Goal: Communication & Community: Answer question/provide support

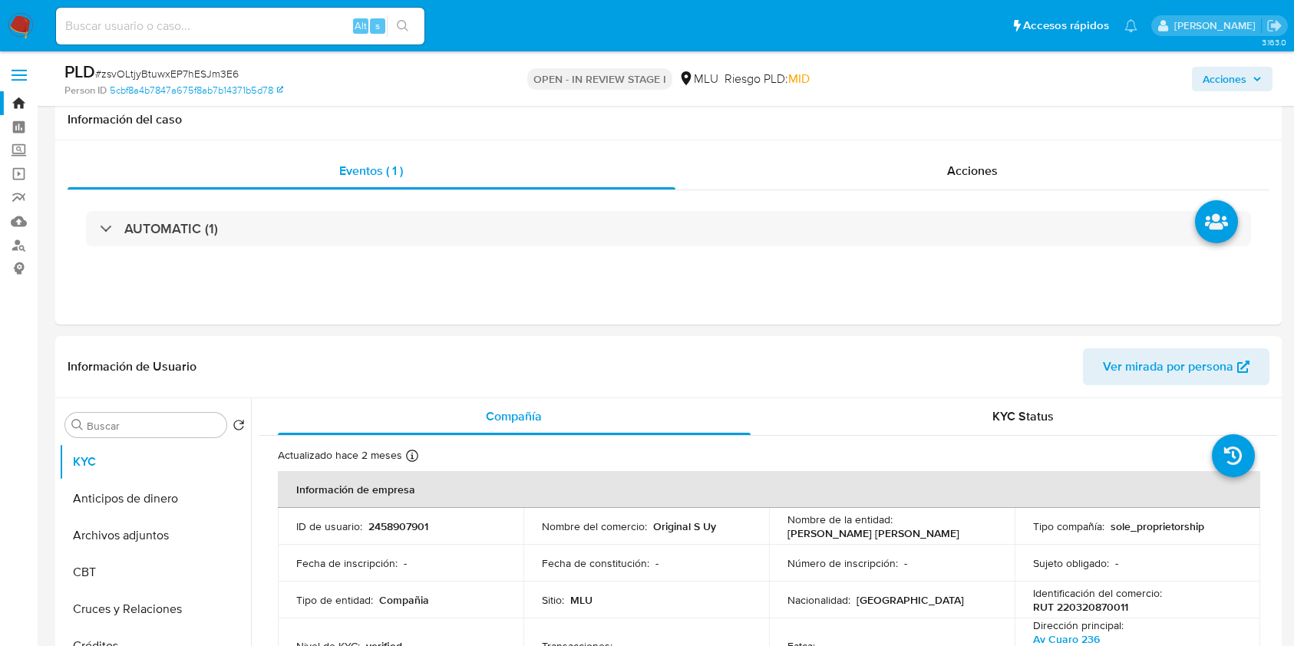
select select "10"
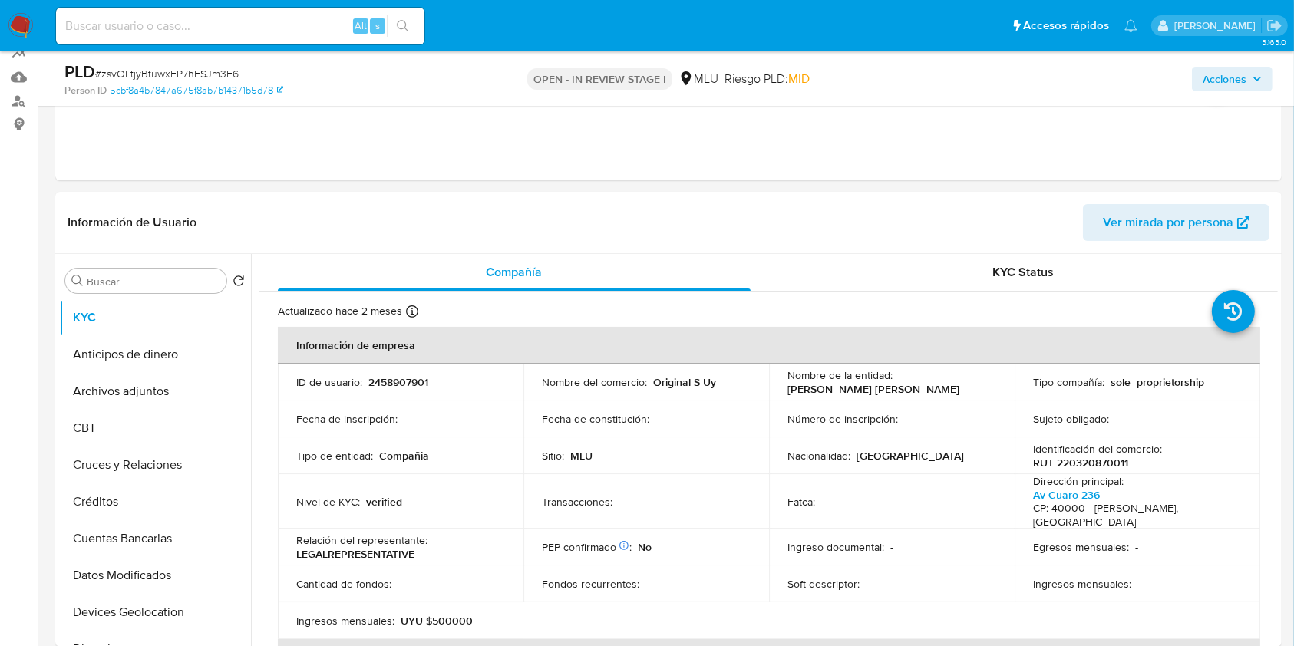
scroll to position [691, 0]
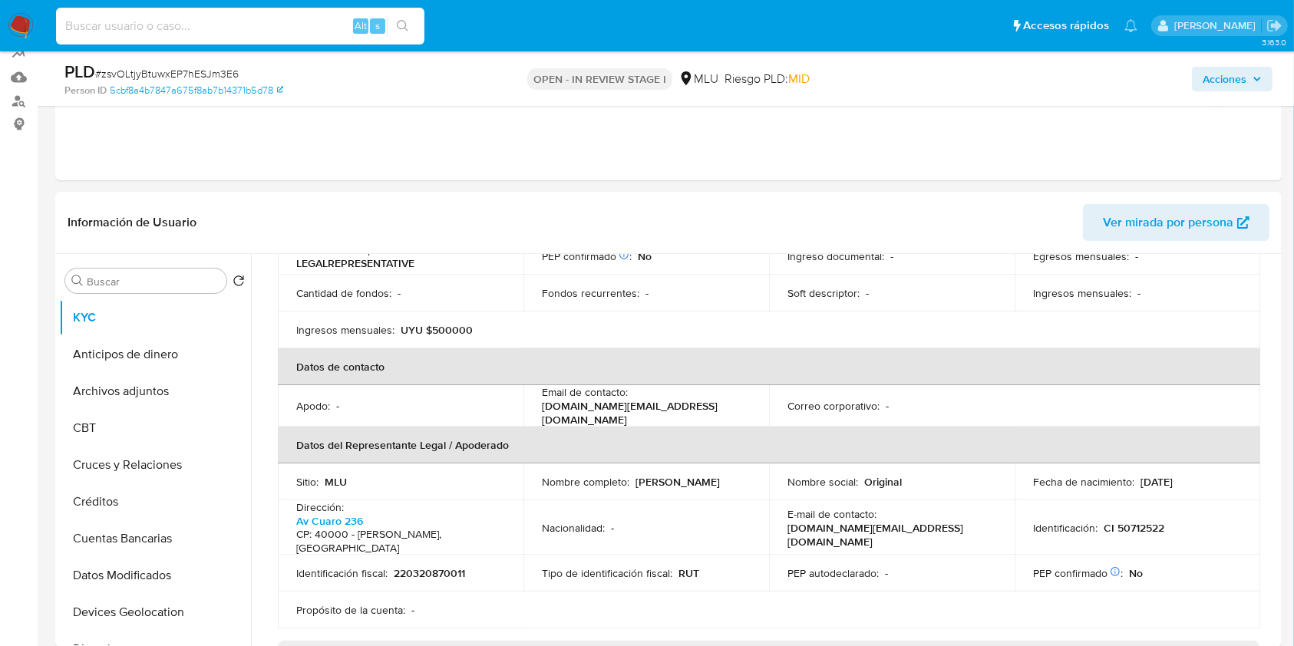
click at [263, 35] on input at bounding box center [240, 26] width 368 height 20
paste input "zsvOLtjyBtuwxEP7hESJm3E6"
type input "zsvOLtjyBtuwxEP7hESJm3E6"
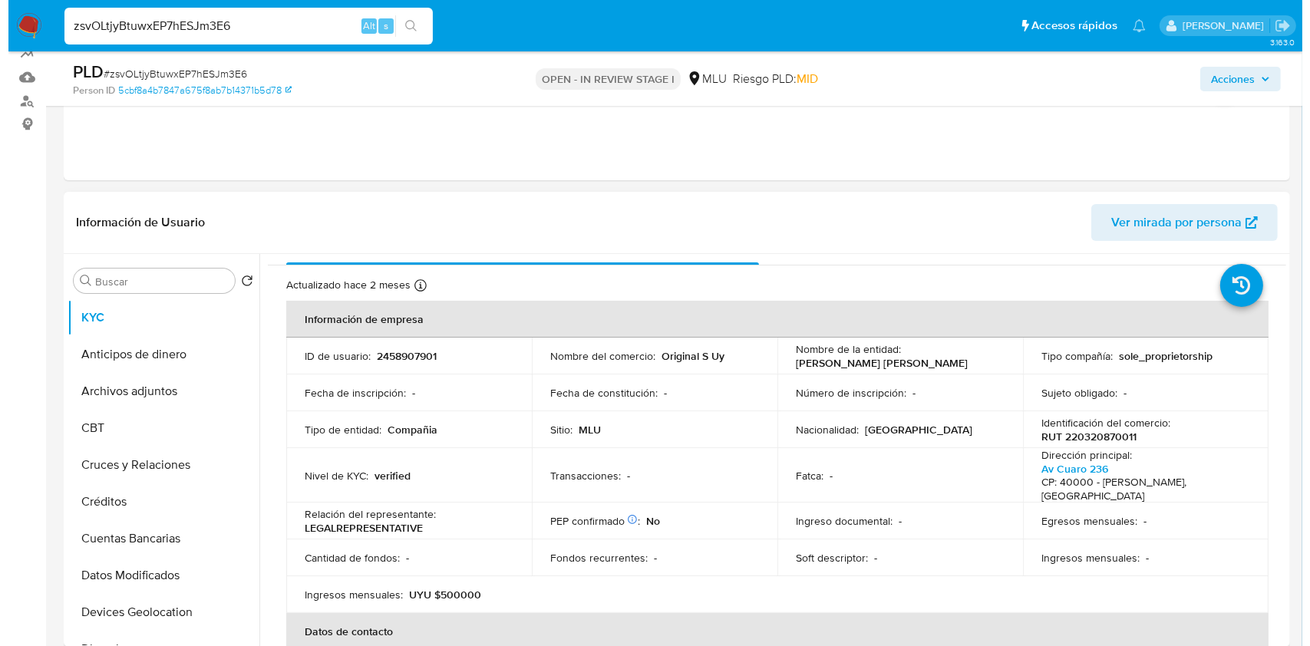
scroll to position [0, 0]
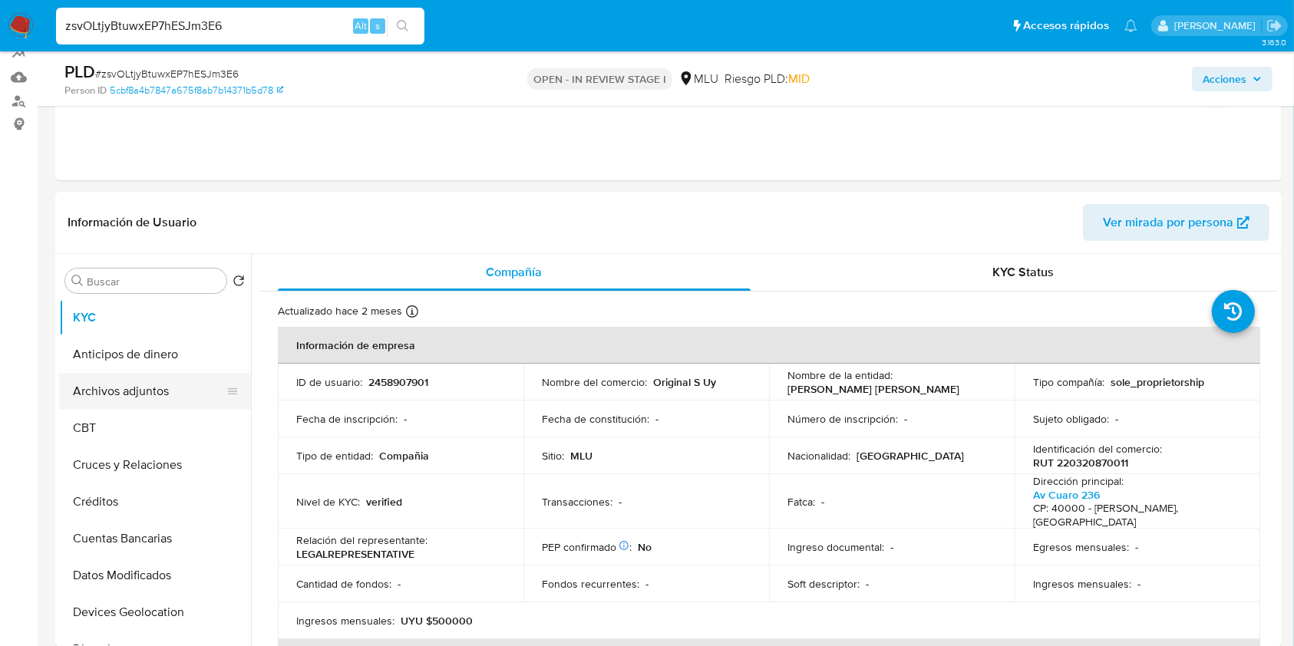
click at [135, 388] on button "Archivos adjuntos" at bounding box center [149, 391] width 180 height 37
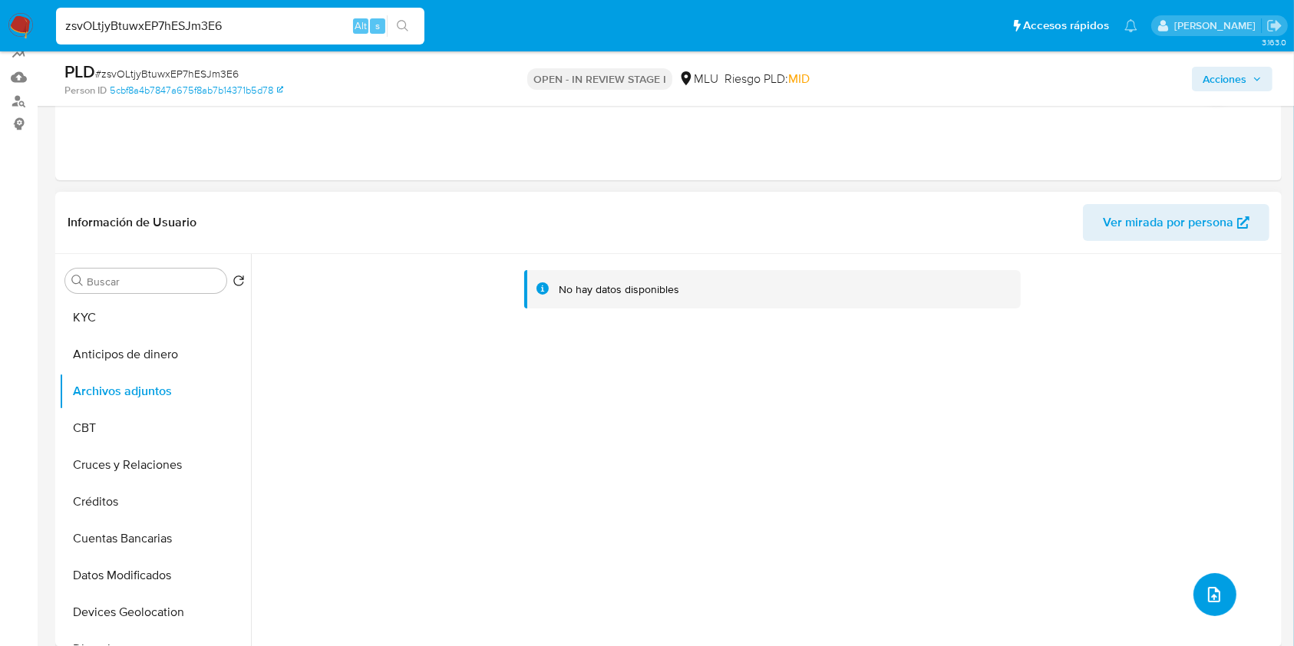
click at [1213, 608] on button "upload-file" at bounding box center [1215, 594] width 43 height 43
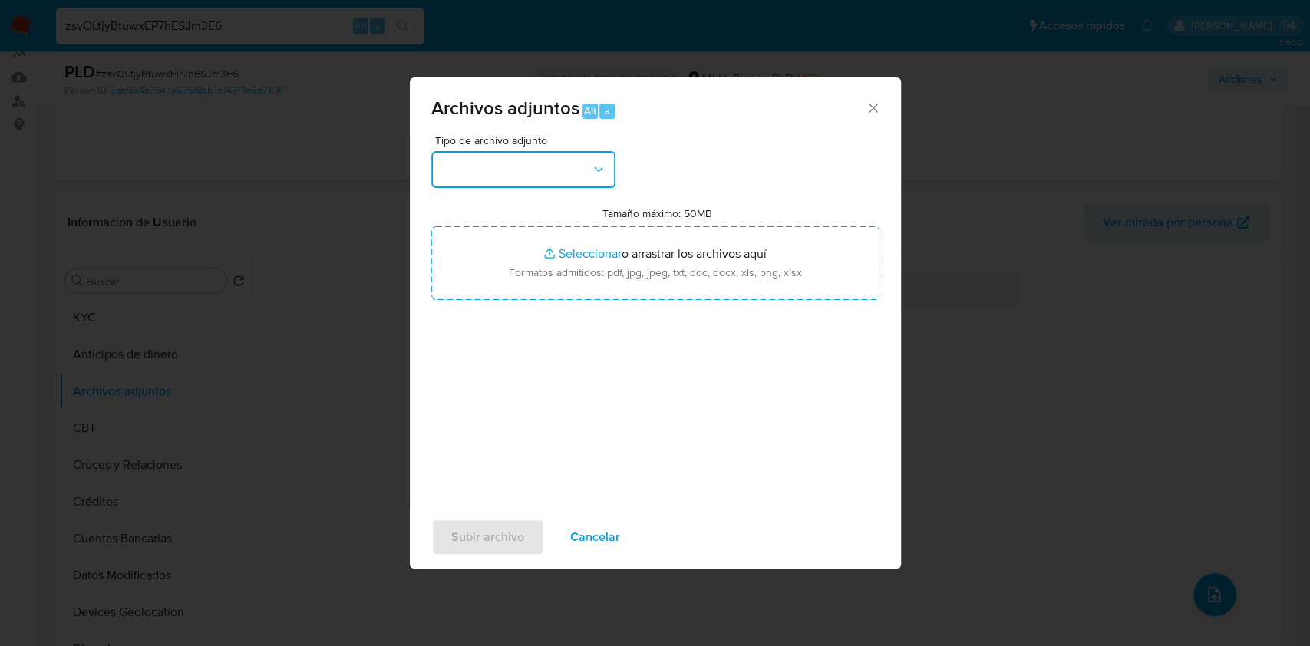
click at [514, 169] on button "button" at bounding box center [523, 169] width 184 height 37
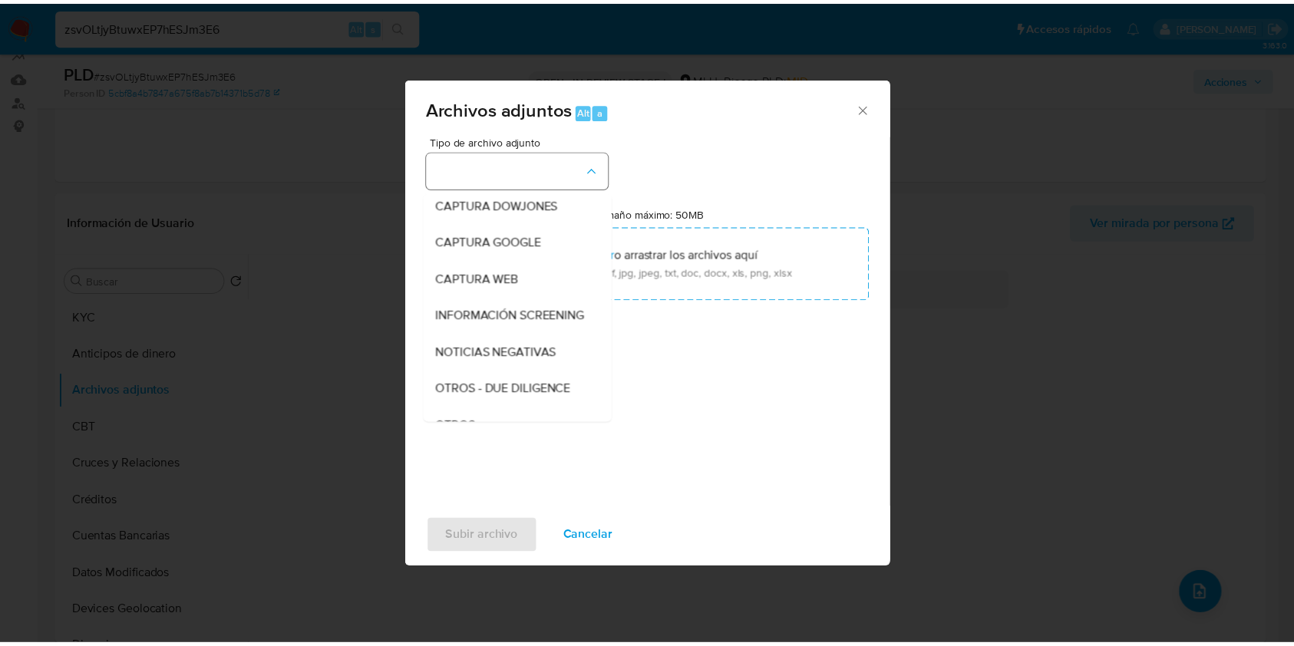
scroll to position [80, 0]
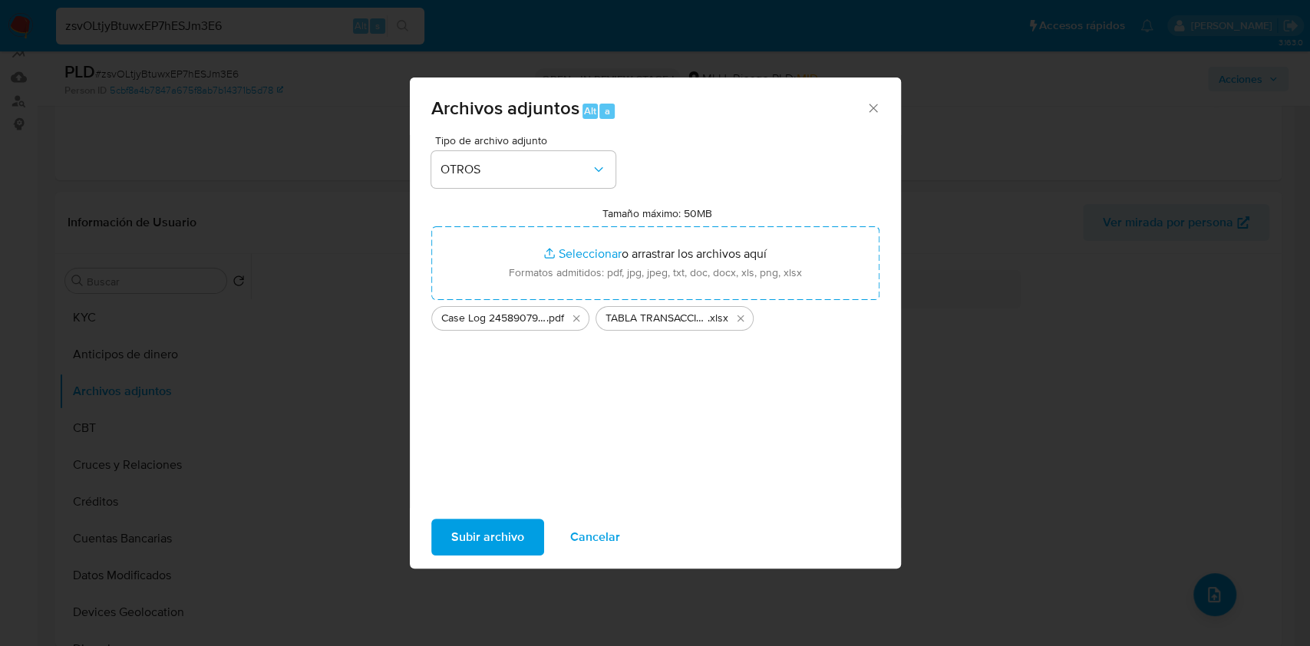
click at [488, 541] on span "Subir archivo" at bounding box center [487, 537] width 73 height 34
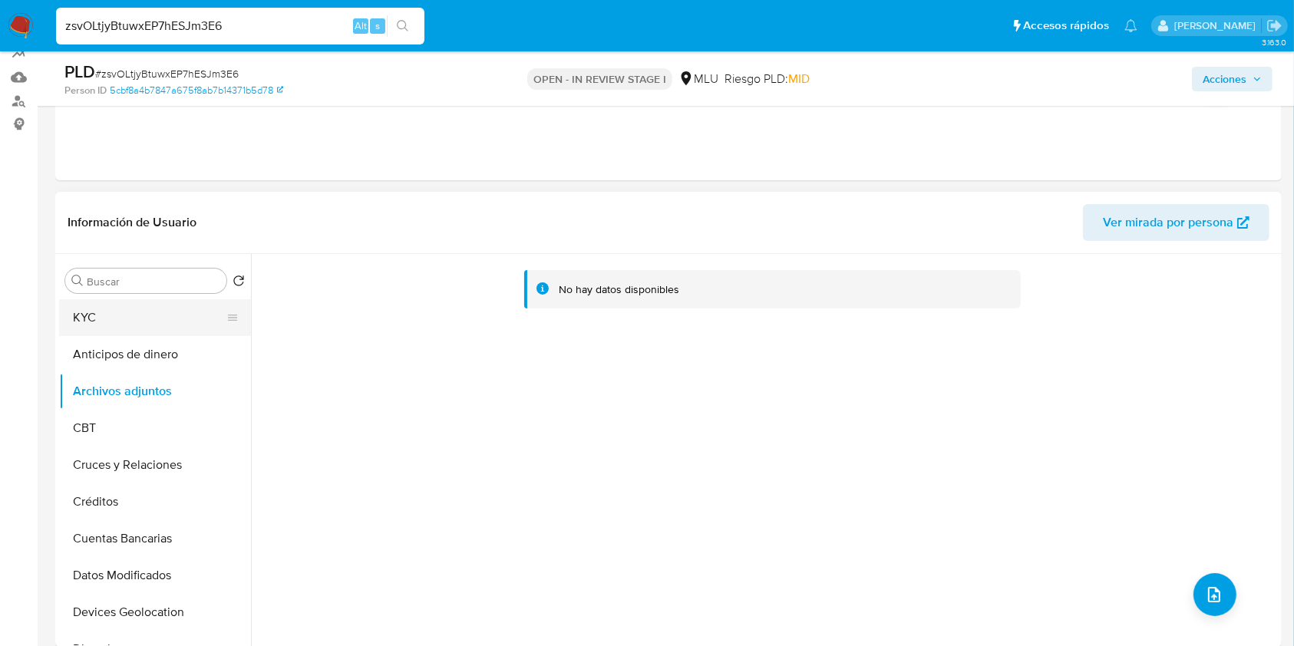
click at [160, 333] on button "KYC" at bounding box center [149, 317] width 180 height 37
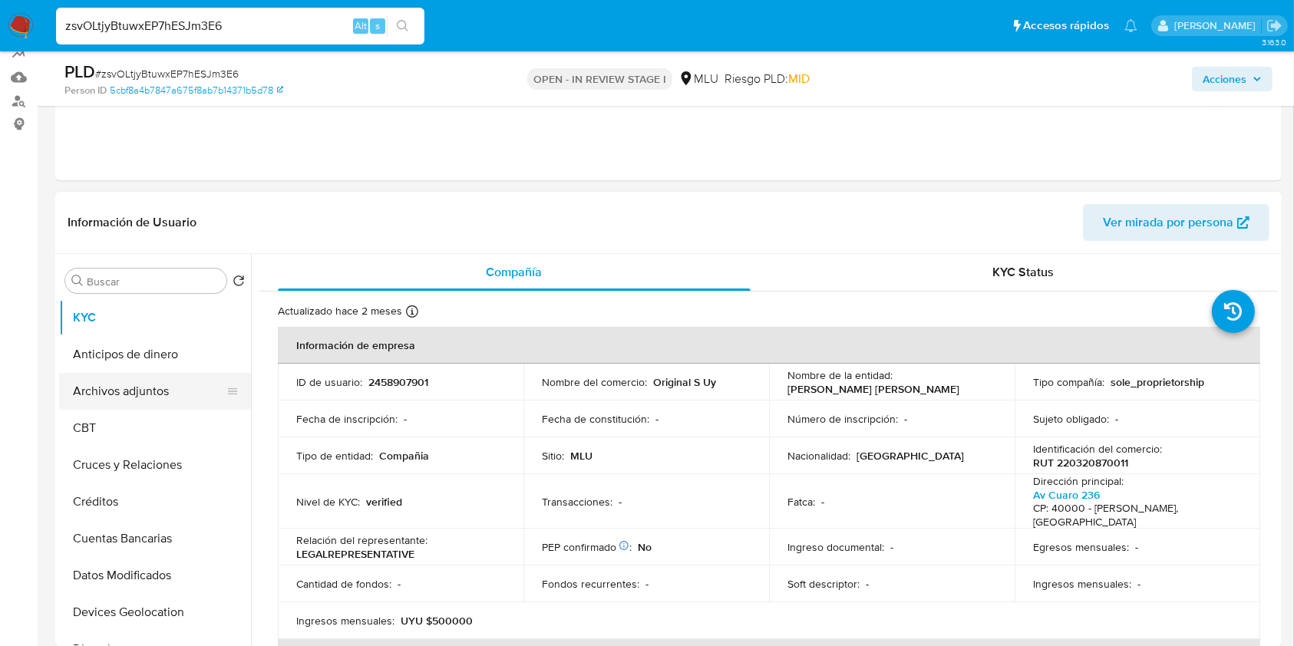
click at [147, 390] on button "Archivos adjuntos" at bounding box center [149, 391] width 180 height 37
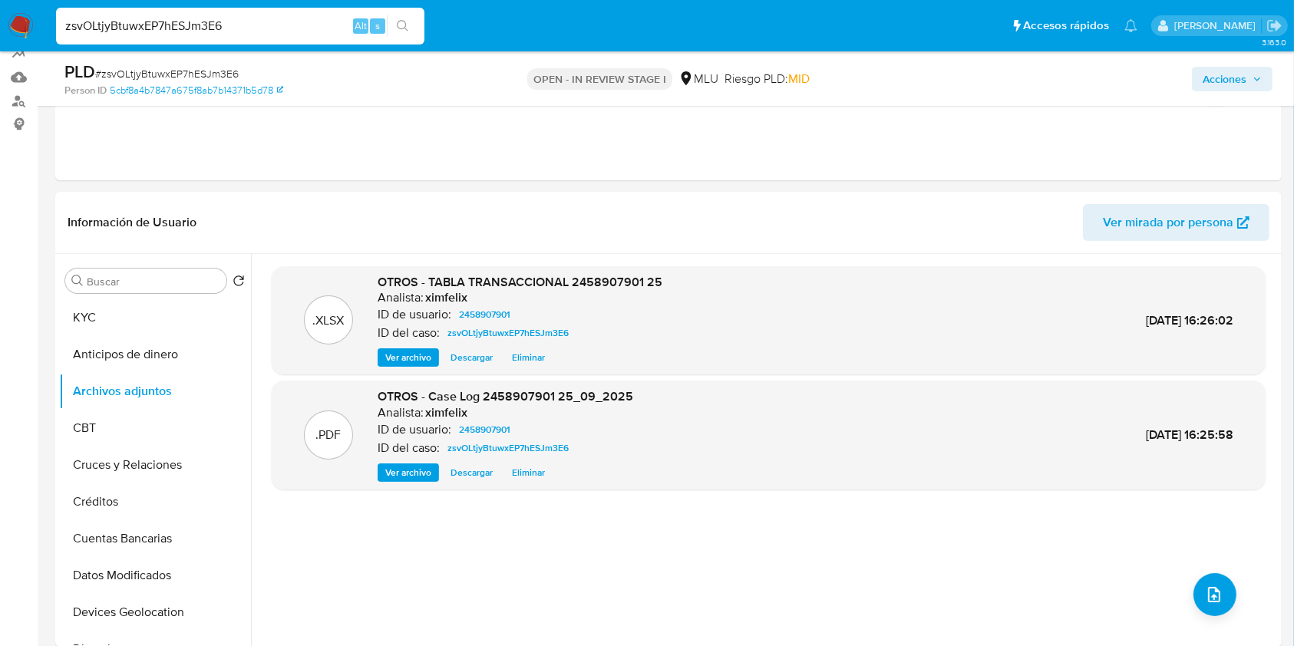
click at [1241, 88] on span "Acciones" at bounding box center [1225, 79] width 44 height 25
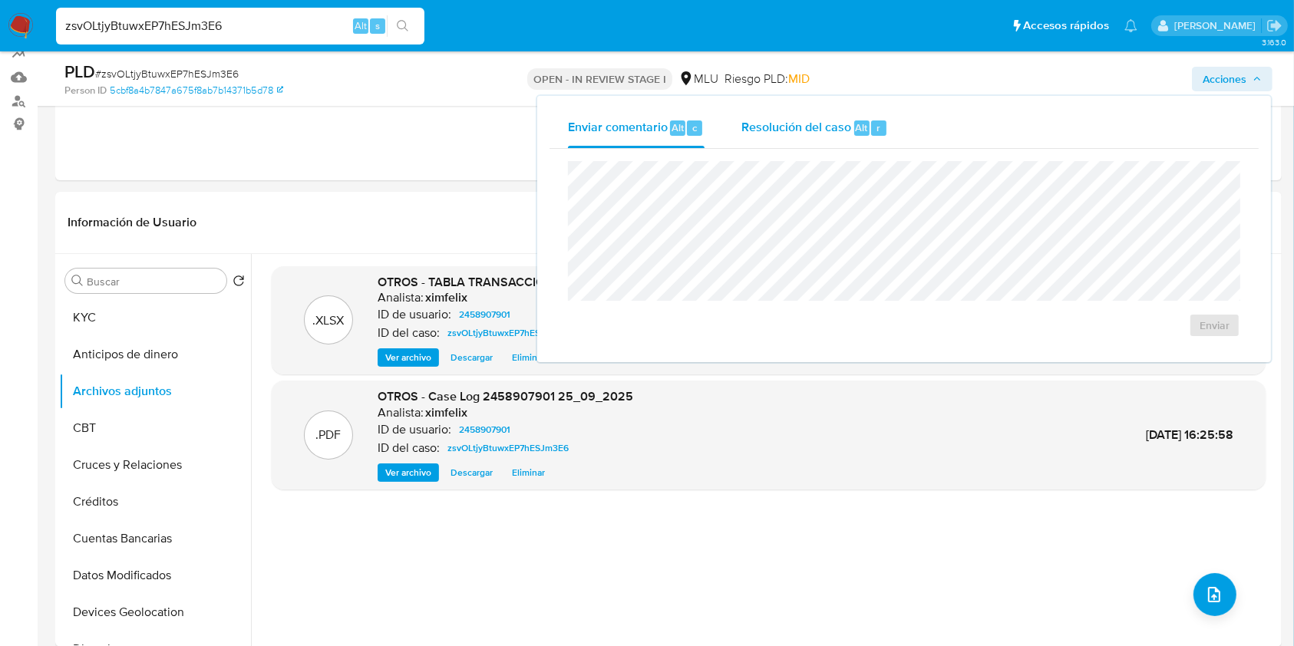
click at [815, 128] on span "Resolución del caso" at bounding box center [797, 127] width 110 height 18
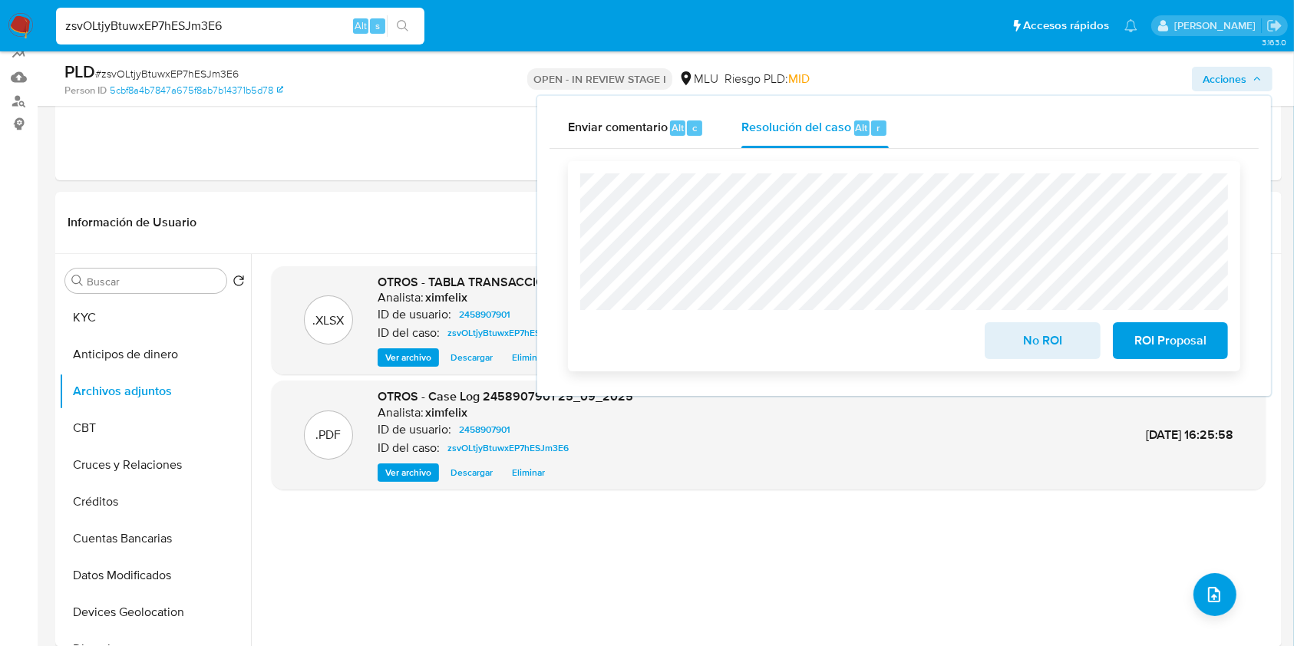
click at [1169, 350] on span "ROI Proposal" at bounding box center [1170, 341] width 75 height 34
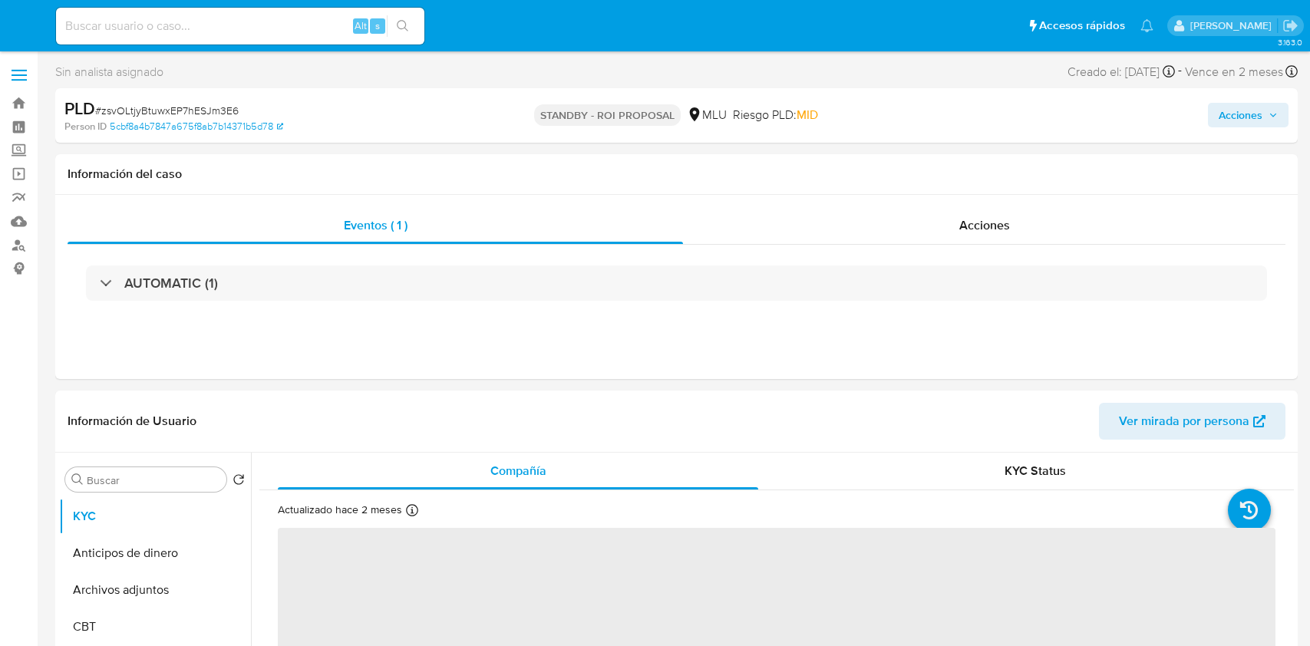
select select "10"
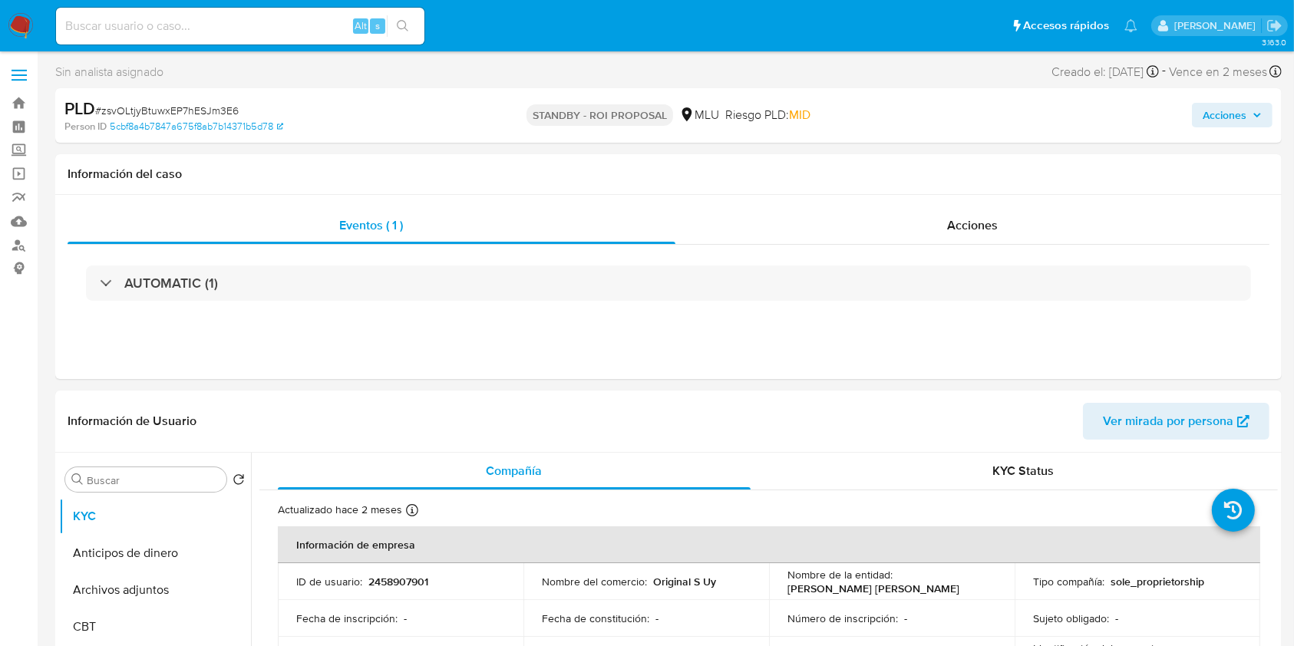
click at [205, 27] on input at bounding box center [240, 26] width 368 height 20
paste input "Hdb5qabocYICAnmaDfoXGdNN"
type input "Hdb5qabocYICAnmaDfoXGdNN"
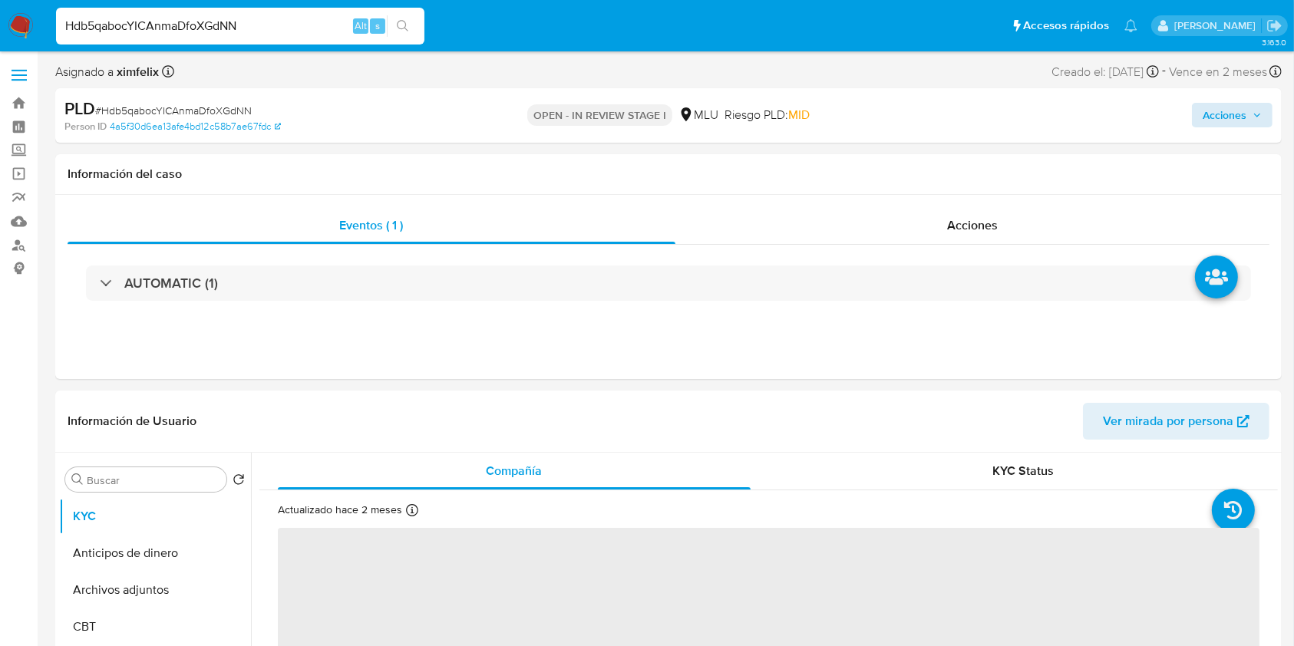
select select "10"
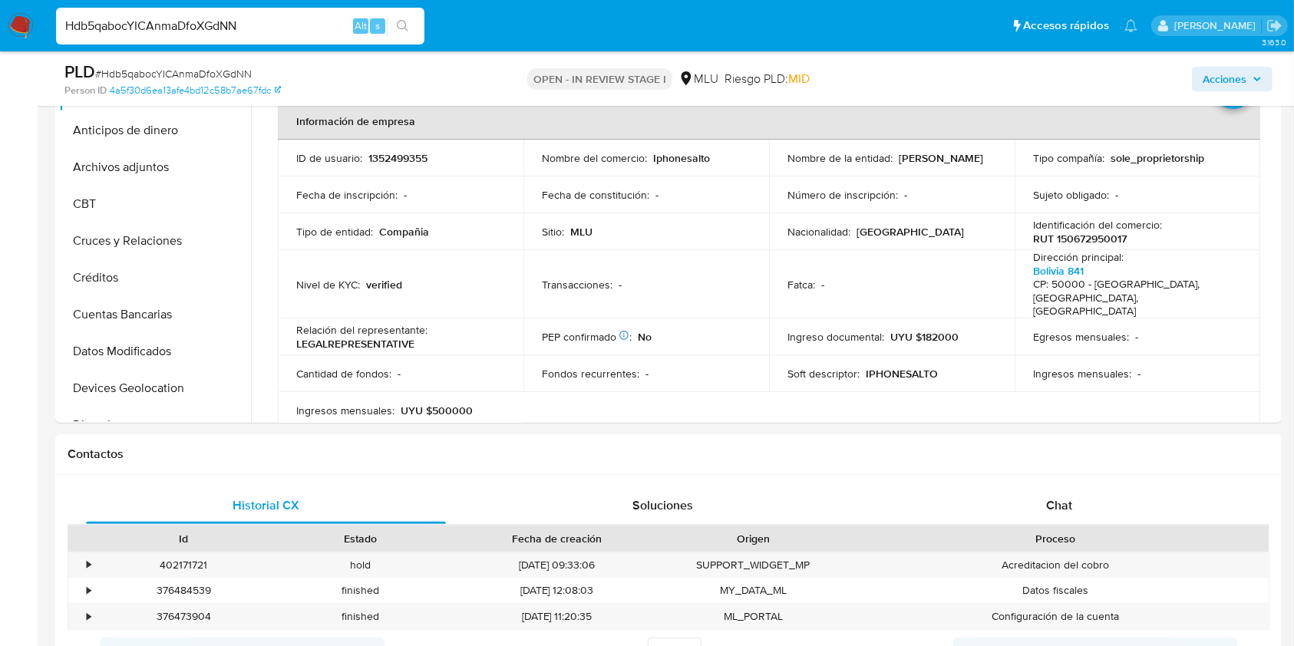
scroll to position [386, 0]
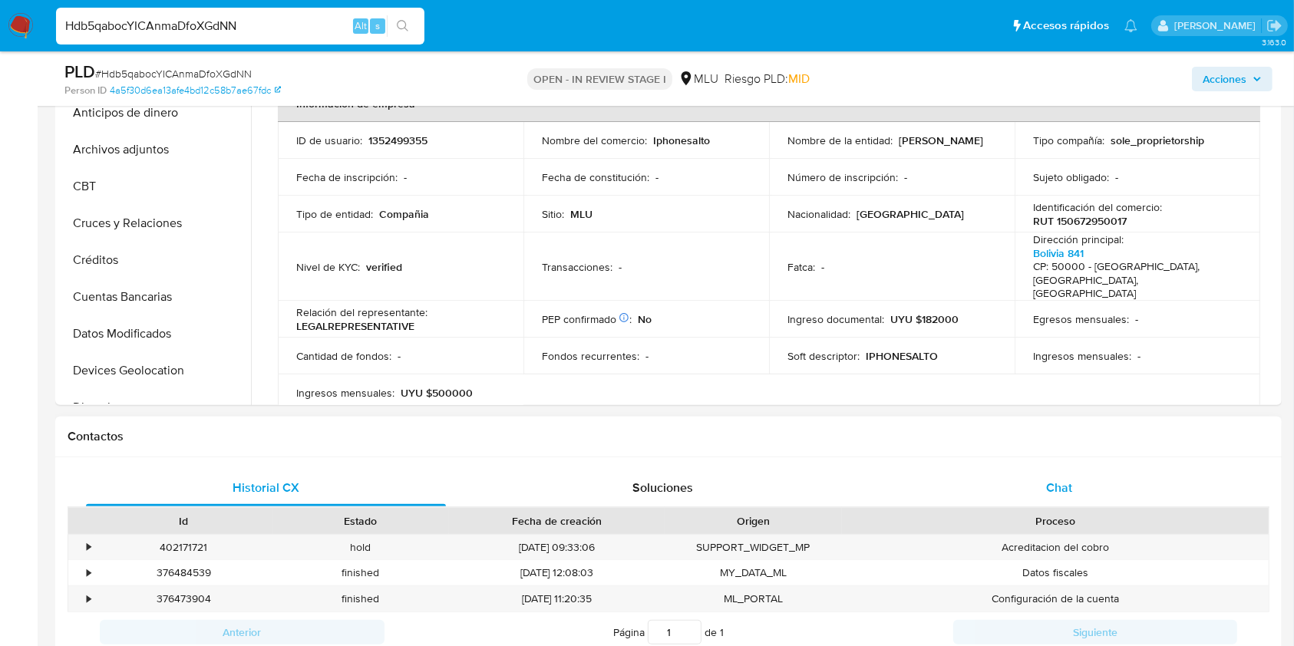
click at [1042, 477] on div "Chat" at bounding box center [1060, 488] width 360 height 37
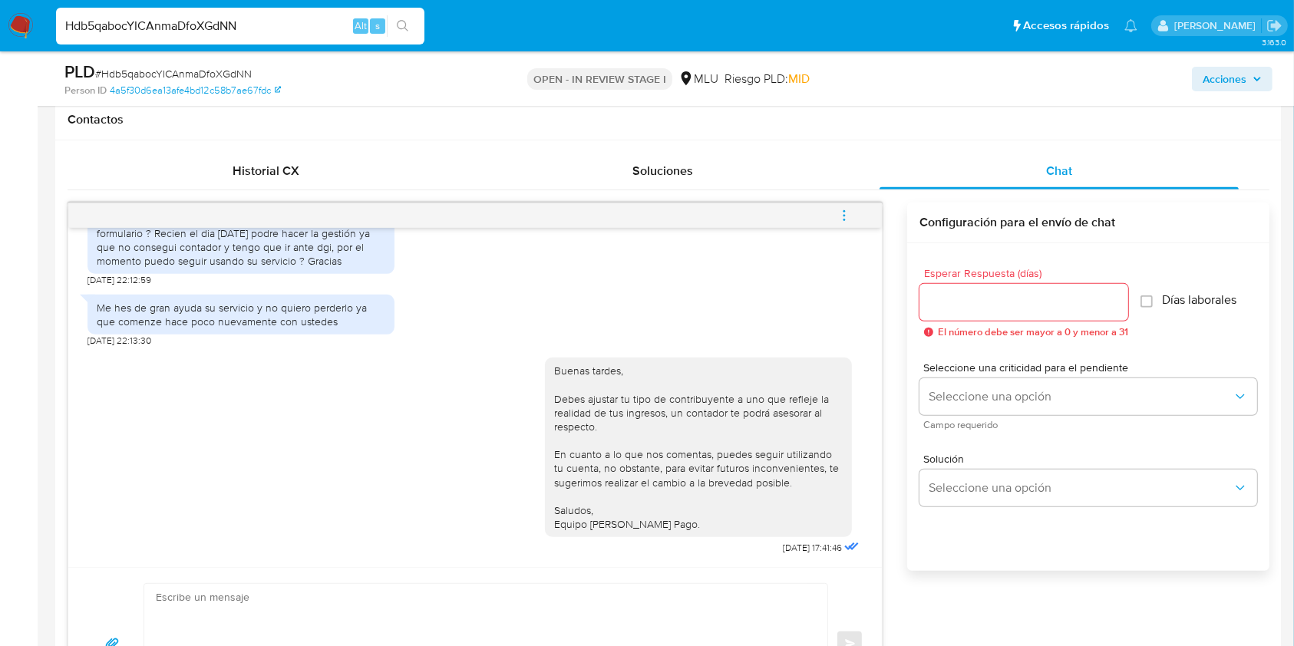
scroll to position [740, 0]
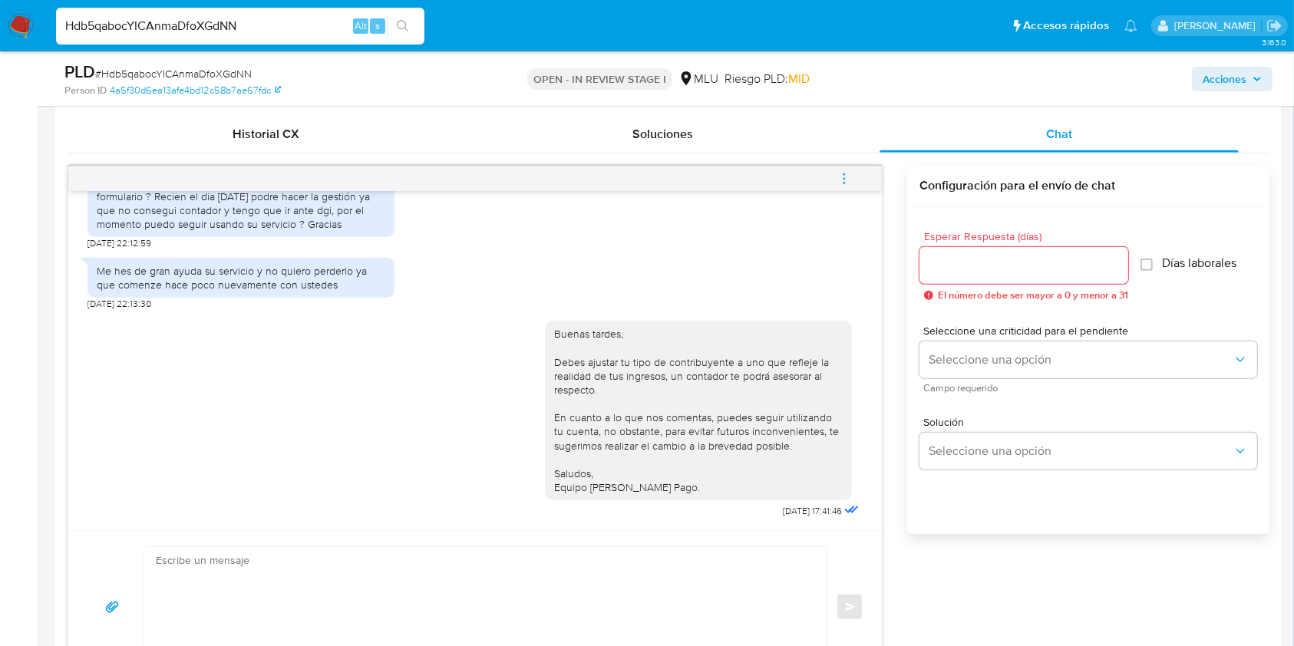
drag, startPoint x: 269, startPoint y: 28, endPoint x: 183, endPoint y: 31, distance: 86.1
click at [183, 31] on input "Hdb5qabocYICAnmaDfoXGdNN" at bounding box center [240, 26] width 368 height 20
click at [258, 37] on div "Hdb5qabocYICAnmaDfoXGdNN Alt s" at bounding box center [240, 26] width 368 height 37
drag, startPoint x: 275, startPoint y: 28, endPoint x: 78, endPoint y: 42, distance: 197.0
click at [78, 42] on div "Hdb5qabocYICAnmaDfoXGdNN Alt s" at bounding box center [240, 26] width 368 height 37
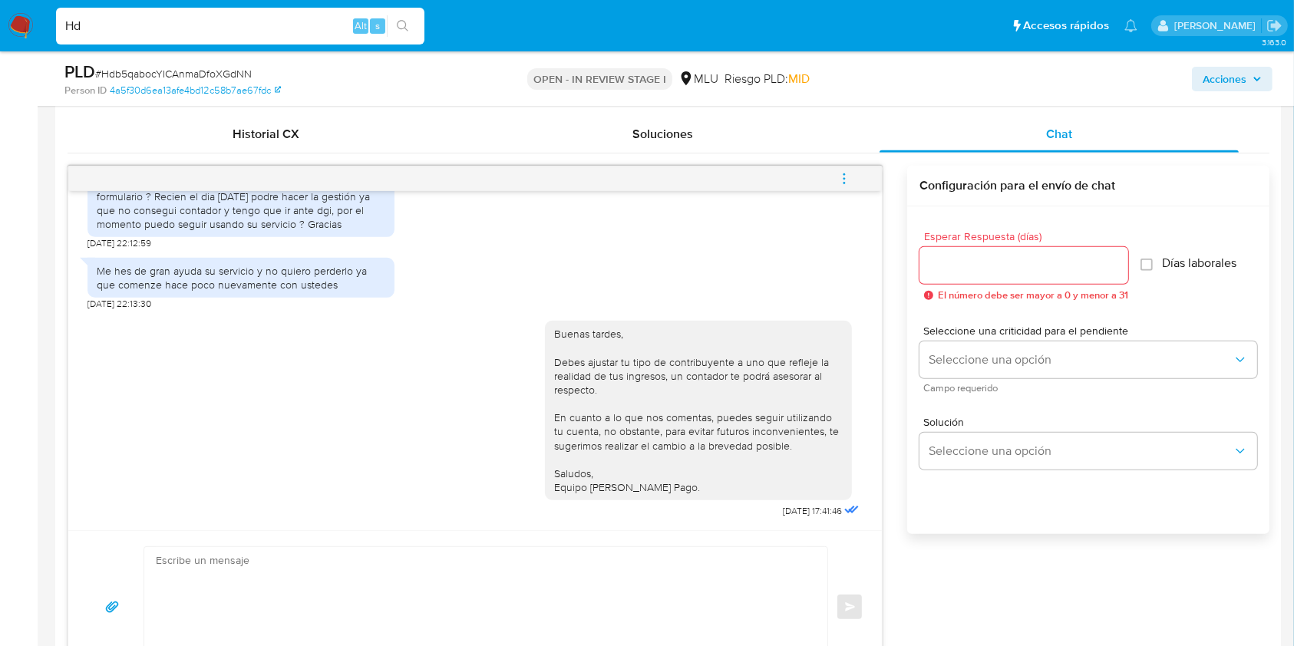
type input "H"
paste input "uJADWEvsYKqyhTPv5uWJjlD6"
type input "uJADWEvsYKqyhTPv5uWJjlD6"
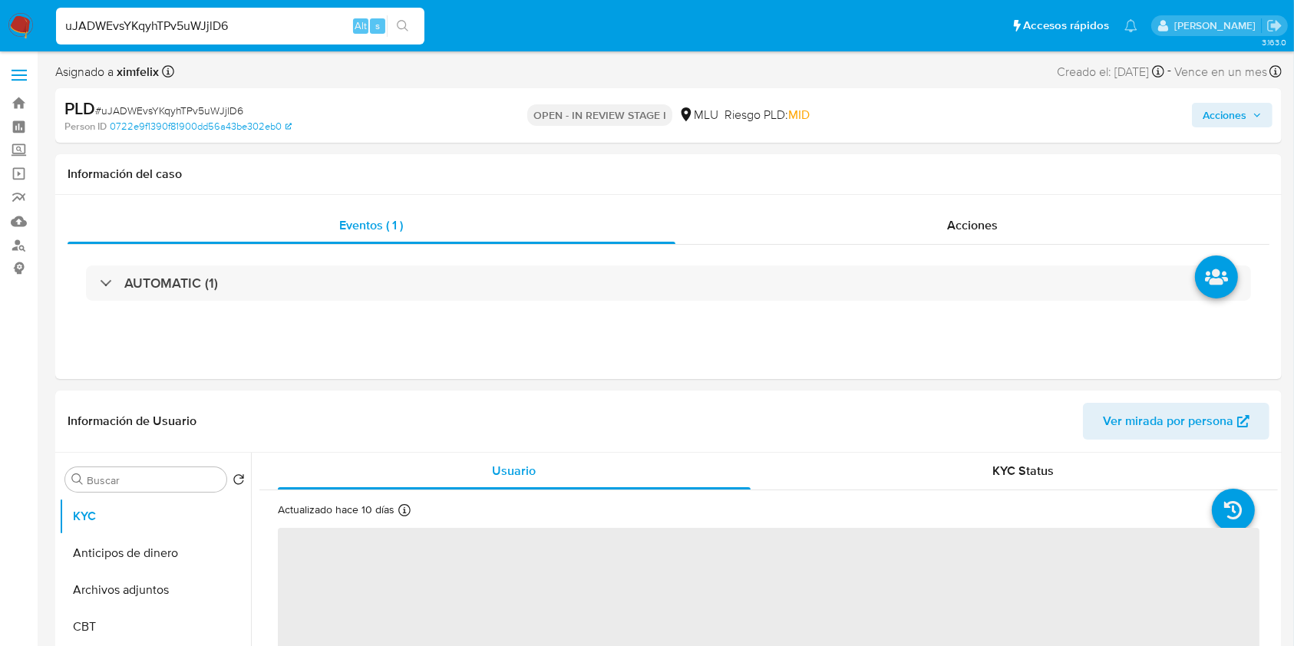
select select "10"
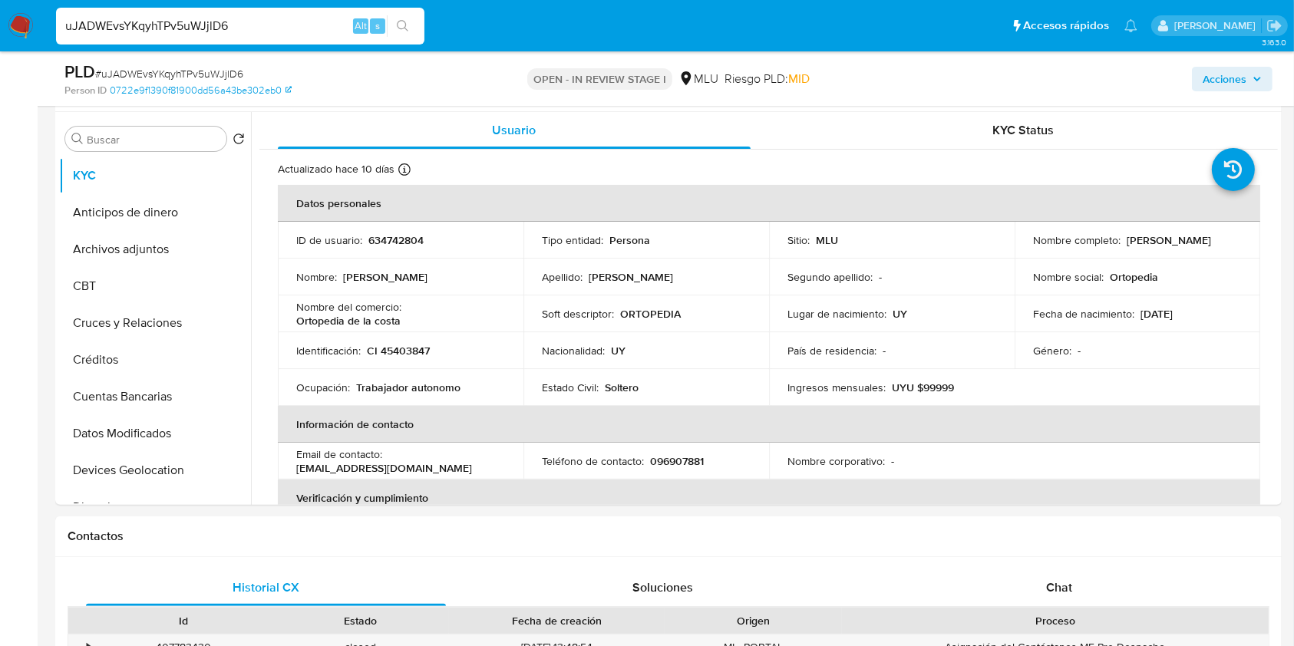
scroll to position [369, 0]
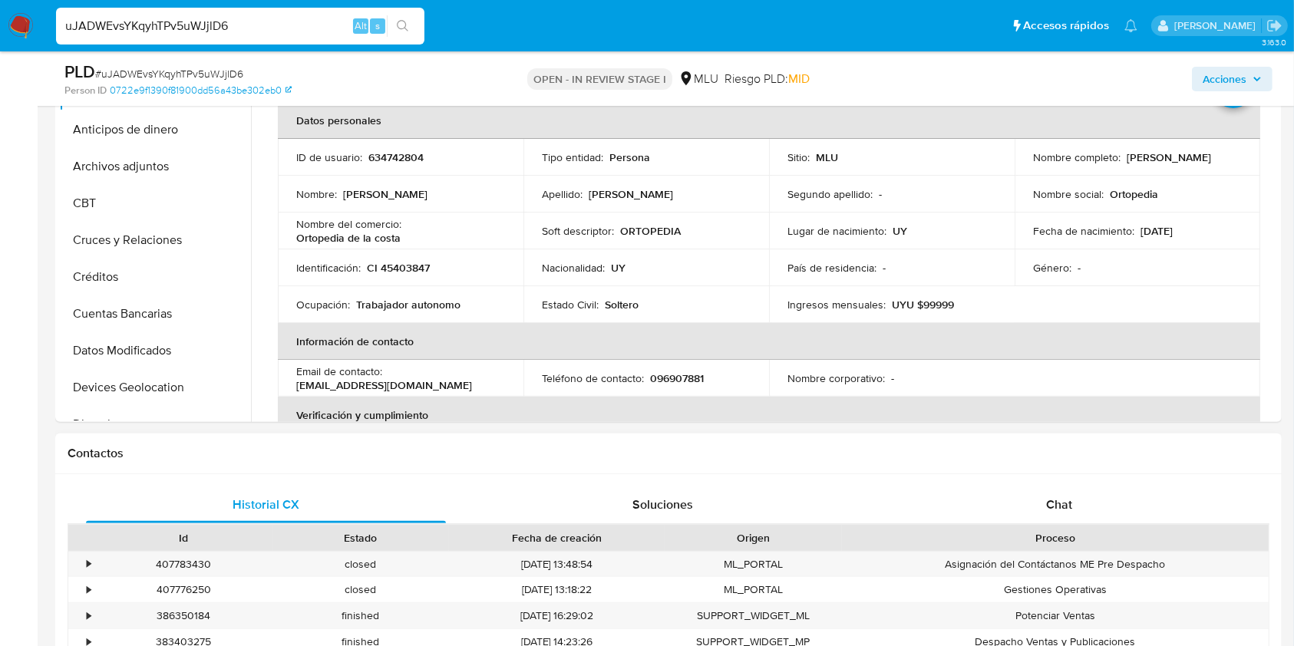
click at [1076, 537] on div "Proceso" at bounding box center [1055, 537] width 405 height 15
click at [1097, 489] on div "Chat" at bounding box center [1060, 505] width 360 height 37
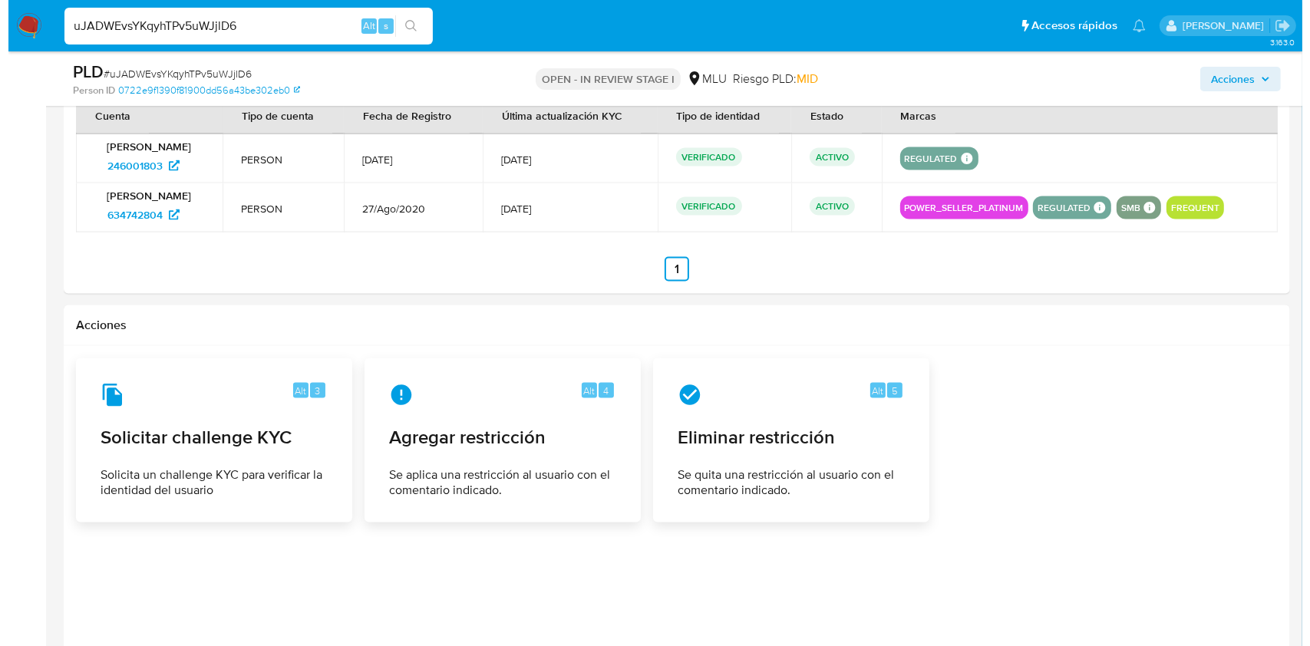
scroll to position [2398, 0]
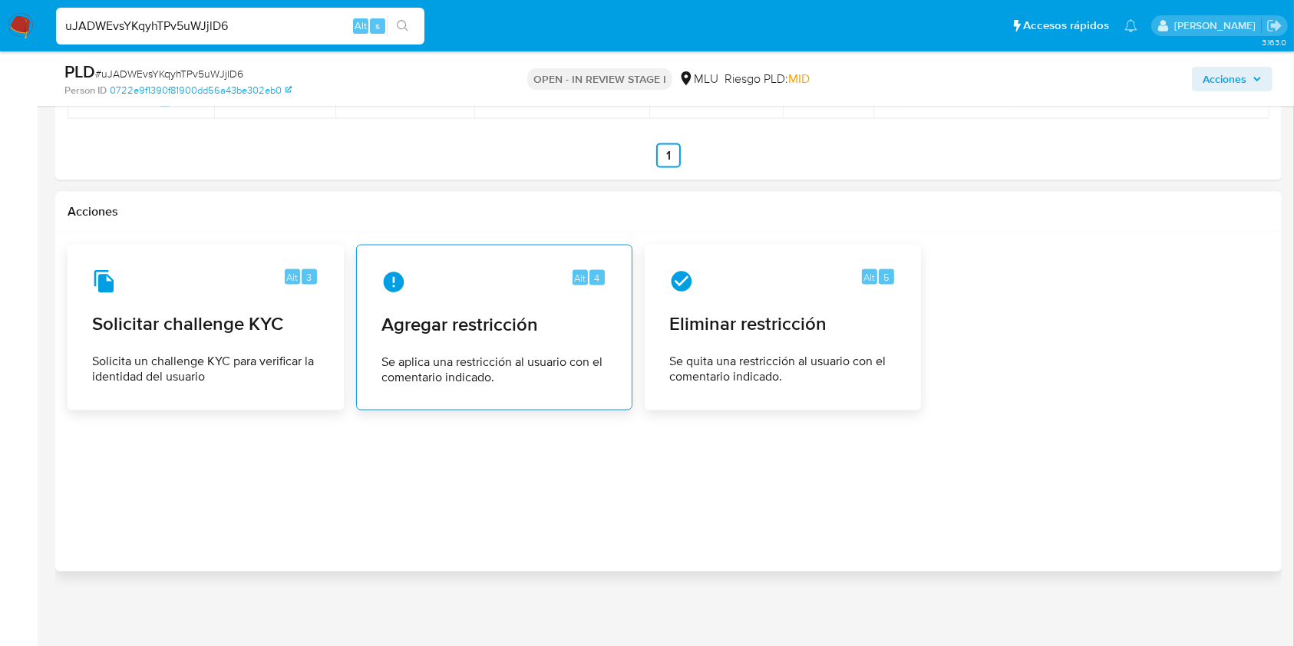
click at [427, 331] on span "Agregar restricción" at bounding box center [495, 324] width 226 height 23
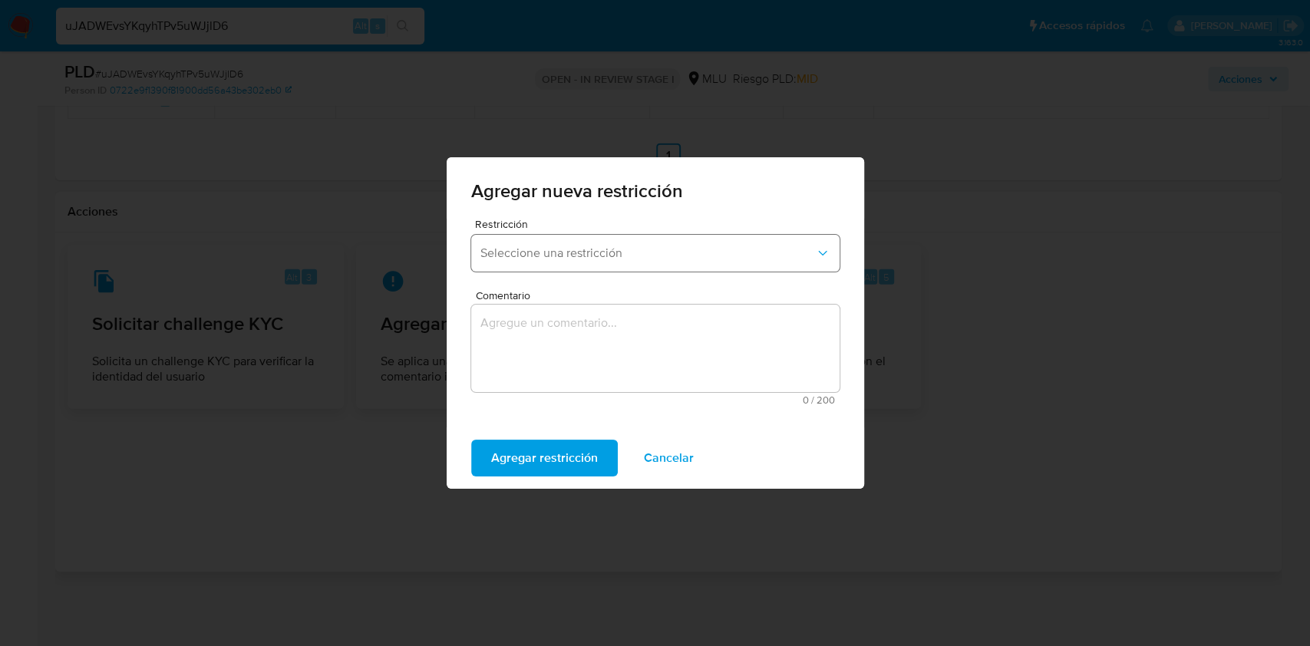
click at [566, 242] on button "Seleccione una restricción" at bounding box center [655, 253] width 368 height 37
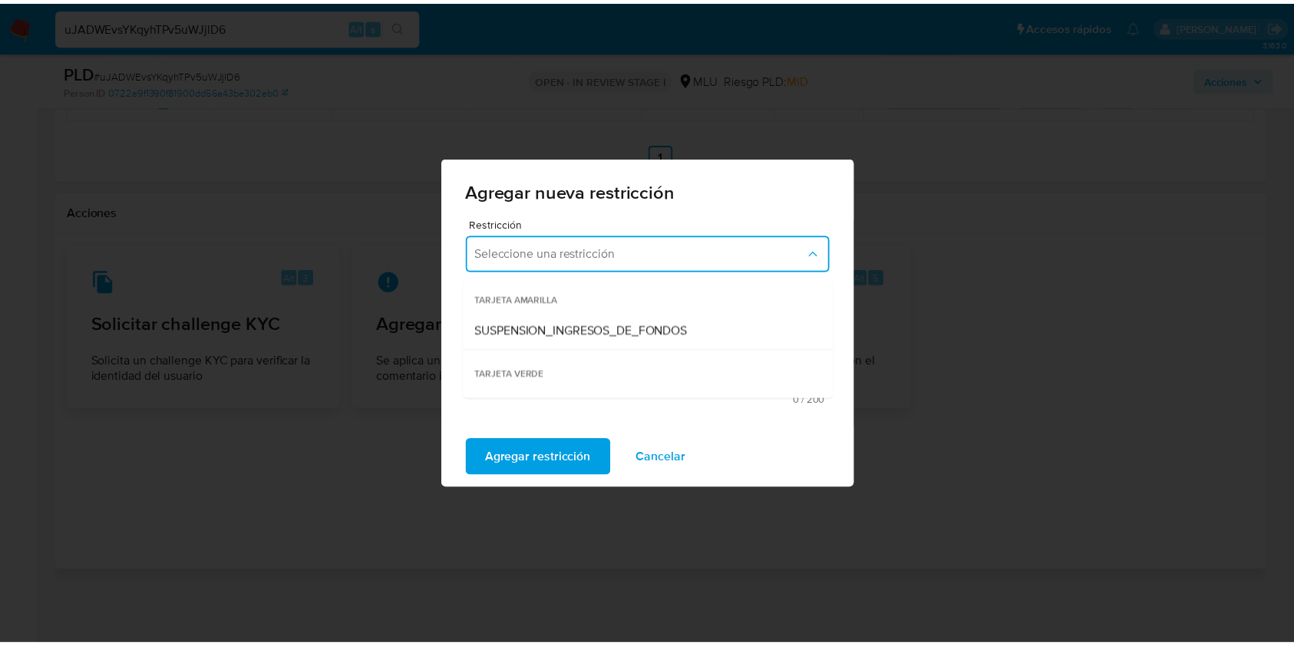
scroll to position [283, 0]
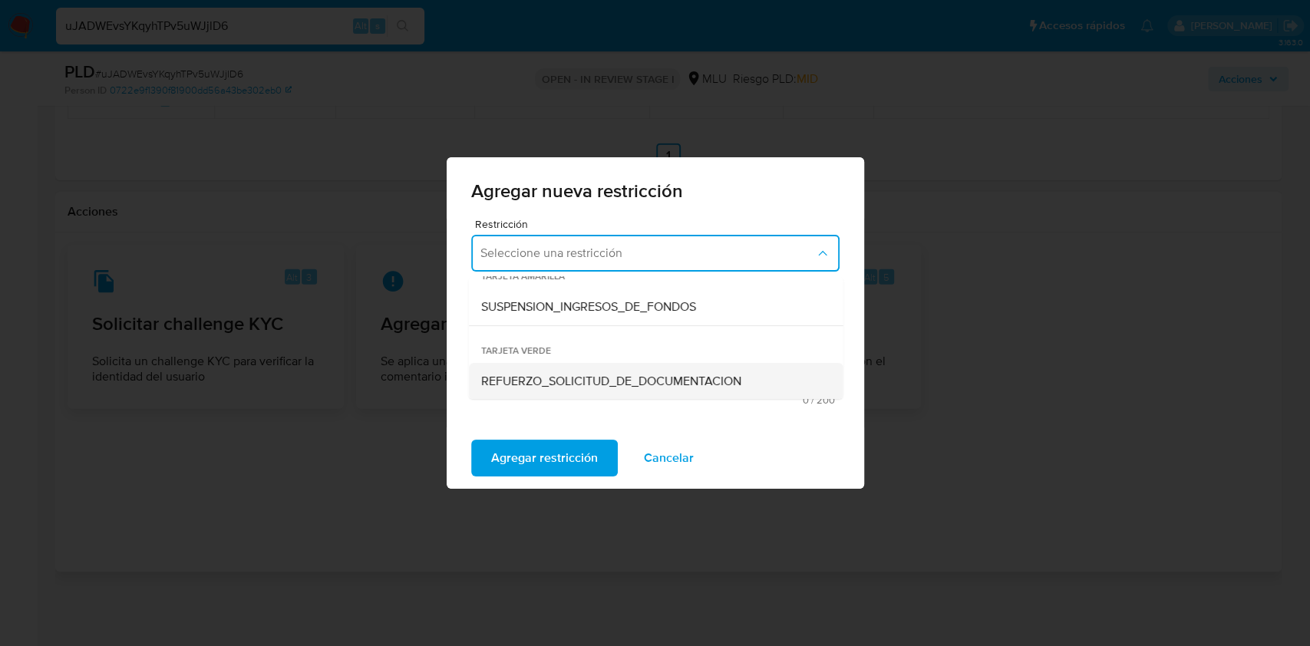
click at [666, 384] on span "REFUERZO_SOLICITUD_DE_DOCUMENTACION" at bounding box center [611, 381] width 260 height 15
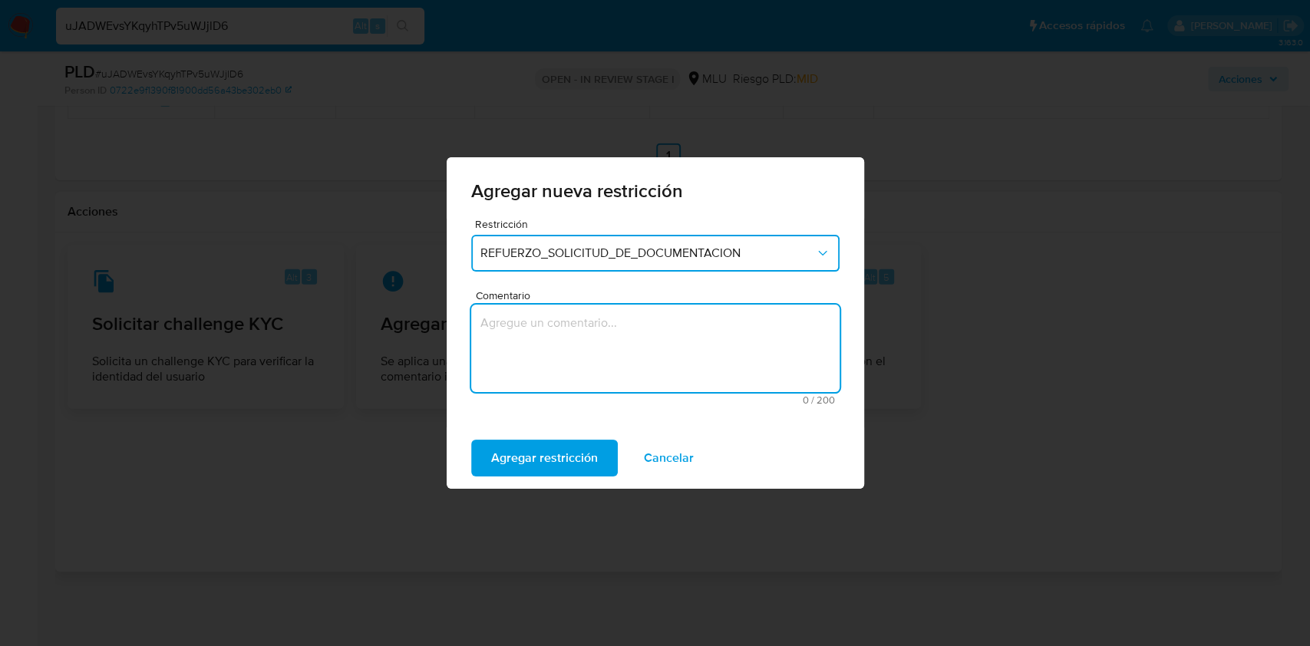
click at [596, 311] on textarea "Comentario" at bounding box center [655, 349] width 368 height 88
type textarea "s"
type textarea "Se aplica tarjeta verde para motivar respuesta del cliente."
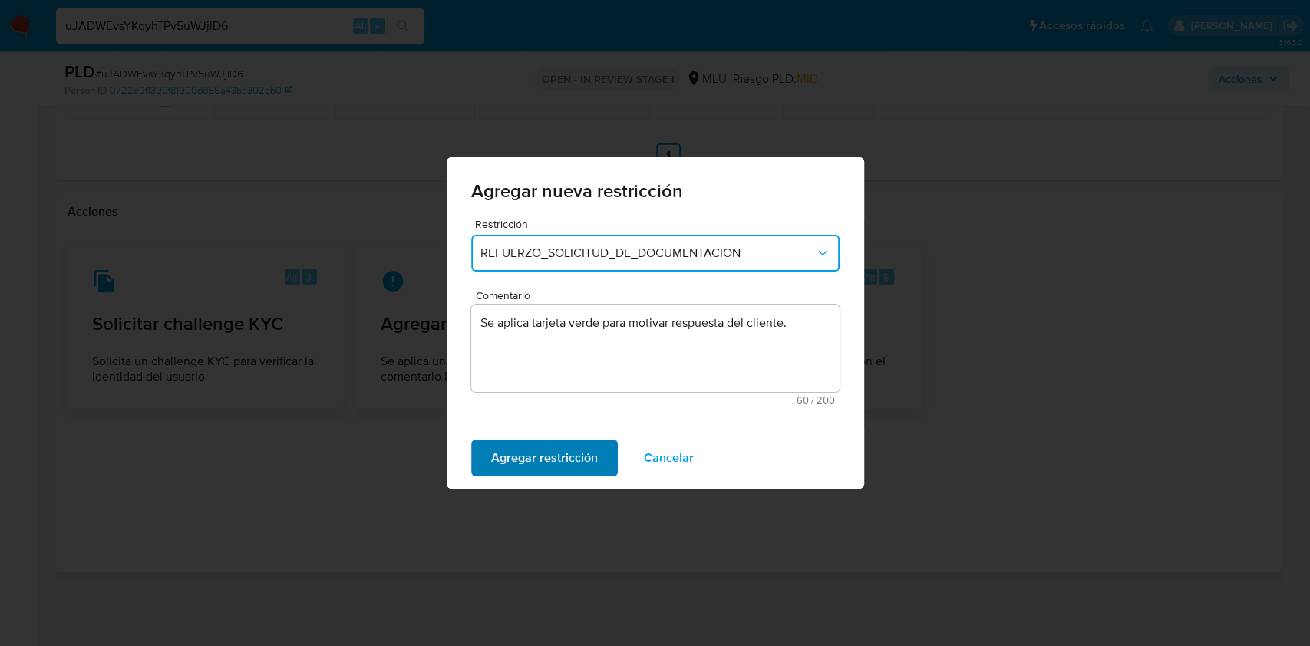
click at [539, 457] on span "Agregar restricción" at bounding box center [544, 458] width 107 height 34
click at [539, 457] on span "Confirmar" at bounding box center [518, 458] width 55 height 34
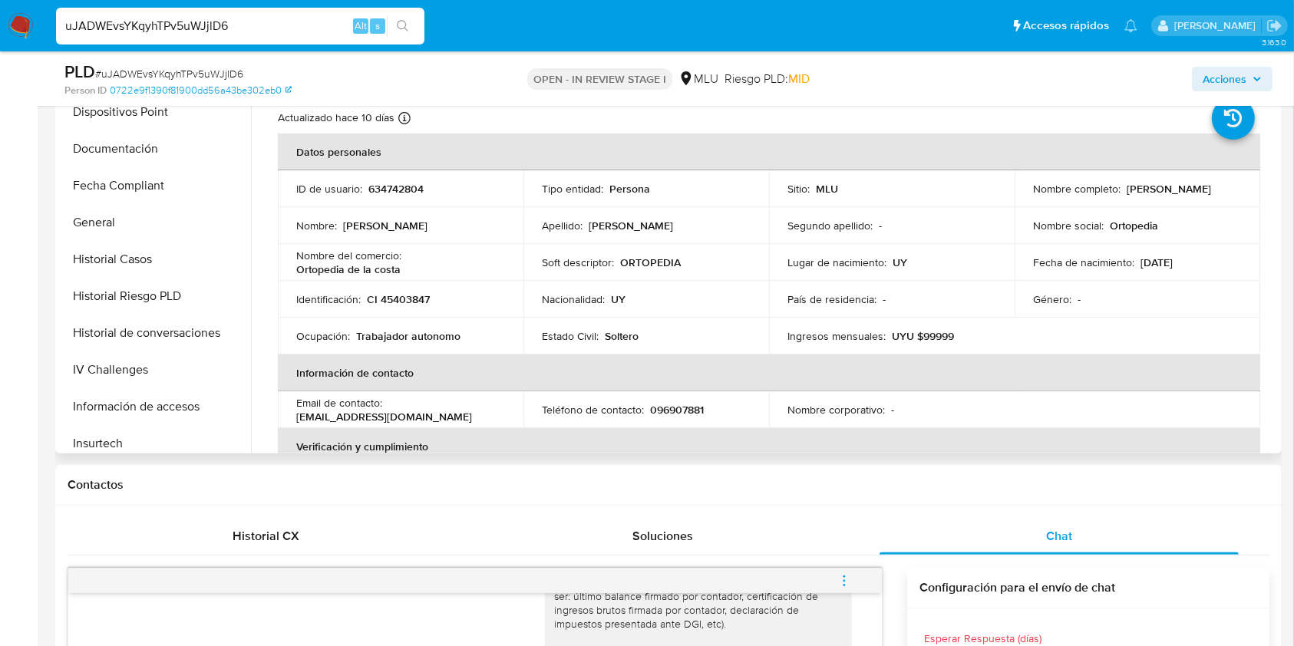
scroll to position [399, 0]
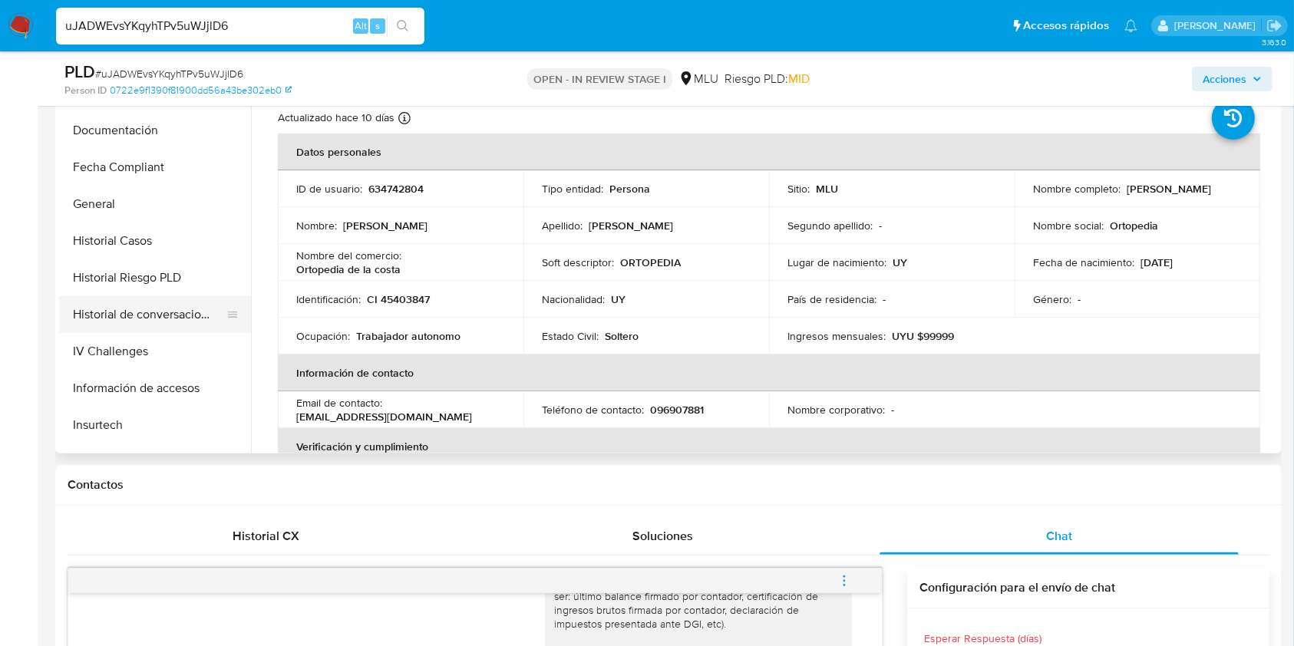
click at [111, 319] on button "Historial de conversaciones" at bounding box center [149, 314] width 180 height 37
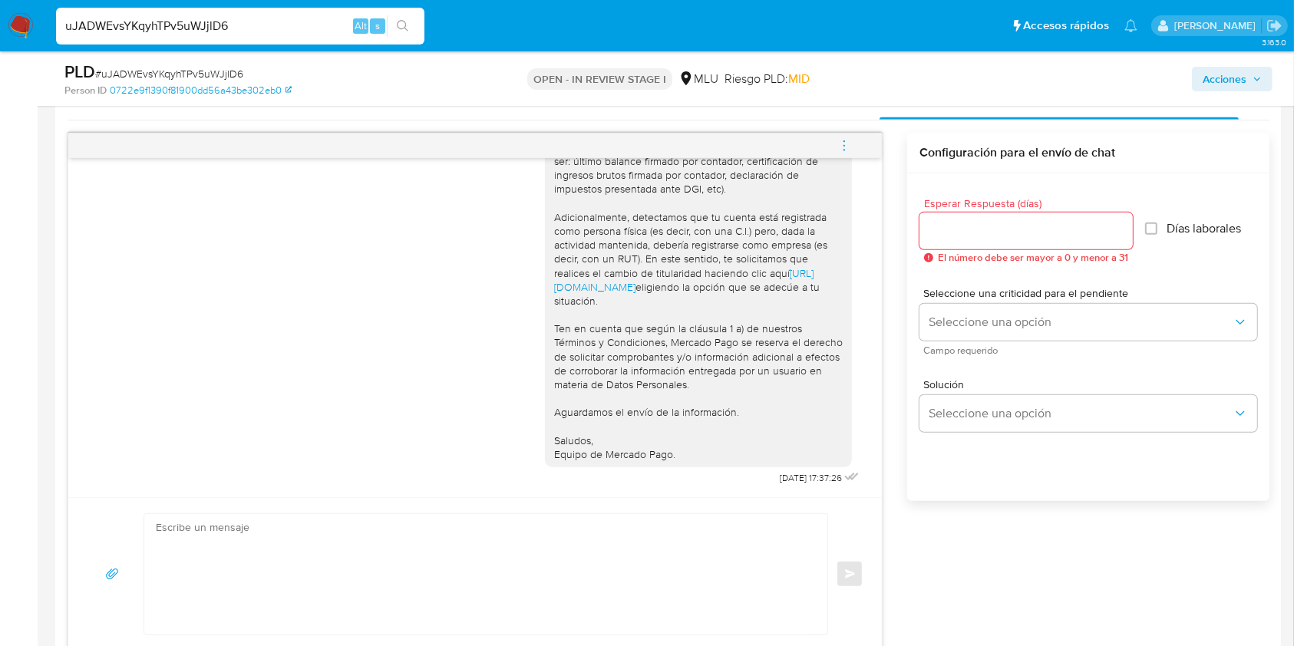
scroll to position [800, 0]
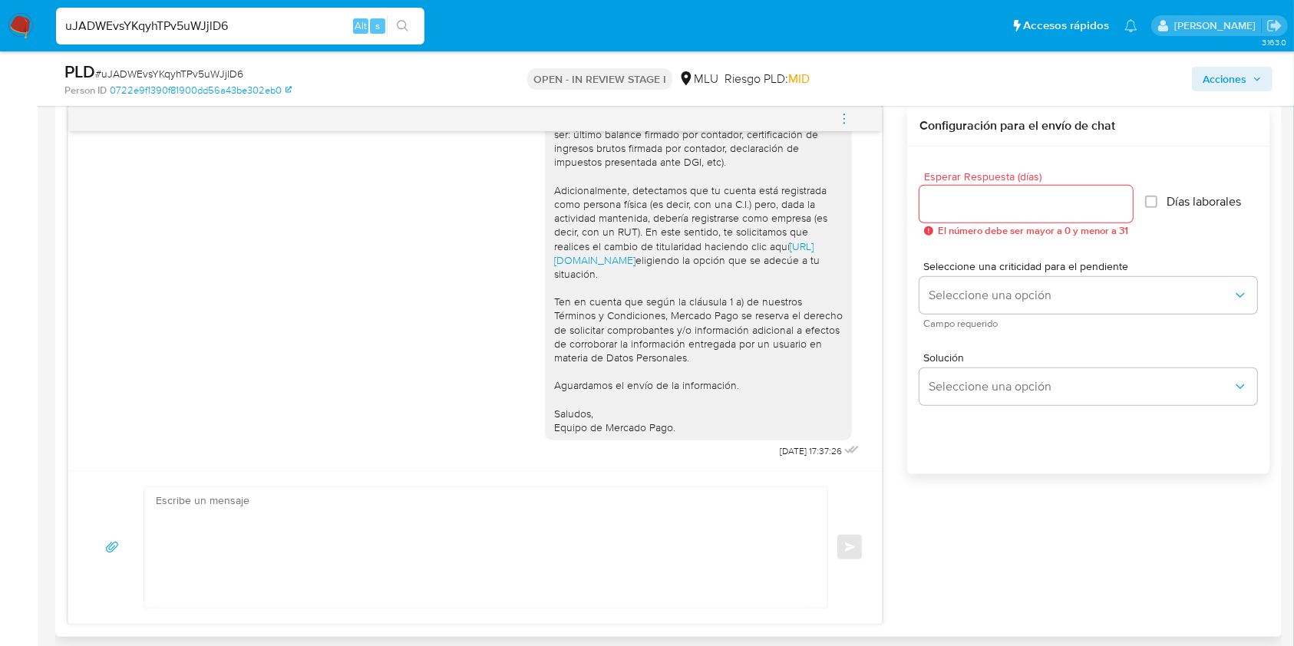
click at [540, 507] on textarea at bounding box center [482, 547] width 653 height 121
paste textarea "Te contactamos nuevamente ya que no hemos recibido respuesta de tu parte. Queda…"
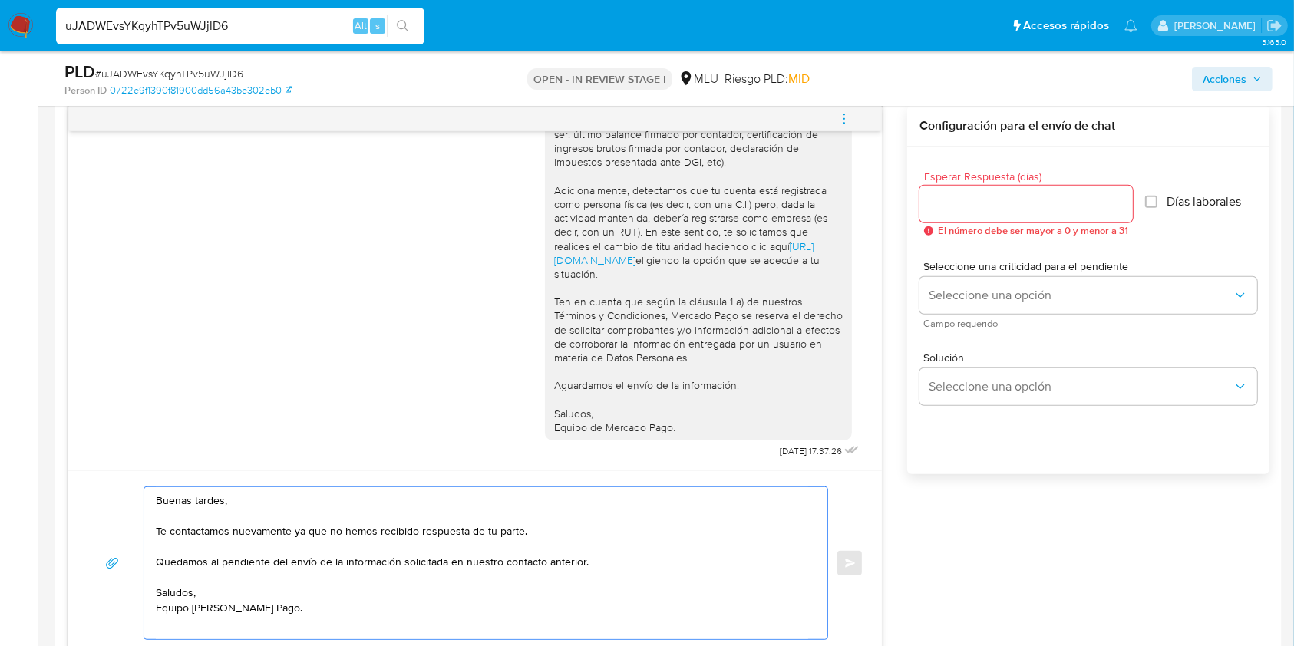
type textarea "Buenas tardes, Te contactamos nuevamente ya que no hemos recibido respuesta de …"
click at [1005, 204] on input "Esperar Respuesta (días)" at bounding box center [1026, 204] width 213 height 20
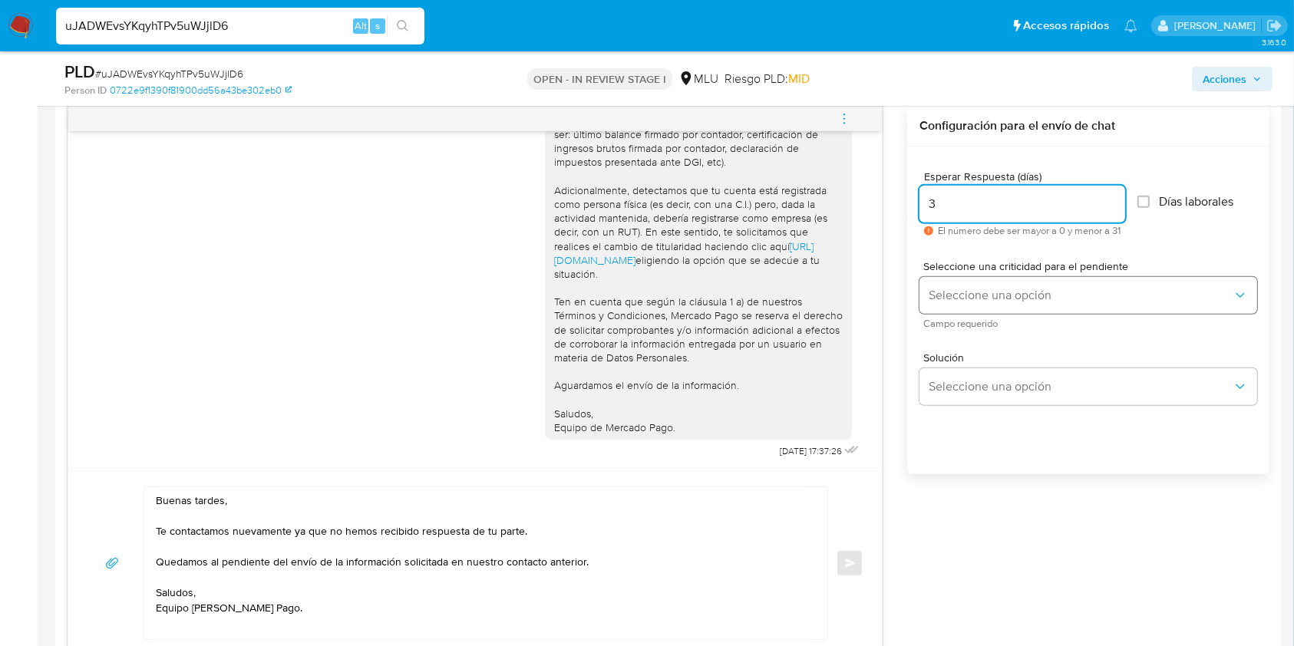
type input "3"
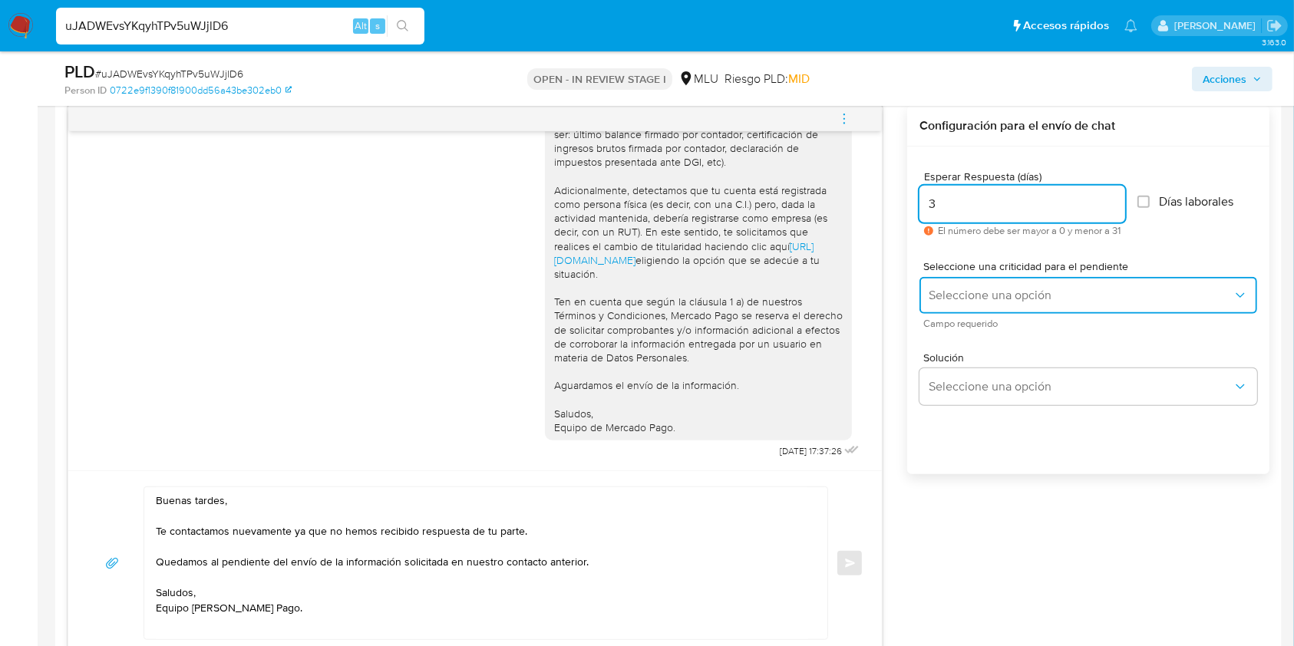
click at [989, 294] on span "Seleccione una opción" at bounding box center [1081, 295] width 304 height 15
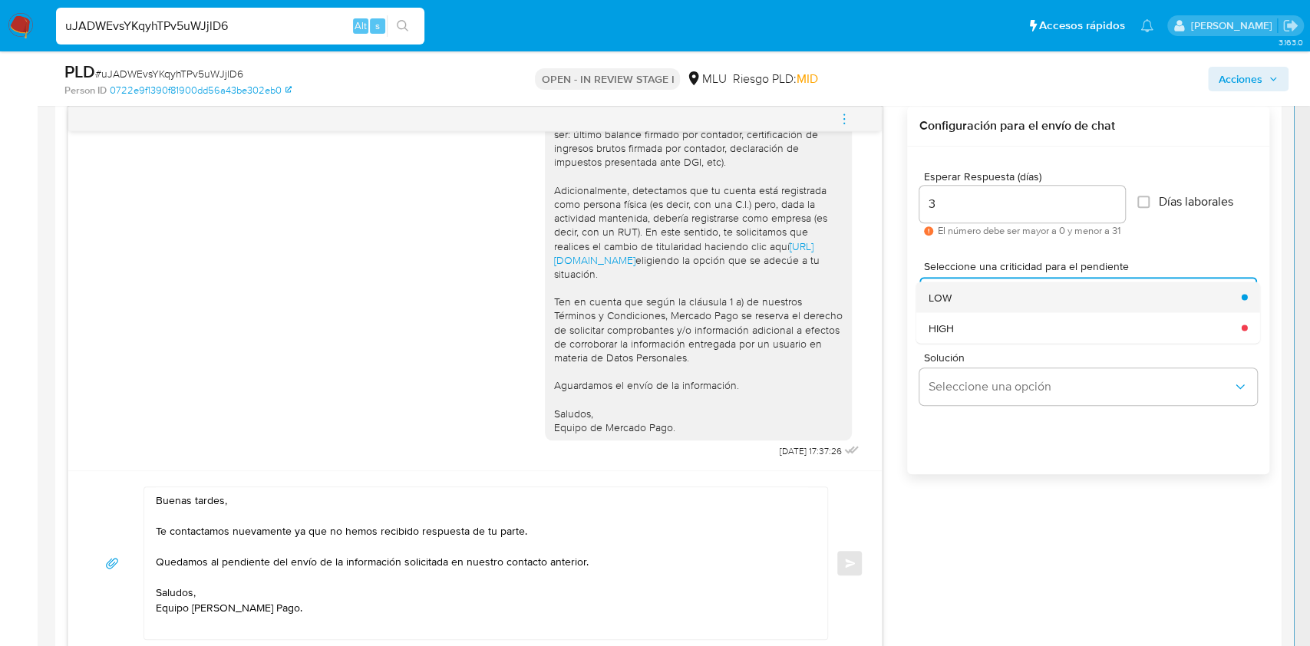
click at [1004, 294] on div "LOW" at bounding box center [1081, 297] width 304 height 31
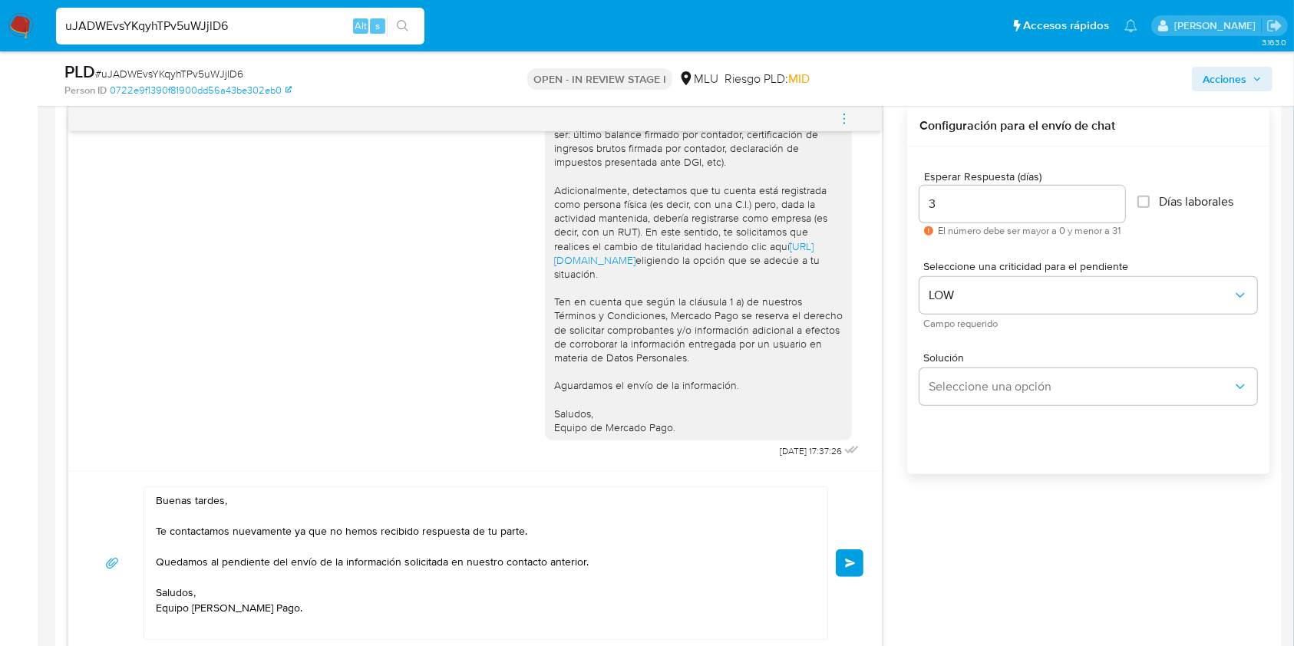
click at [852, 553] on button "Enviar" at bounding box center [850, 564] width 28 height 28
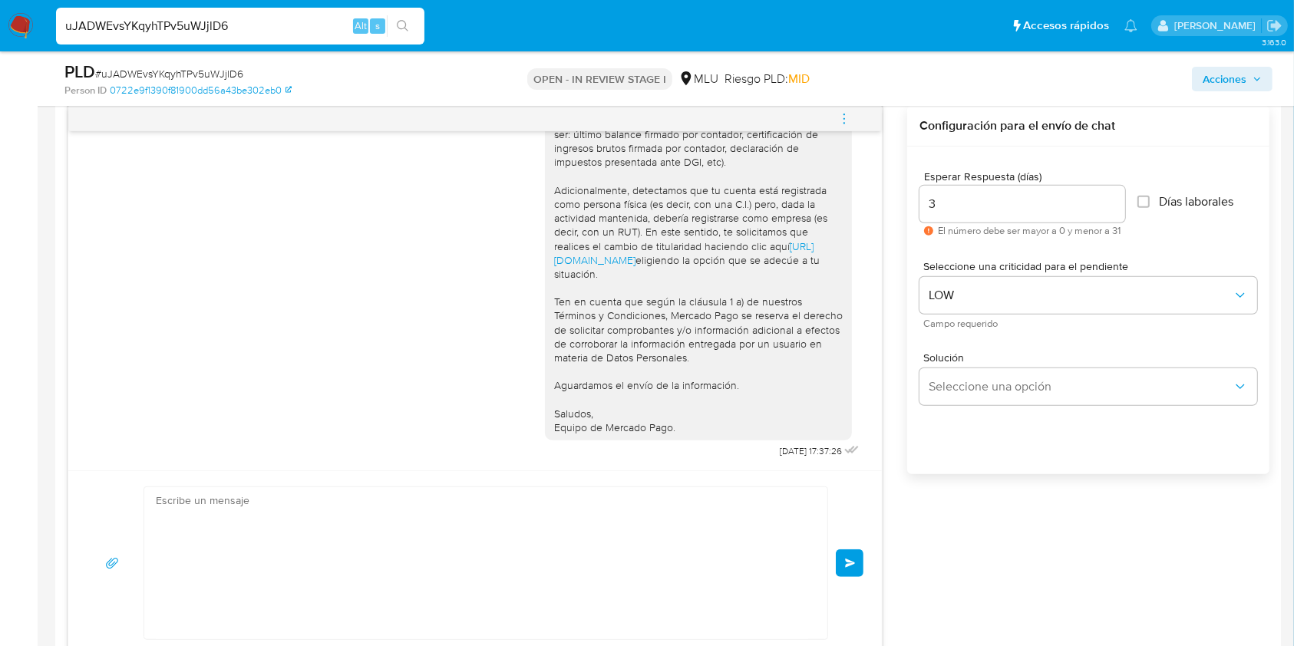
scroll to position [407, 0]
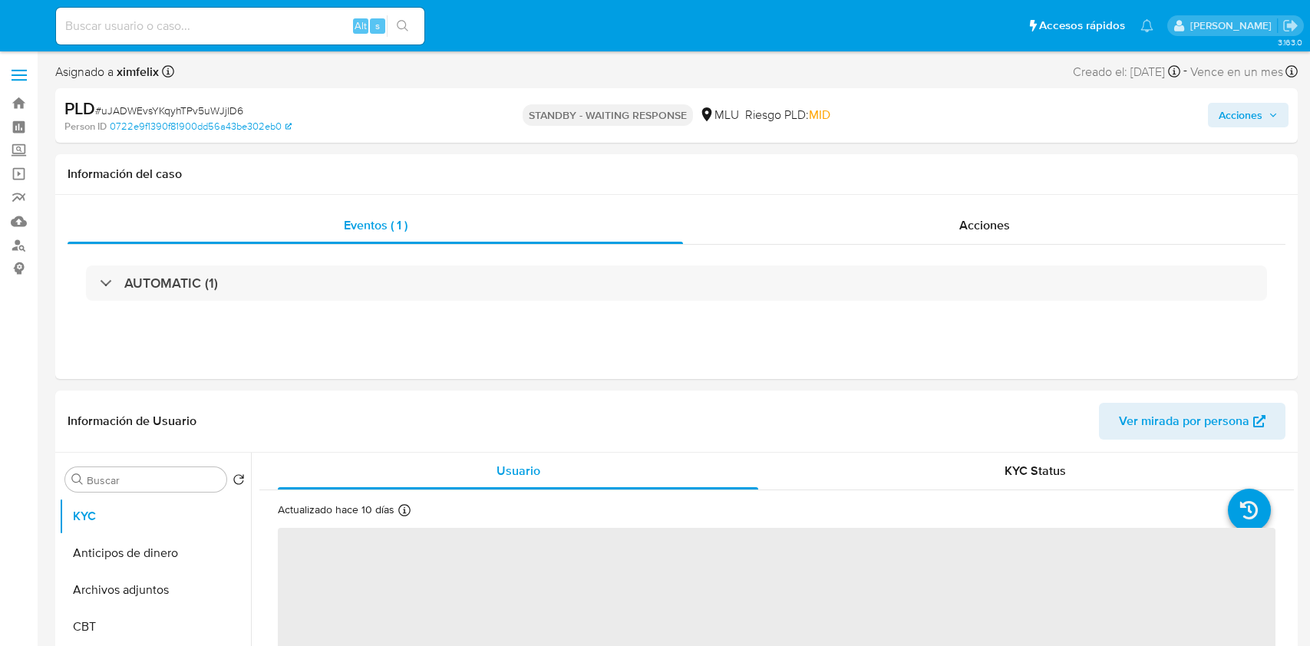
select select "10"
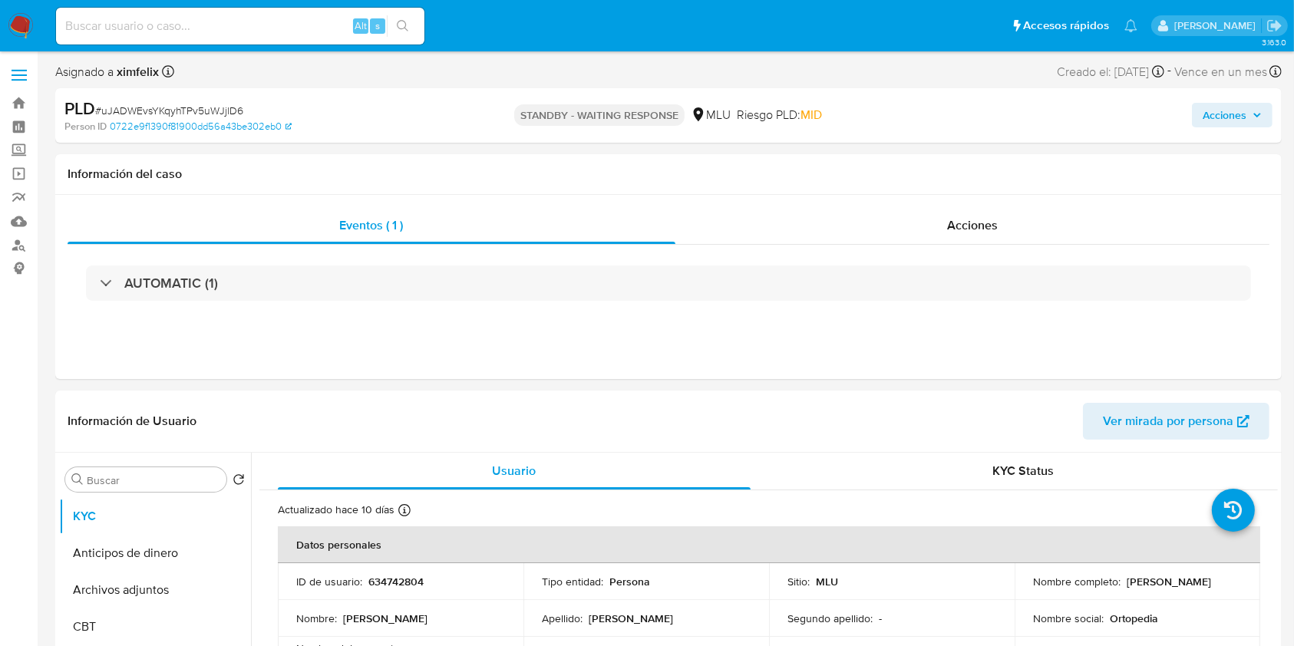
click at [240, 25] on input at bounding box center [240, 26] width 368 height 20
paste input "lskRw89vBugTFnnkenXxQWYj"
type input "lskRw89vBugTFnnkenXxQWYj"
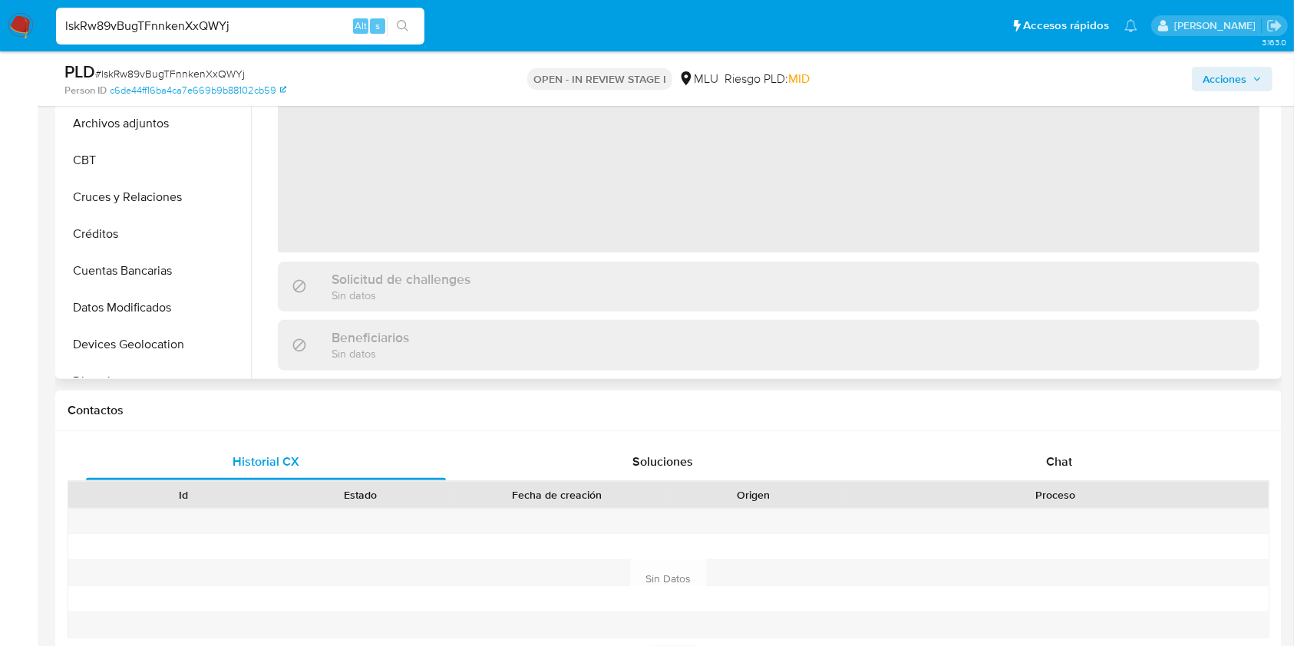
select select "10"
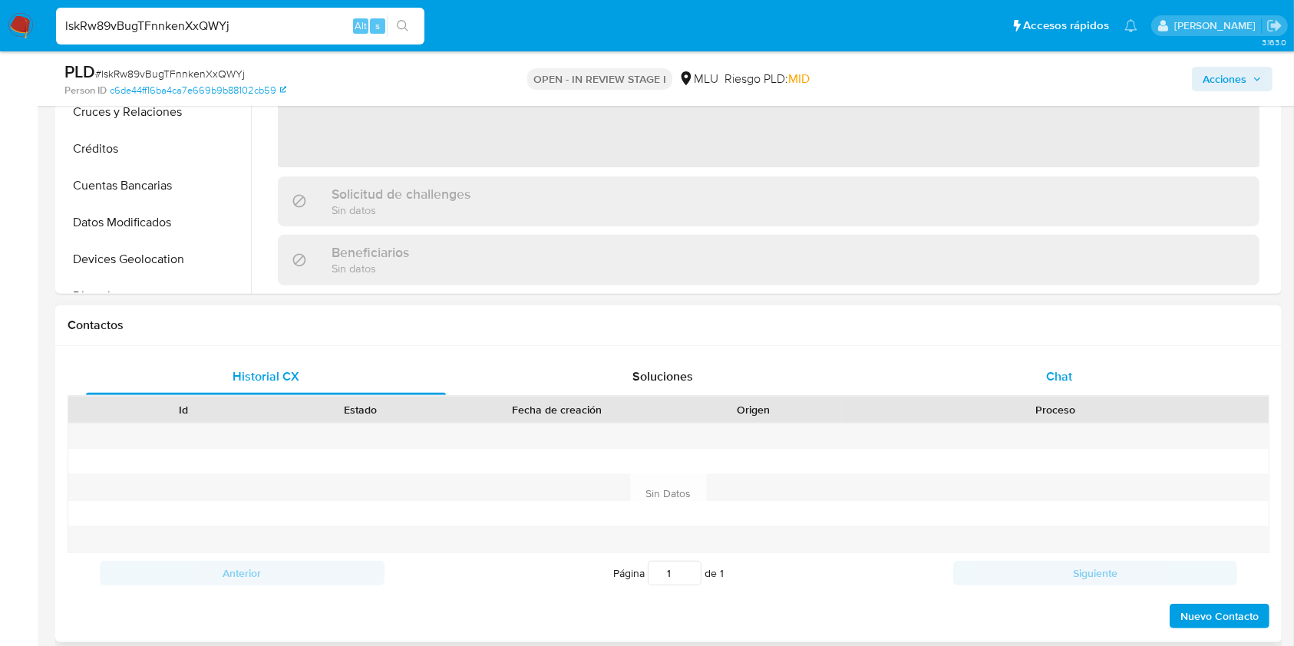
click at [1048, 370] on span "Chat" at bounding box center [1059, 377] width 26 height 18
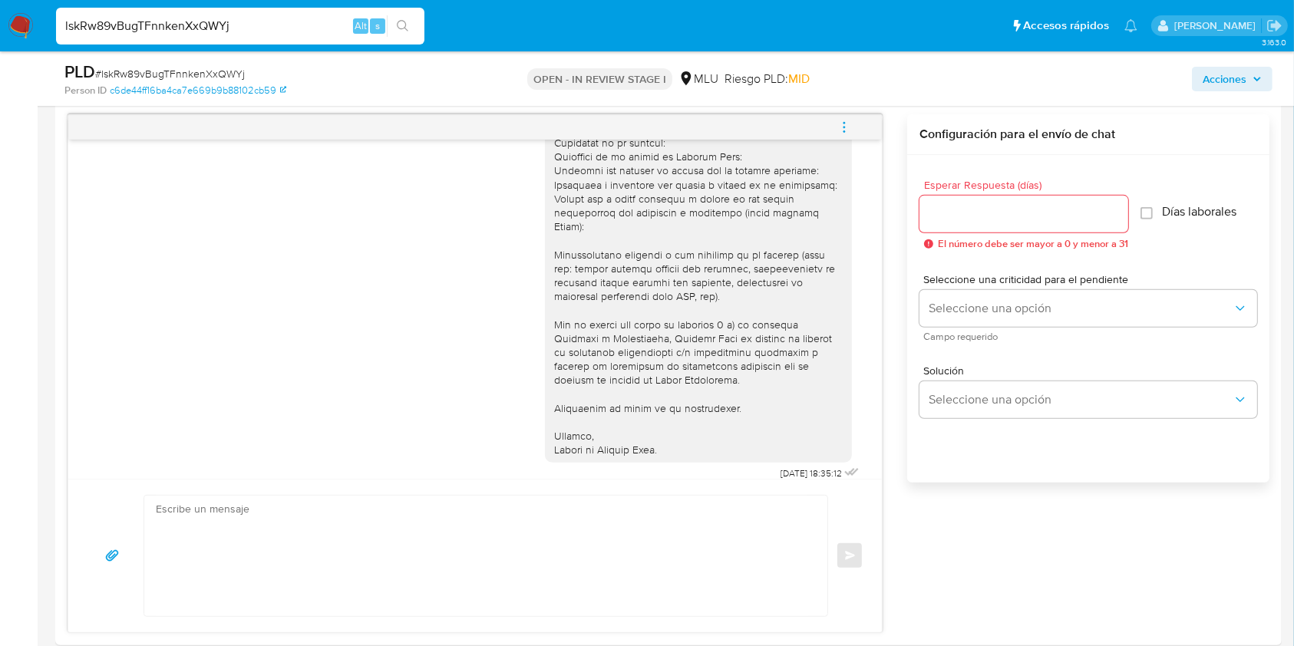
scroll to position [809, 0]
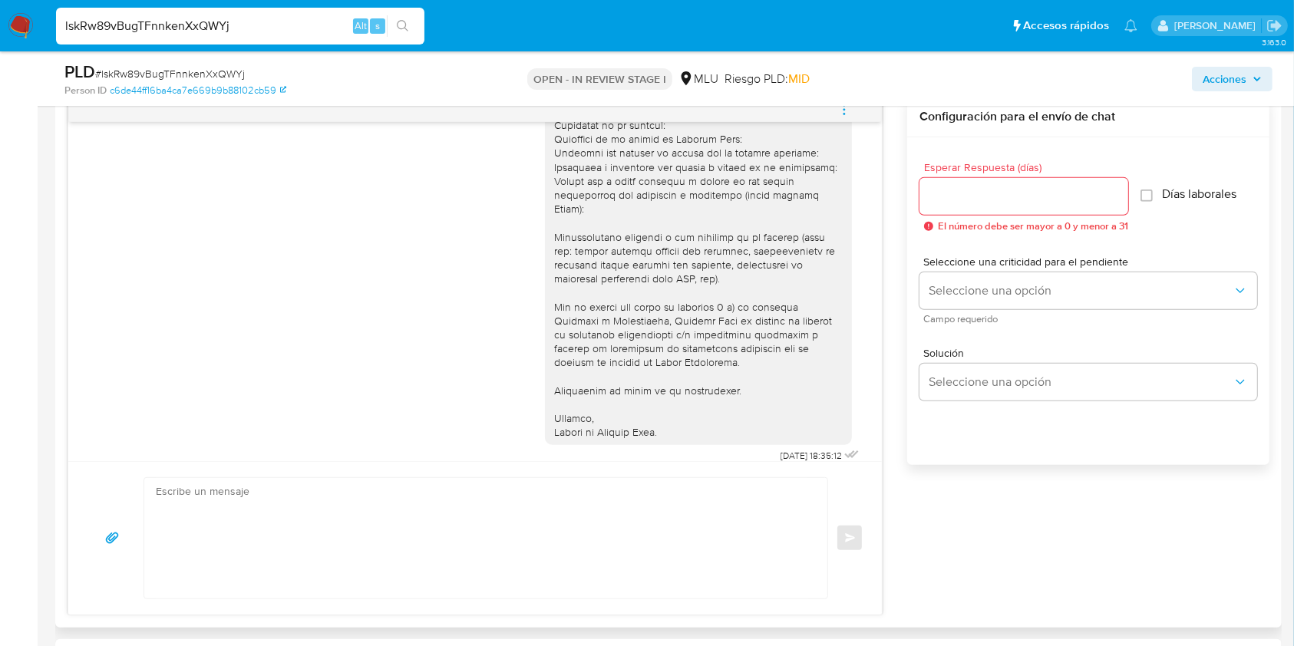
click at [458, 525] on textarea at bounding box center [482, 538] width 653 height 121
paste textarea "Te contactamos nuevamente ya que no hemos recibido respuesta de tu parte. Queda…"
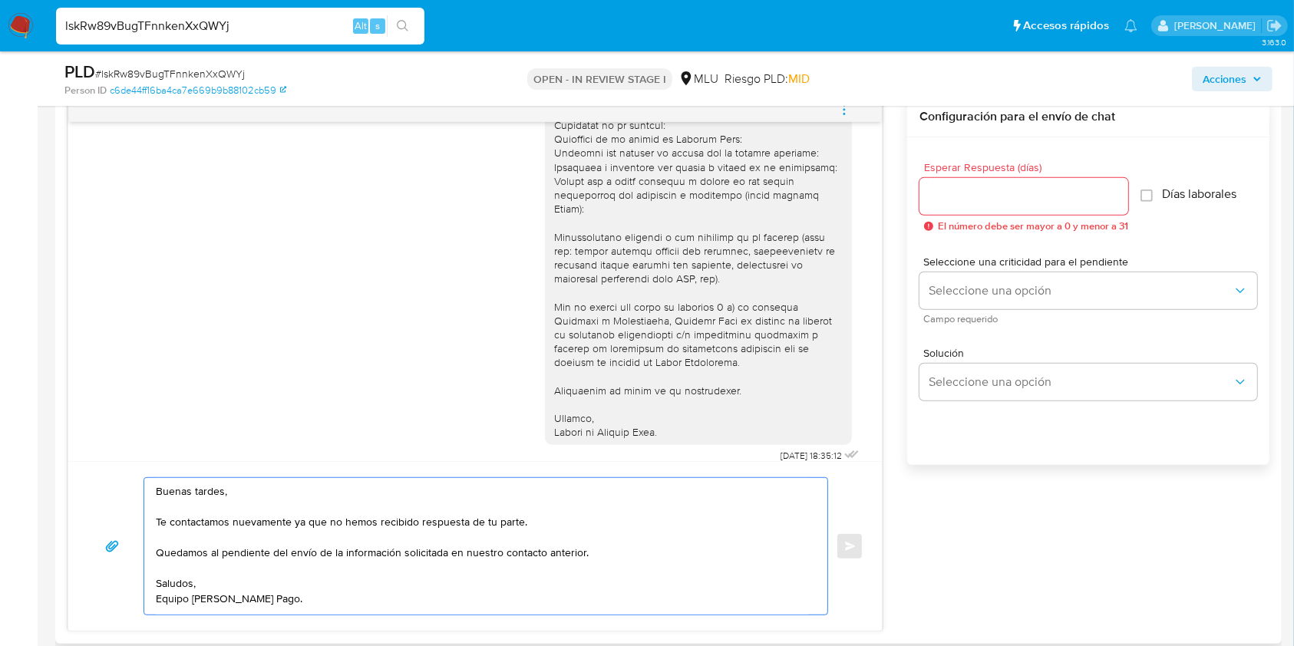
type textarea "Buenas tardes, Te contactamos nuevamente ya que no hemos recibido respuesta de …"
click at [998, 200] on input "Esperar Respuesta (días)" at bounding box center [1024, 197] width 209 height 20
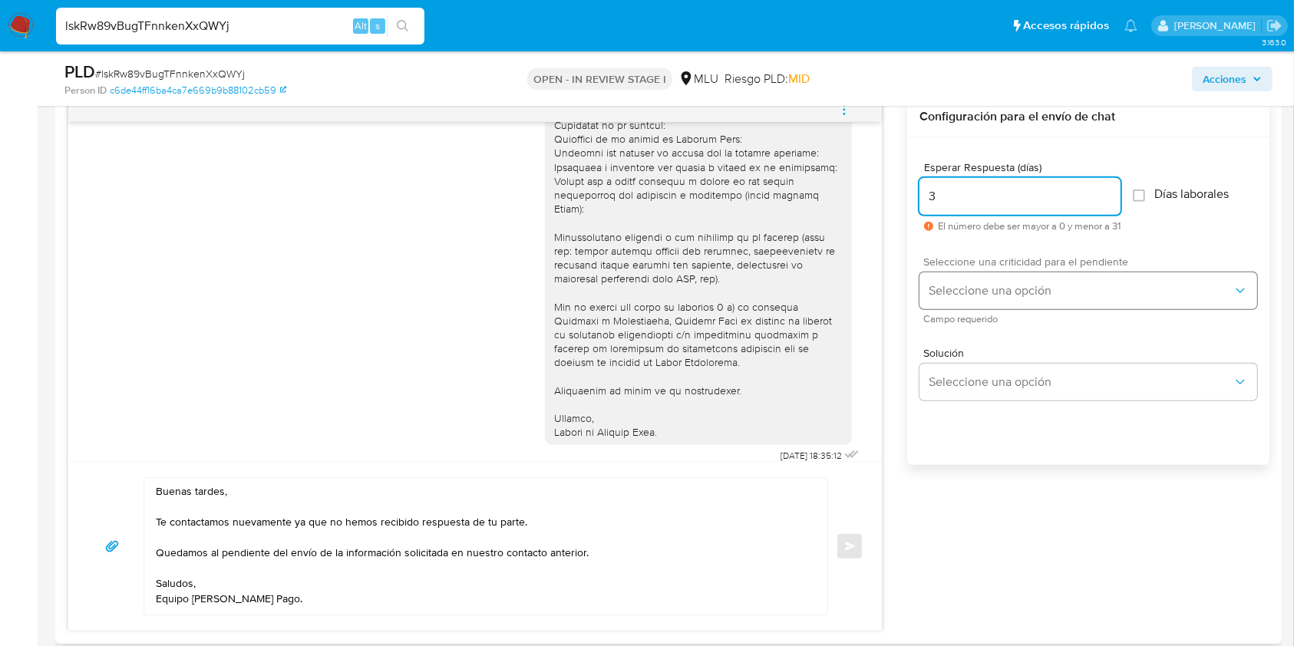
type input "3"
click at [982, 289] on span "Seleccione una opción" at bounding box center [1081, 290] width 304 height 15
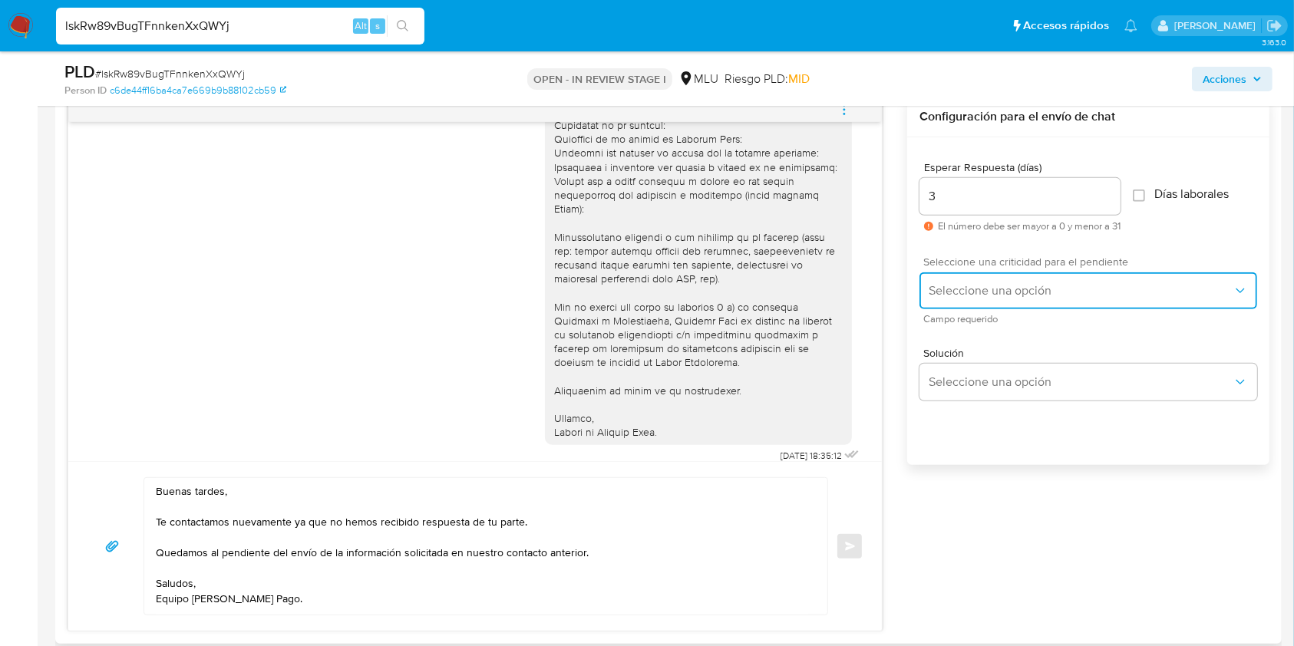
click at [957, 286] on span "Seleccione una opción" at bounding box center [1081, 290] width 304 height 15
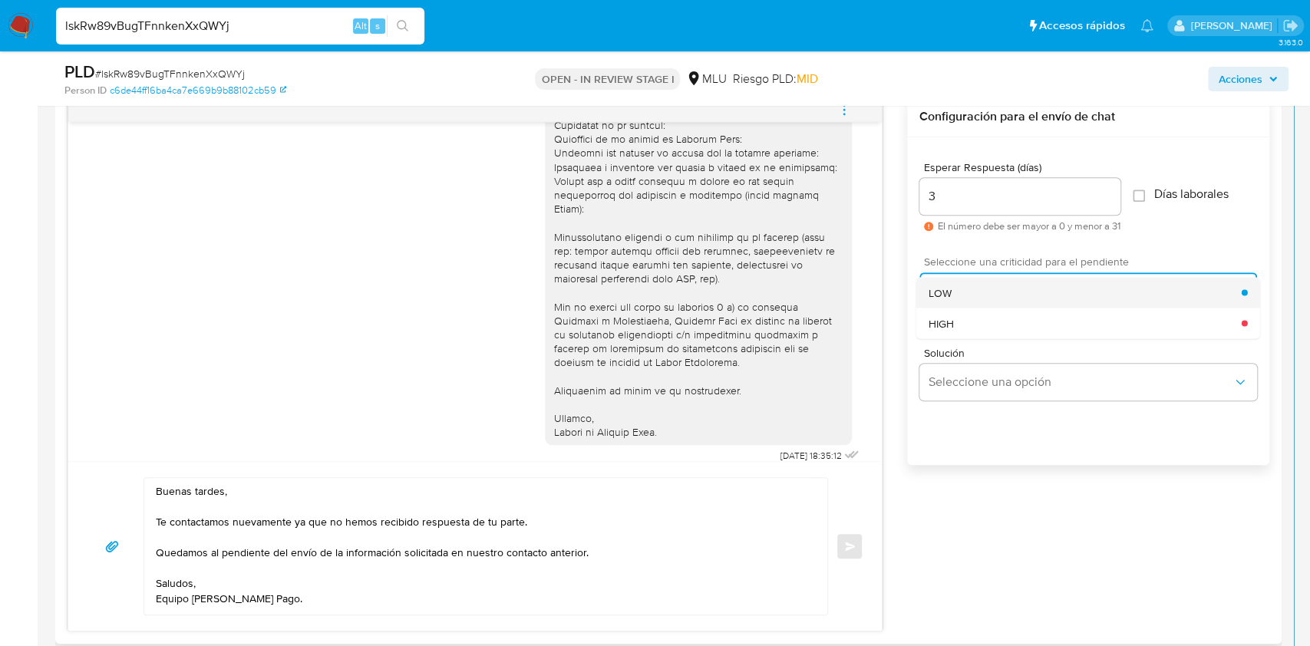
click at [958, 292] on div "LOW" at bounding box center [1085, 292] width 313 height 31
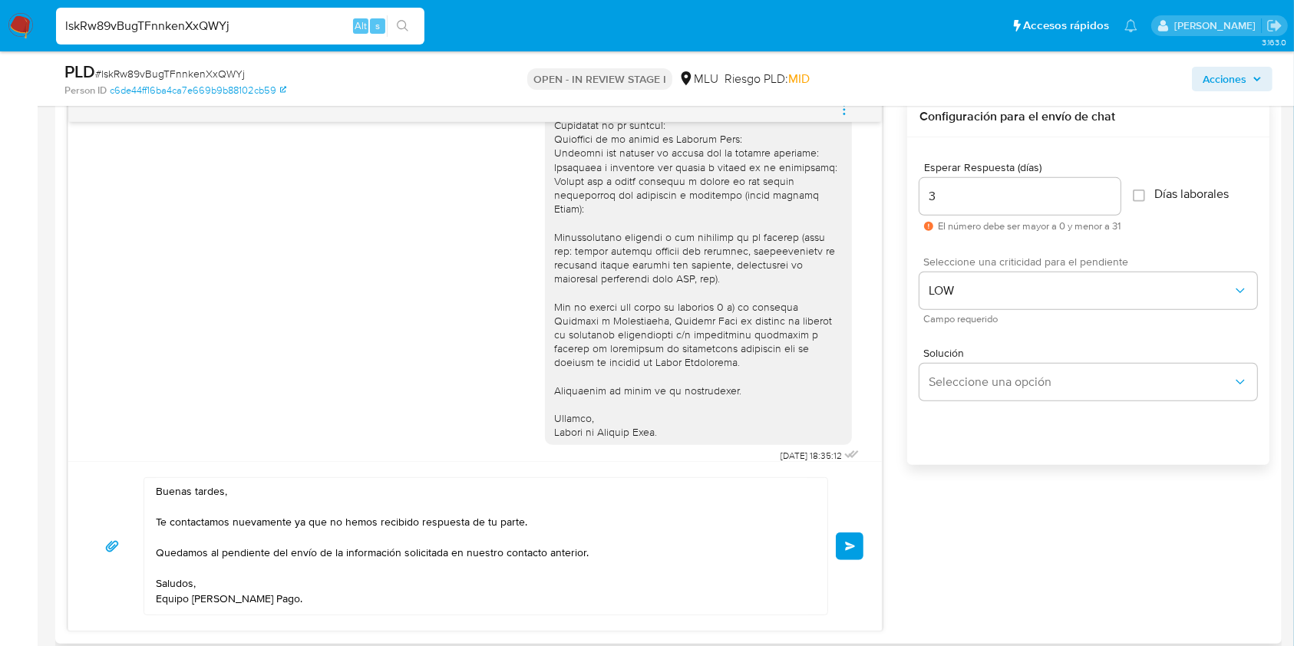
click at [860, 539] on button "Enviar" at bounding box center [850, 547] width 28 height 28
click at [857, 538] on button "Enviar" at bounding box center [850, 547] width 28 height 28
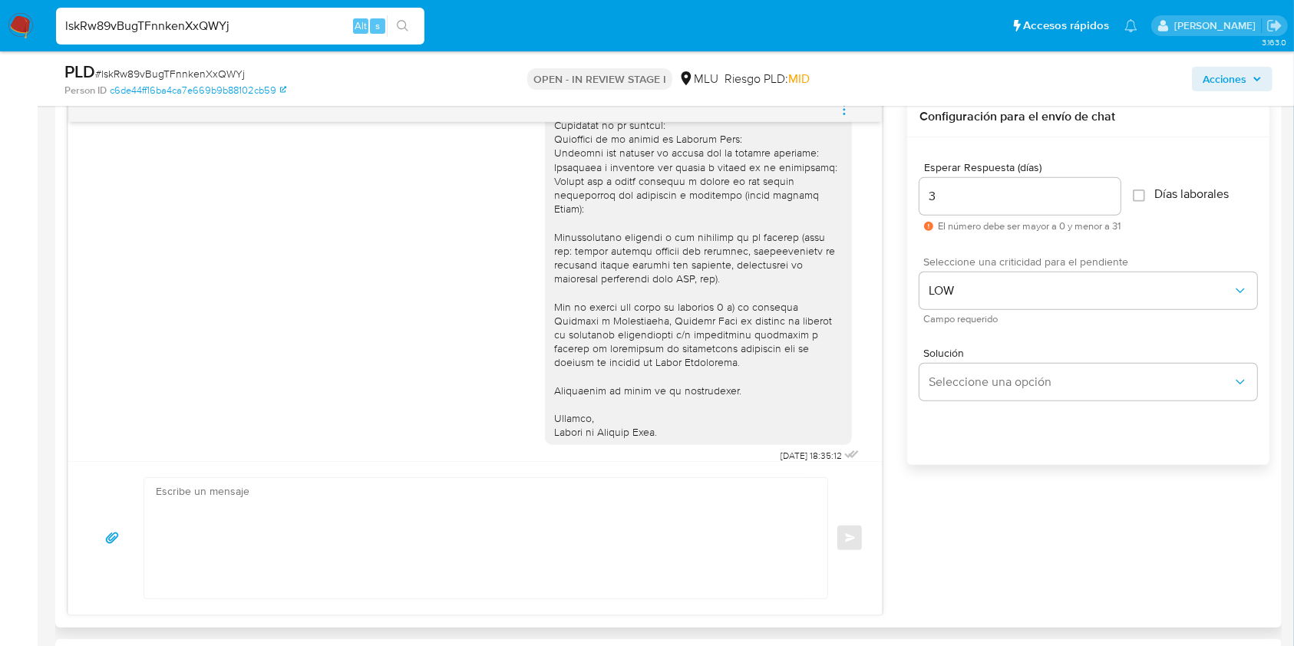
scroll to position [323, 0]
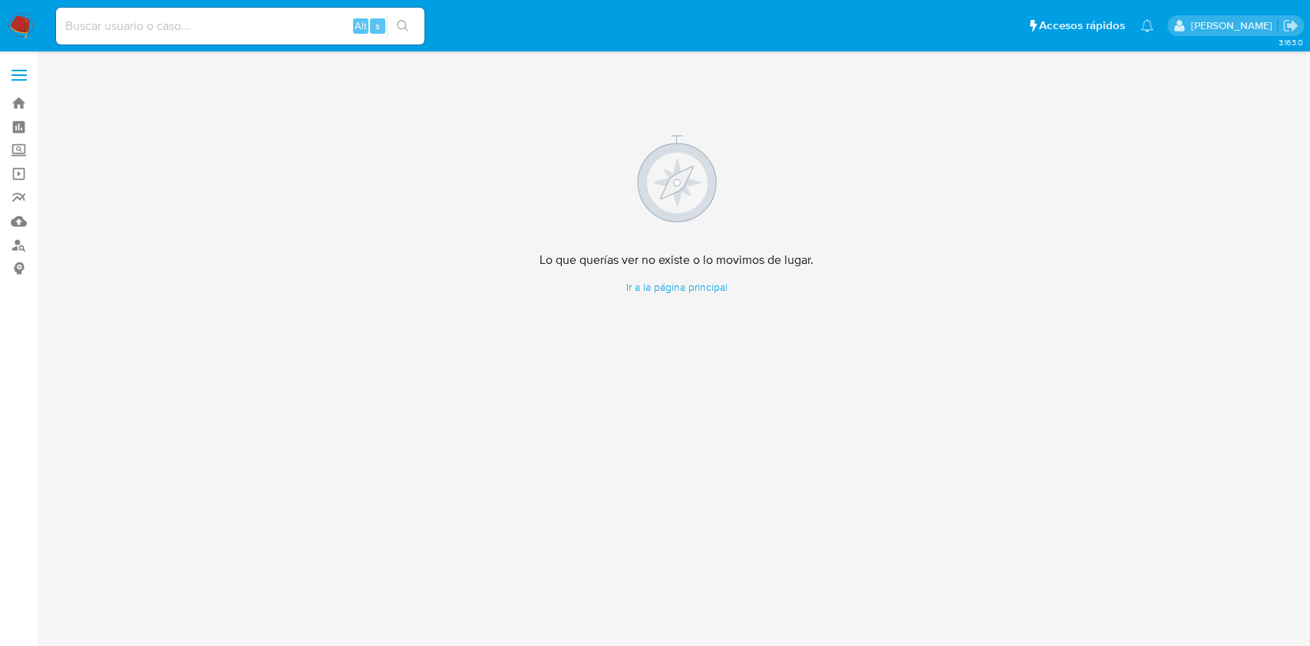
click at [5, 21] on nav "Pausado Ver notificaciones Alt s Accesos rápidos Presiona las siguientes teclas…" at bounding box center [655, 25] width 1310 height 51
click at [19, 38] on img at bounding box center [21, 26] width 26 height 26
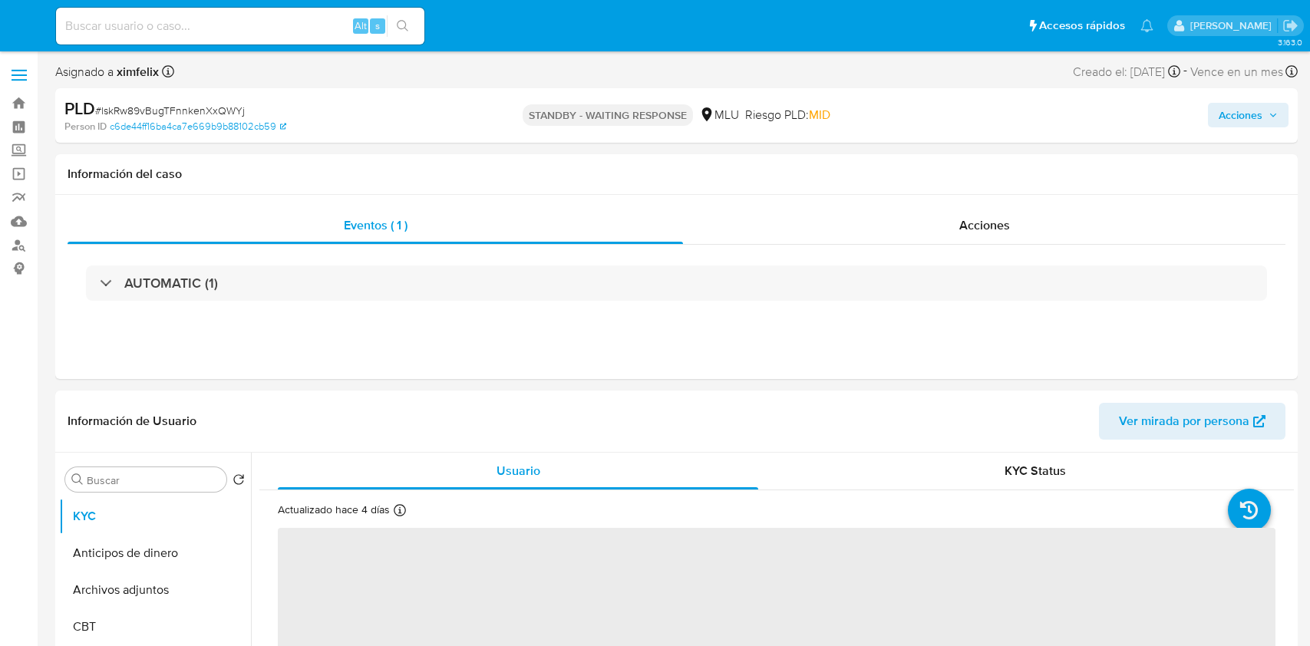
select select "10"
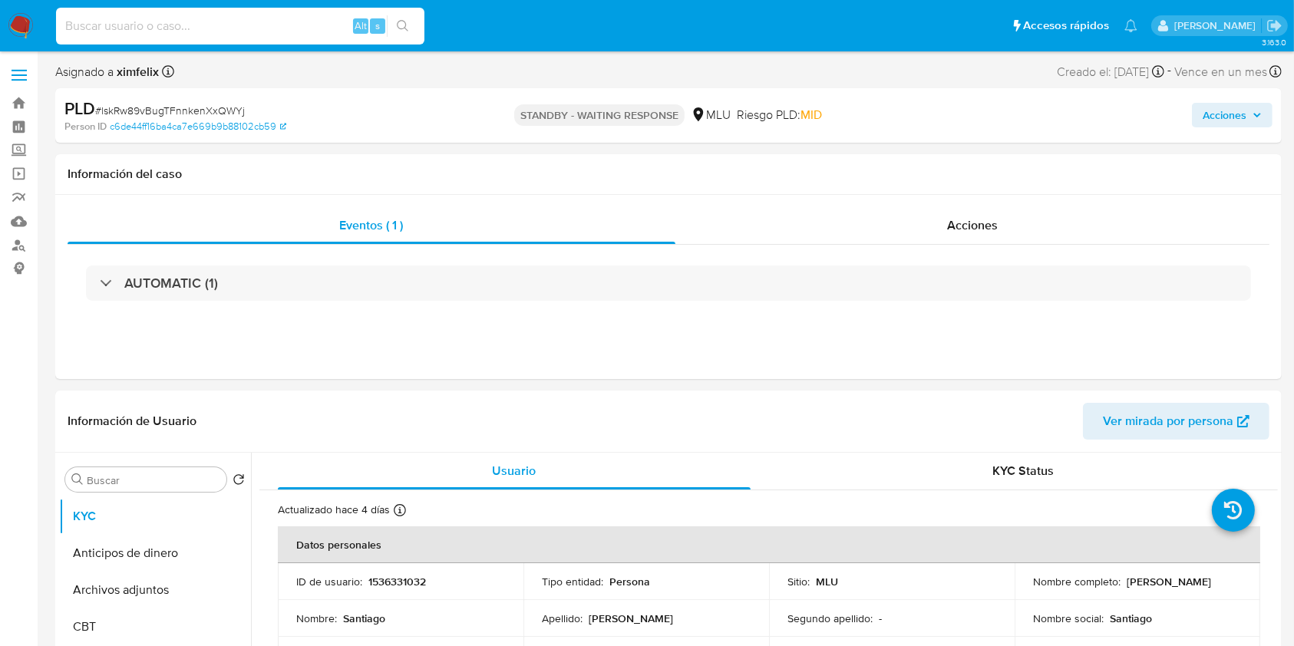
click at [180, 32] on input at bounding box center [240, 26] width 368 height 20
paste input "XuOyy4NWB7XyttcCCmvLTd6u"
type input "XuOyy4NWB7XyttcCCmvLTd6u"
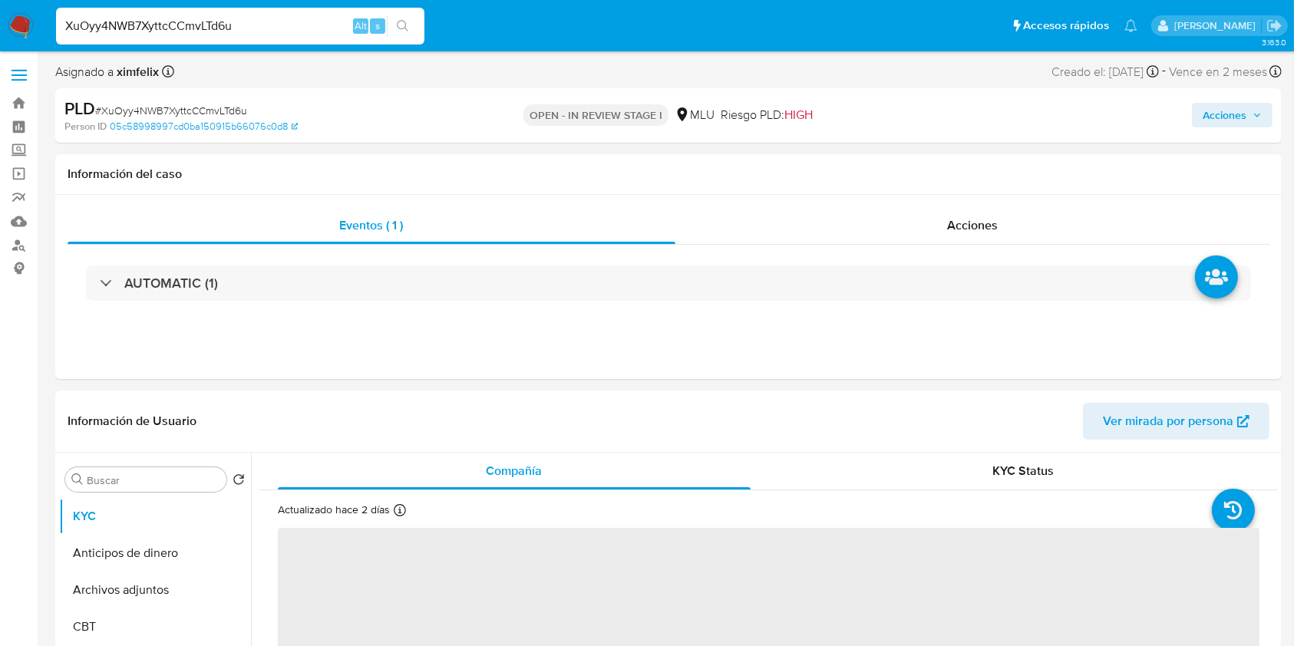
select select "10"
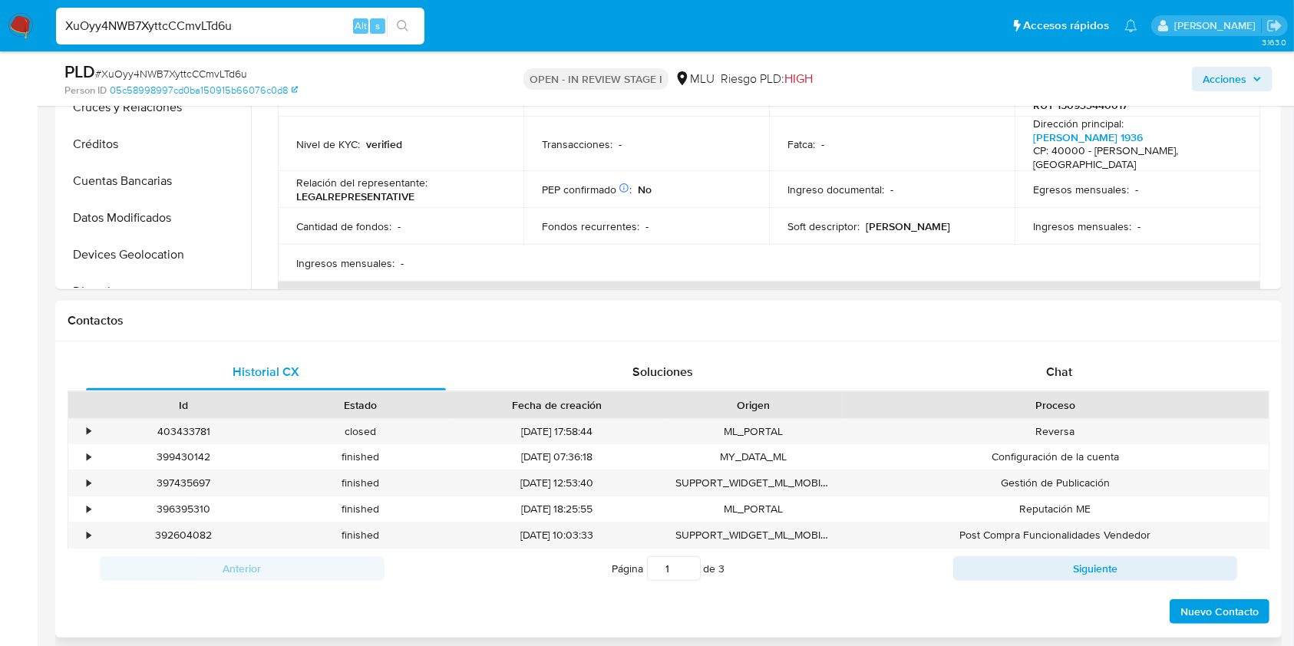
scroll to position [570, 0]
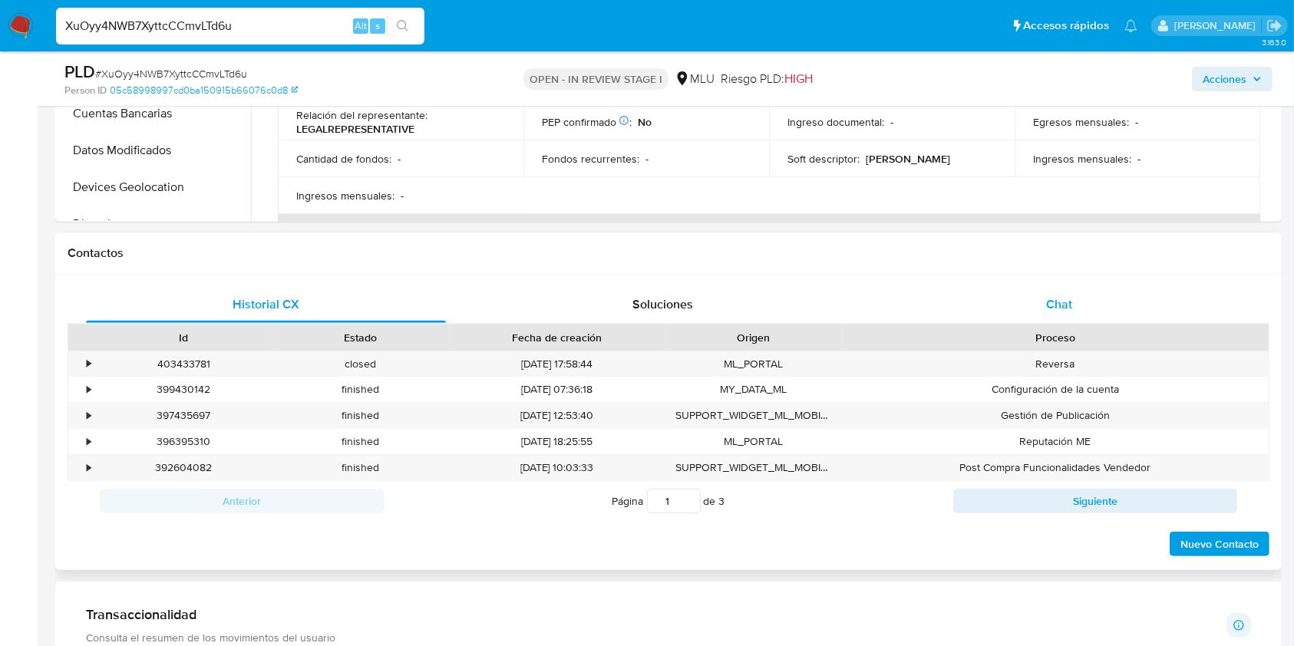
click at [1075, 292] on div "Chat" at bounding box center [1060, 304] width 360 height 37
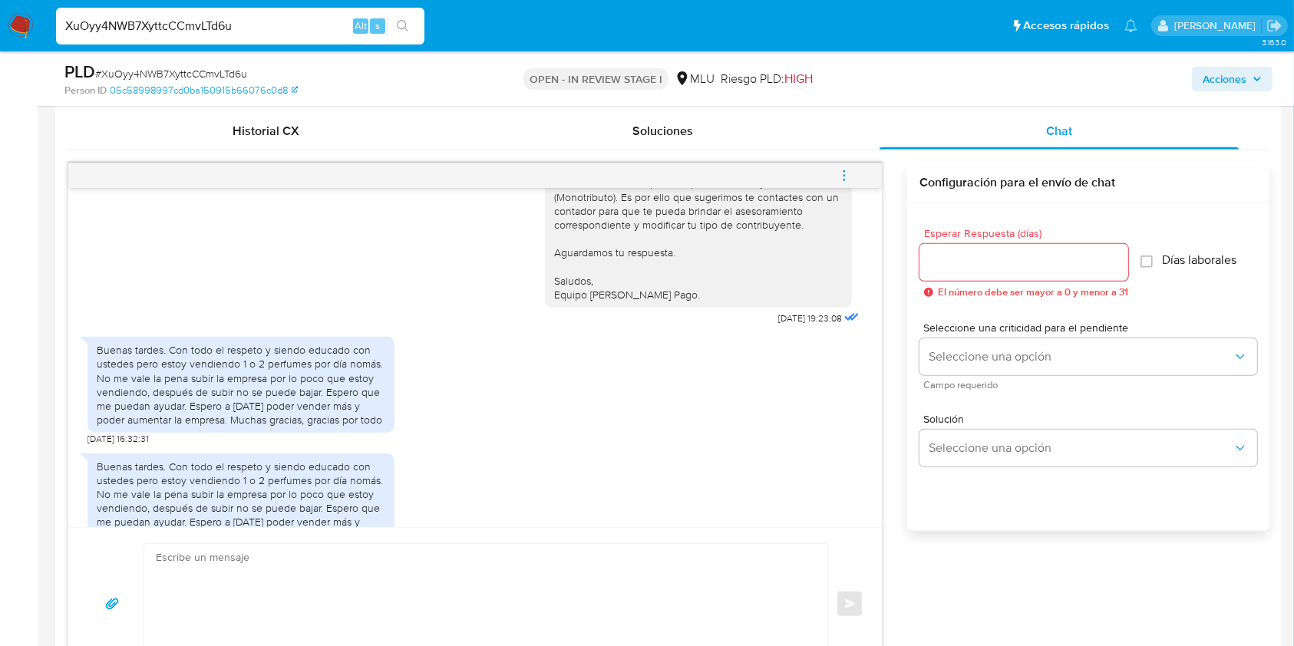
scroll to position [0, 0]
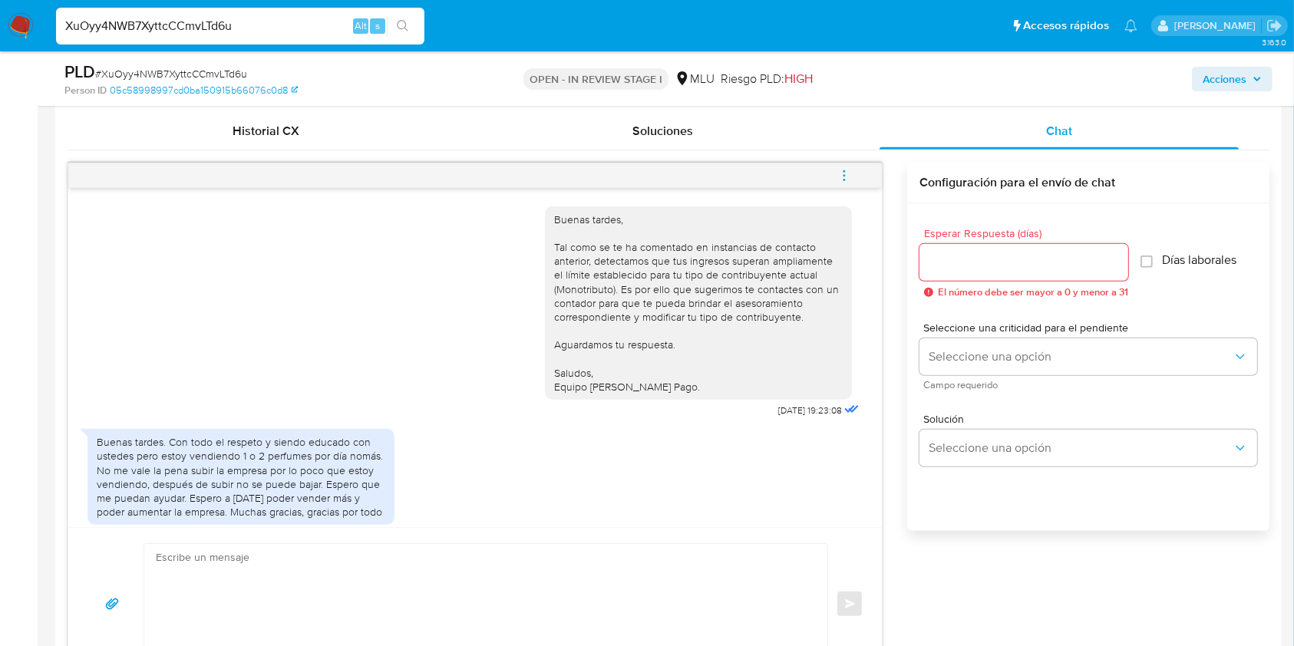
click at [1147, 563] on div "Esperar Respuesta (días) El número debe ser mayor a 0 y menor a 31 Días laboral…" at bounding box center [1088, 387] width 362 height 368
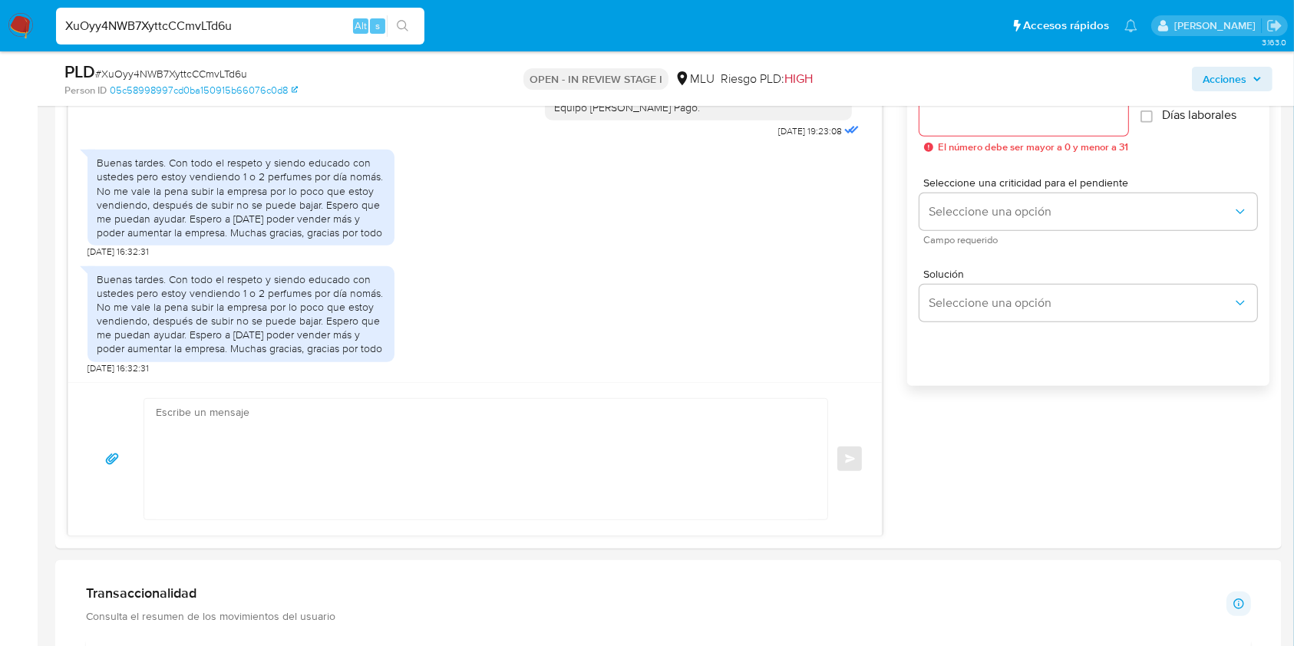
scroll to position [878, 0]
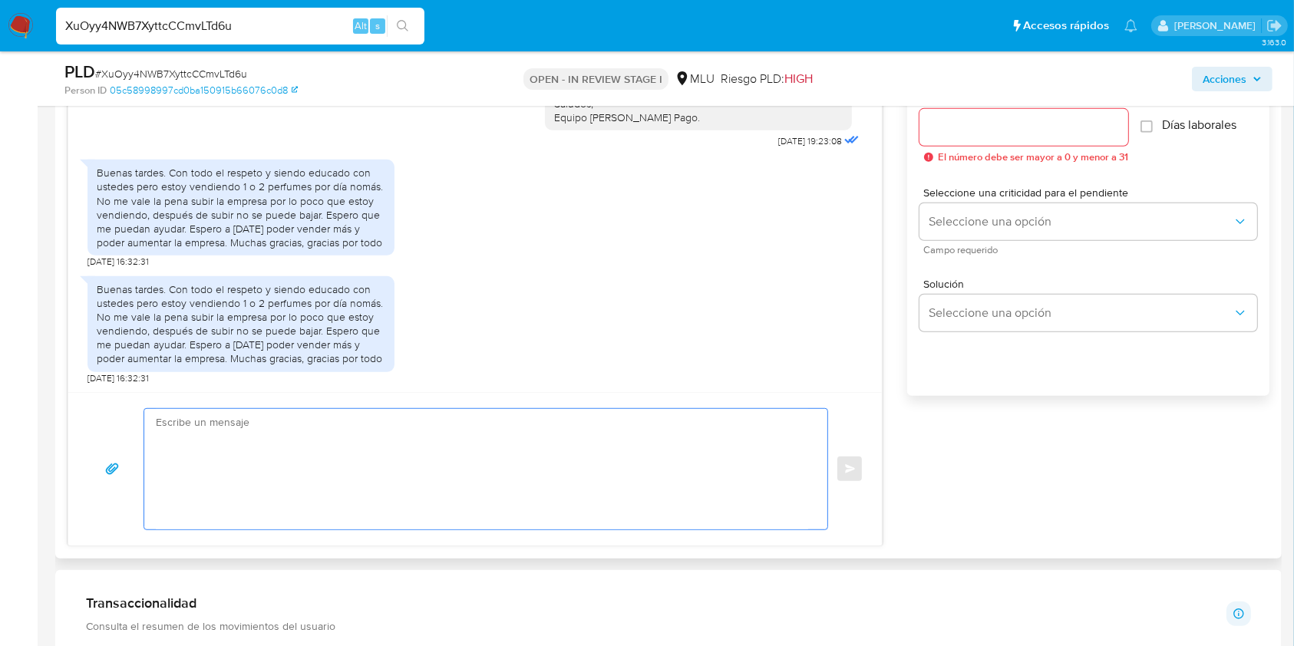
click at [435, 410] on textarea at bounding box center [482, 469] width 653 height 121
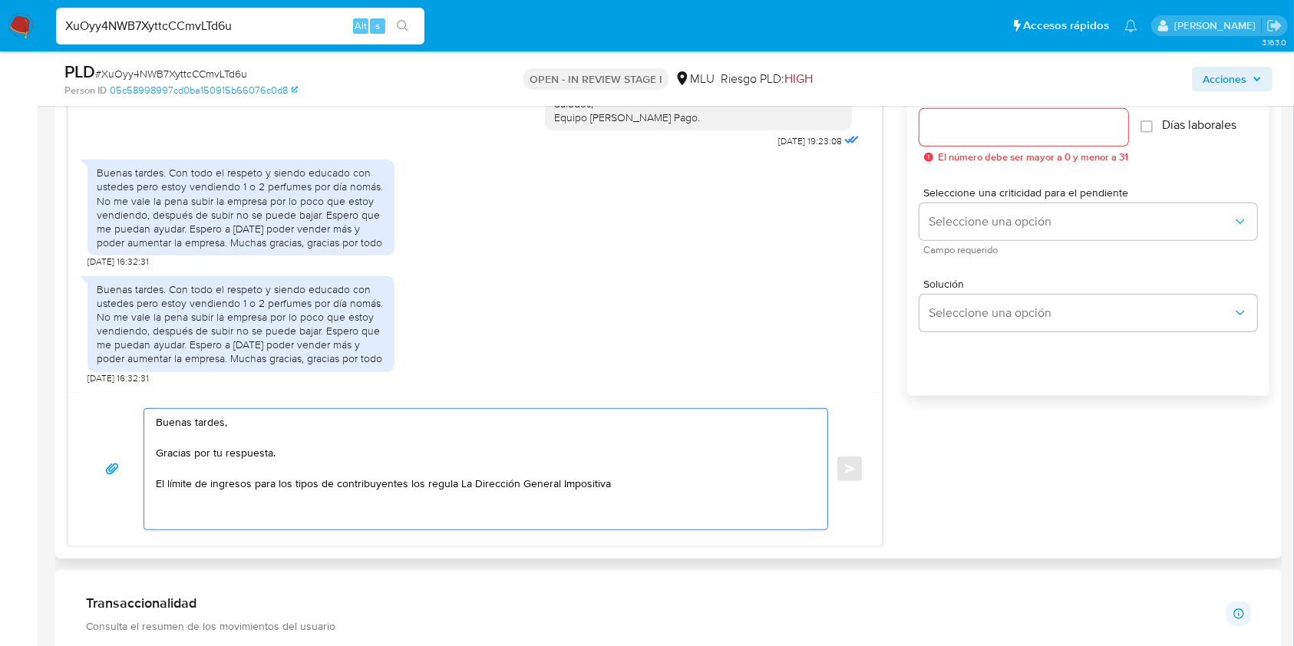
drag, startPoint x: 625, startPoint y: 487, endPoint x: 147, endPoint y: 484, distance: 477.5
click at [147, 484] on div "Buenas tardes, Gracias por tu respuesta. El límite de ingresos para los tipos d…" at bounding box center [482, 469] width 676 height 121
click at [512, 486] on textarea "Buenas tardes, Gracias por tu respuesta. Comprendemos lo que nos comentas, no o…" at bounding box center [482, 469] width 653 height 121
click at [395, 501] on textarea "Buenas tardes, Gracias por tu respuesta. Comprendemos lo que nos comentas, no o…" at bounding box center [482, 469] width 653 height 121
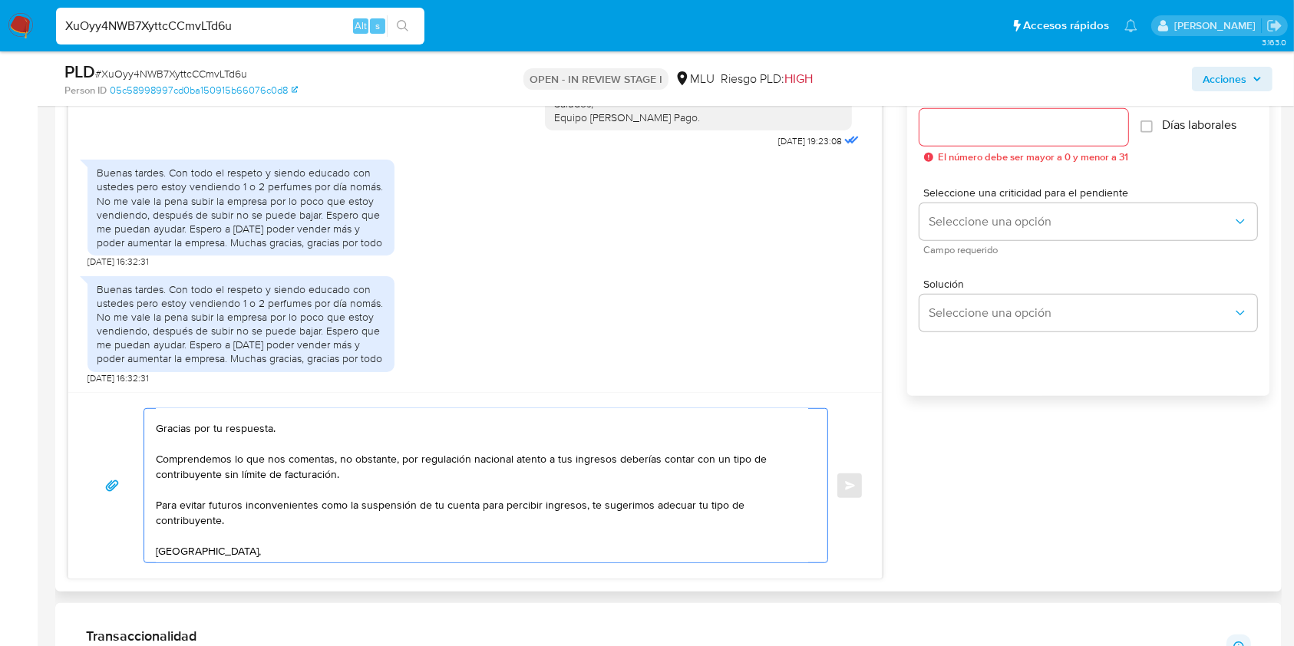
scroll to position [40, 0]
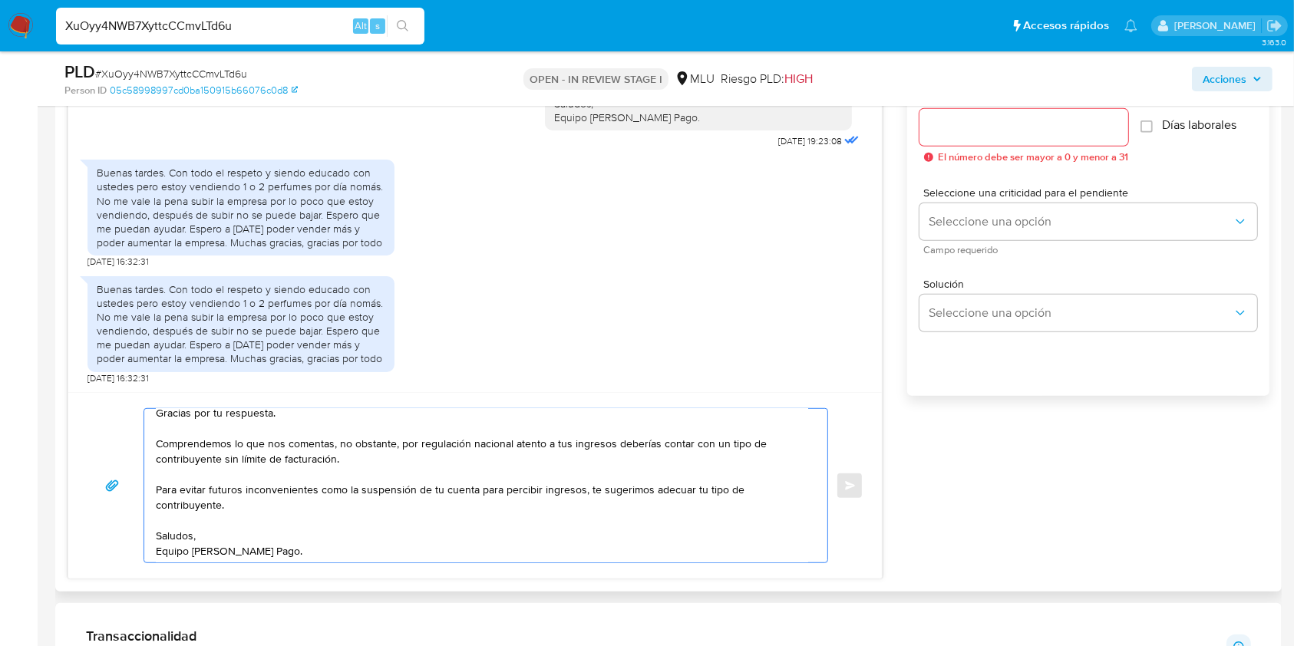
type textarea "Buenas tardes, Gracias por tu respuesta. Comprendemos lo que nos comentas, no o…"
click at [963, 127] on input "Esperar Respuesta (días)" at bounding box center [1024, 127] width 209 height 20
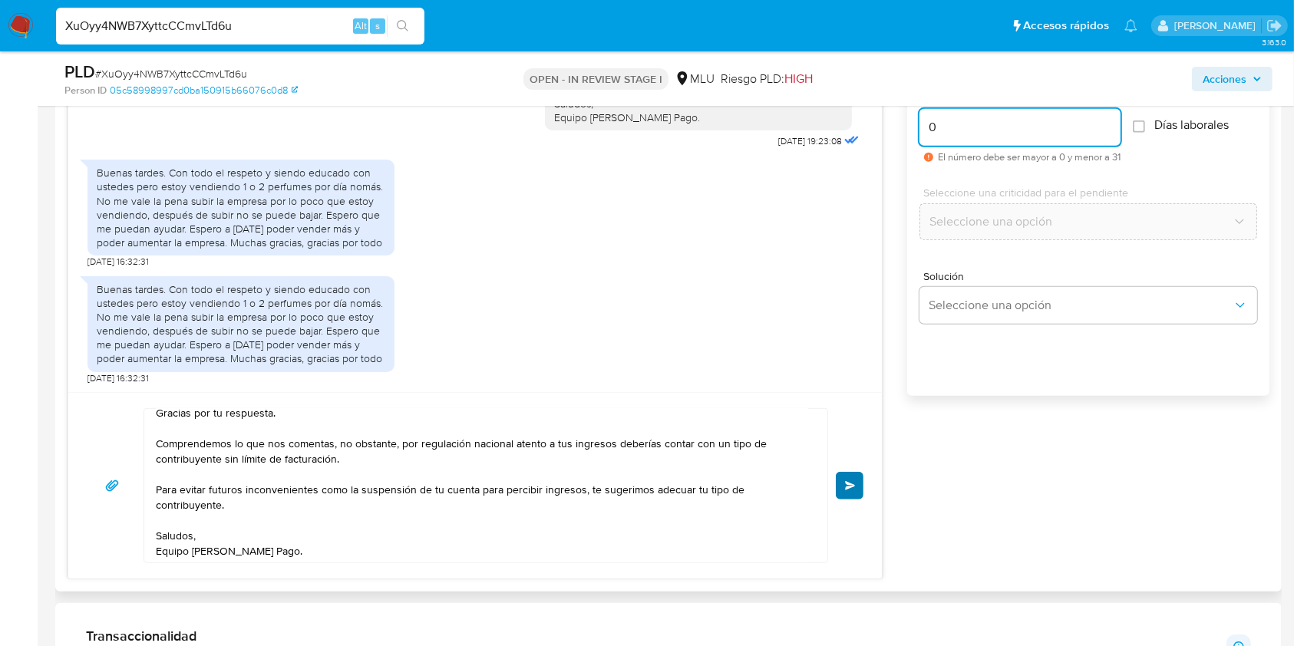
type input "0"
click at [845, 487] on span "Enviar" at bounding box center [850, 485] width 11 height 9
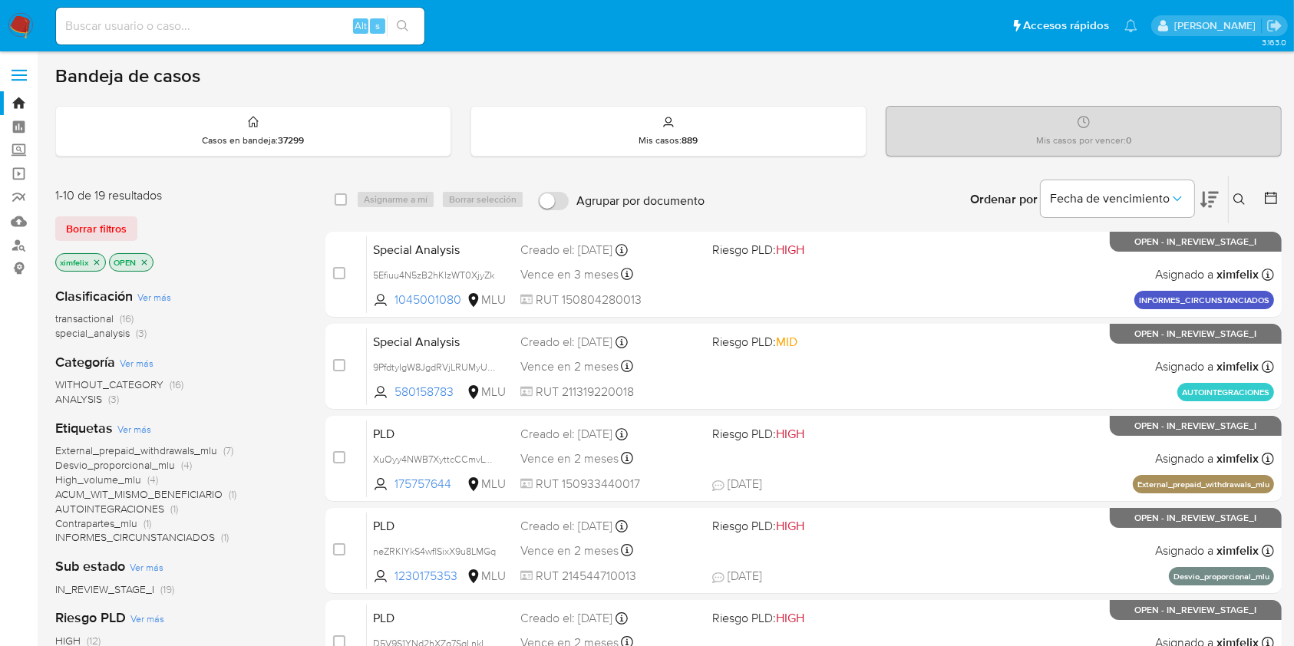
click at [98, 262] on icon "close-filter" at bounding box center [96, 261] width 5 height 5
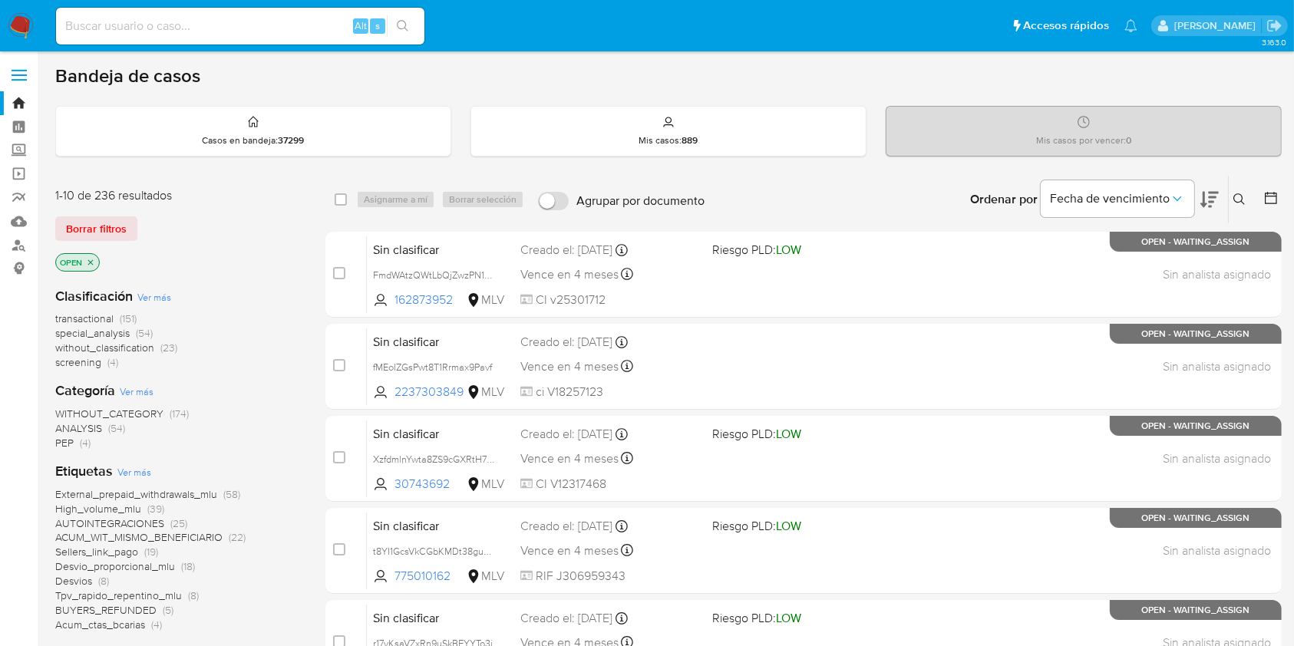
click at [94, 263] on icon "close-filter" at bounding box center [90, 262] width 9 height 9
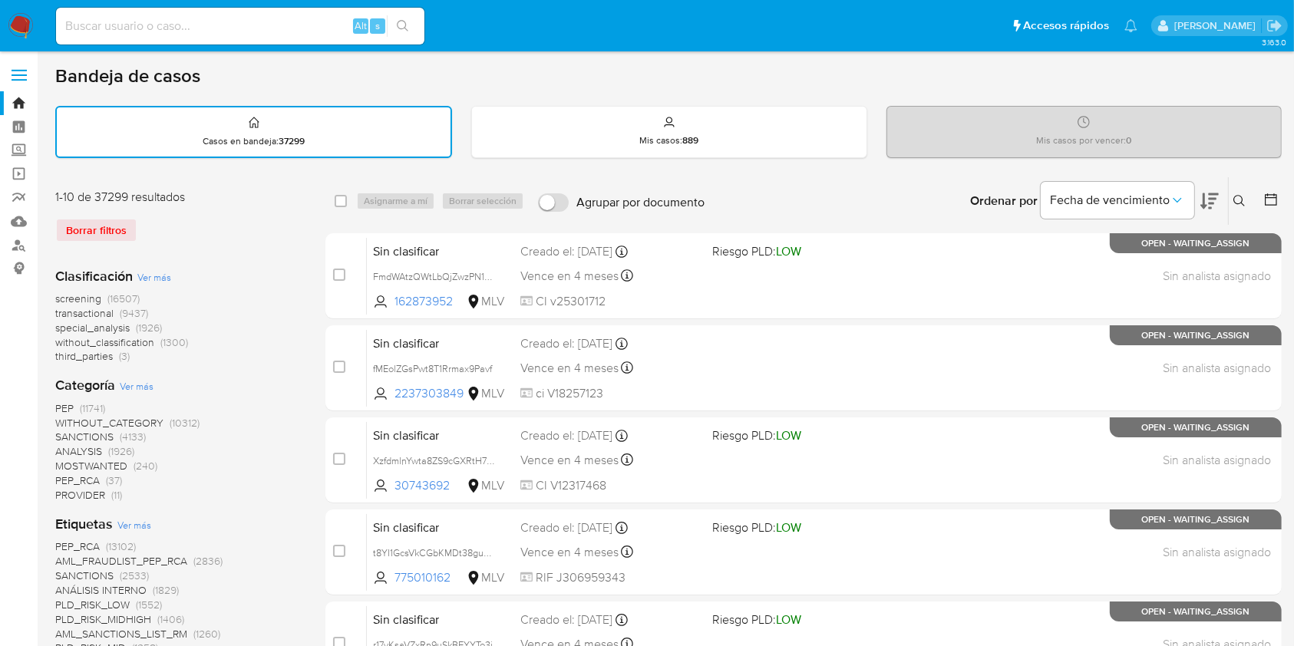
click at [1279, 203] on button at bounding box center [1273, 201] width 18 height 18
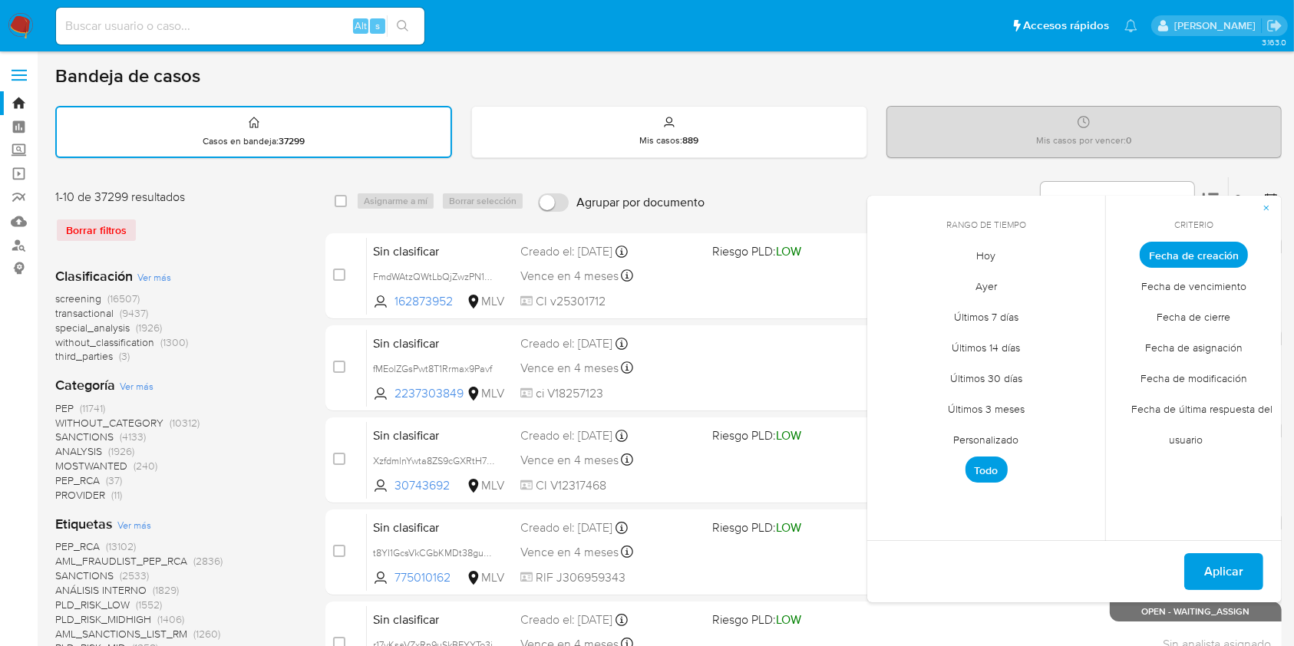
click at [1000, 443] on span "Personalizado" at bounding box center [986, 440] width 97 height 31
click at [943, 342] on button "1" at bounding box center [955, 340] width 25 height 25
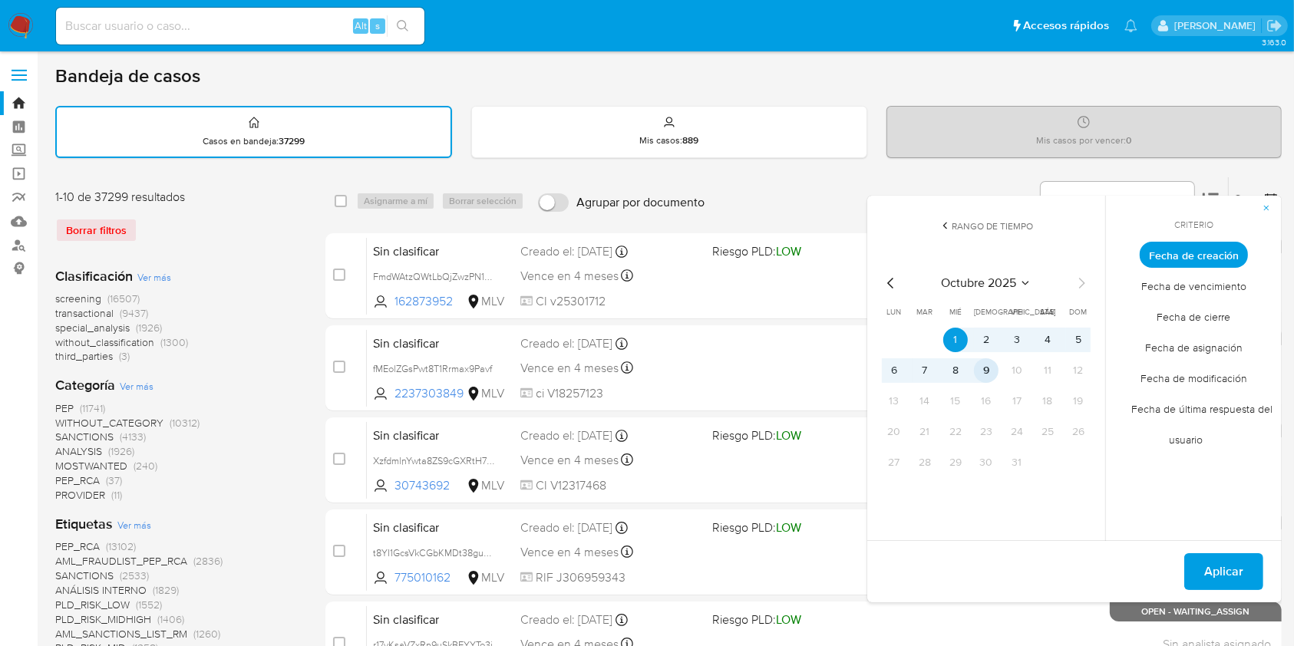
click at [992, 372] on button "9" at bounding box center [986, 371] width 25 height 25
click at [1206, 316] on span "Fecha de cierre" at bounding box center [1195, 317] width 106 height 31
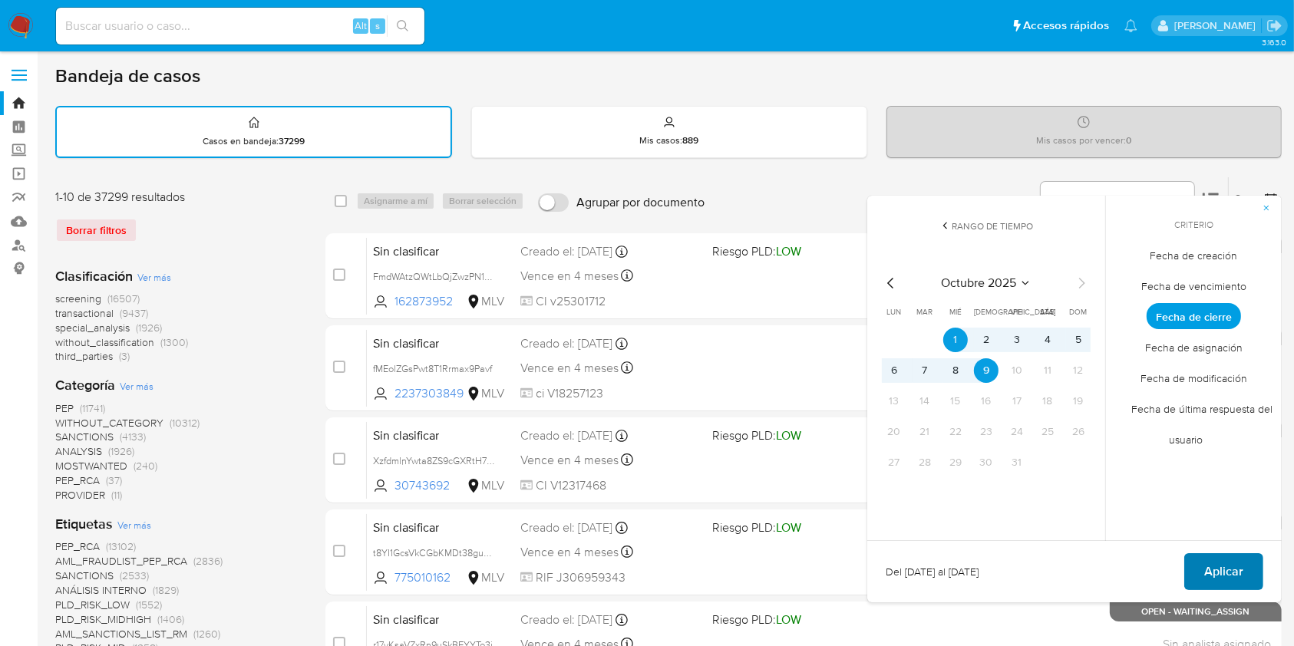
click at [1225, 568] on span "Aplicar" at bounding box center [1223, 572] width 39 height 34
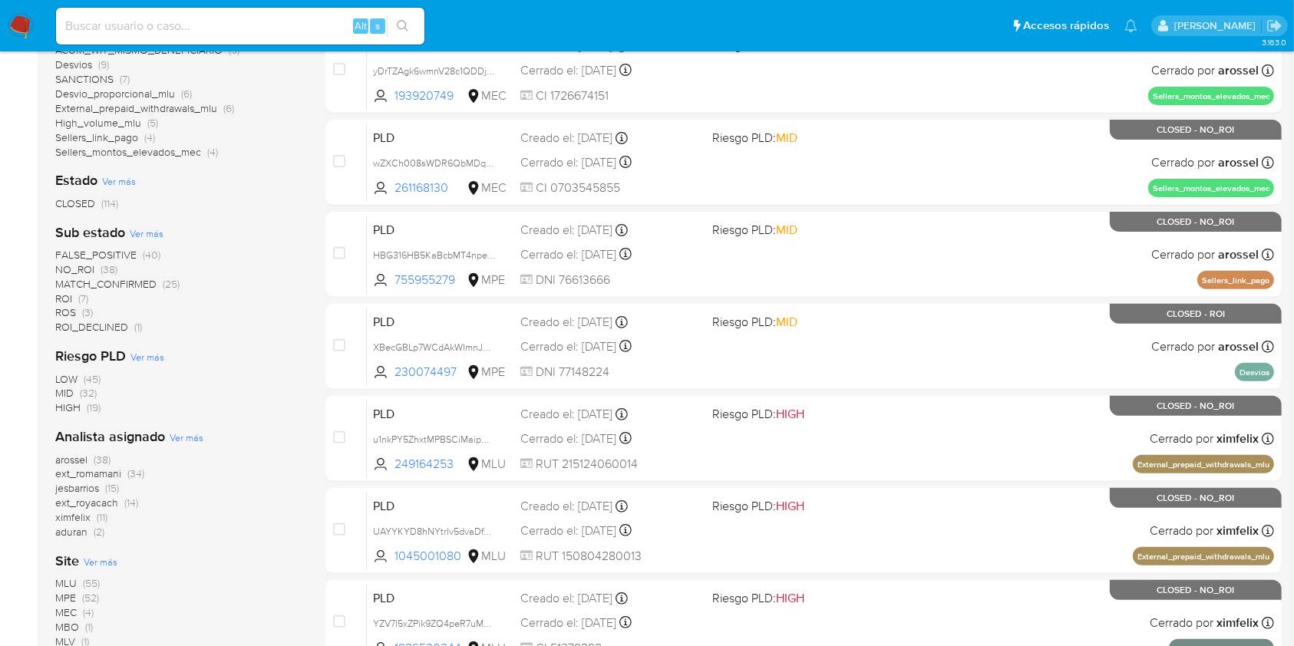
scroll to position [490, 0]
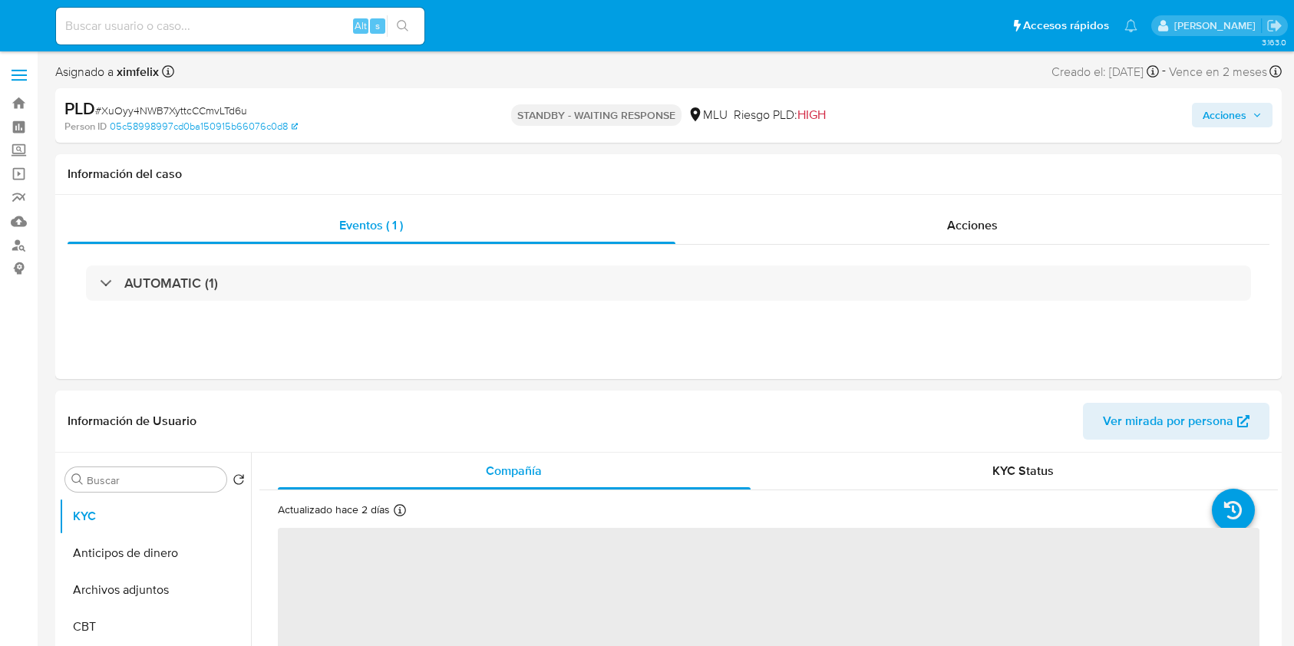
select select "10"
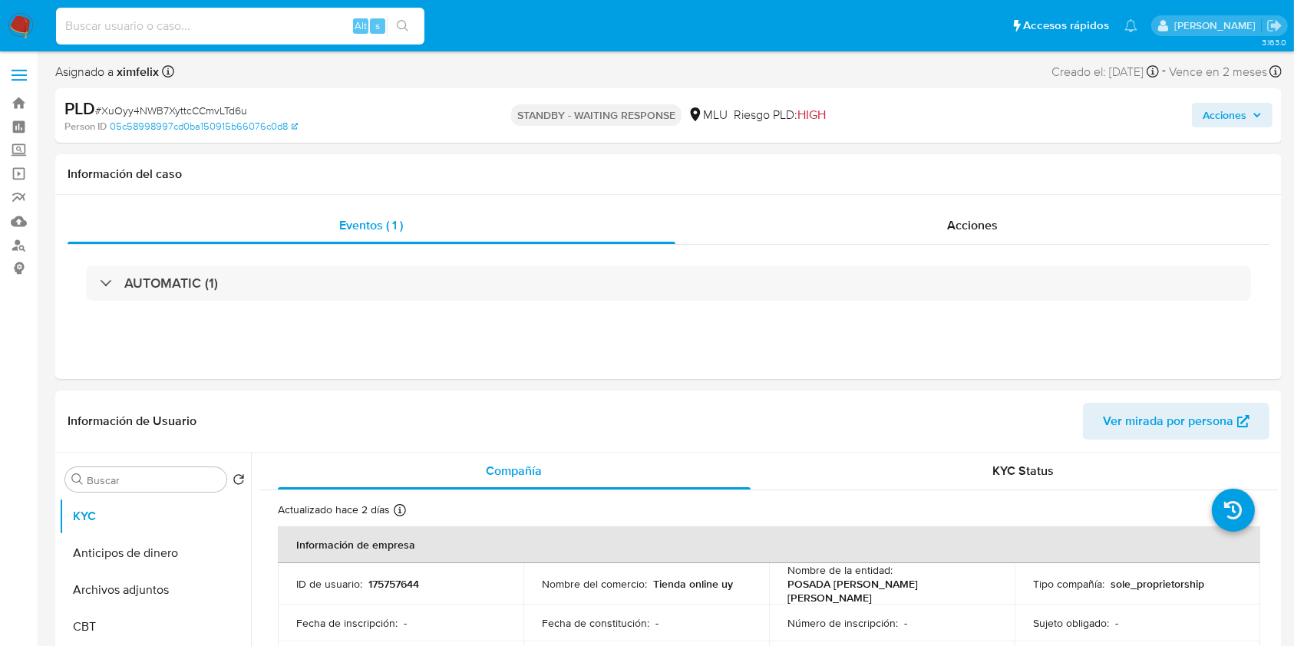
click at [206, 26] on input at bounding box center [240, 26] width 368 height 20
paste input "DZ0wF7YwkhYpIiKTaO7Trd0n"
type input "DZ0wF7YwkhYpIiKTaO7Trd0n"
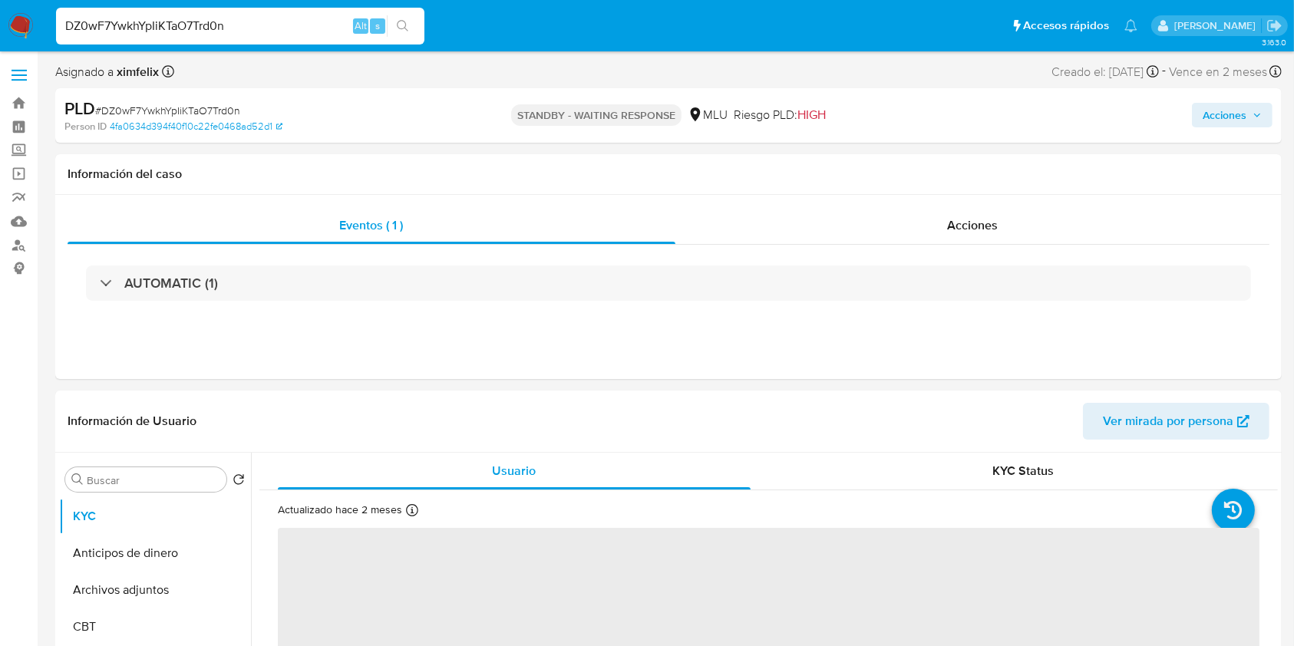
select select "10"
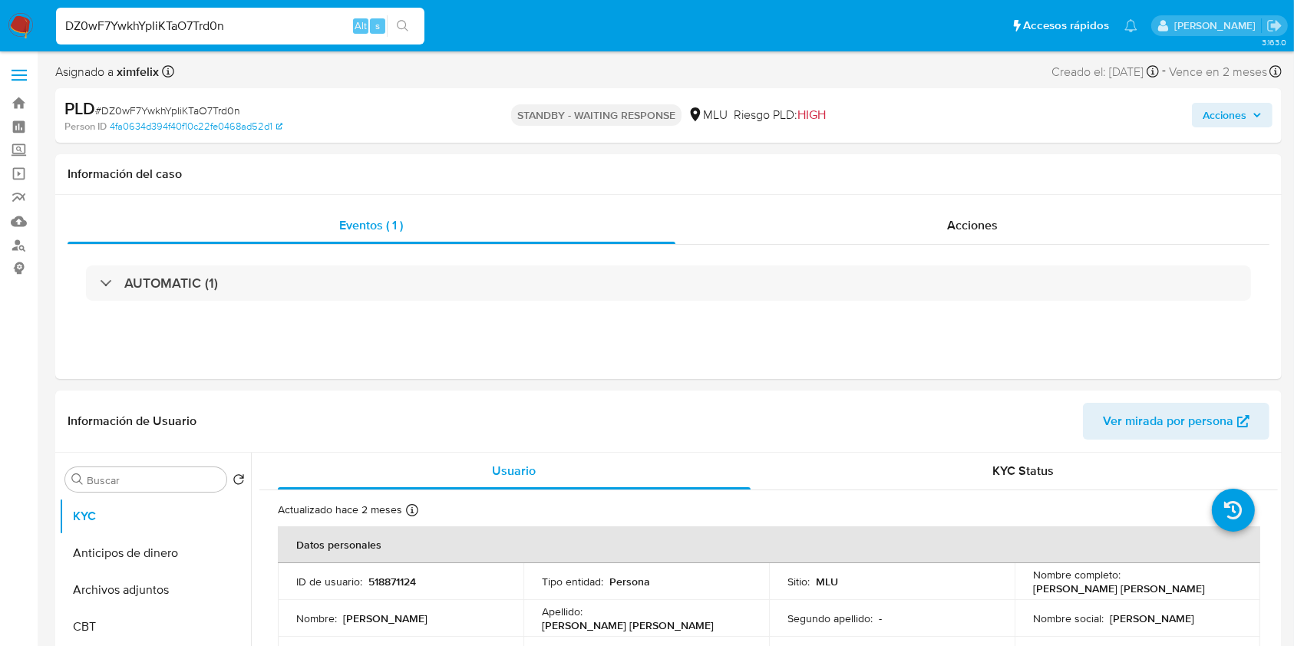
click at [213, 21] on input "DZ0wF7YwkhYpIiKTaO7Trd0n" at bounding box center [240, 26] width 368 height 20
drag, startPoint x: 255, startPoint y: 21, endPoint x: 2, endPoint y: 25, distance: 252.6
click at [2, 25] on nav "Pausado Ver notificaciones DZ0wF7YwkhYpIiKTaO7Trd0n Alt s Accesos rápidos Presi…" at bounding box center [647, 25] width 1294 height 51
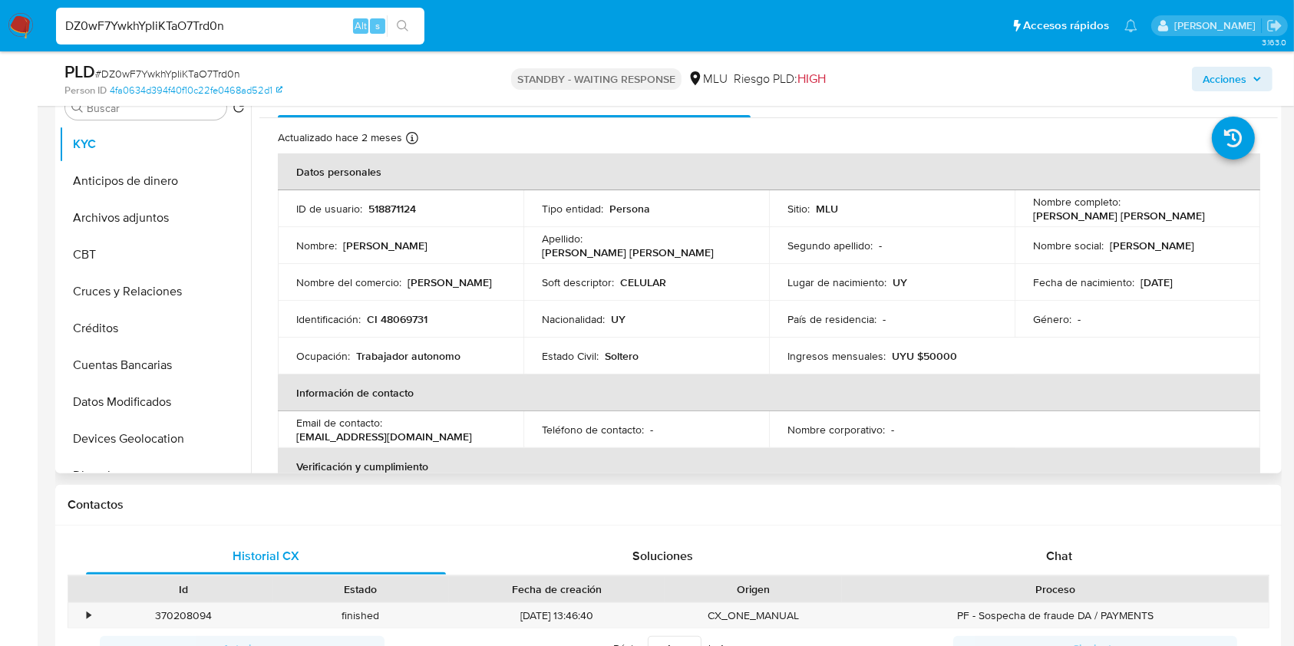
scroll to position [322, 0]
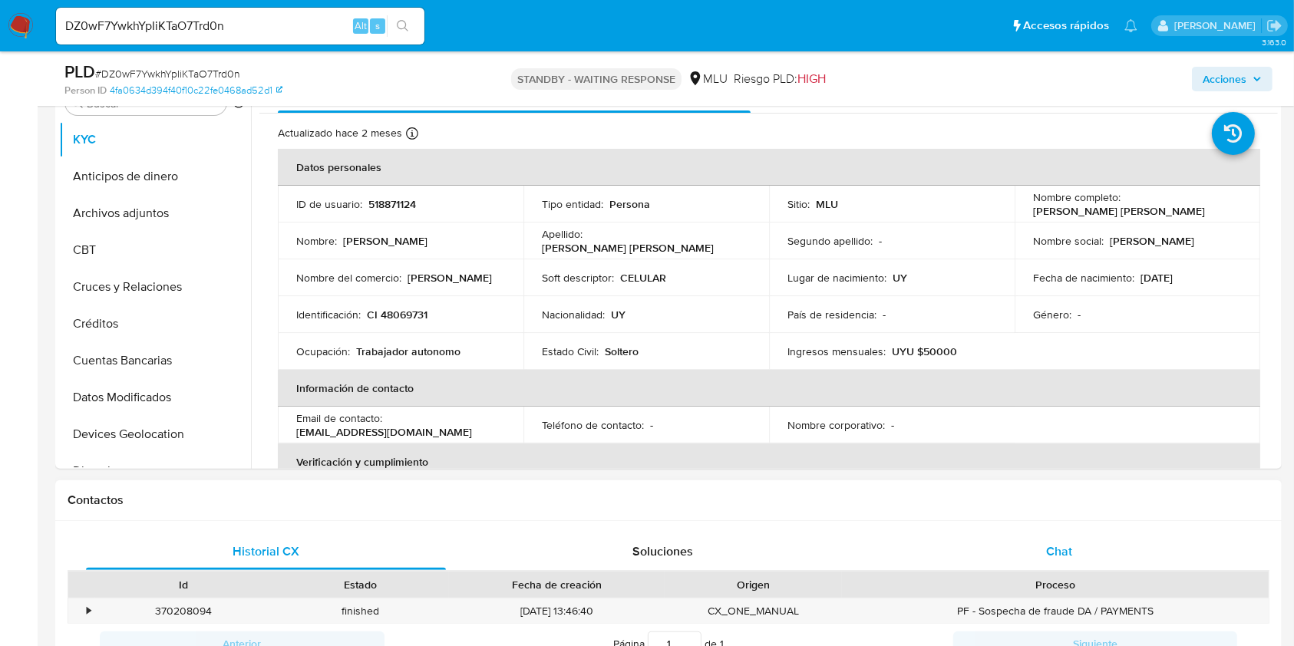
click at [1093, 560] on div "Chat" at bounding box center [1060, 552] width 360 height 37
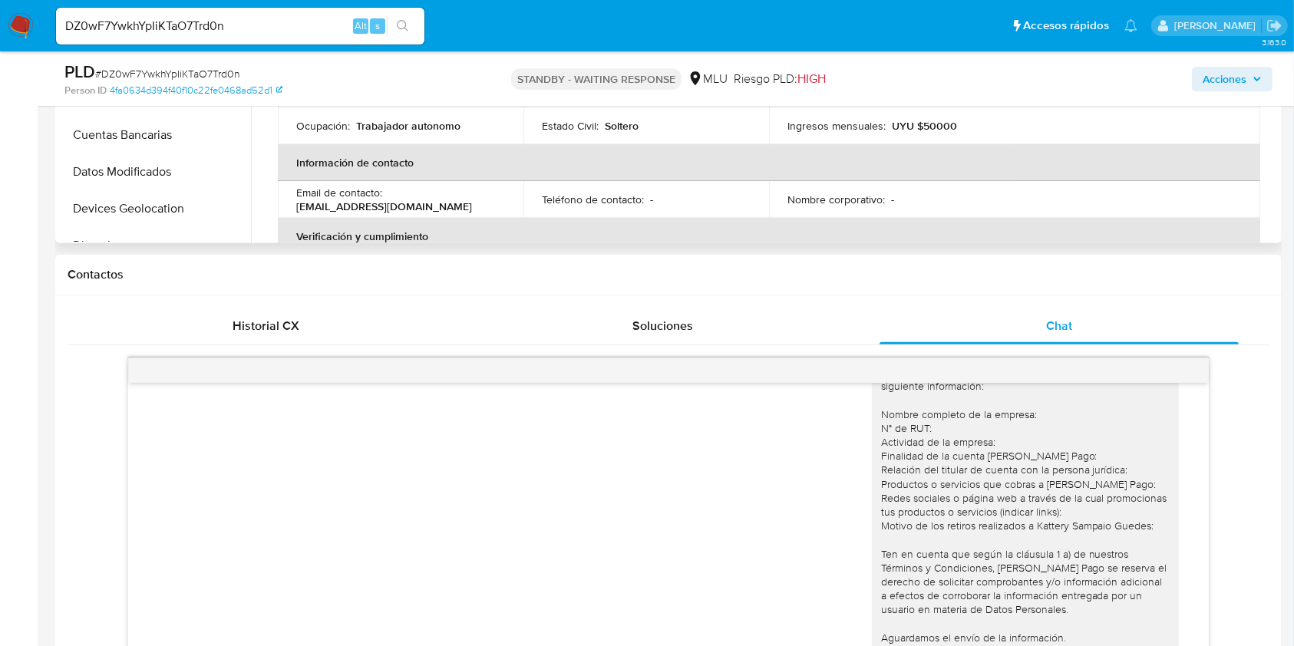
scroll to position [533, 0]
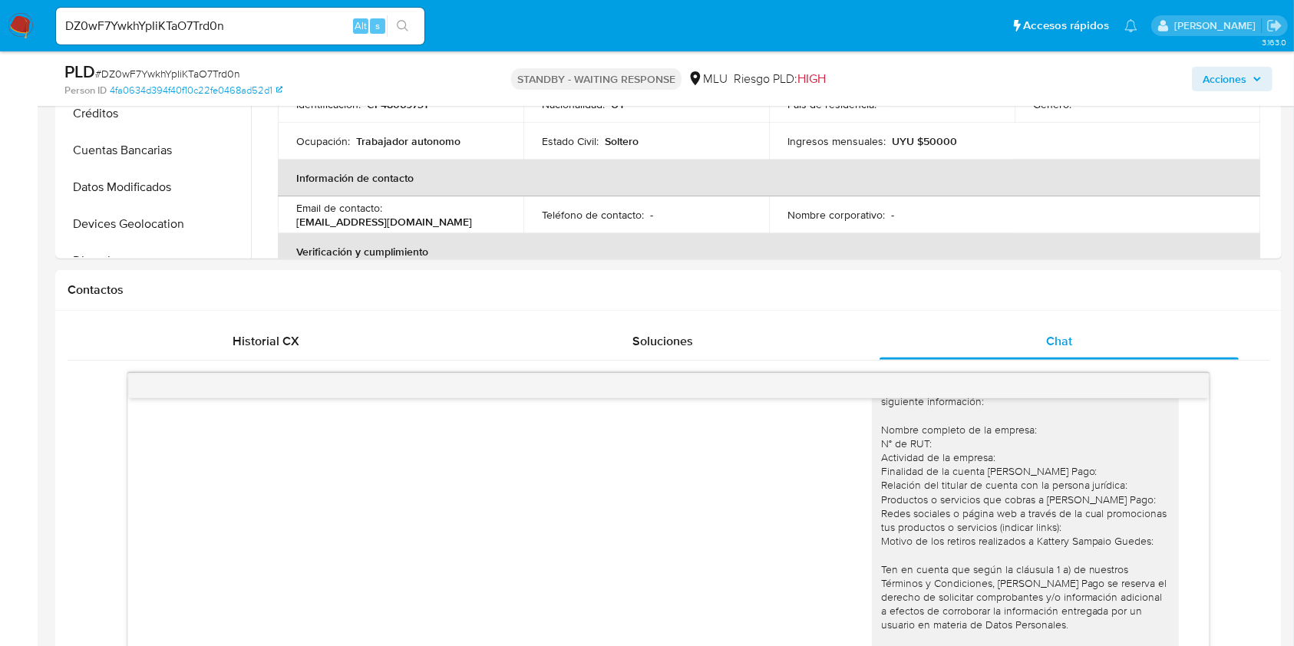
click at [173, 25] on input "DZ0wF7YwkhYpIiKTaO7Trd0n" at bounding box center [240, 26] width 368 height 20
paste input "cNEwMBSerWzjRNjtr7zNJ5yu"
type input "cNEwMBSerWzjRNjtr7zNJ5yu"
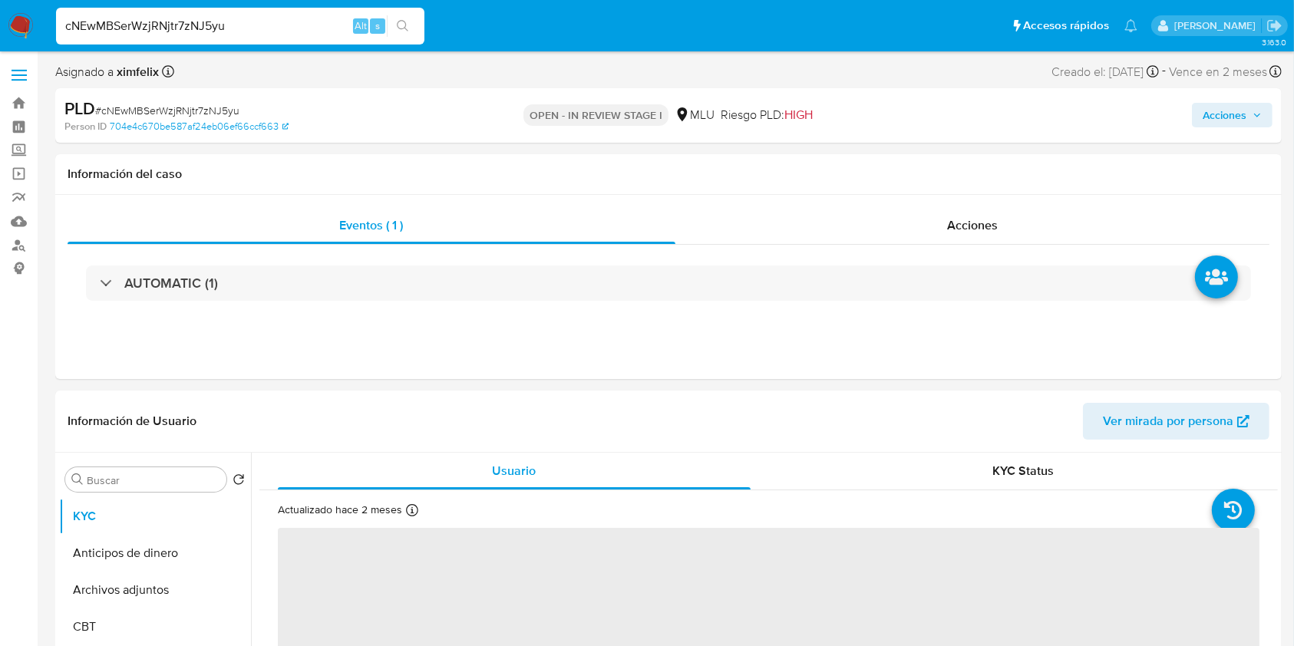
select select "10"
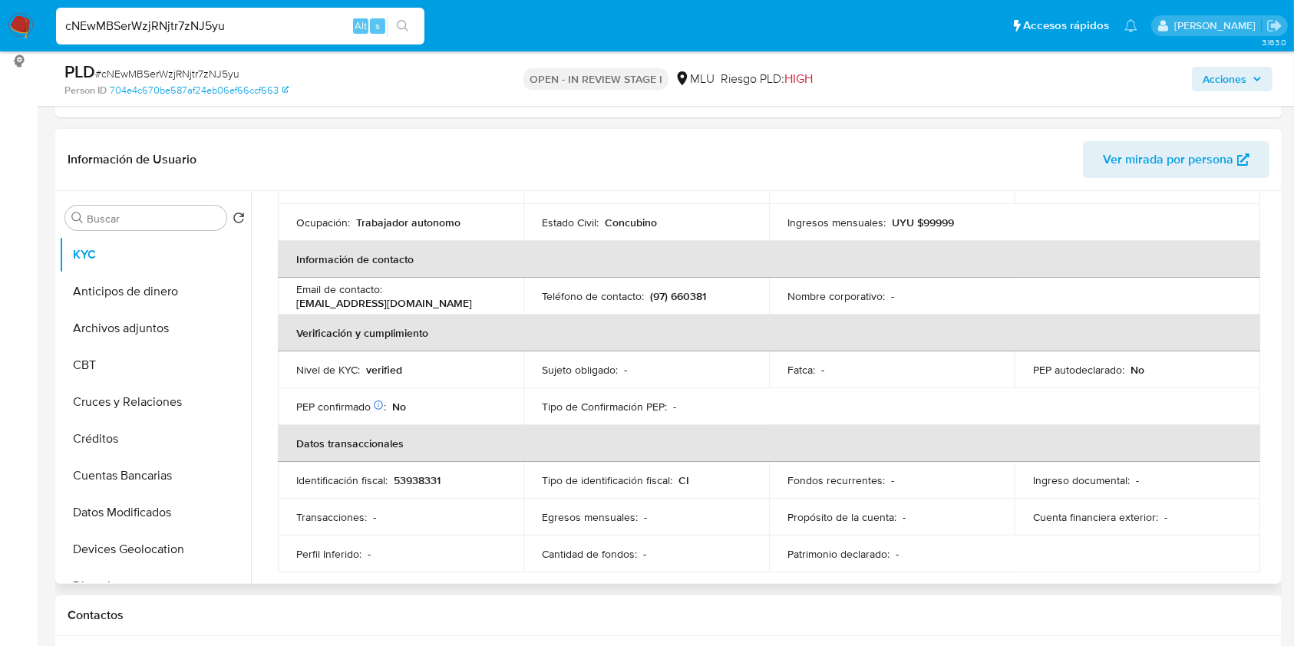
scroll to position [224, 0]
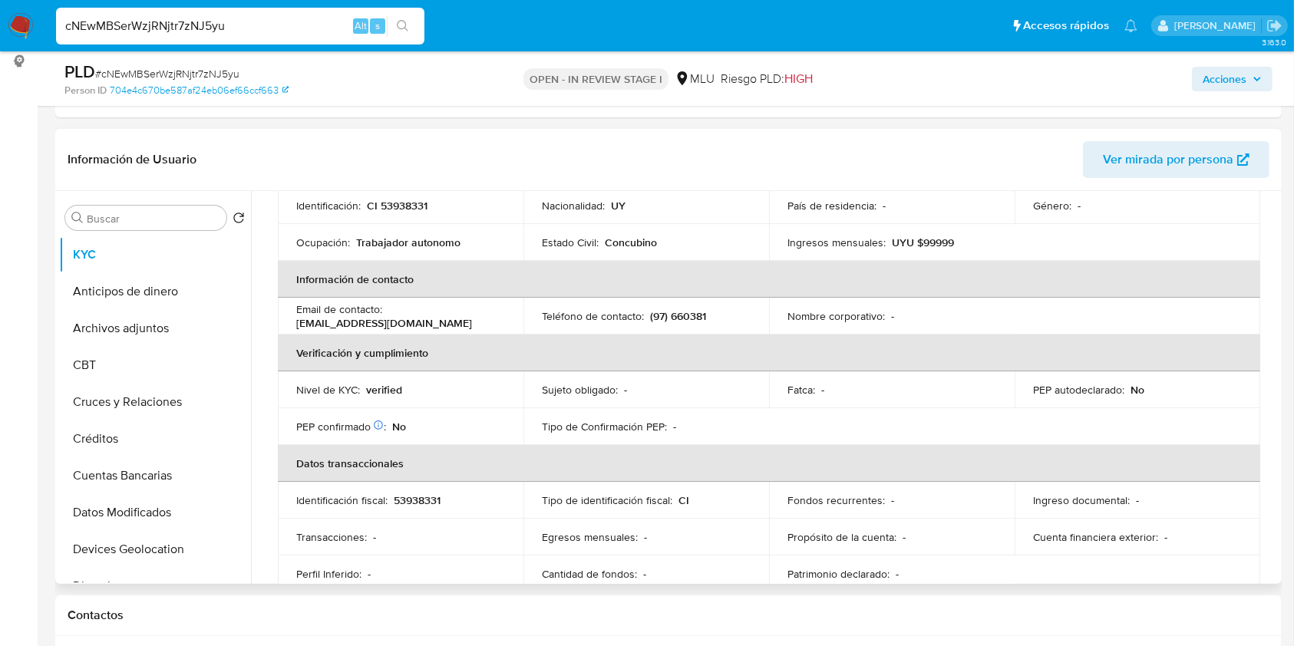
click at [685, 309] on p "(97) 660381" at bounding box center [678, 316] width 56 height 14
click at [150, 318] on button "Archivos adjuntos" at bounding box center [149, 328] width 180 height 37
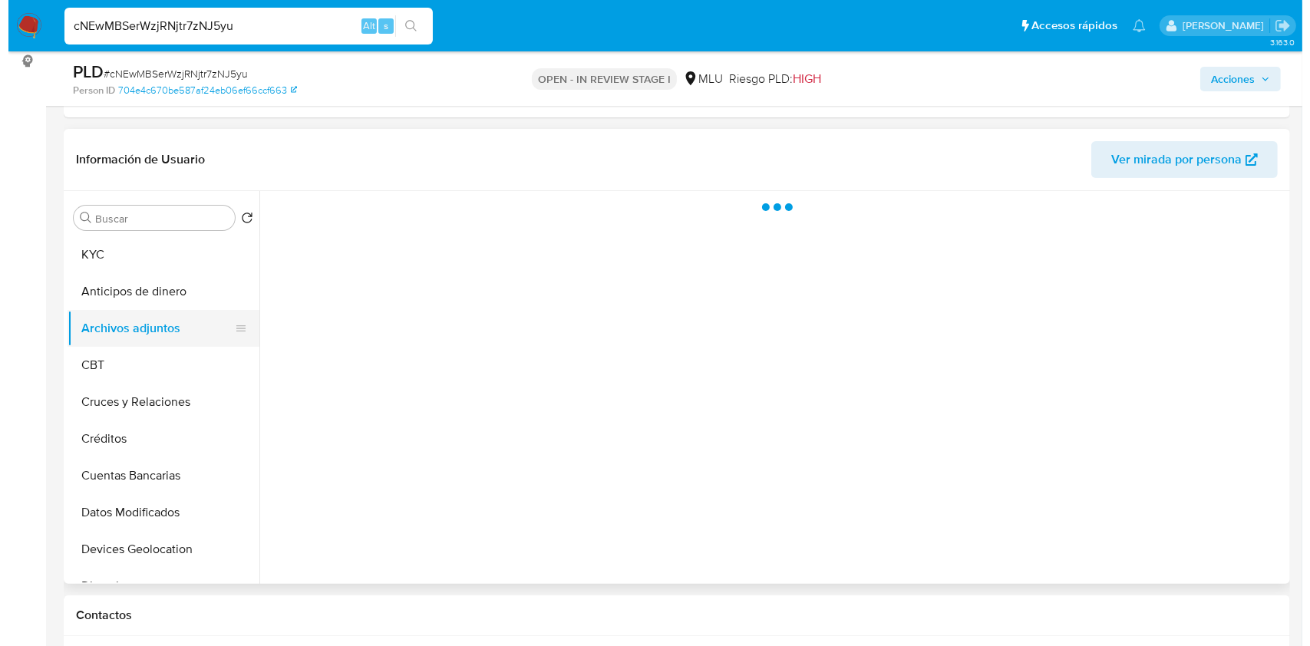
scroll to position [0, 0]
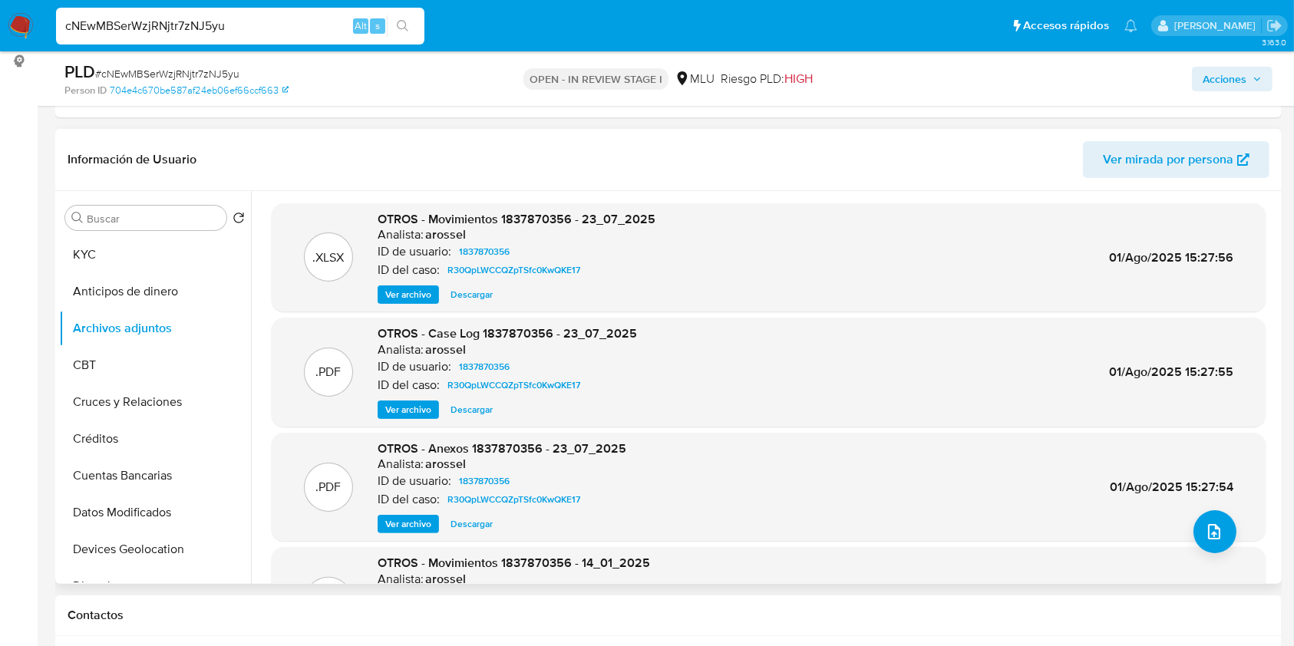
click at [409, 405] on span "Ver archivo" at bounding box center [408, 409] width 46 height 15
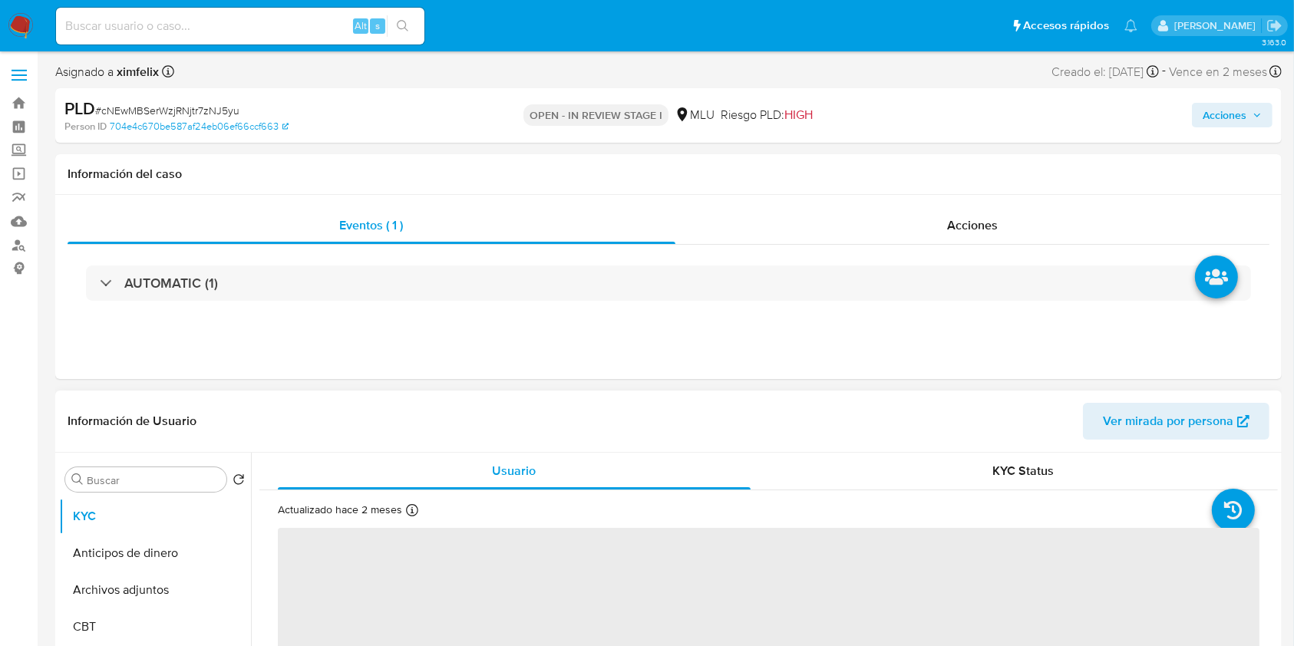
select select "10"
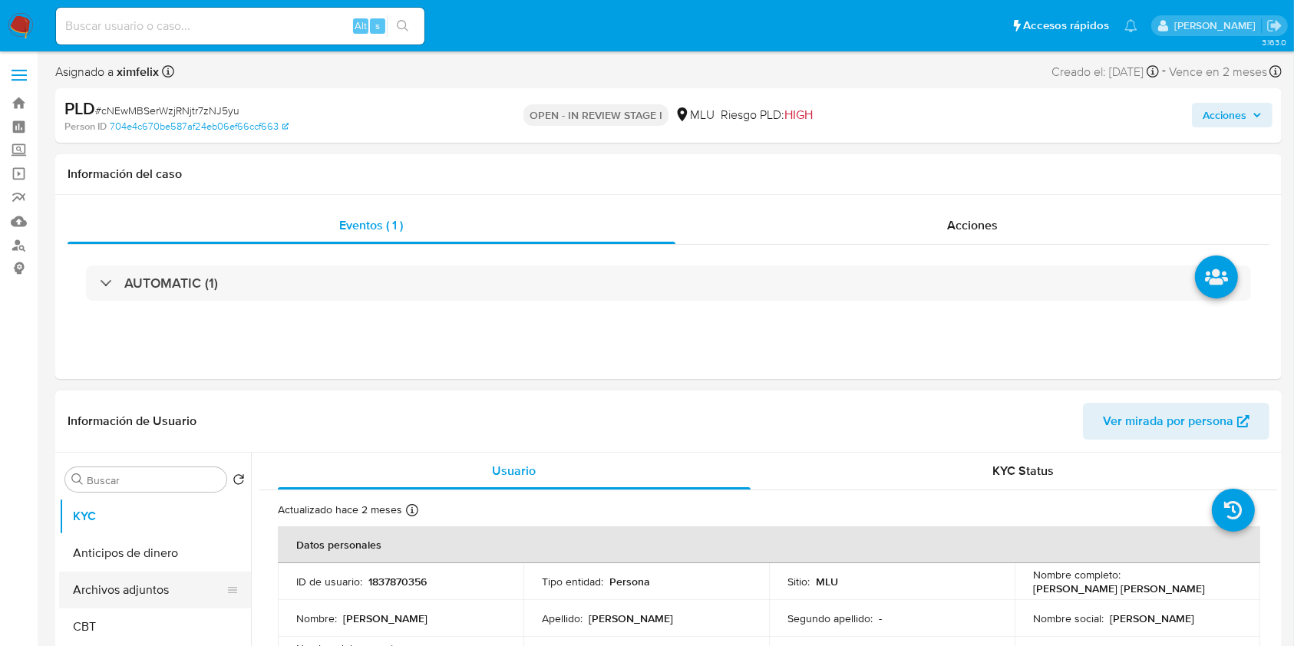
click at [124, 596] on button "Archivos adjuntos" at bounding box center [149, 590] width 180 height 37
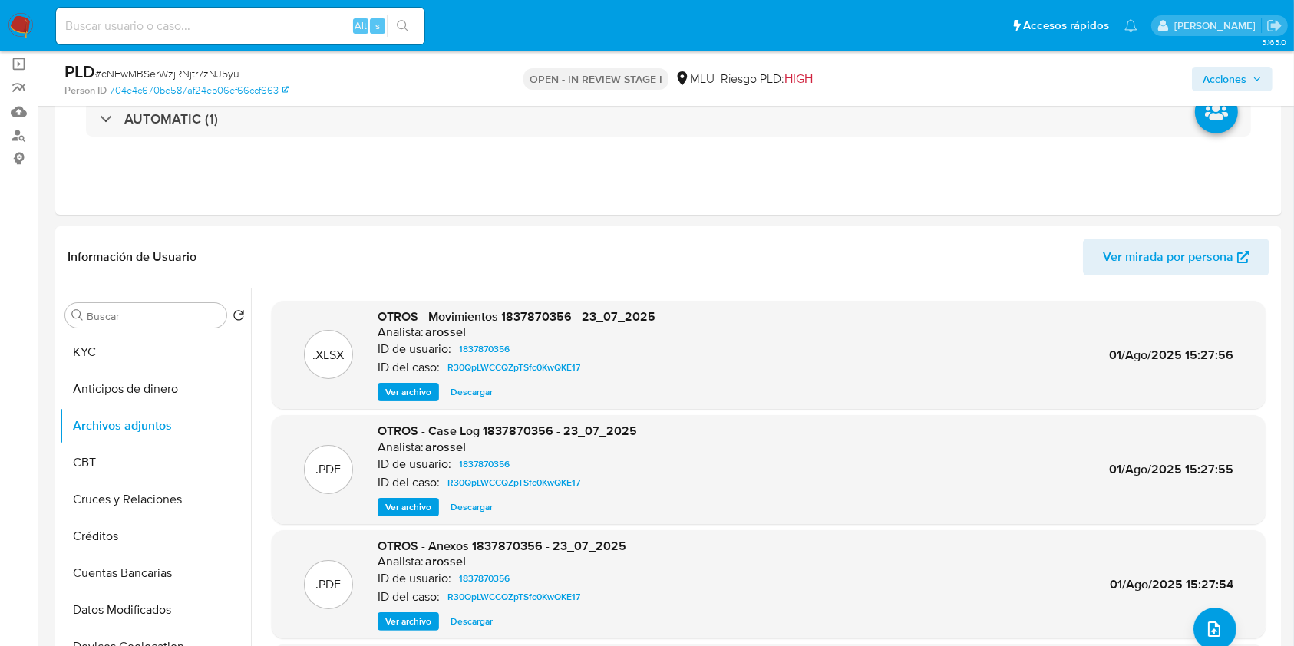
scroll to position [150, 0]
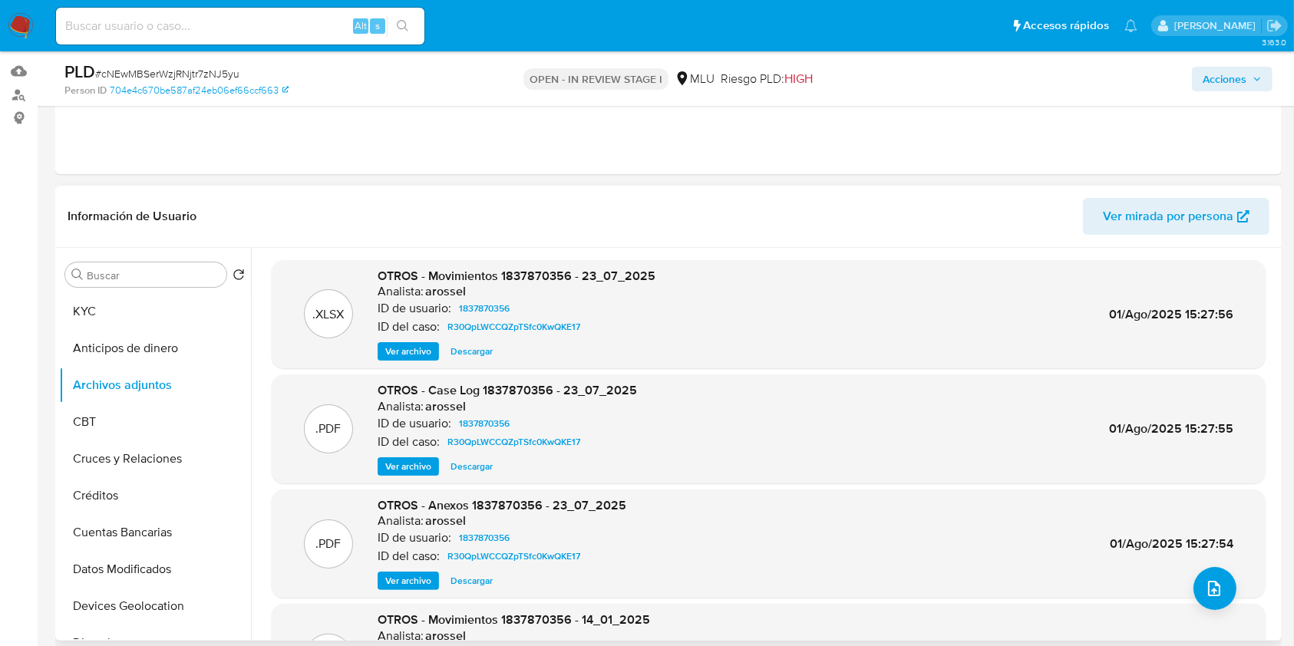
click at [409, 472] on span "Ver archivo" at bounding box center [408, 466] width 46 height 15
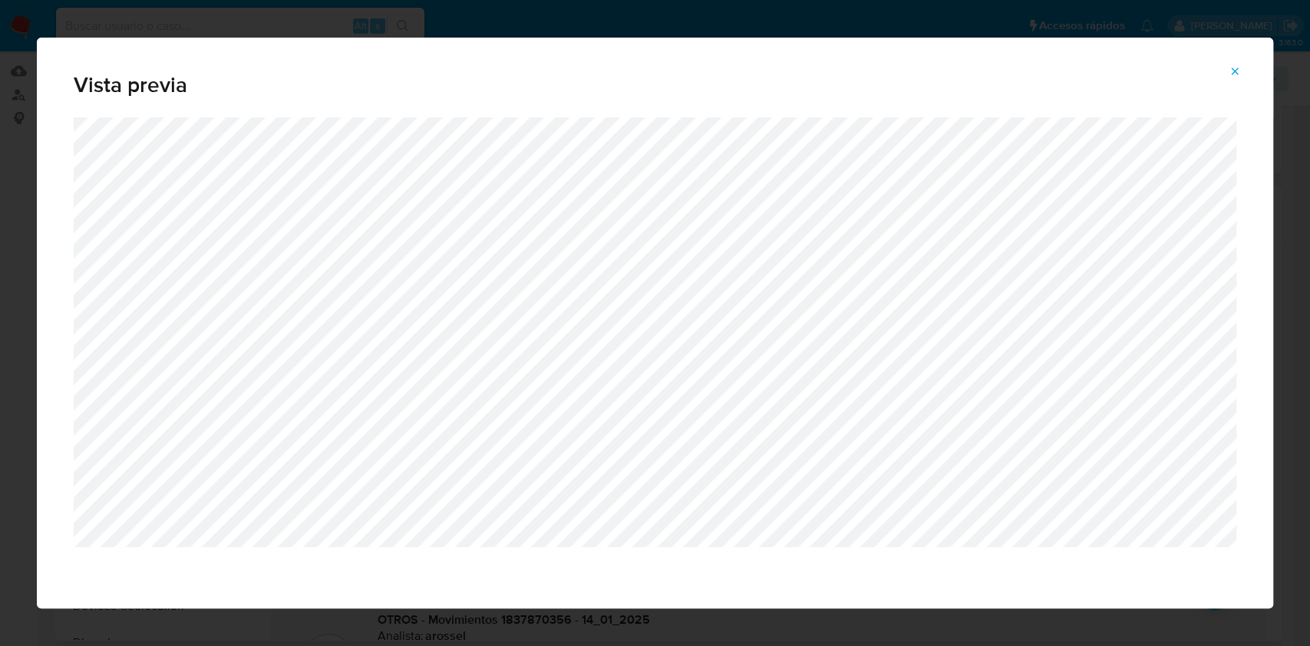
click at [1231, 75] on icon "Attachment preview" at bounding box center [1235, 71] width 12 height 12
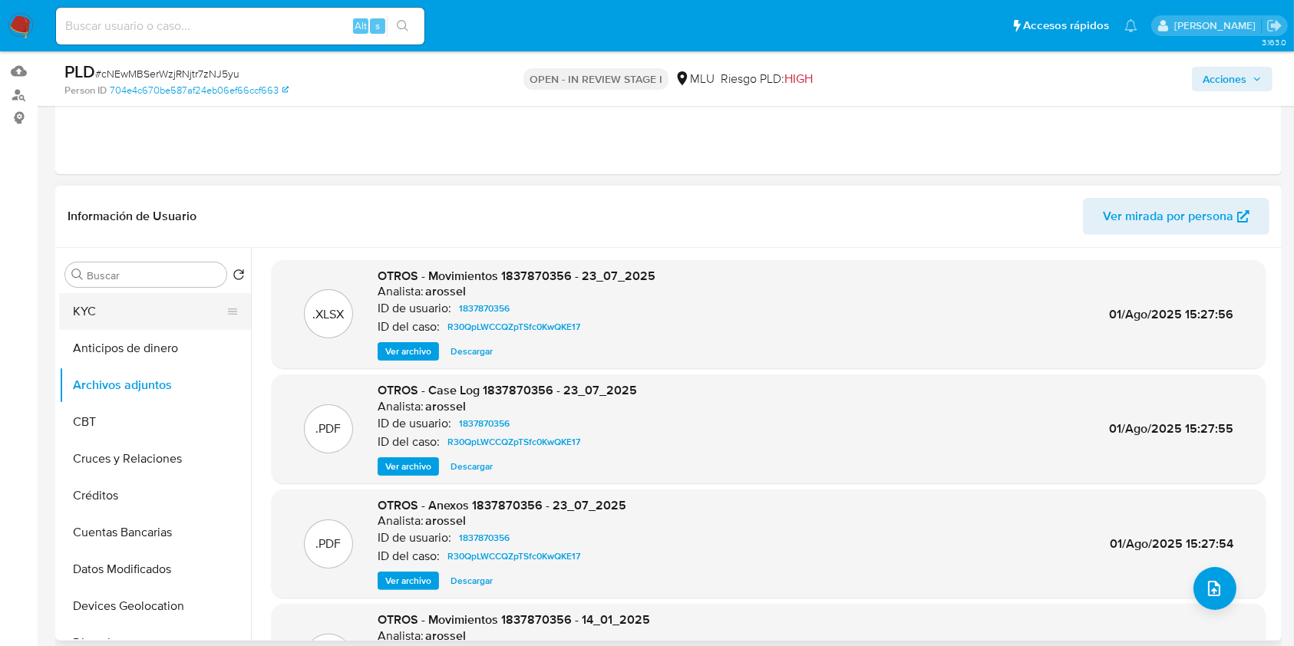
click at [150, 319] on button "KYC" at bounding box center [149, 311] width 180 height 37
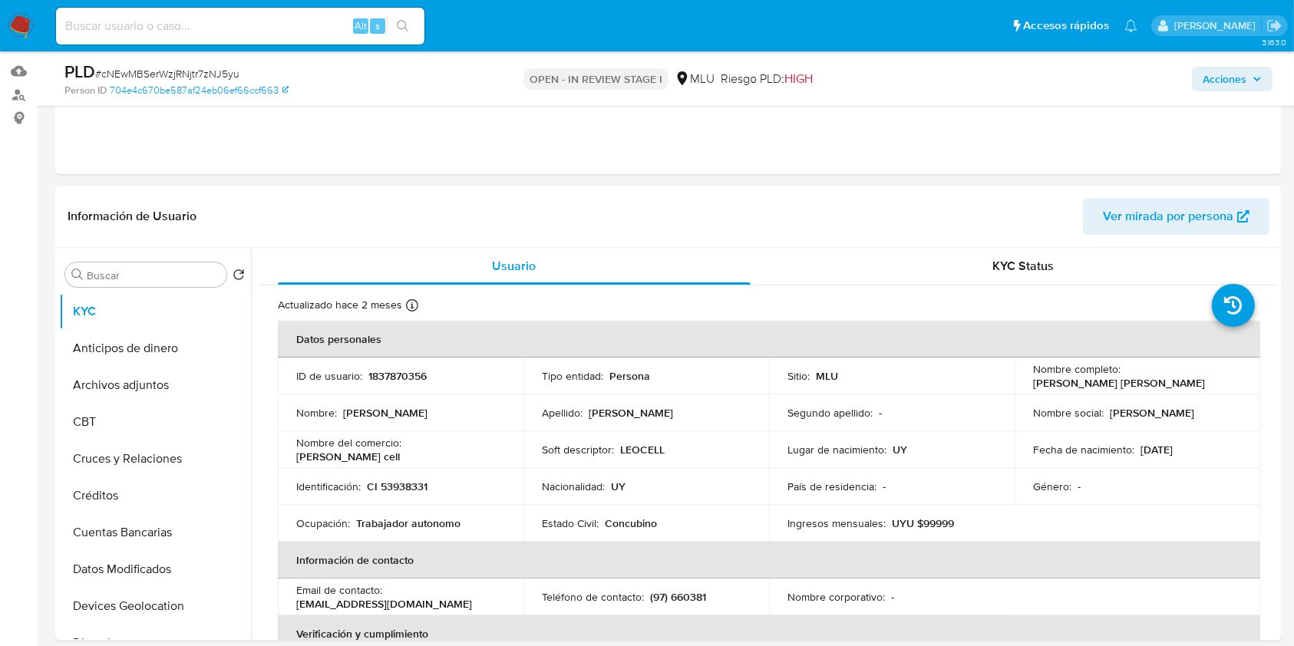
scroll to position [743, 0]
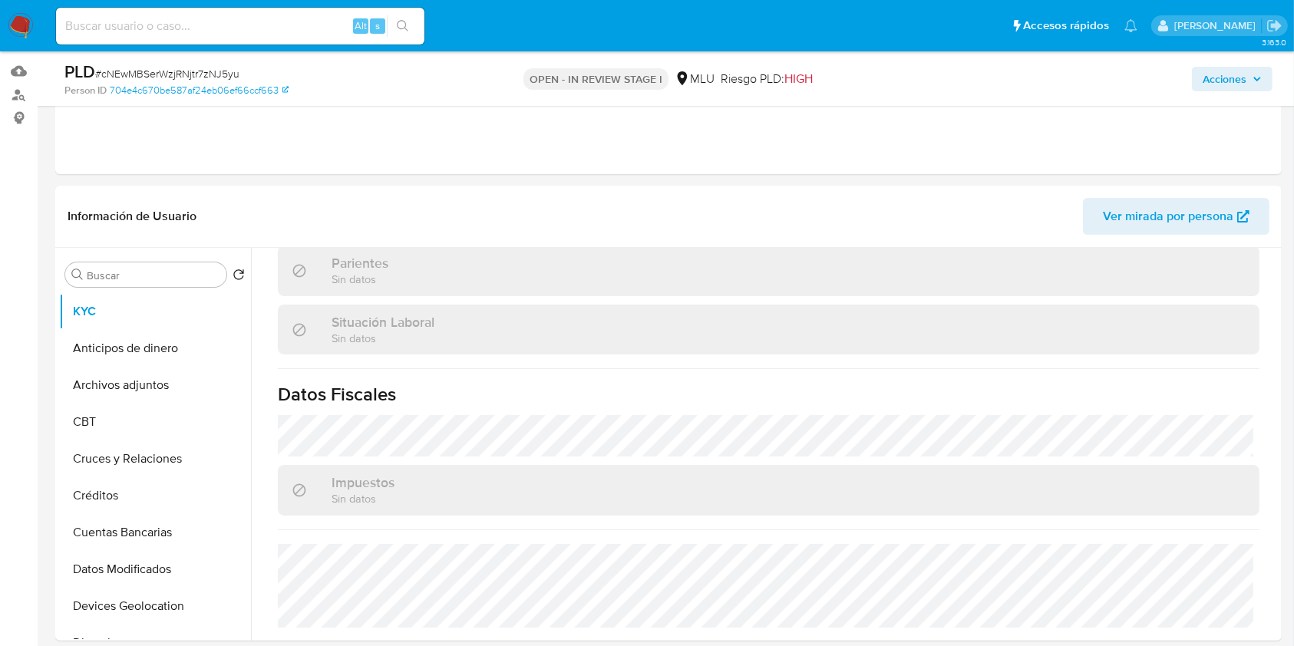
click at [246, 28] on input at bounding box center [240, 26] width 368 height 20
paste input "760722593"
type input "760722593"
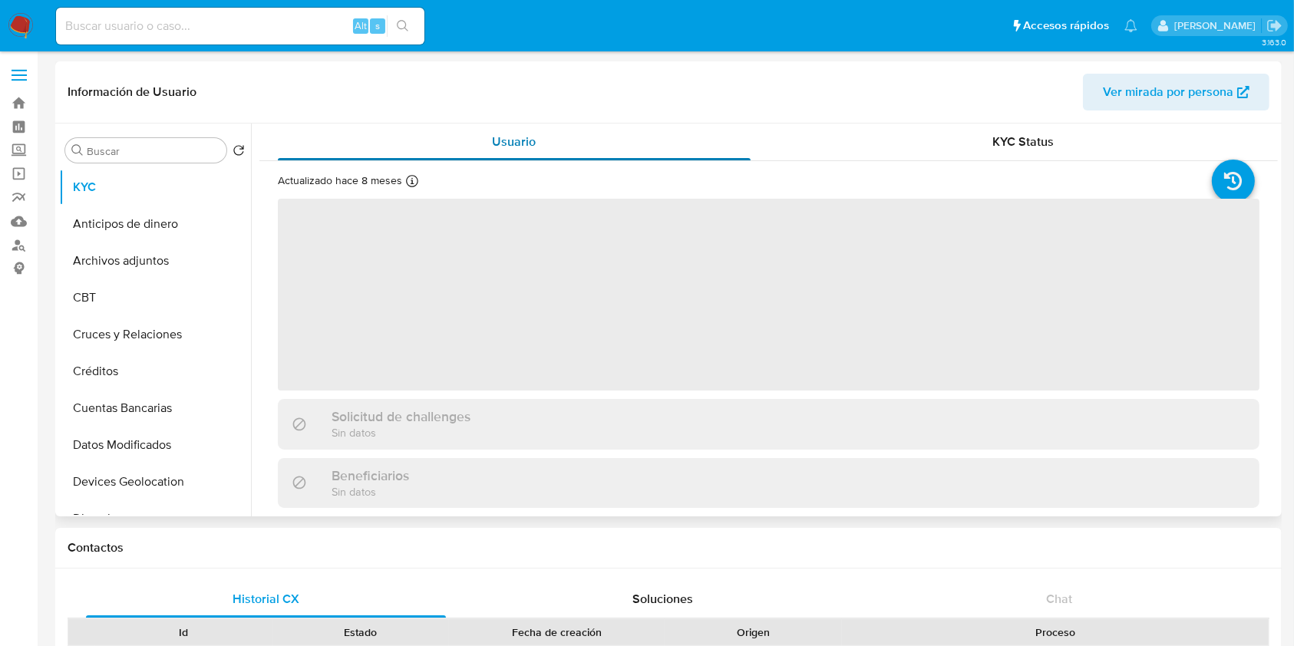
select select "10"
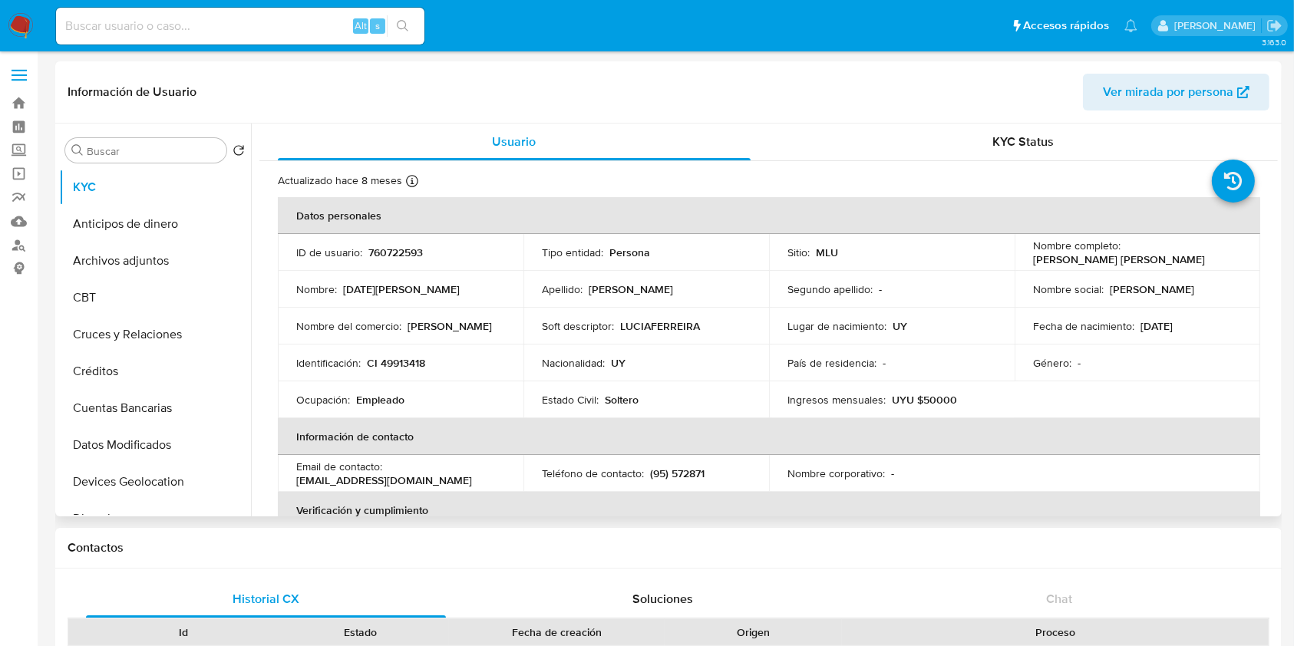
drag, startPoint x: 1175, startPoint y: 261, endPoint x: 1026, endPoint y: 259, distance: 148.2
click at [1026, 259] on td "Nombre completo : Lucia Micaela Ferreira Correa" at bounding box center [1138, 252] width 246 height 37
copy p "Lucia Micaela Ferreira Correa"
click at [160, 335] on button "Cruces y Relaciones" at bounding box center [149, 334] width 180 height 37
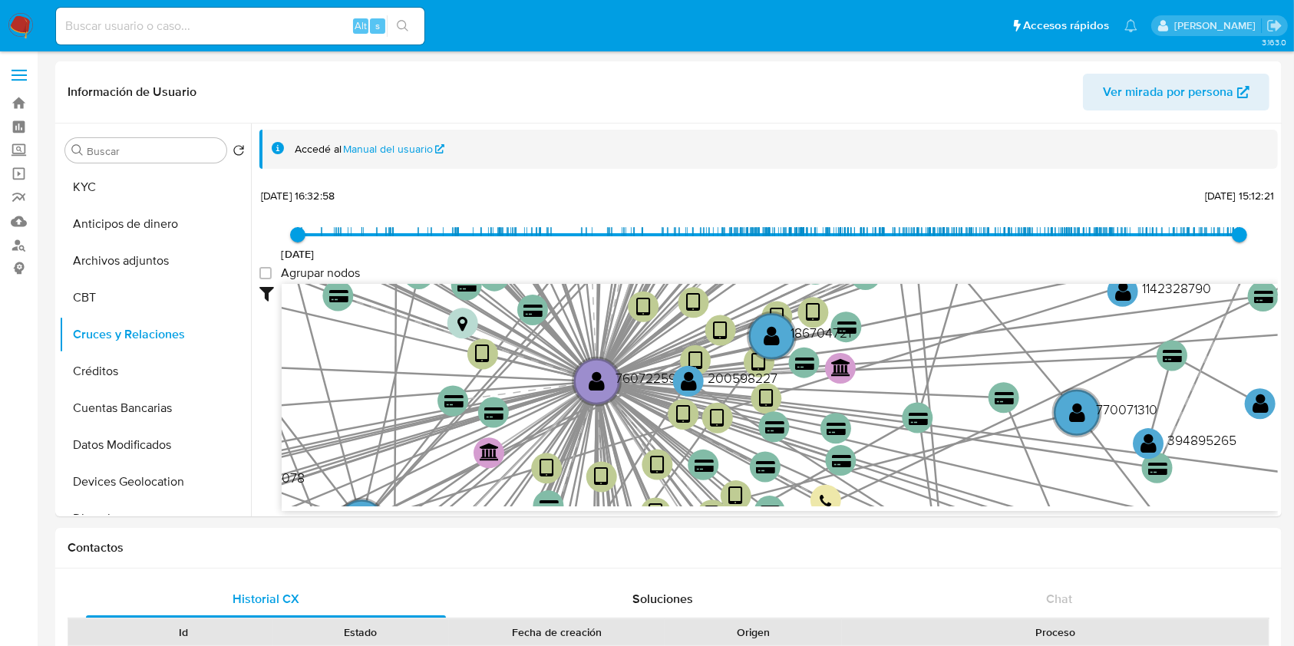
scroll to position [57, 0]
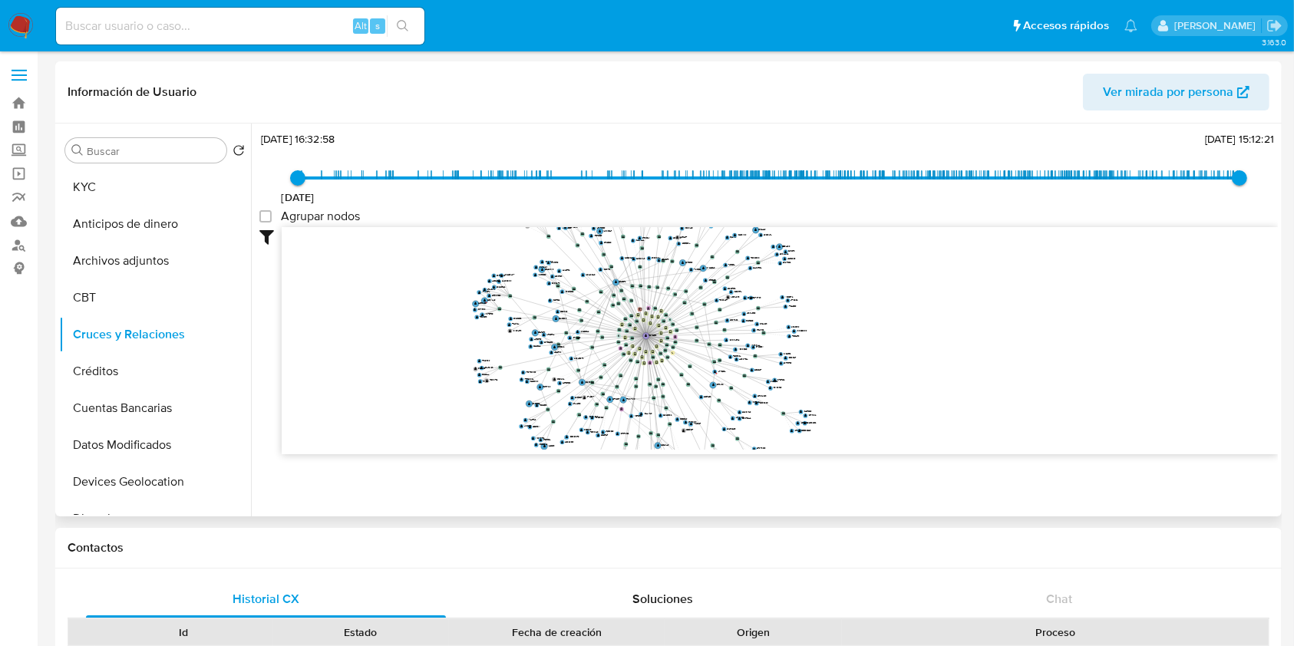
drag, startPoint x: 820, startPoint y: 342, endPoint x: 828, endPoint y: 360, distance: 20.0
click at [828, 360] on icon "device-67114cd2cb392e3aff84a8bb  device-66054f31b37de071f411eb5c  device-673f…" at bounding box center [780, 338] width 996 height 223
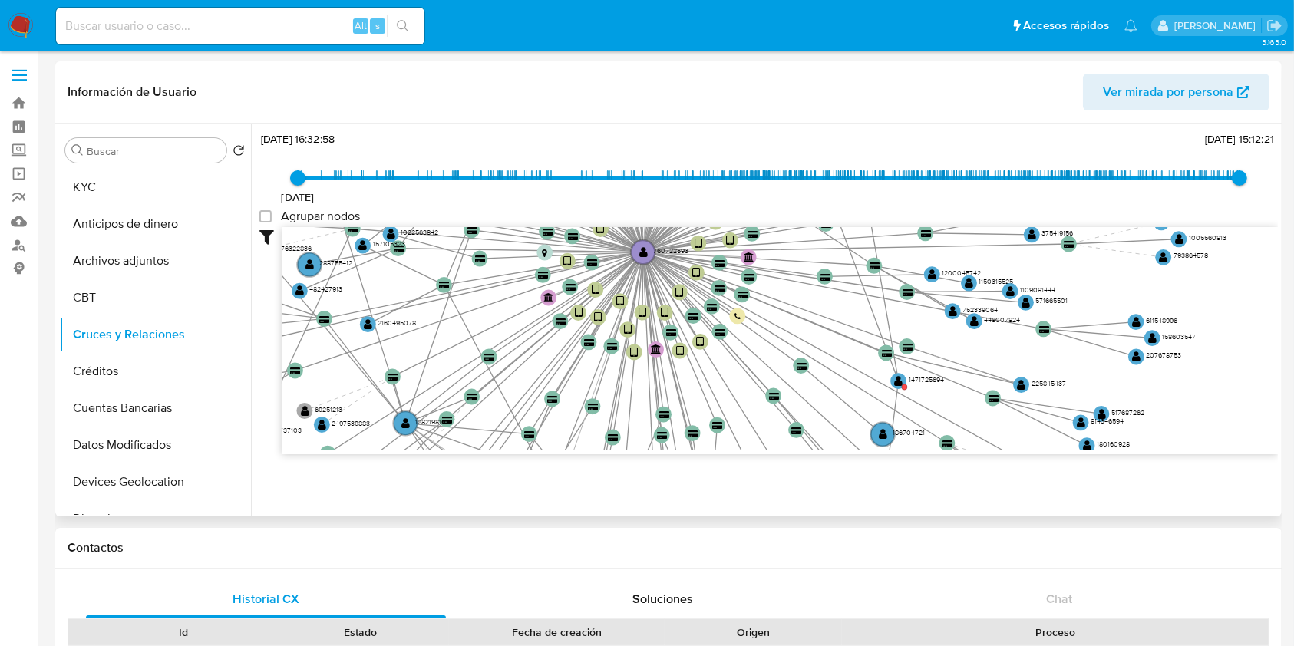
drag, startPoint x: 664, startPoint y: 401, endPoint x: 688, endPoint y: 451, distance: 54.6
click at [688, 451] on div "device-67114cd2cb392e3aff84a8bb  device-66054f31b37de071f411eb5c  device-673f…" at bounding box center [780, 340] width 996 height 227
click at [183, 187] on button "KYC" at bounding box center [149, 187] width 180 height 37
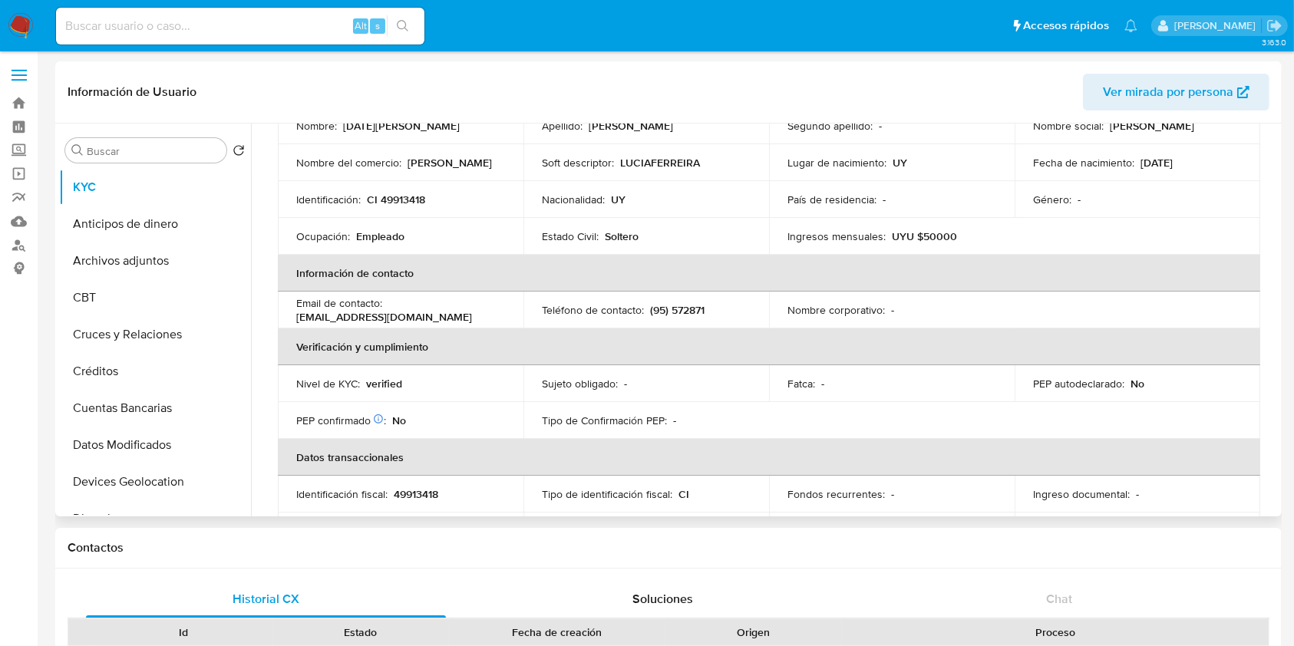
scroll to position [0, 0]
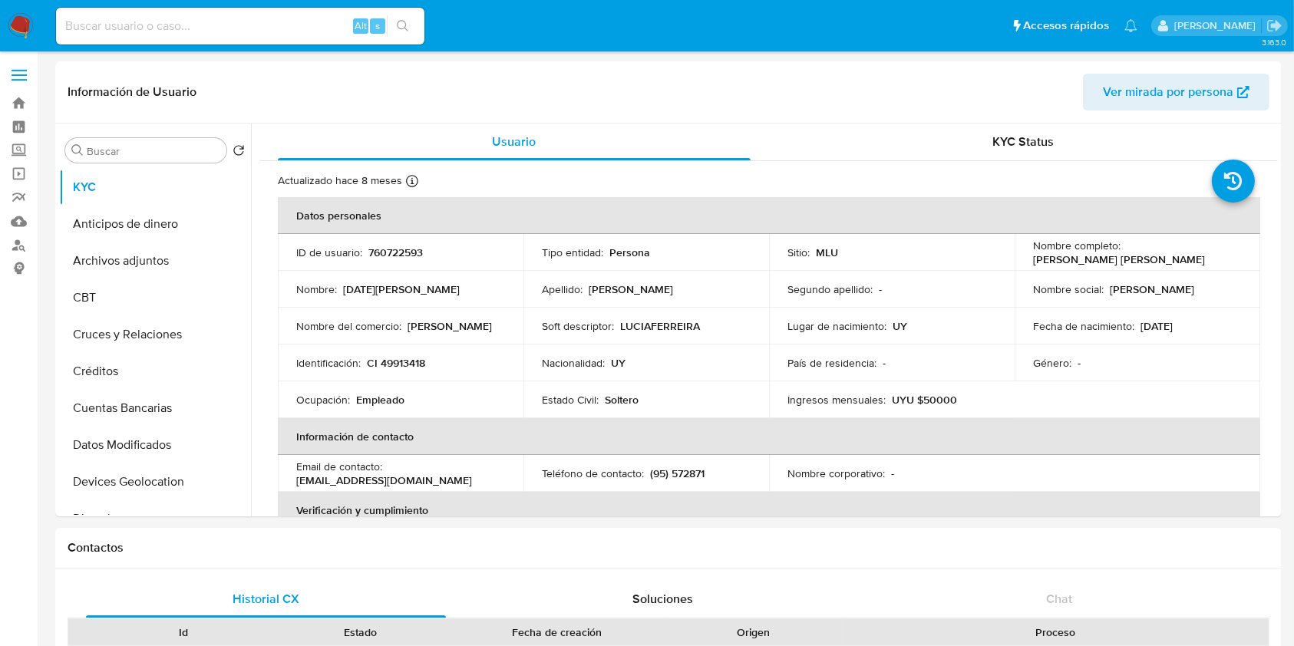
click at [195, 30] on input at bounding box center [240, 26] width 368 height 20
paste input "1282198102"
type input "1282198102"
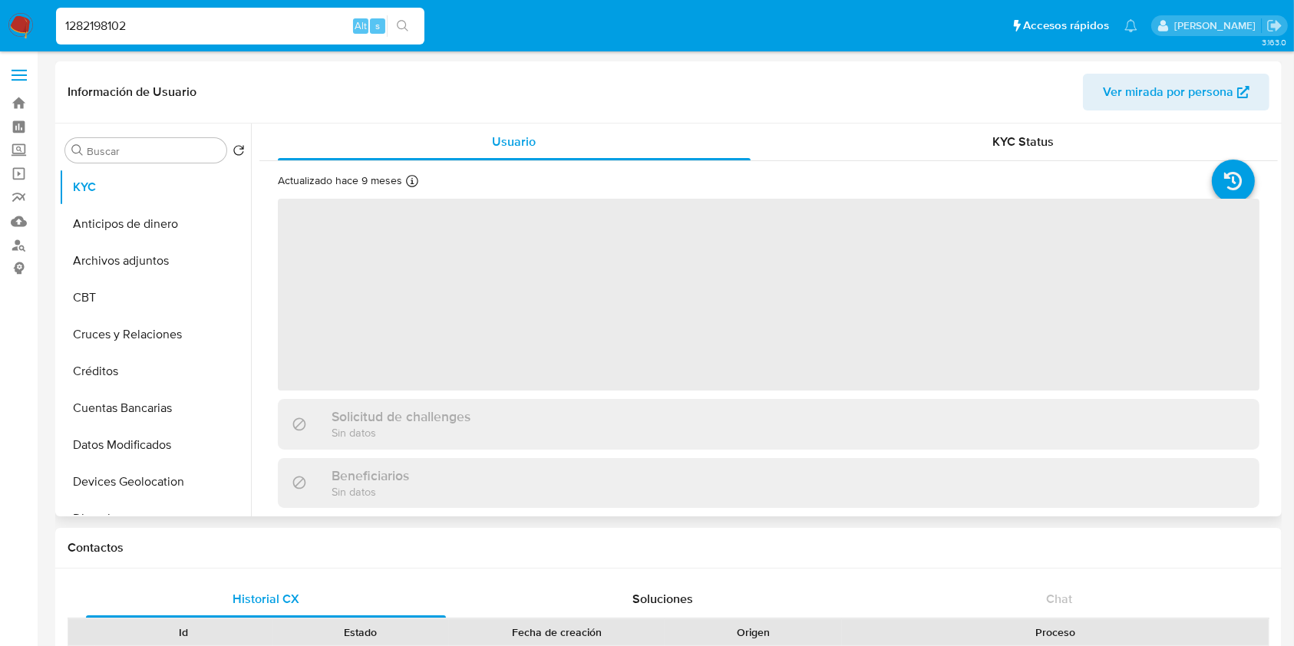
select select "10"
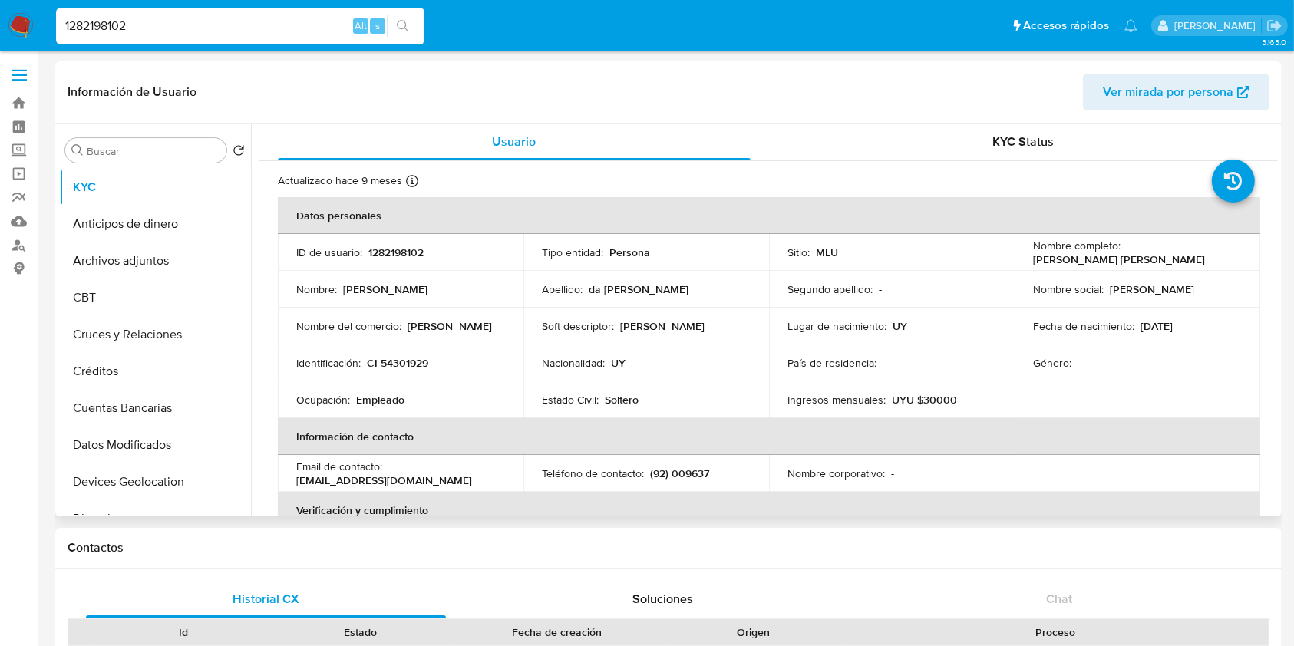
drag, startPoint x: 1175, startPoint y: 261, endPoint x: 1026, endPoint y: 263, distance: 148.9
click at [1026, 263] on td "Nombre completo : Helen Leticia da Silva Pinto" at bounding box center [1138, 252] width 246 height 37
copy p "Helen Leticia da Silva Pinto"
click at [159, 342] on button "Cruces y Relaciones" at bounding box center [149, 334] width 180 height 37
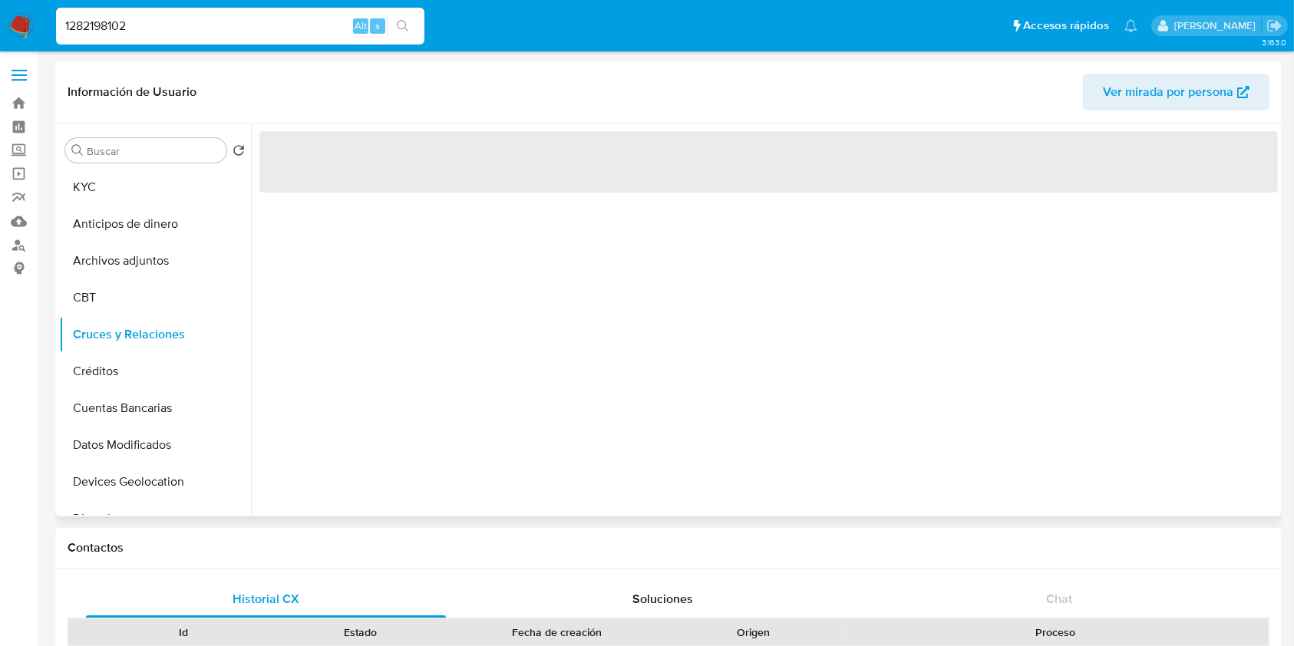
click at [590, 366] on div "‌" at bounding box center [764, 320] width 1027 height 393
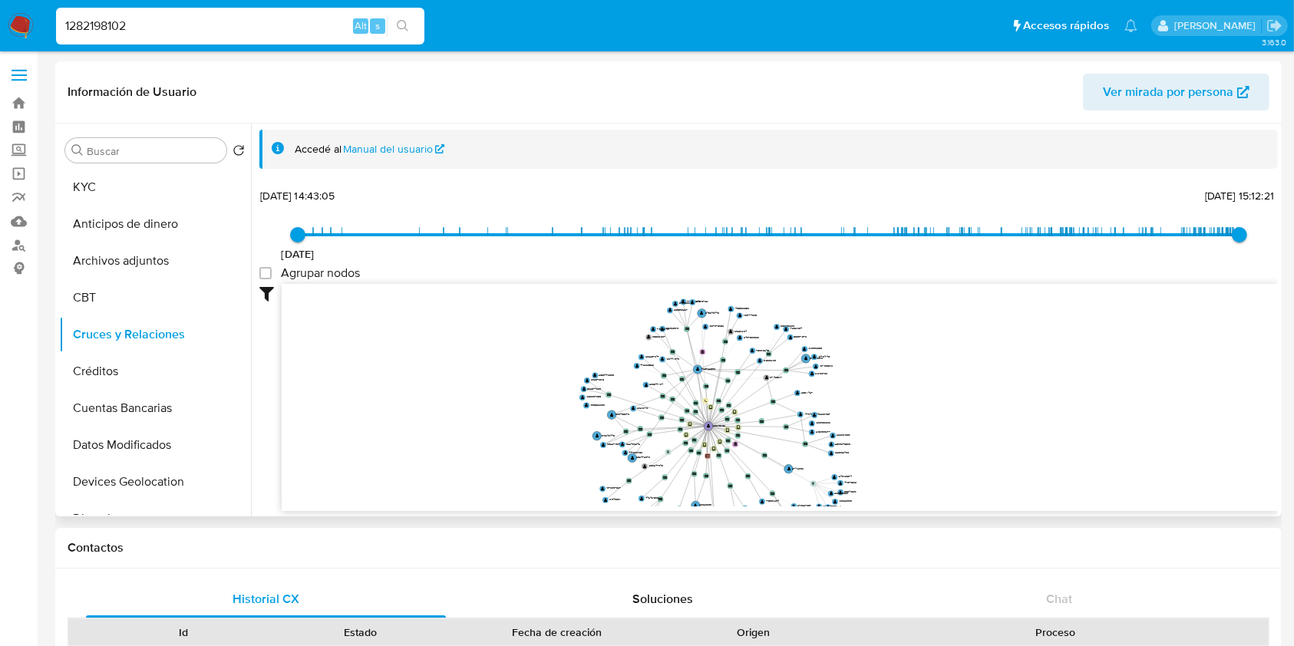
drag, startPoint x: 935, startPoint y: 396, endPoint x: 933, endPoint y: 456, distance: 59.9
click at [933, 456] on icon "device-63be162c08813b0019a9b821  device-6818ce42fbea1b14f1bb57c2  device-6718…" at bounding box center [780, 395] width 996 height 223
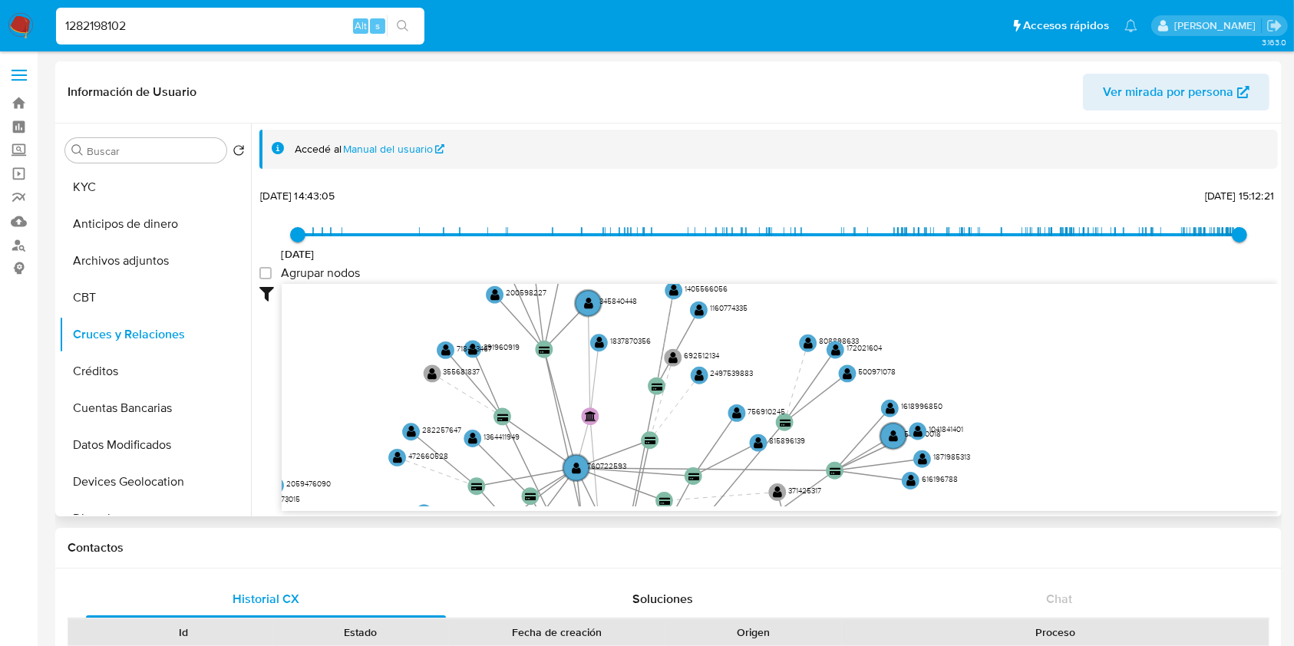
drag, startPoint x: 914, startPoint y: 384, endPoint x: 985, endPoint y: 511, distance: 145.0
click at [985, 511] on div "device-63be162c08813b0019a9b821  device-6818ce42fbea1b14f1bb57c2  device-6718…" at bounding box center [780, 397] width 996 height 227
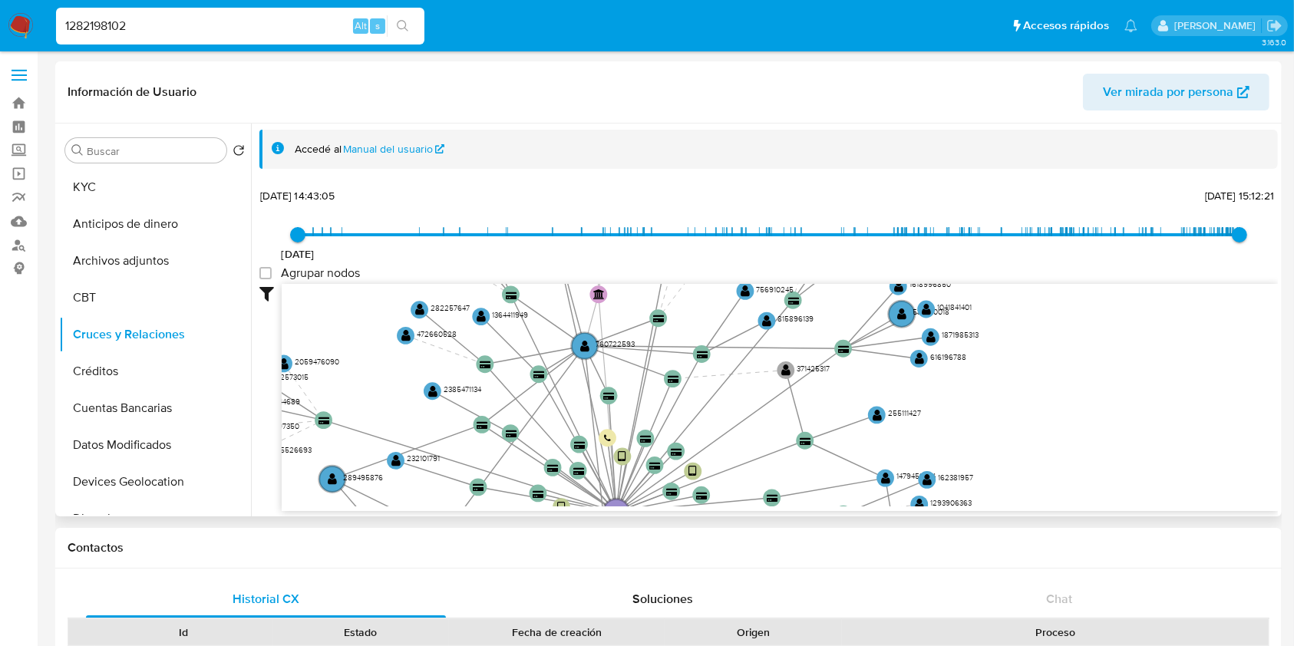
drag, startPoint x: 615, startPoint y: 400, endPoint x: 624, endPoint y: 274, distance: 126.2
click at [624, 274] on div "6/6/2021 6/6/2021, 14:43:05 9/10/2025, 15:12:21 Agrupar nodos Filtros Confianza…" at bounding box center [768, 376] width 1019 height 382
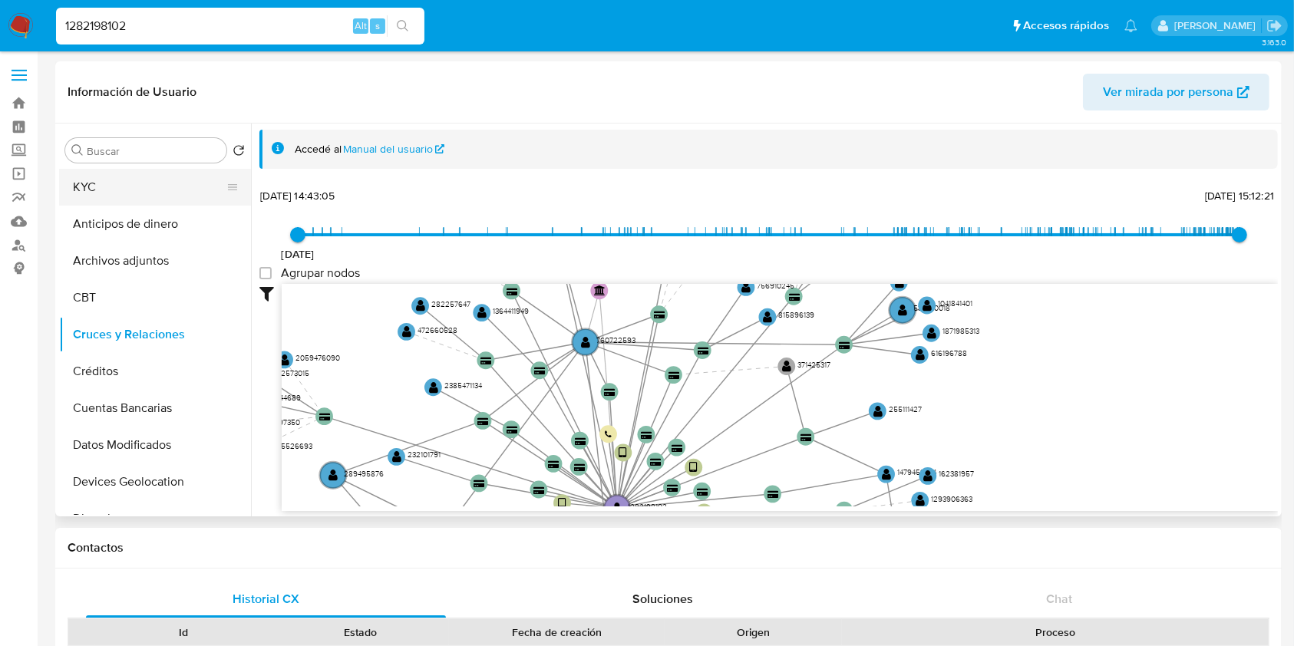
click at [174, 175] on button "KYC" at bounding box center [149, 187] width 180 height 37
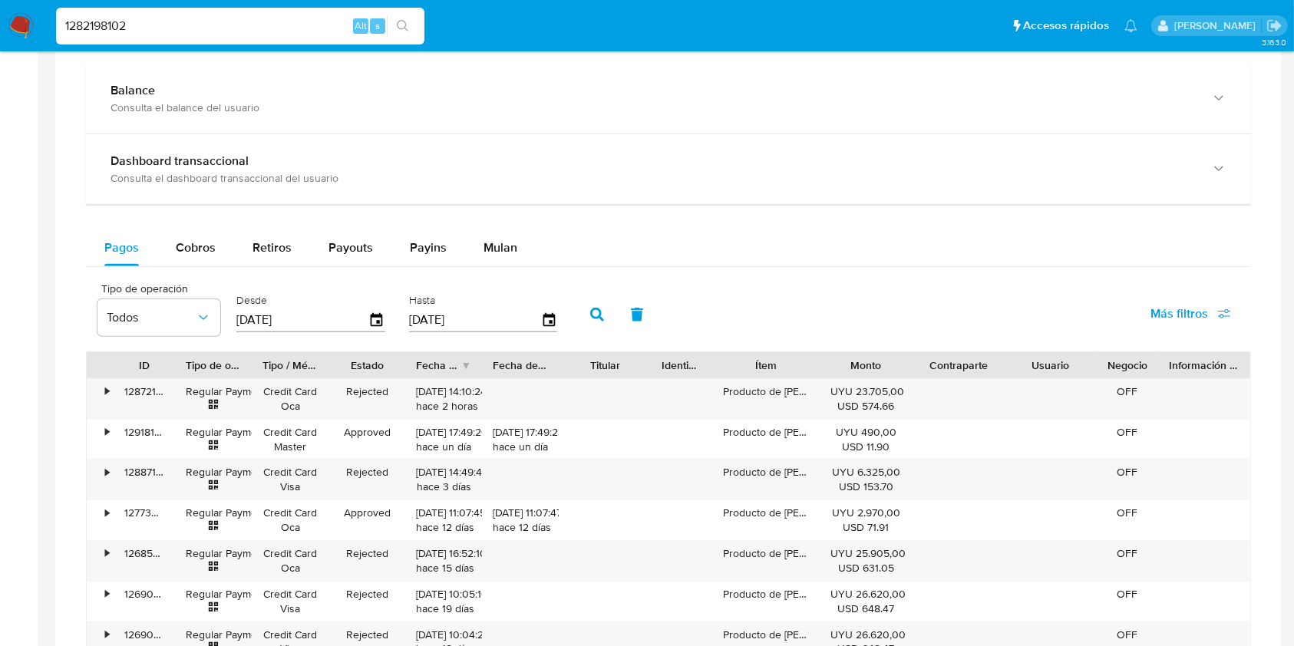
scroll to position [755, 0]
click at [187, 262] on div "Cobros" at bounding box center [196, 246] width 40 height 37
select select "10"
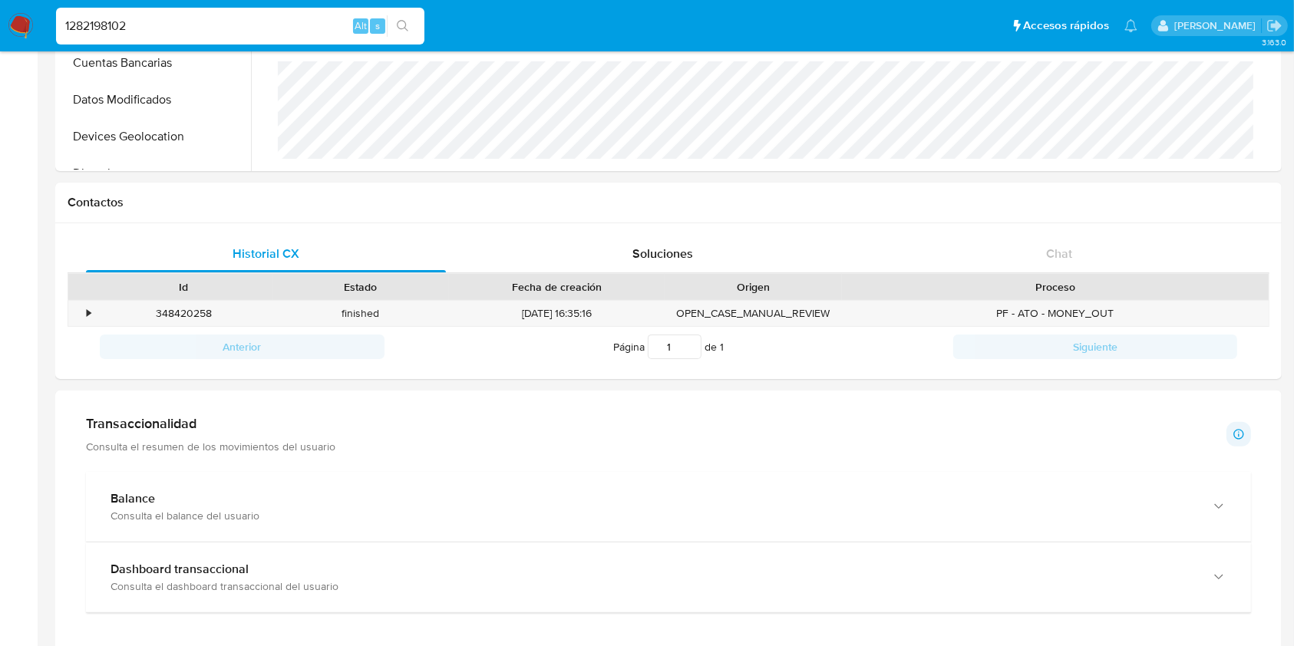
scroll to position [0, 0]
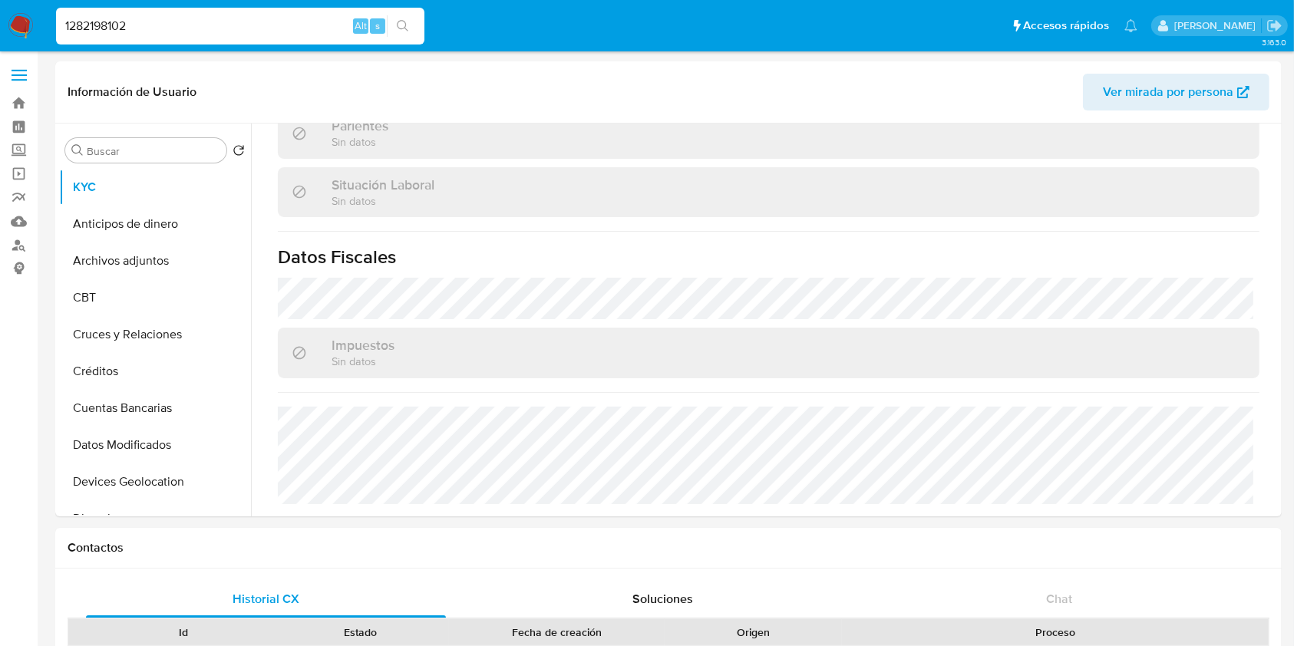
drag, startPoint x: 197, startPoint y: 40, endPoint x: 113, endPoint y: 34, distance: 84.7
click at [113, 34] on div "1282198102 Alt s" at bounding box center [240, 26] width 368 height 37
drag, startPoint x: 141, startPoint y: 27, endPoint x: 0, endPoint y: 28, distance: 141.3
click at [0, 28] on nav "Pausado Ver notificaciones 1282198102 Alt s Accesos rápidos Presiona las siguie…" at bounding box center [647, 25] width 1294 height 51
paste input "cNEwMBSerWzjRNjtr7zNJ5yu"
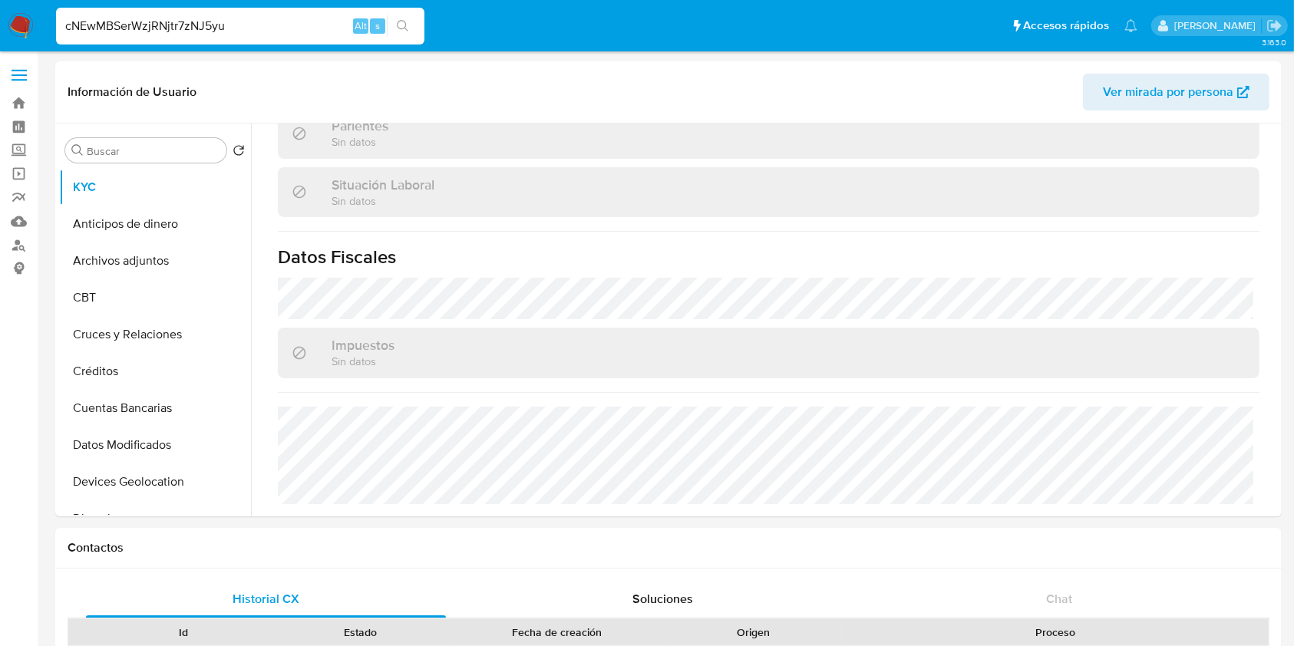
type input "cNEwMBSerWzjRNjtr7zNJ5yu"
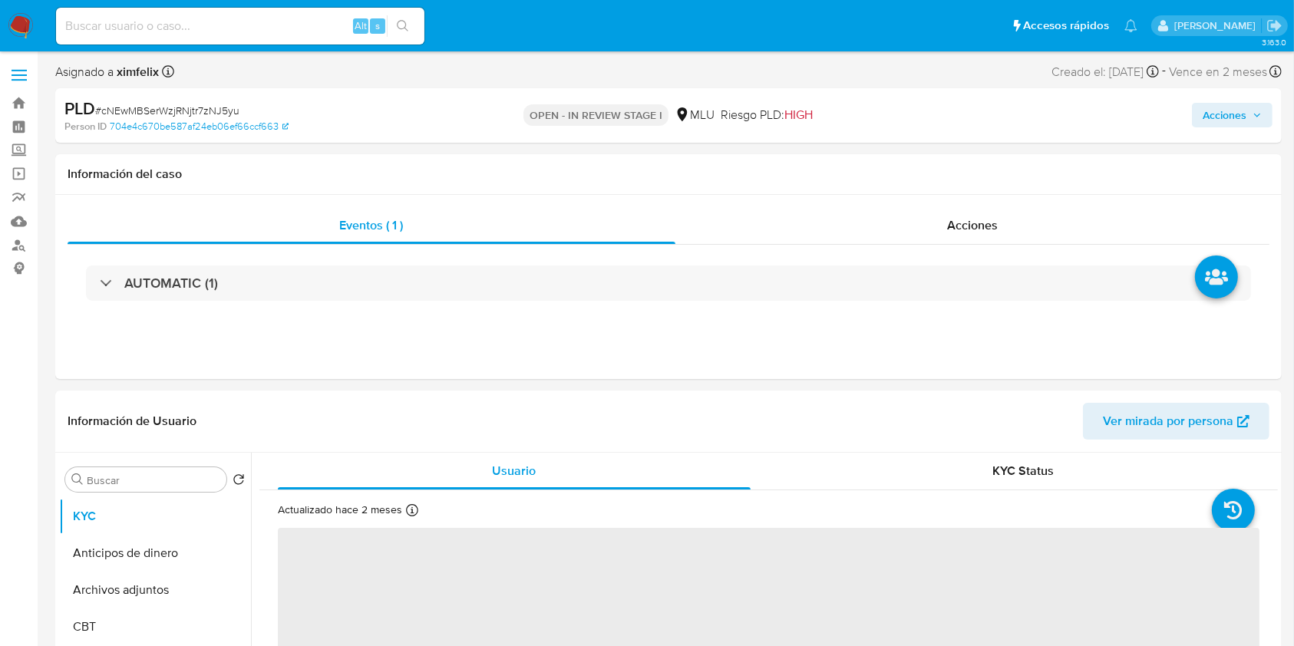
select select "10"
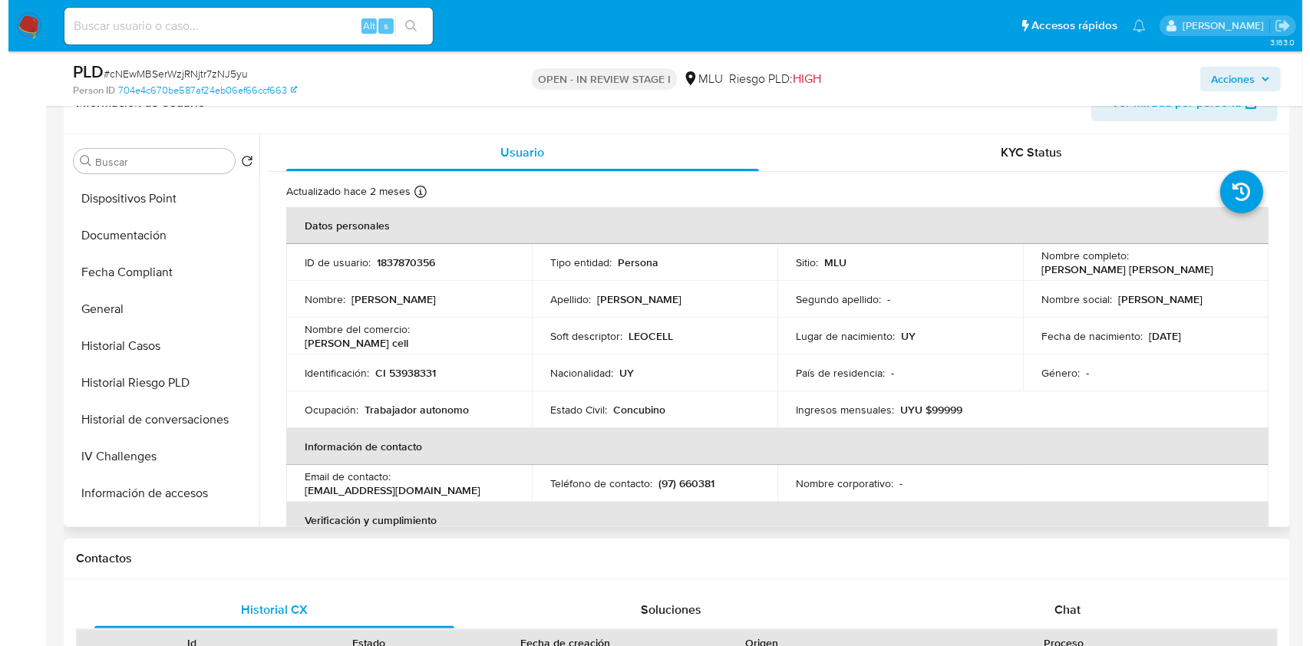
scroll to position [345, 0]
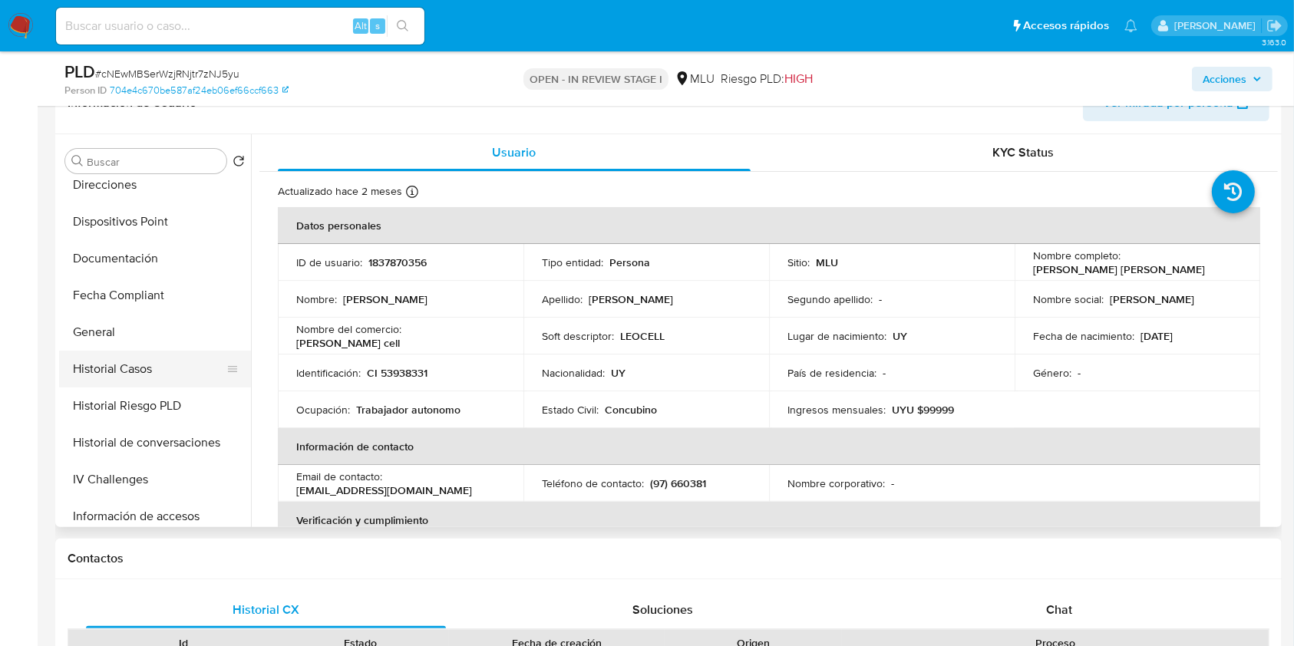
click at [128, 368] on button "Historial Casos" at bounding box center [149, 369] width 180 height 37
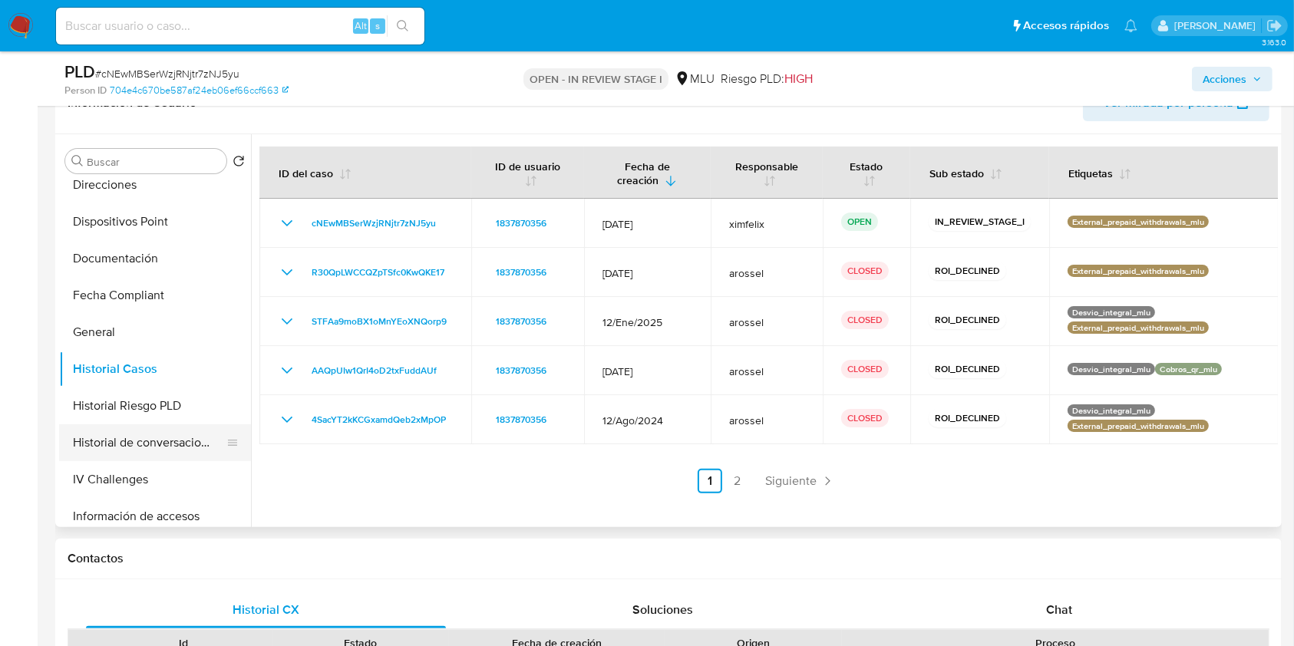
click at [167, 442] on button "Historial de conversaciones" at bounding box center [149, 443] width 180 height 37
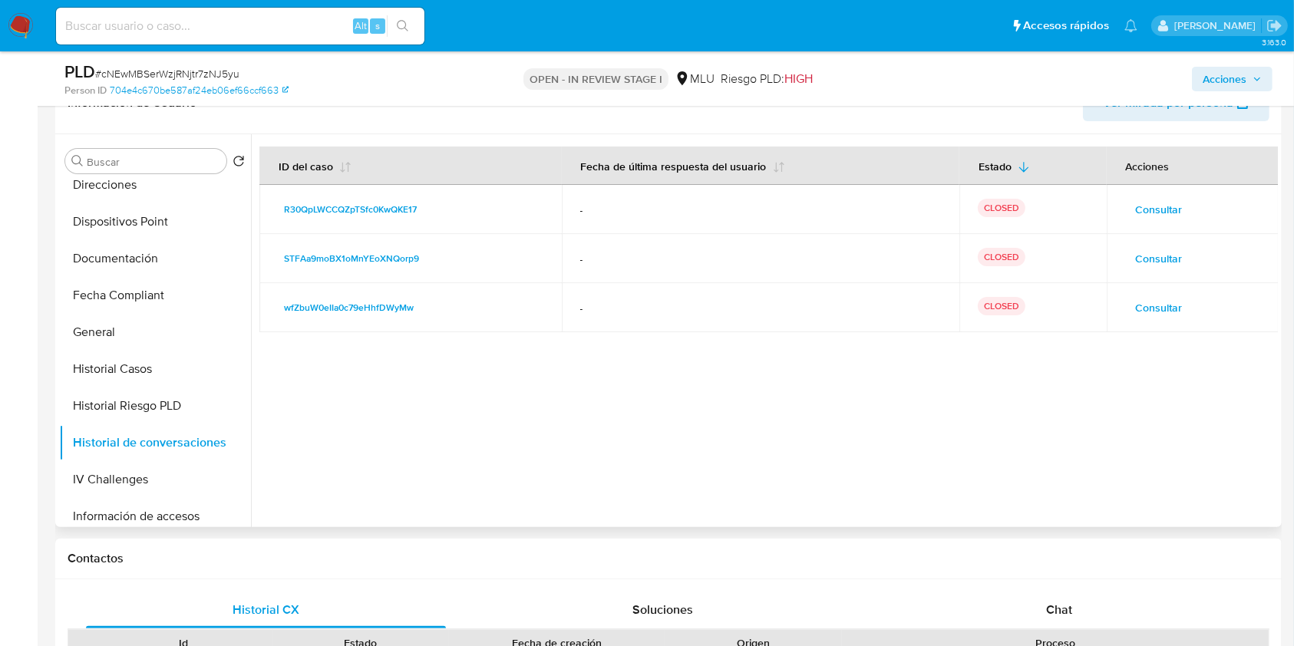
click at [1136, 208] on span "Consultar" at bounding box center [1159, 209] width 47 height 21
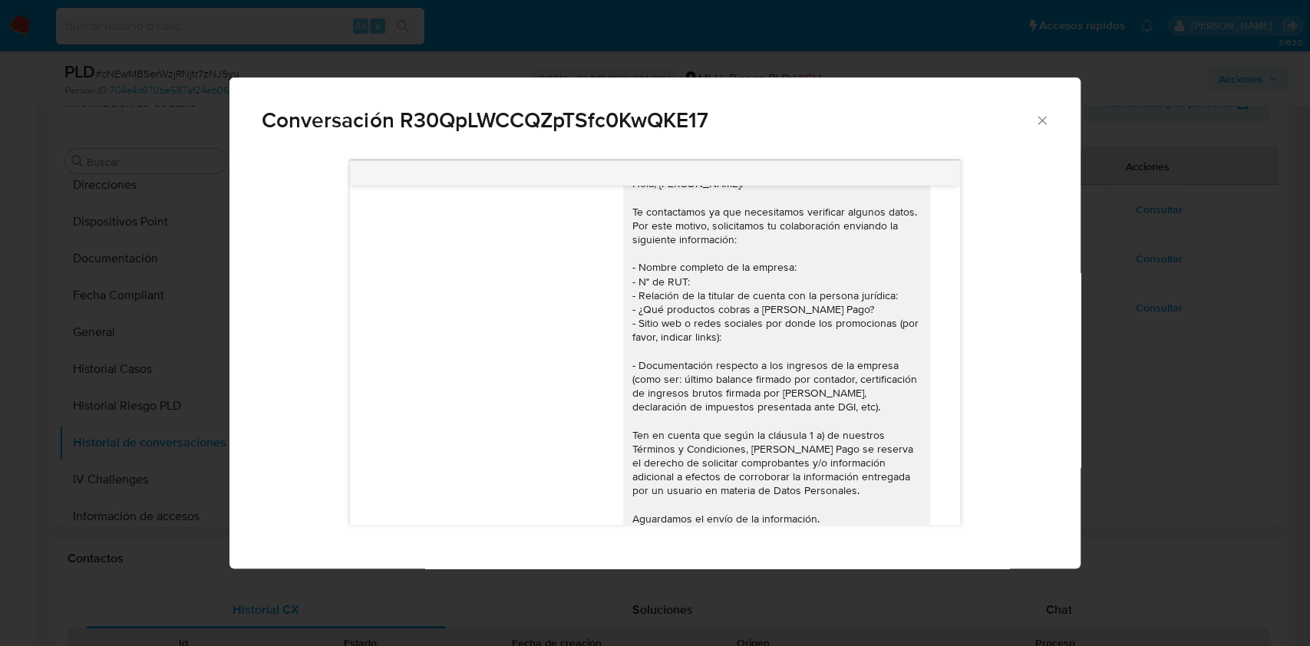
scroll to position [0, 0]
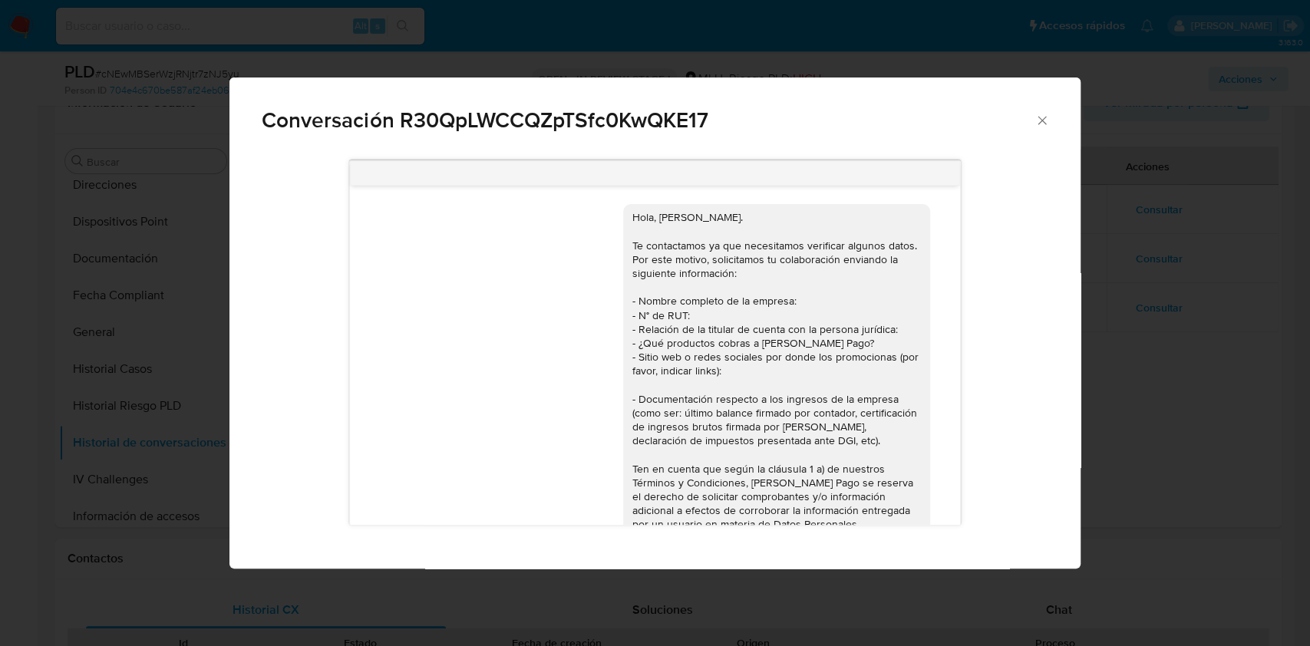
click at [1100, 298] on div "Conversación R30QpLWCCQZpTSfc0KwQKE17 Hola, Katherin. Te contactamos ya que nec…" at bounding box center [655, 323] width 1310 height 646
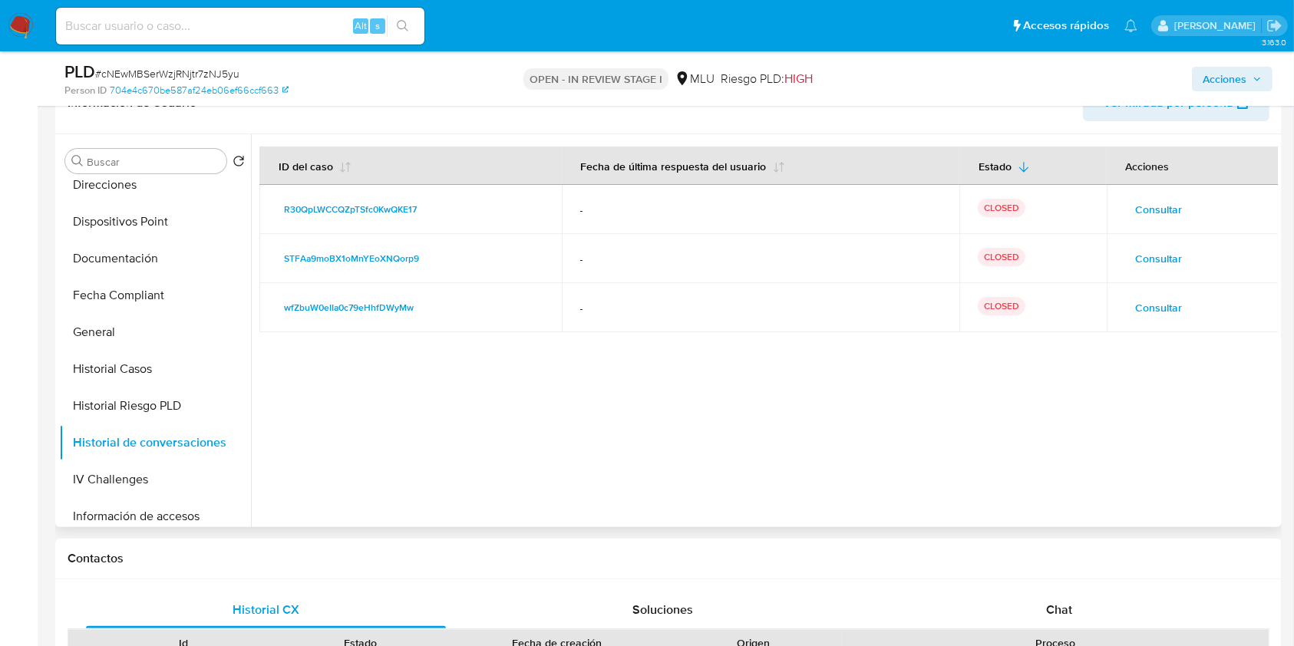
click at [1136, 248] on span "Consultar" at bounding box center [1159, 258] width 47 height 21
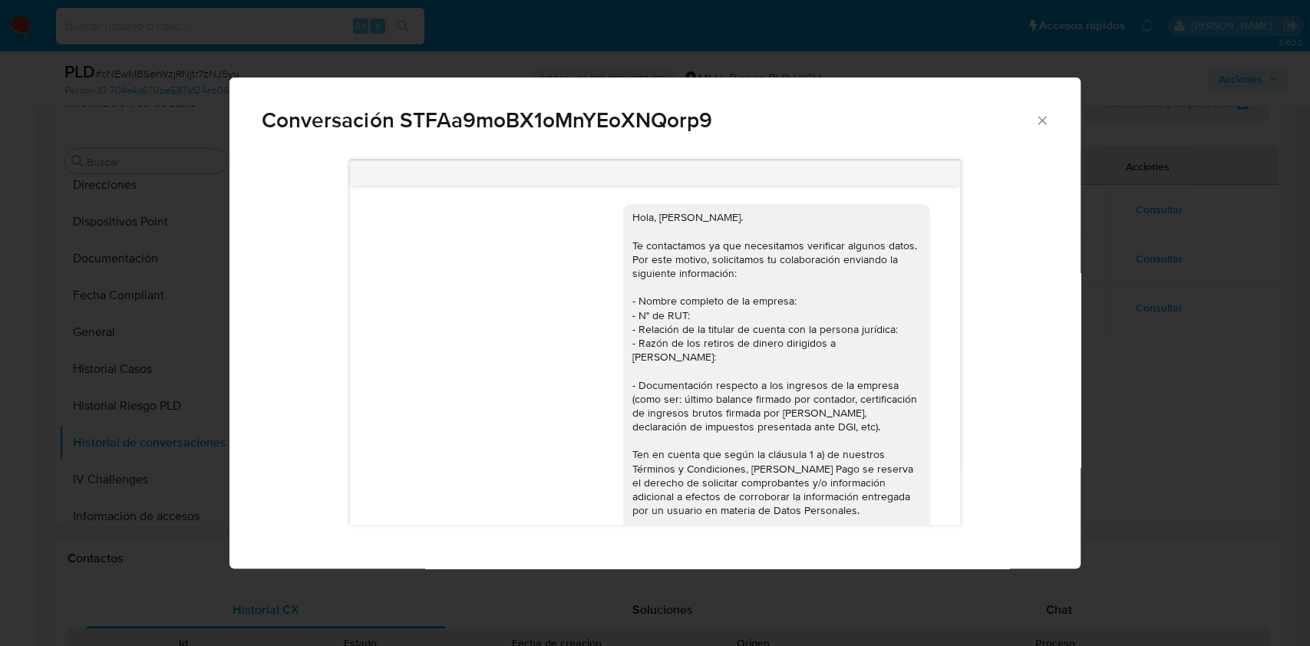
click at [1109, 308] on div "Conversación STFAa9moBX1oMnYEoXNQorp9 Hola, Katherin. Te contactamos ya que nec…" at bounding box center [655, 323] width 1310 height 646
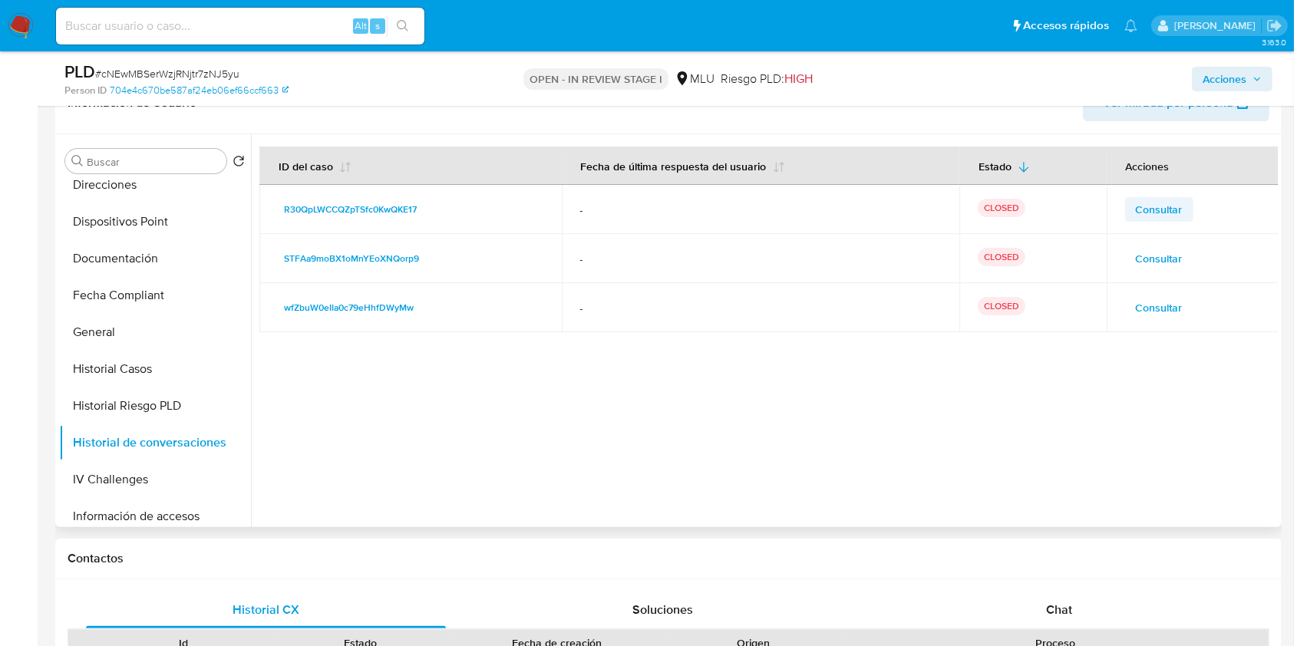
drag, startPoint x: 1130, startPoint y: 223, endPoint x: 1138, endPoint y: 200, distance: 23.8
click at [1138, 200] on td "Consultar" at bounding box center [1193, 209] width 173 height 49
click at [1138, 200] on span "Consultar" at bounding box center [1159, 209] width 47 height 21
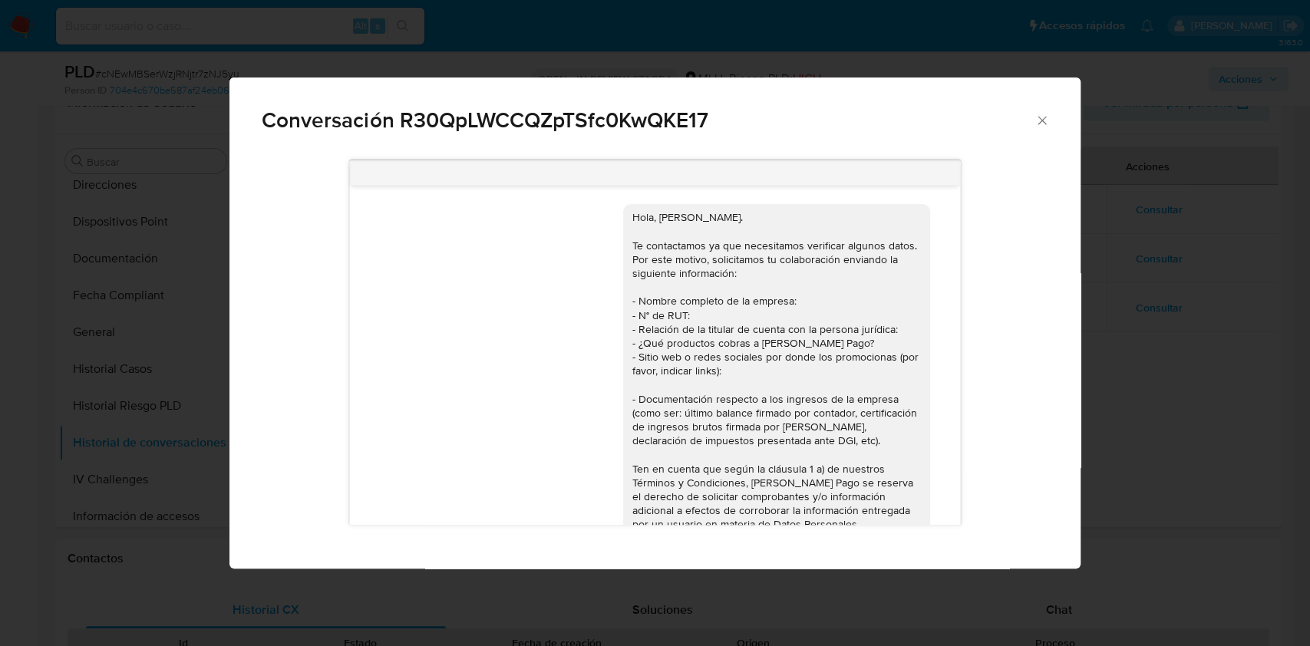
click at [1071, 286] on div "Hola, Katherin. Te contactamos ya que necesitamos verificar algunos datos. Por …" at bounding box center [655, 359] width 851 height 419
click at [1130, 306] on div "Conversación R30QpLWCCQZpTSfc0KwQKE17 Hola, Katherin. Te contactamos ya que nec…" at bounding box center [655, 323] width 1310 height 646
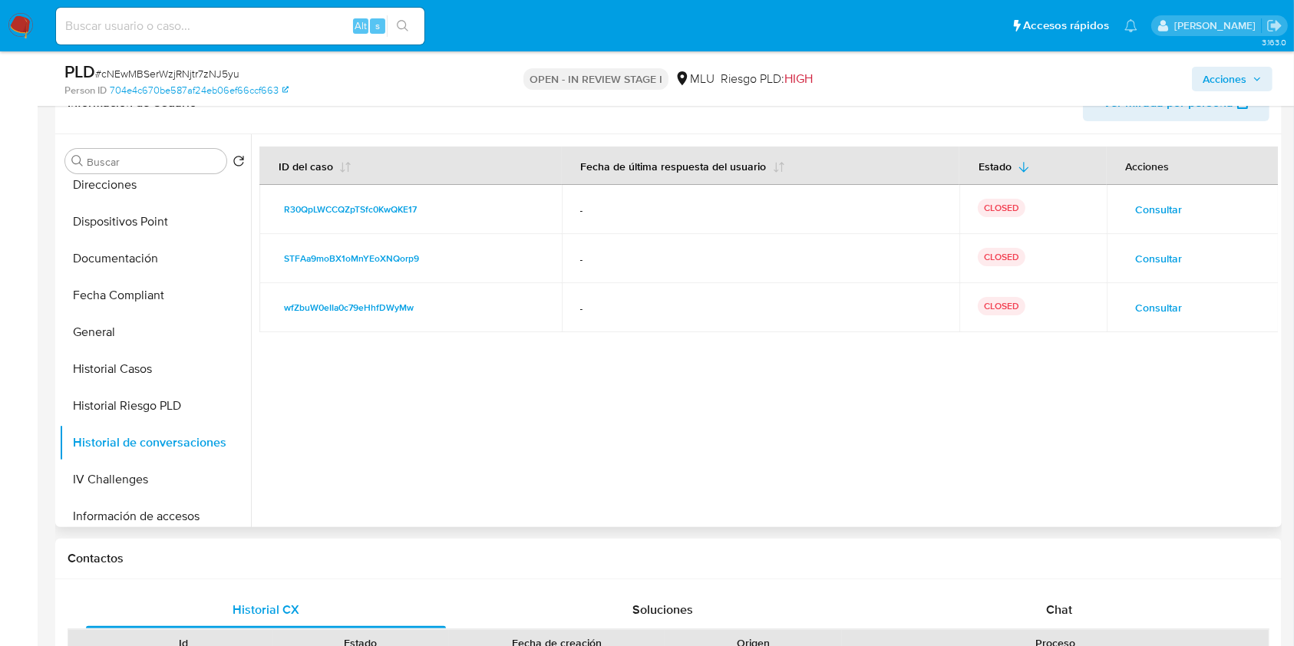
click at [1140, 306] on span "Consultar" at bounding box center [1159, 307] width 47 height 21
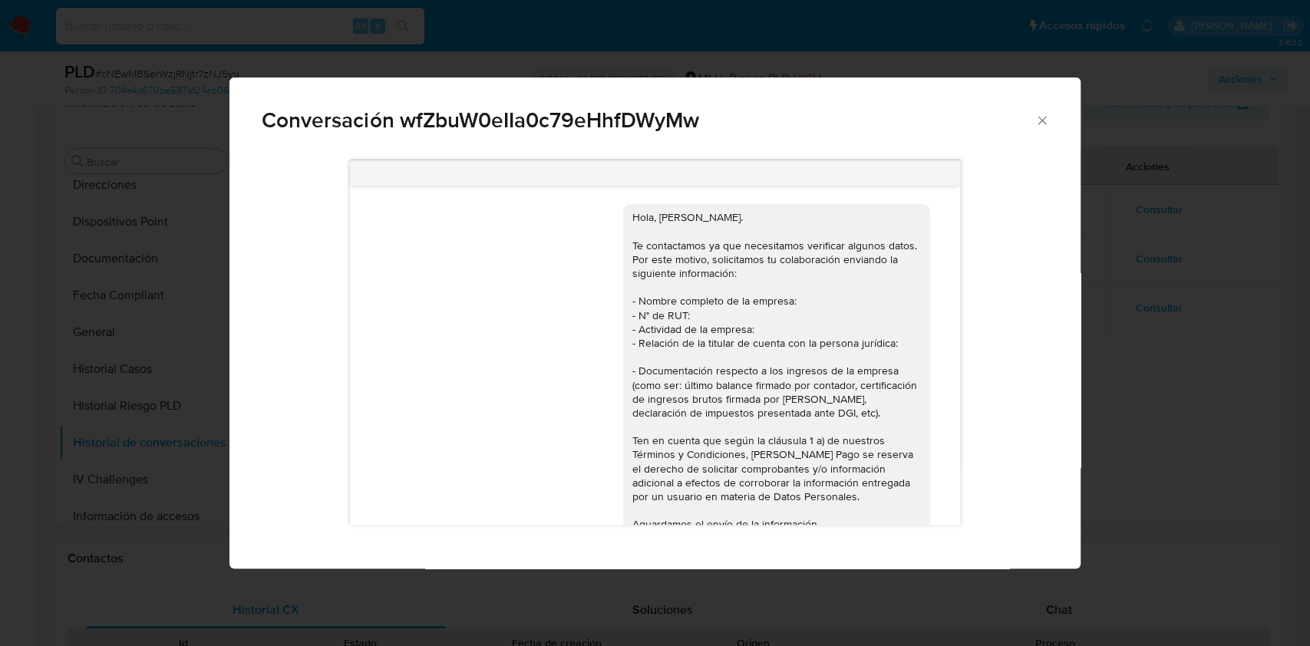
click at [1136, 309] on div "Conversación wfZbuW0eIIa0c79eHhfDWyMw Hola, Katherin. Te contactamos ya que nec…" at bounding box center [655, 323] width 1310 height 646
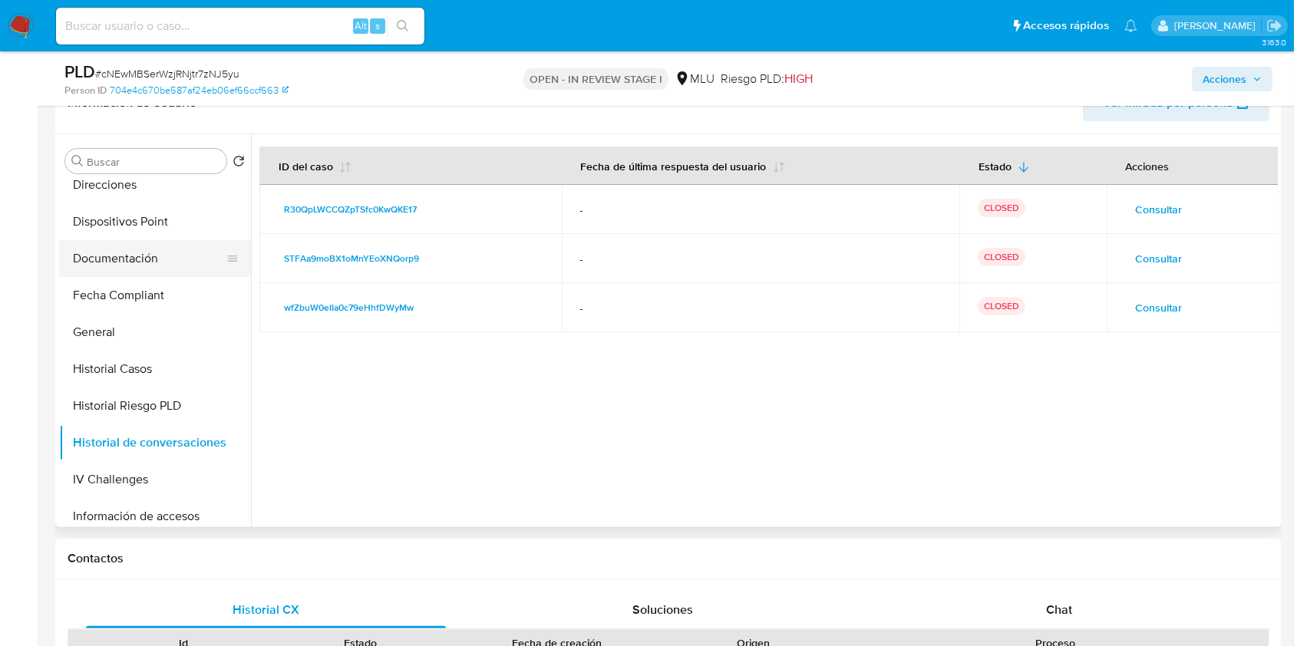
click at [165, 253] on button "Documentación" at bounding box center [149, 258] width 180 height 37
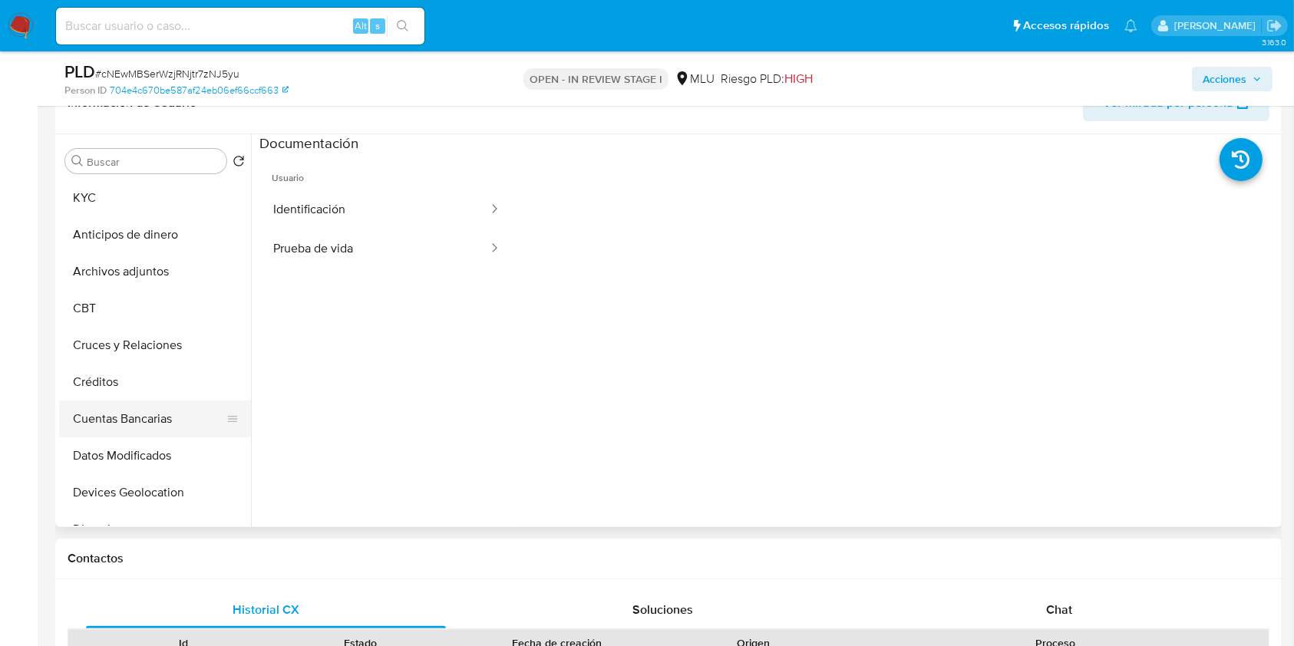
click at [161, 422] on button "Cuentas Bancarias" at bounding box center [149, 419] width 180 height 37
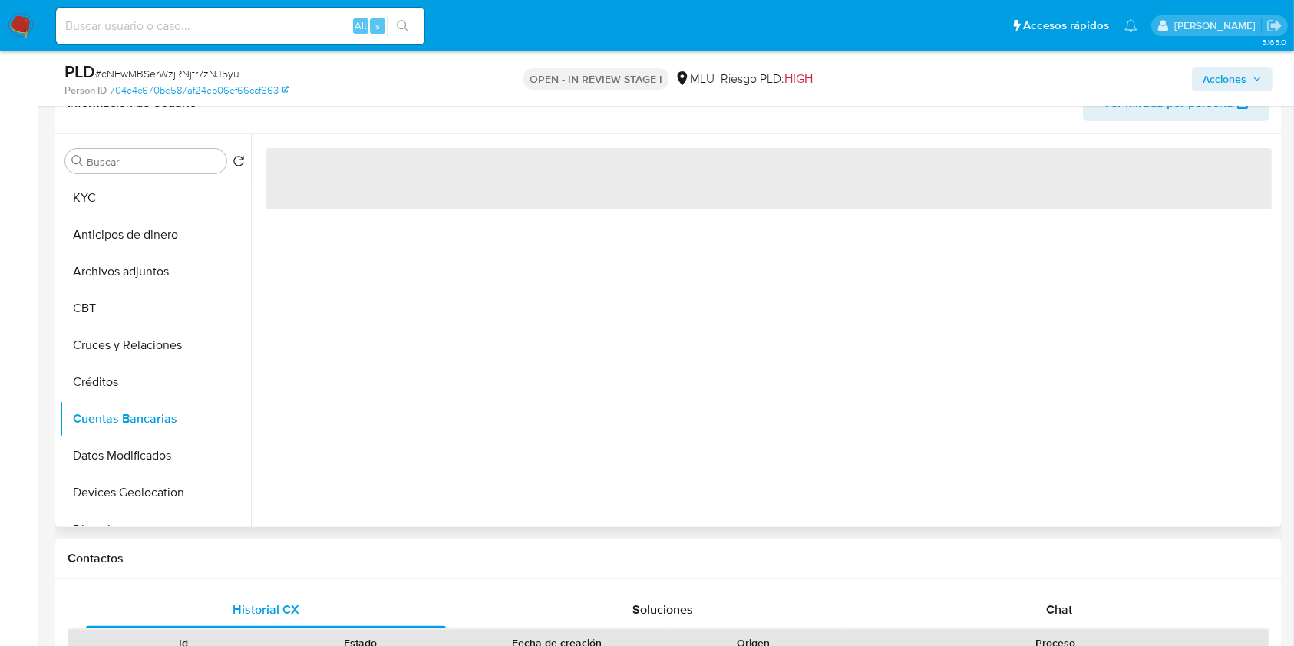
click at [423, 399] on div "‌" at bounding box center [764, 330] width 1027 height 393
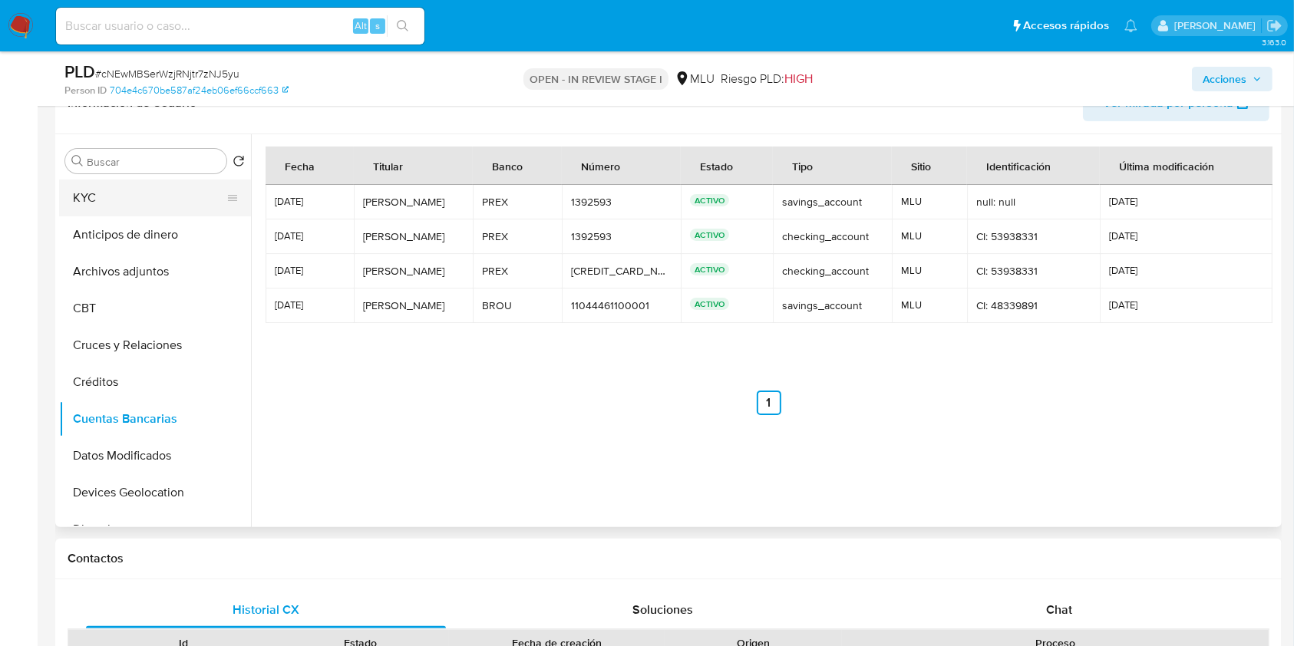
click at [127, 193] on button "KYC" at bounding box center [149, 198] width 180 height 37
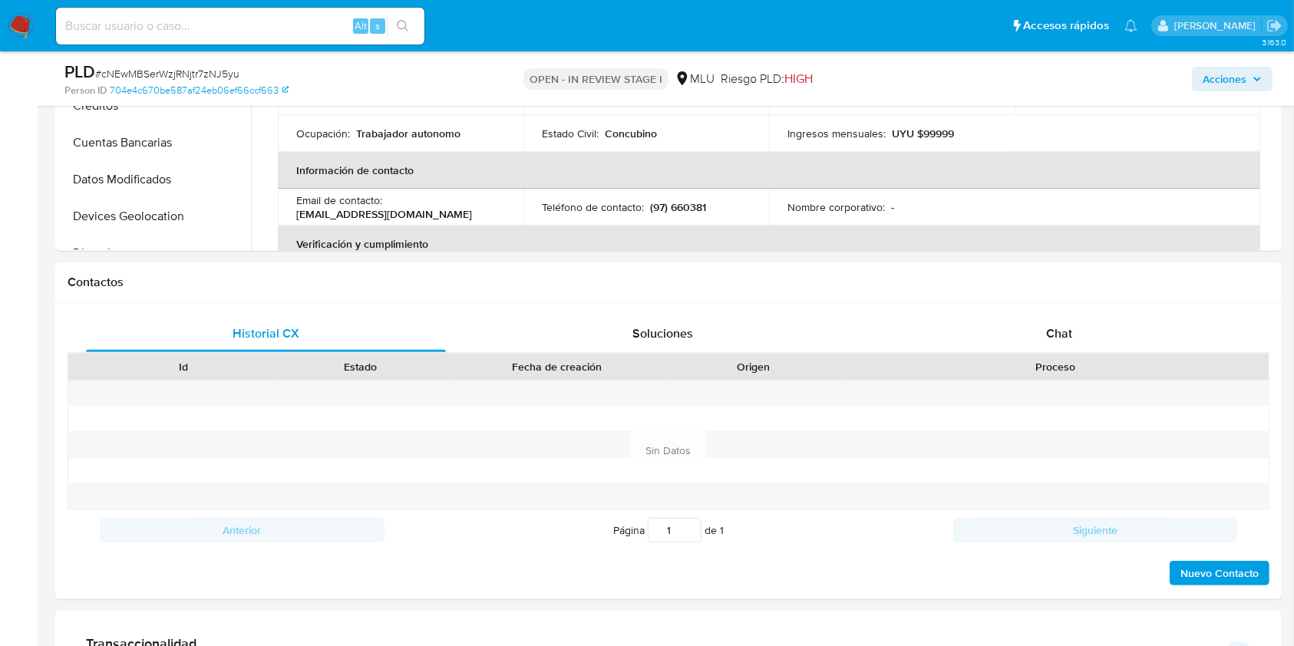
scroll to position [560, 0]
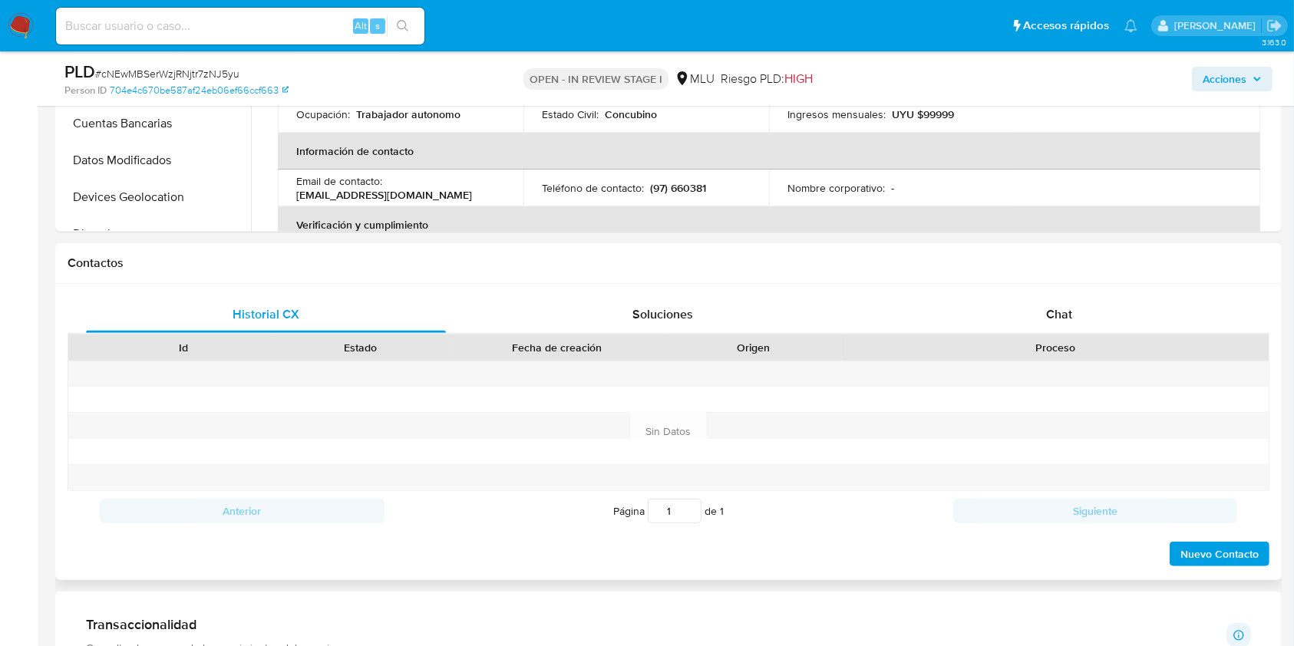
click at [1036, 335] on div "Proceso" at bounding box center [1055, 348] width 427 height 26
click at [1052, 329] on div "Chat" at bounding box center [1060, 314] width 360 height 37
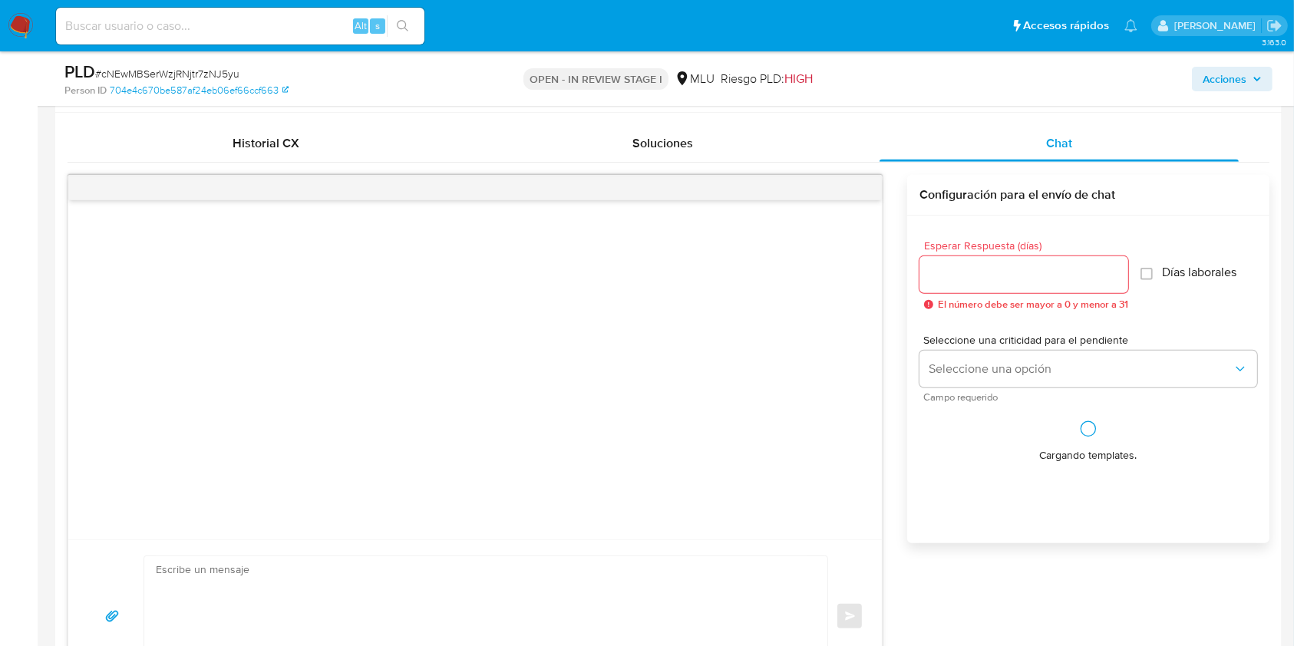
scroll to position [734, 0]
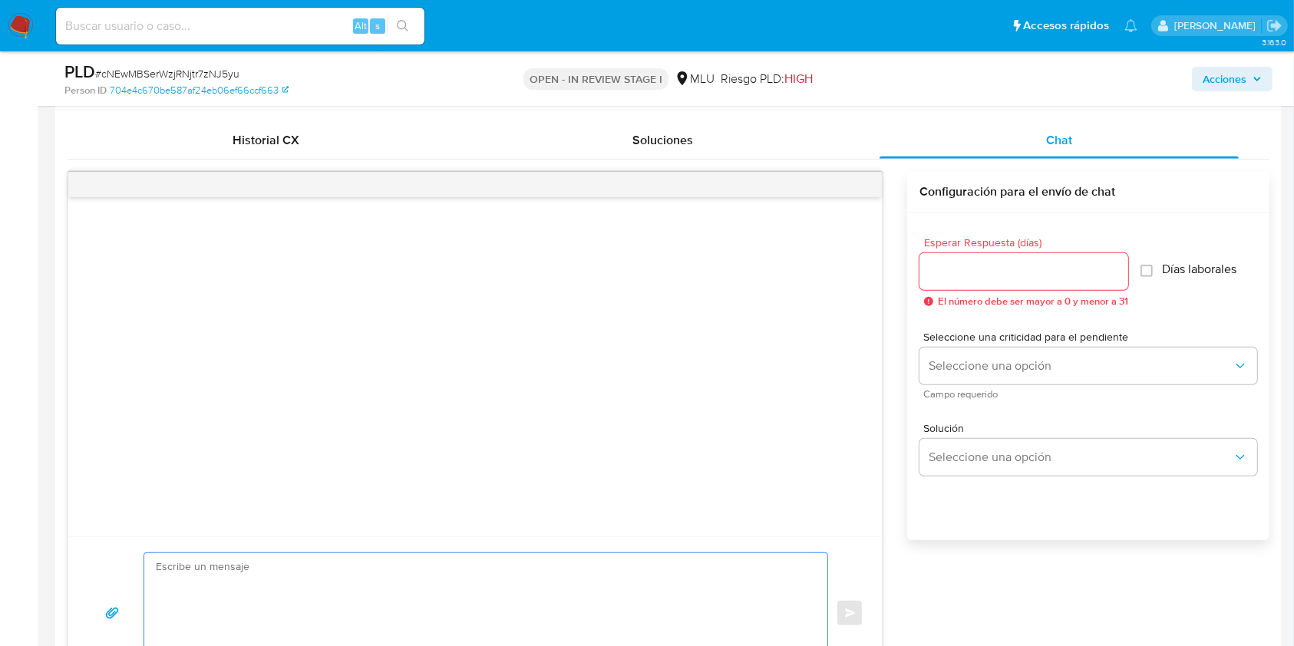
click at [365, 553] on textarea at bounding box center [482, 613] width 653 height 121
paste textarea "Te contactamos ya que necesitamos verificar algunos datos. Por este motivo, sol…"
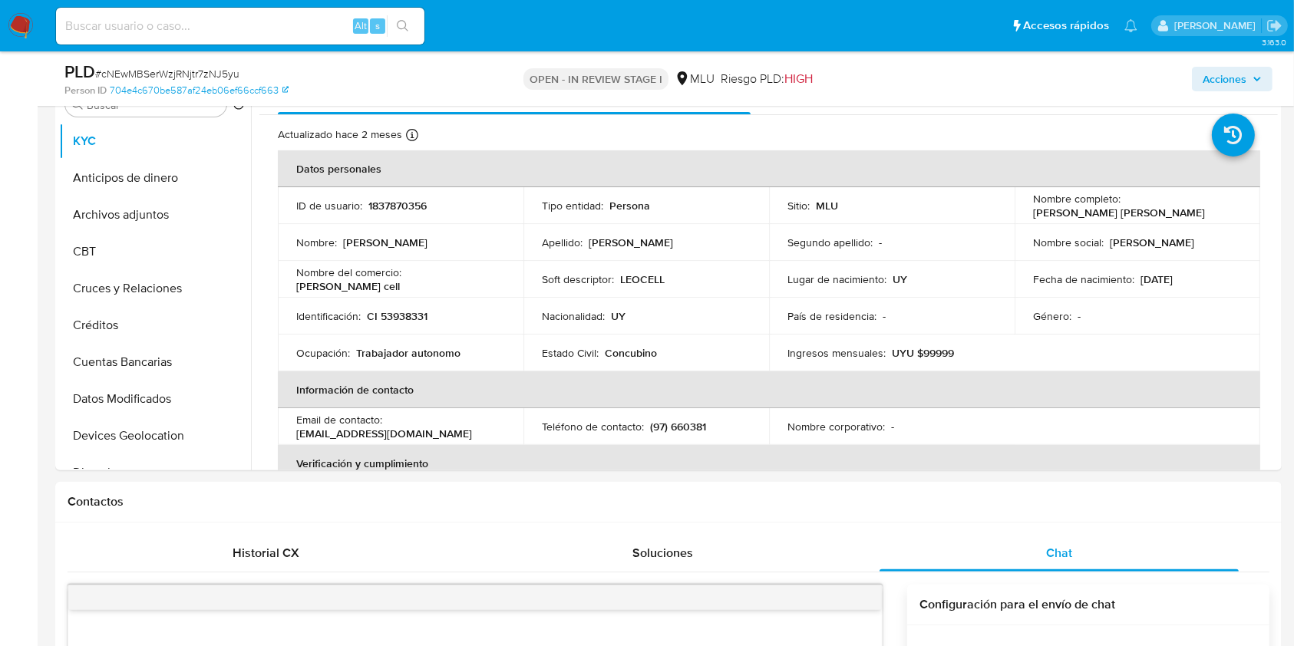
scroll to position [306, 0]
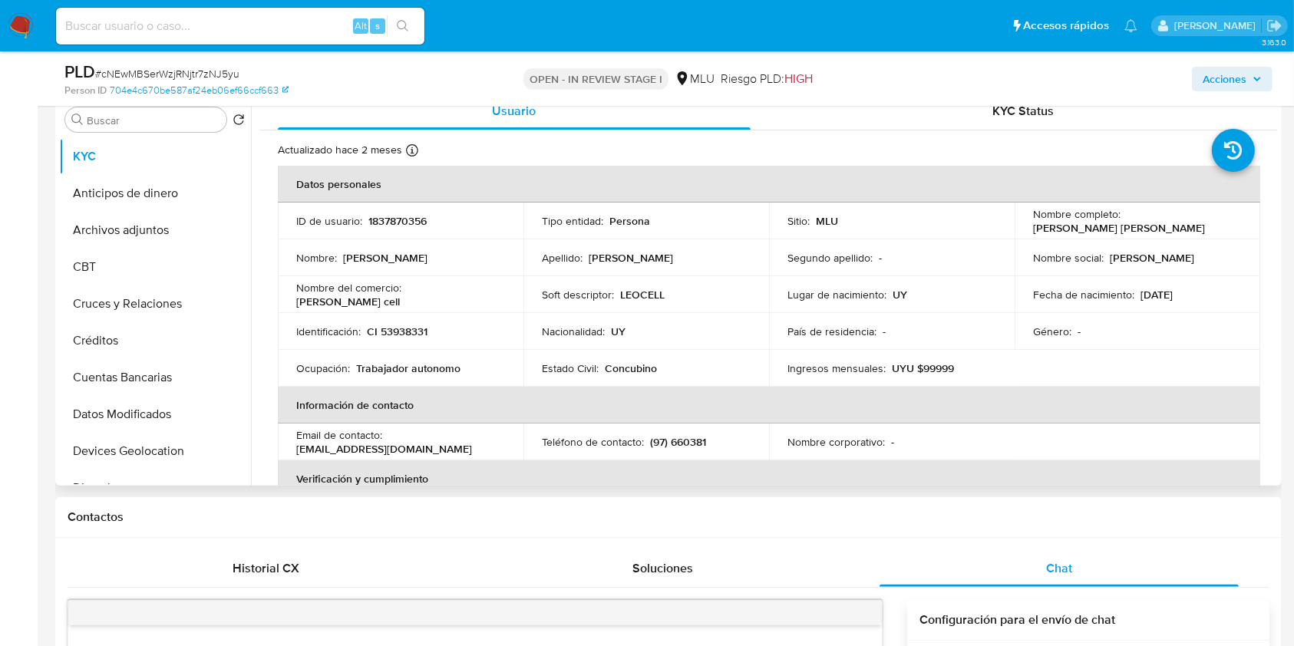
click at [1040, 234] on p "[PERSON_NAME] [PERSON_NAME]" at bounding box center [1119, 228] width 172 height 14
copy p "Katherin"
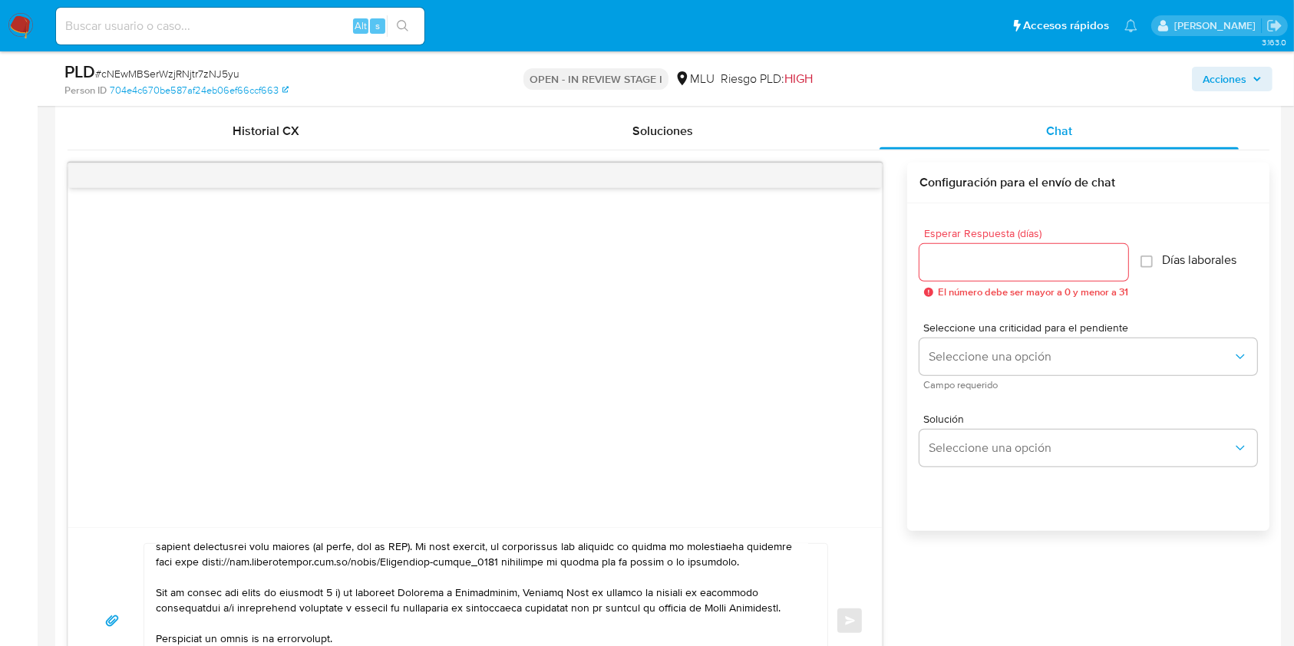
scroll to position [772, 0]
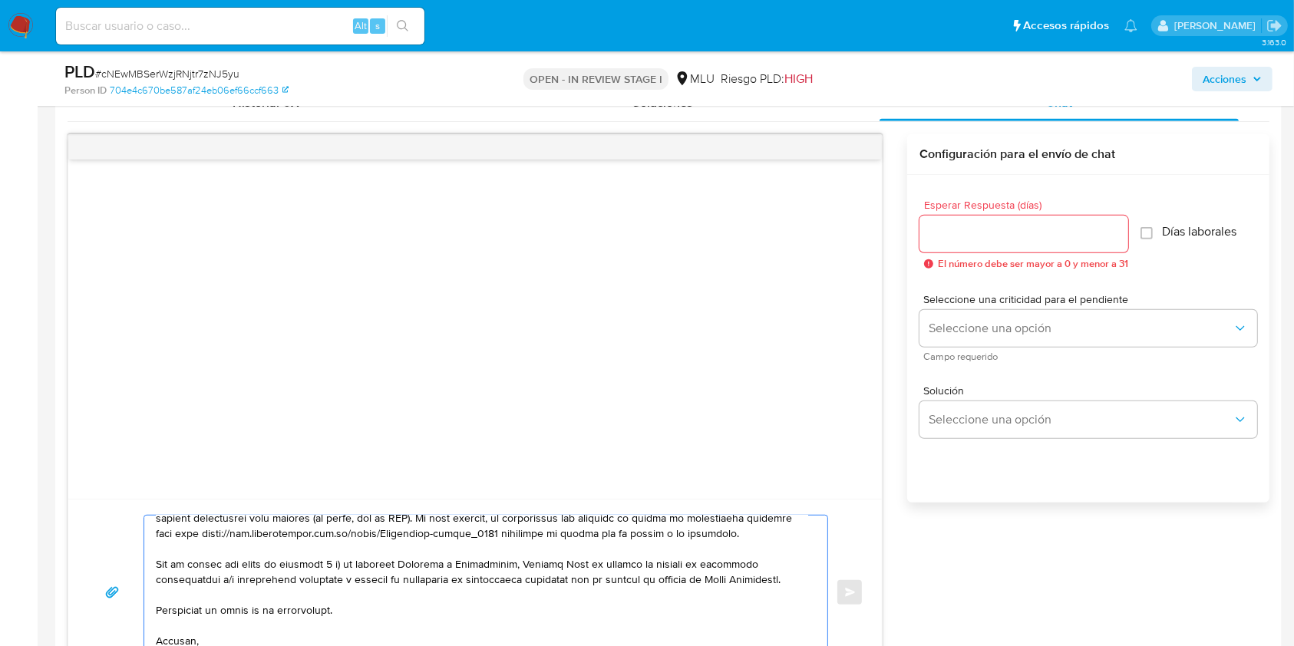
click at [454, 568] on textarea at bounding box center [482, 593] width 653 height 154
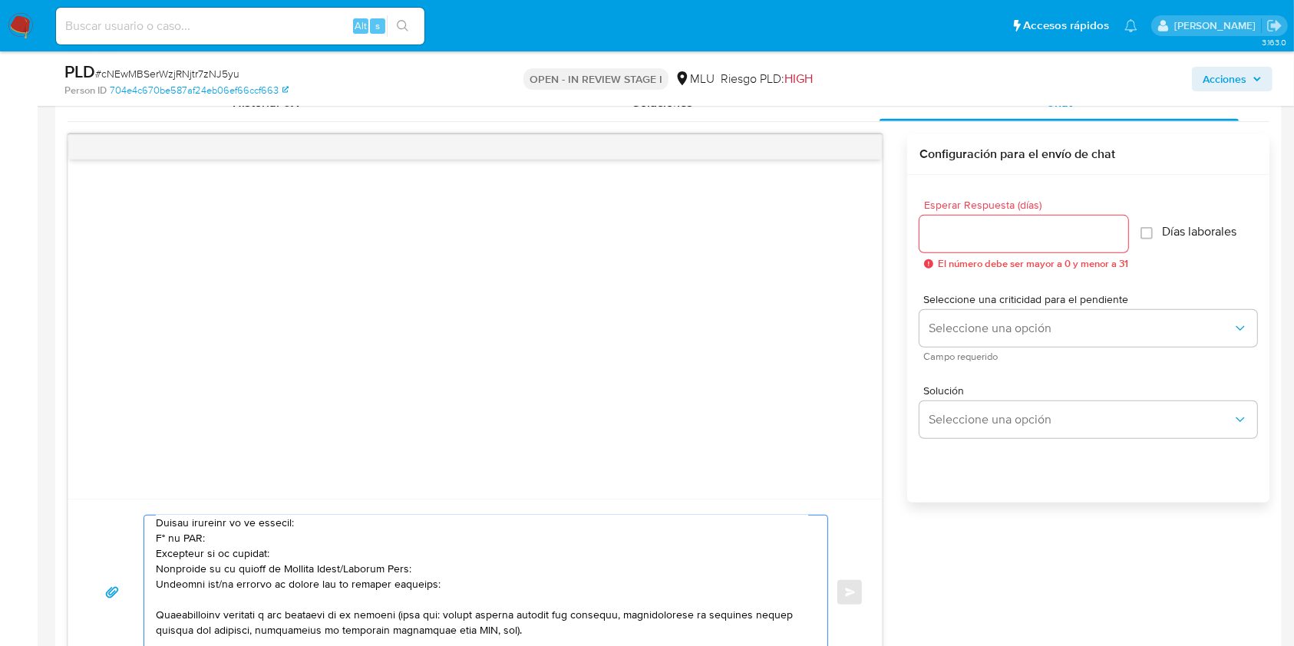
scroll to position [5, 0]
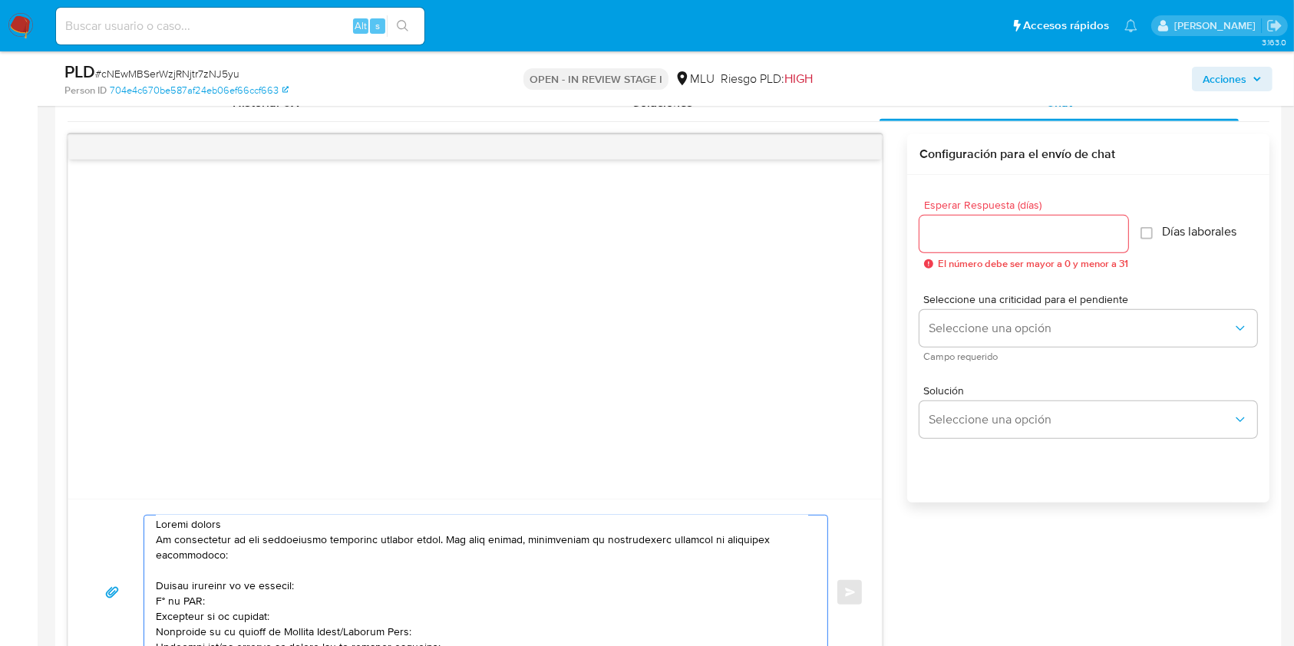
paste textarea "Katherin"
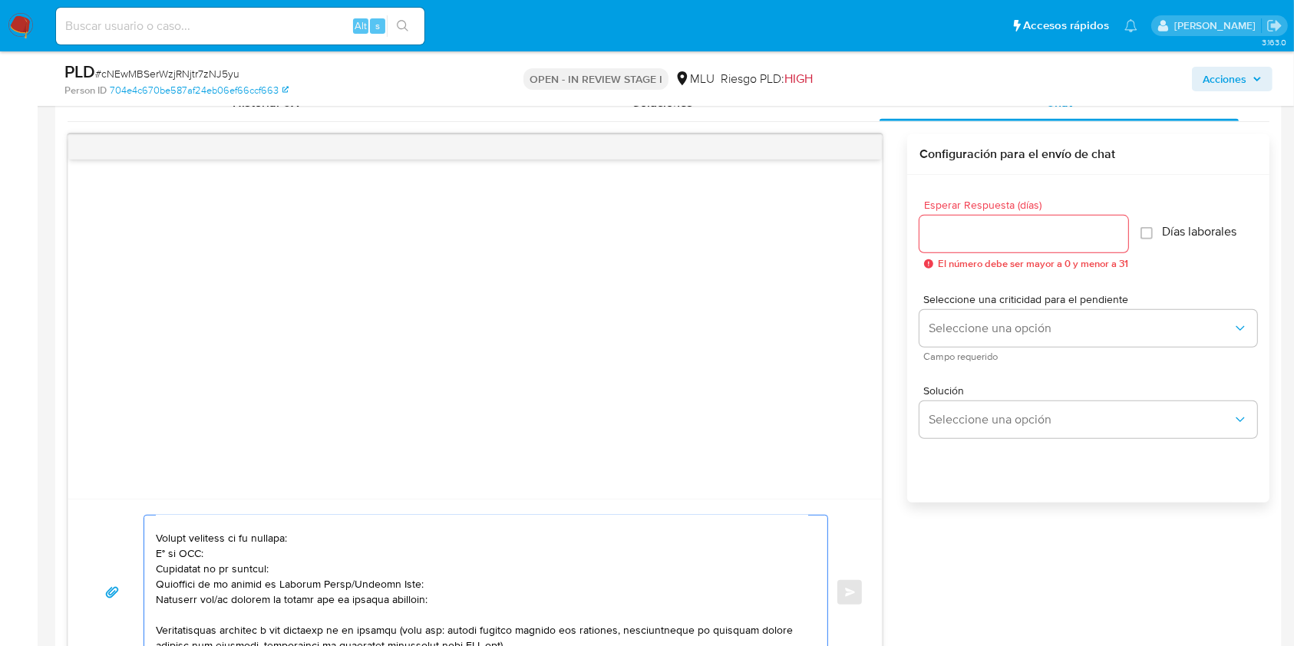
scroll to position [86, 0]
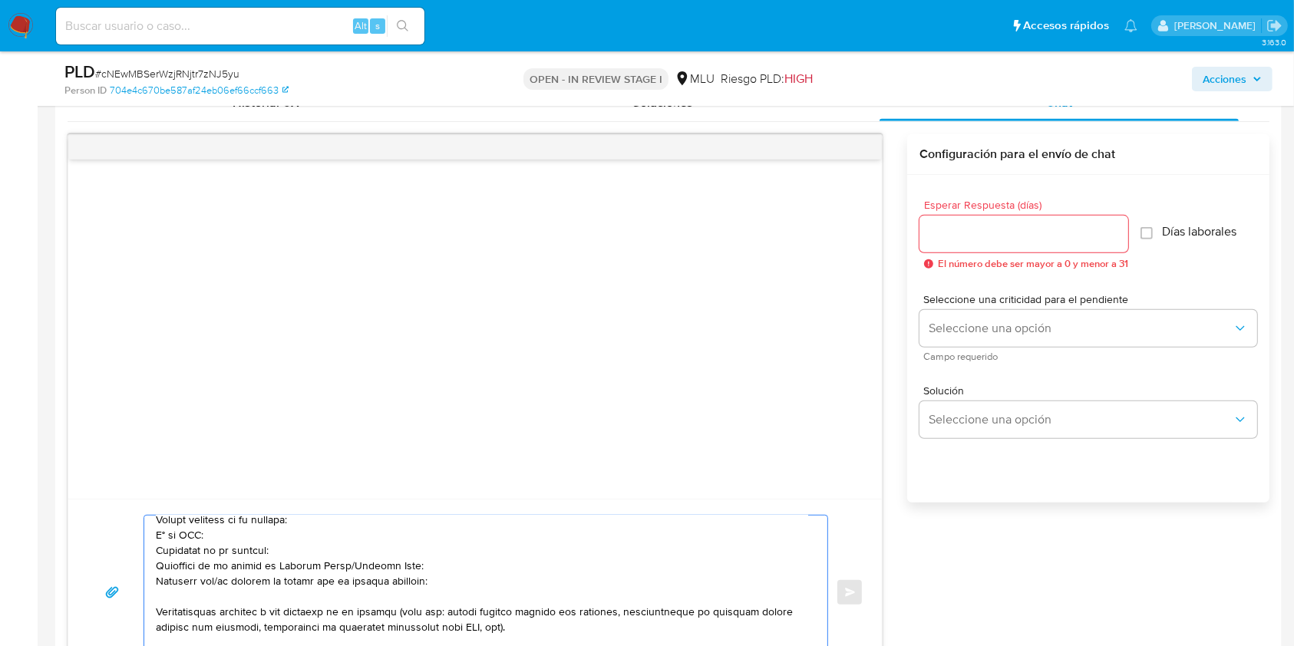
drag, startPoint x: 346, startPoint y: 565, endPoint x: 280, endPoint y: 564, distance: 66.0
click at [280, 564] on textarea at bounding box center [482, 593] width 653 height 154
click at [221, 585] on textarea at bounding box center [482, 593] width 653 height 154
click at [446, 583] on textarea at bounding box center [482, 593] width 653 height 154
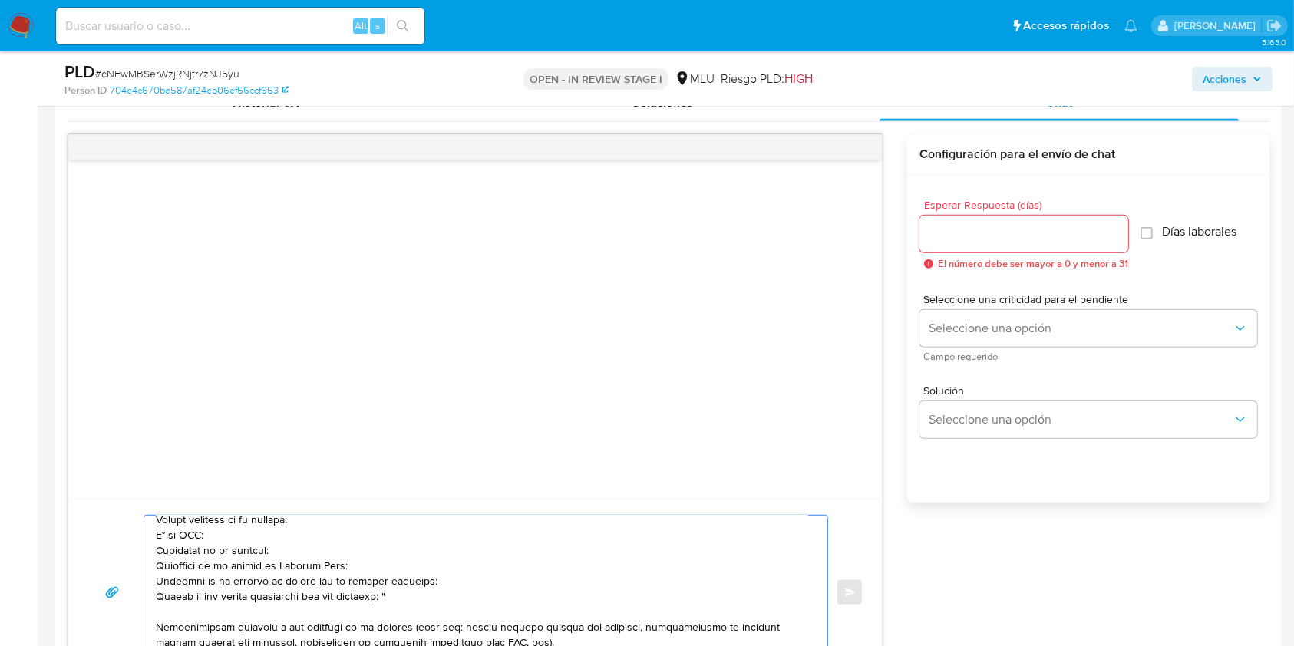
paste textarea "FELU5218209"
paste textarea "DAHELEN20230108043621"
type textarea "Buenas tardes Katherin, Te contactamos ya que necesitamos verificar algunos dat…"
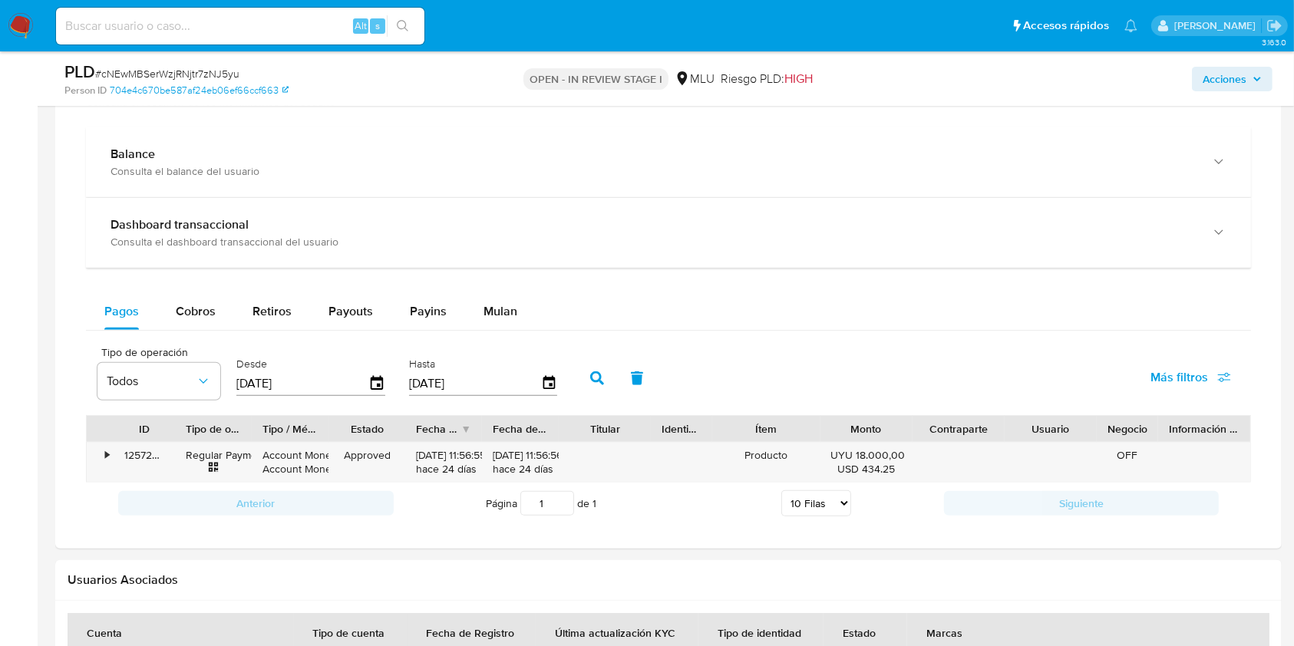
scroll to position [1438, 0]
click at [197, 304] on span "Cobros" at bounding box center [196, 309] width 40 height 18
select select "10"
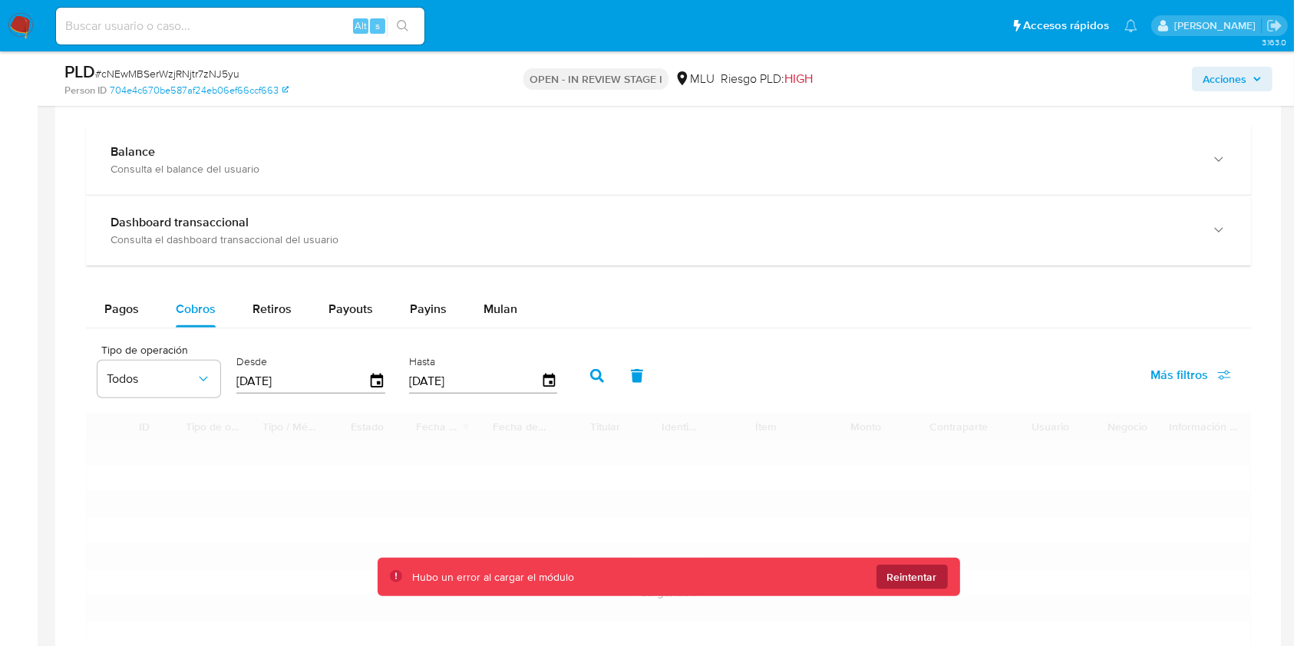
click at [929, 570] on span "Reintentar" at bounding box center [912, 577] width 50 height 25
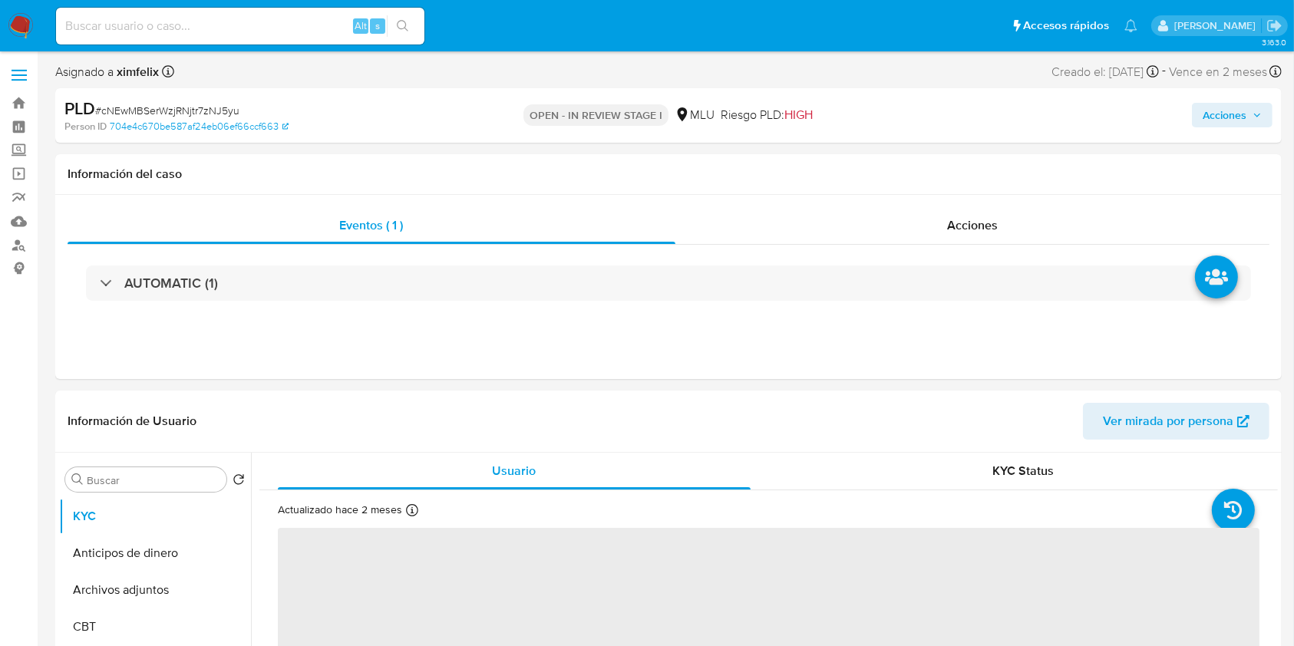
select select "10"
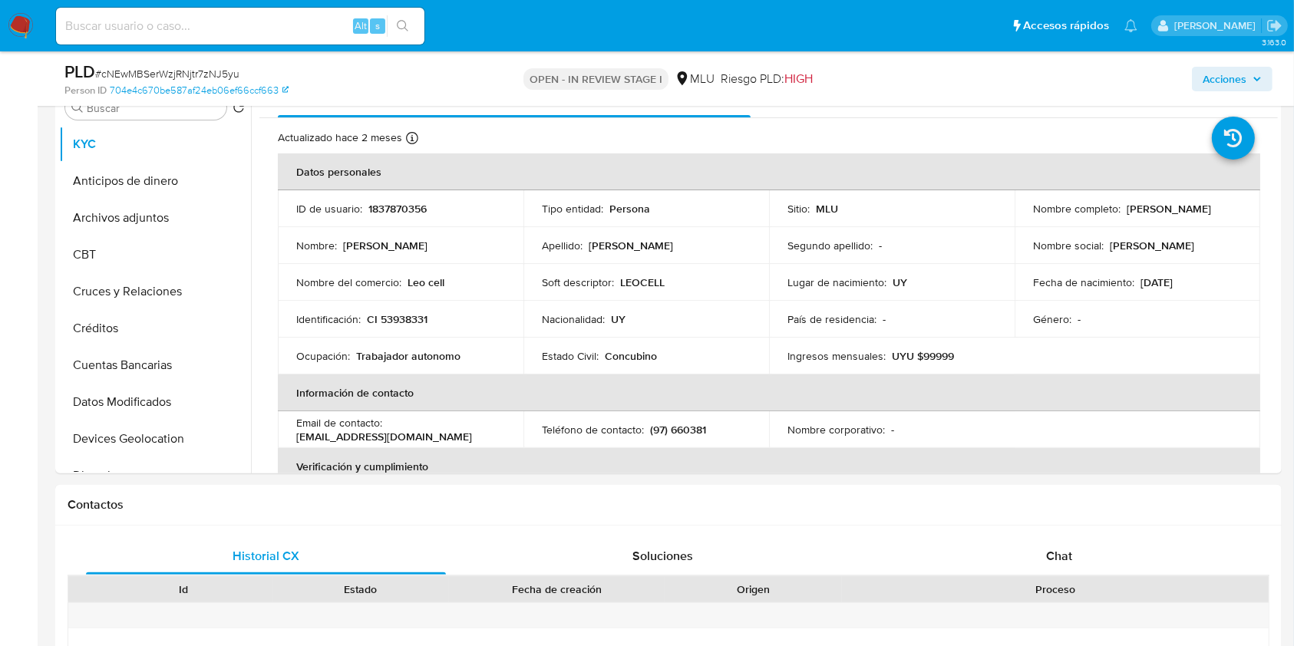
scroll to position [519, 0]
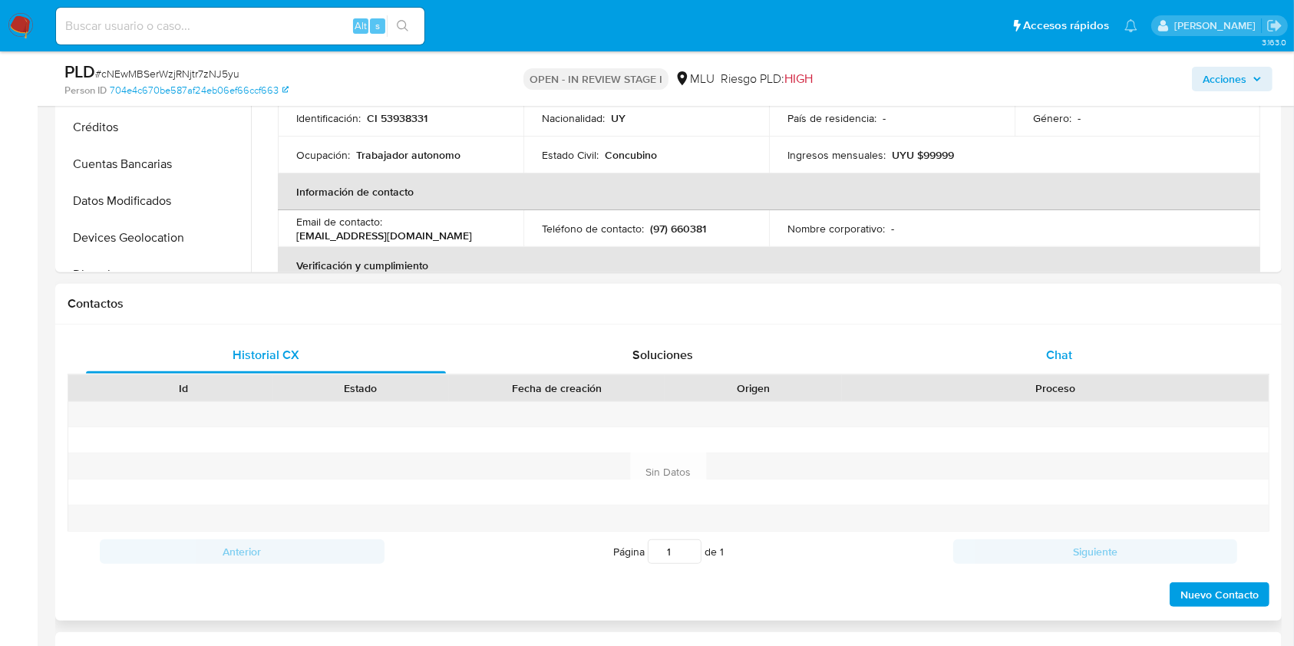
click at [1052, 359] on span "Chat" at bounding box center [1059, 355] width 26 height 18
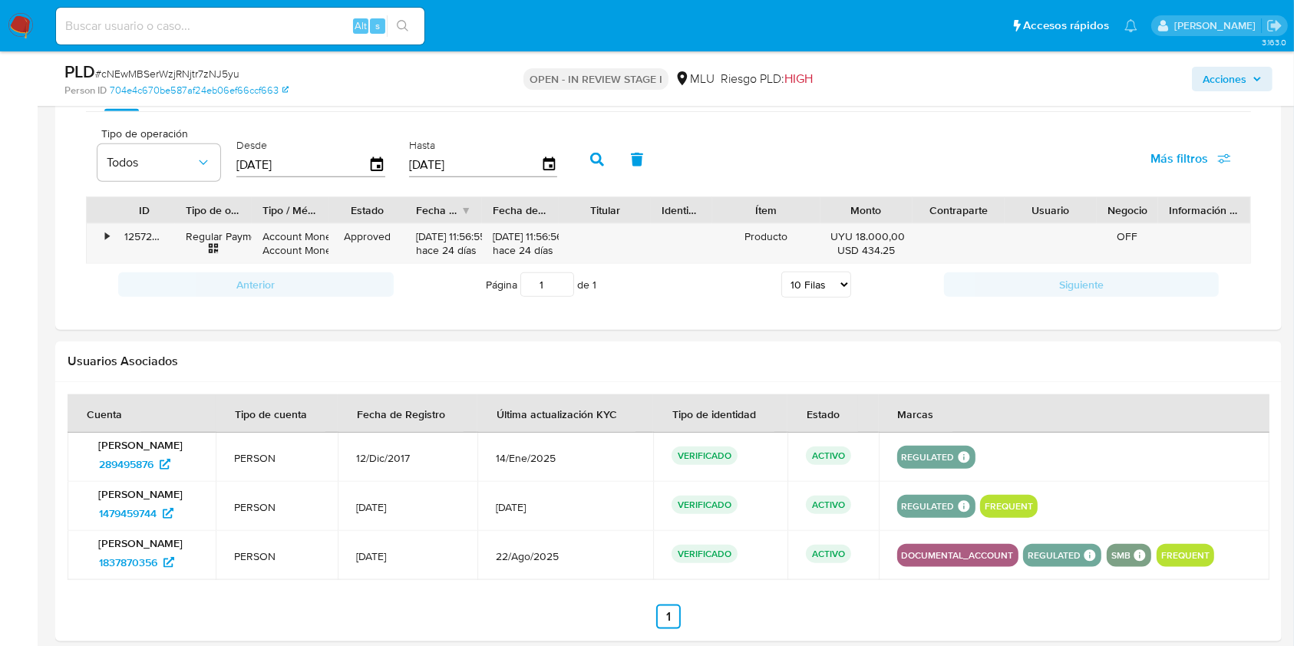
drag, startPoint x: 1285, startPoint y: 479, endPoint x: 1306, endPoint y: 440, distance: 44.3
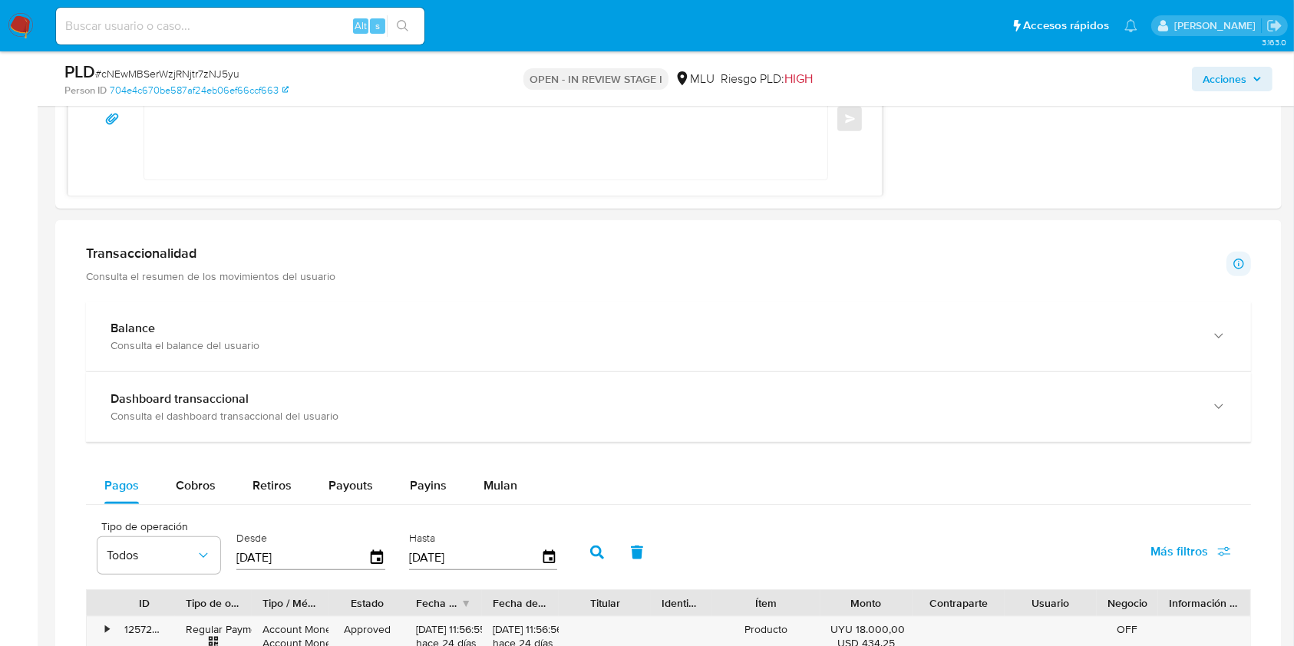
scroll to position [1222, 0]
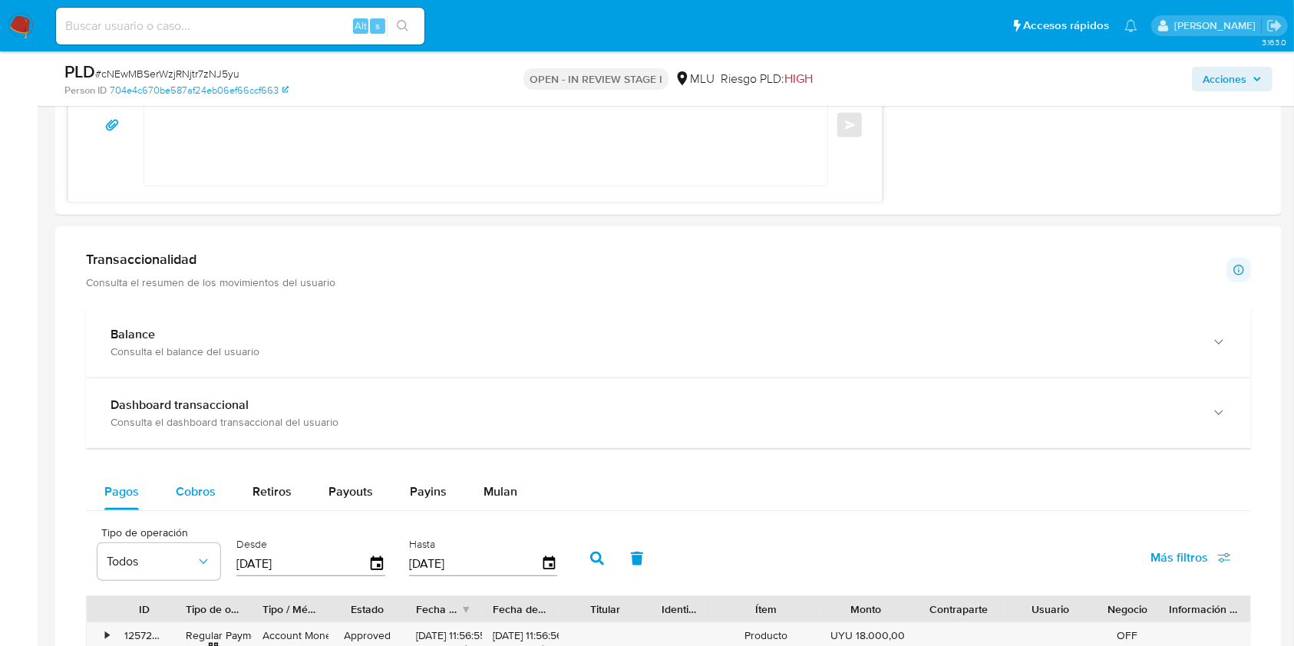
click at [197, 494] on span "Cobros" at bounding box center [196, 492] width 40 height 18
select select "10"
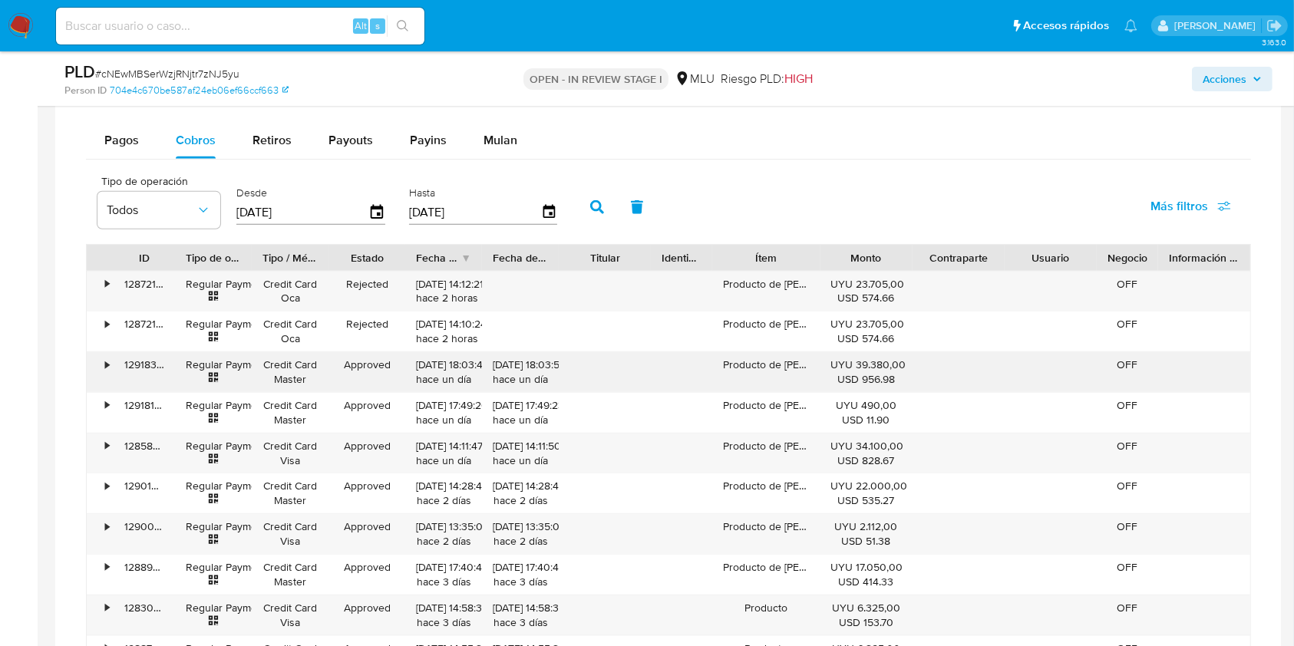
scroll to position [1564, 0]
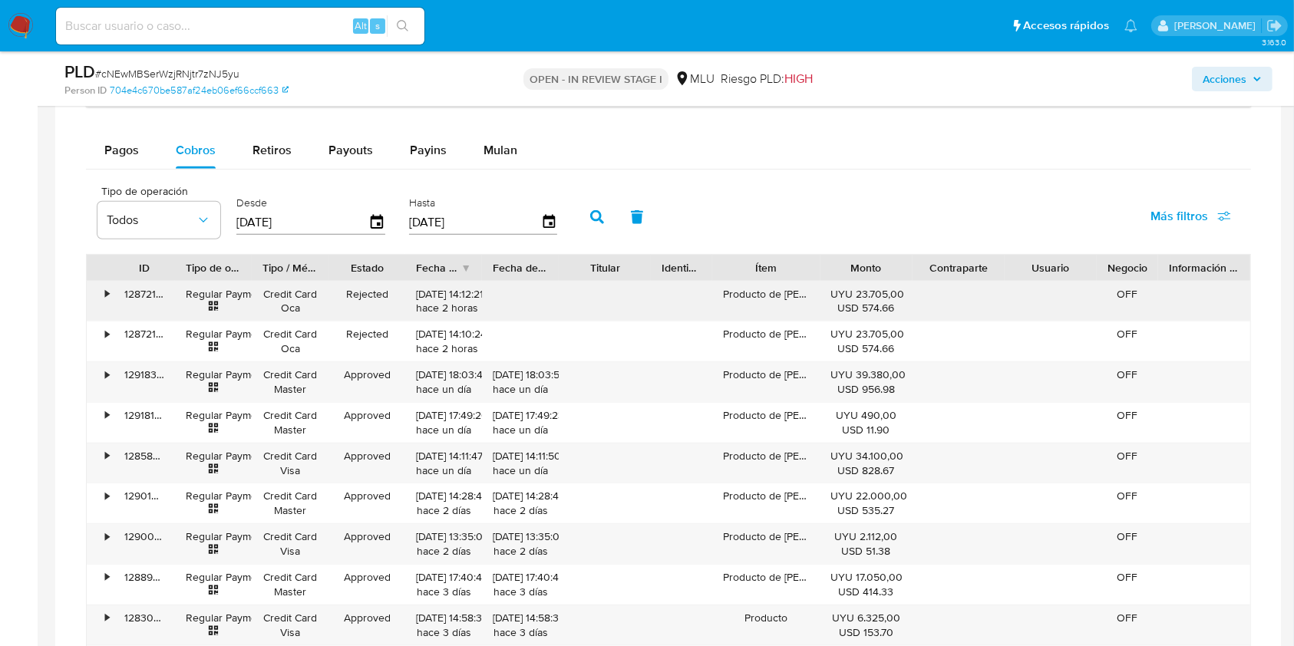
click at [107, 296] on div "•" at bounding box center [107, 294] width 4 height 15
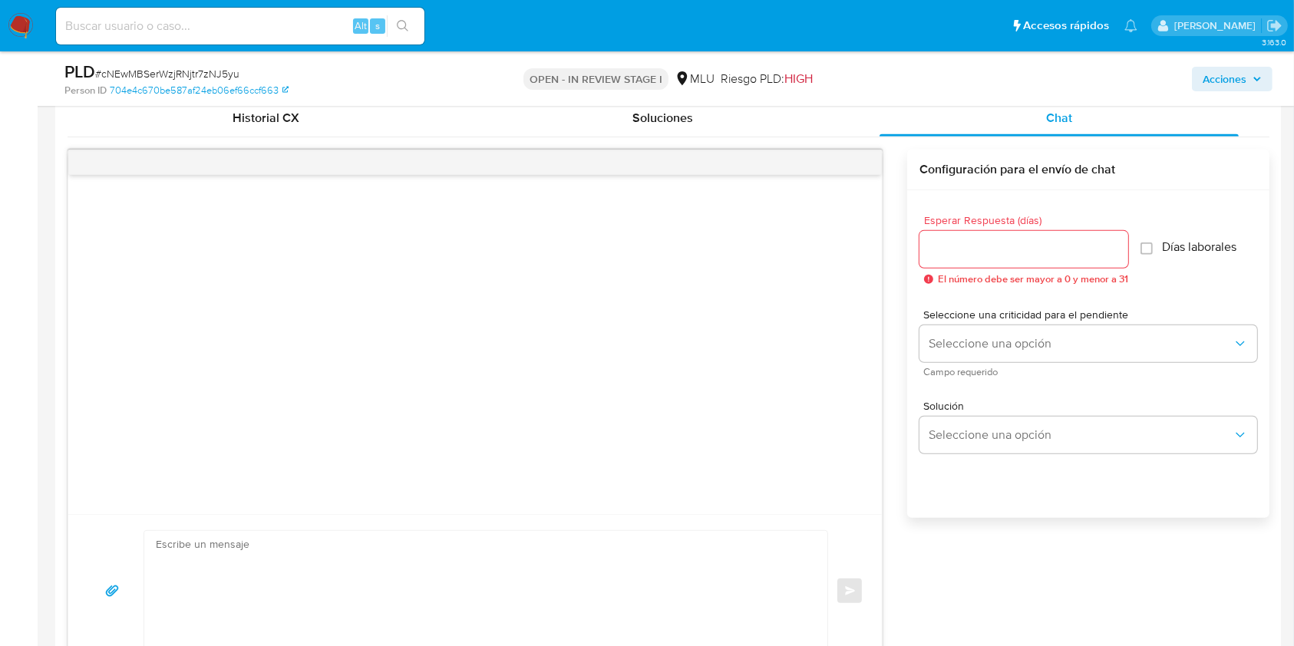
scroll to position [908, 0]
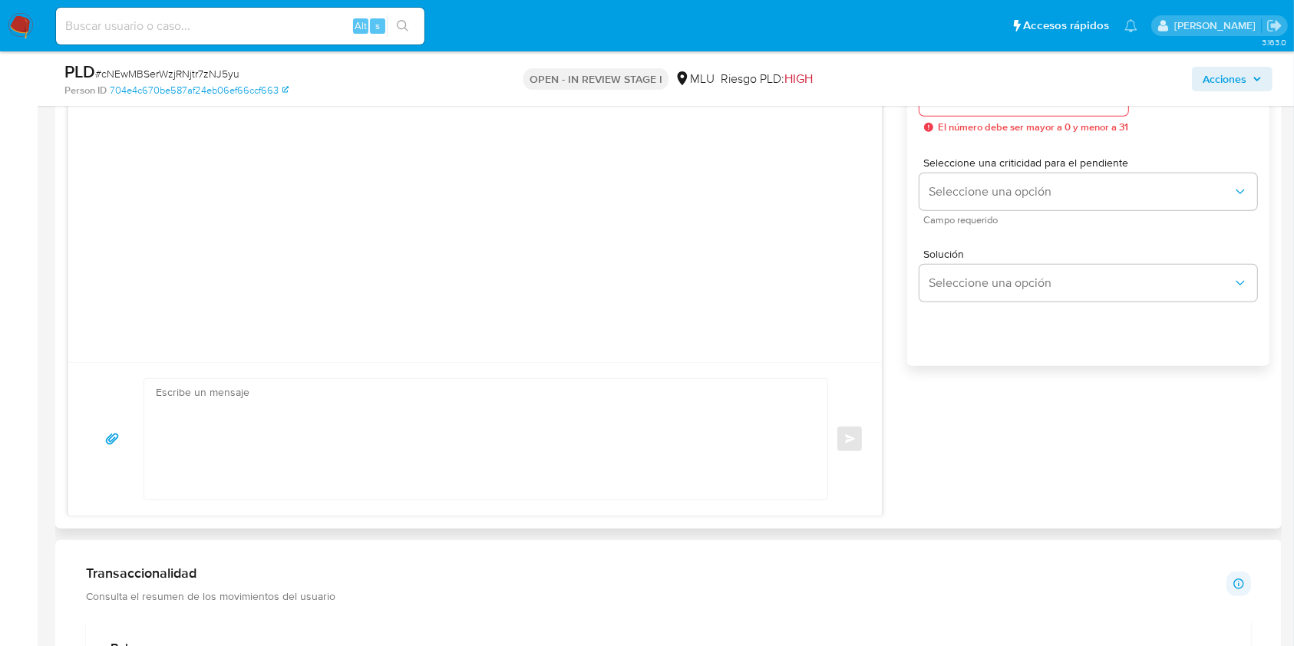
drag, startPoint x: 479, startPoint y: 323, endPoint x: 458, endPoint y: 343, distance: 29.3
click at [458, 343] on div at bounding box center [475, 192] width 814 height 339
click at [379, 408] on textarea at bounding box center [482, 439] width 653 height 121
paste textarea "Te contactamos ya que necesitamos verificar algunos datos. Por este motivo, sol…"
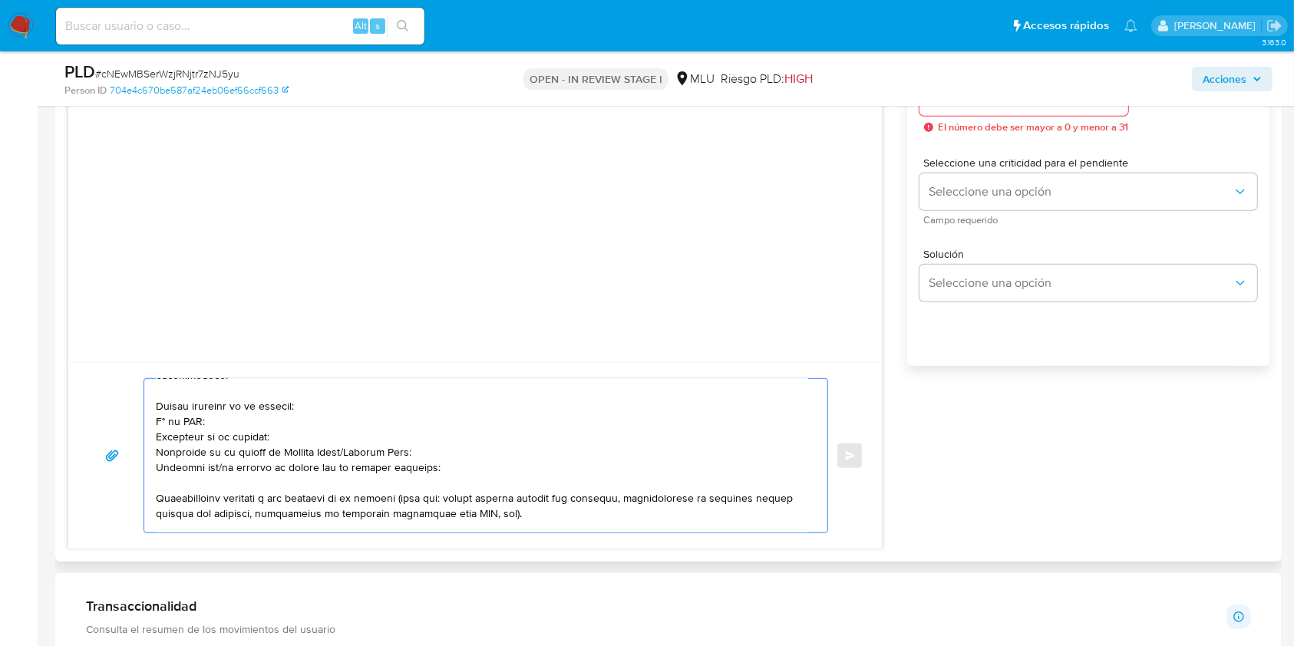
scroll to position [52, 0]
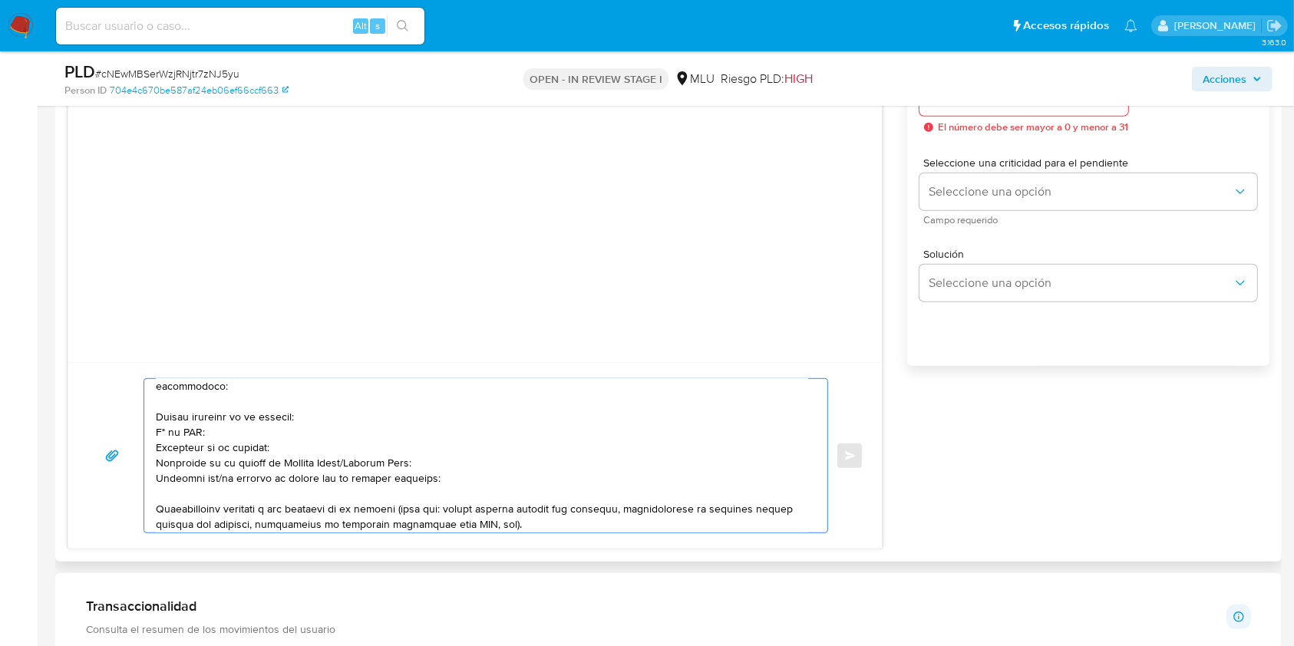
drag, startPoint x: 349, startPoint y: 461, endPoint x: 278, endPoint y: 461, distance: 70.6
click at [278, 461] on textarea at bounding box center [482, 456] width 653 height 154
click at [216, 481] on textarea at bounding box center [482, 456] width 653 height 154
click at [481, 476] on textarea at bounding box center [482, 456] width 653 height 154
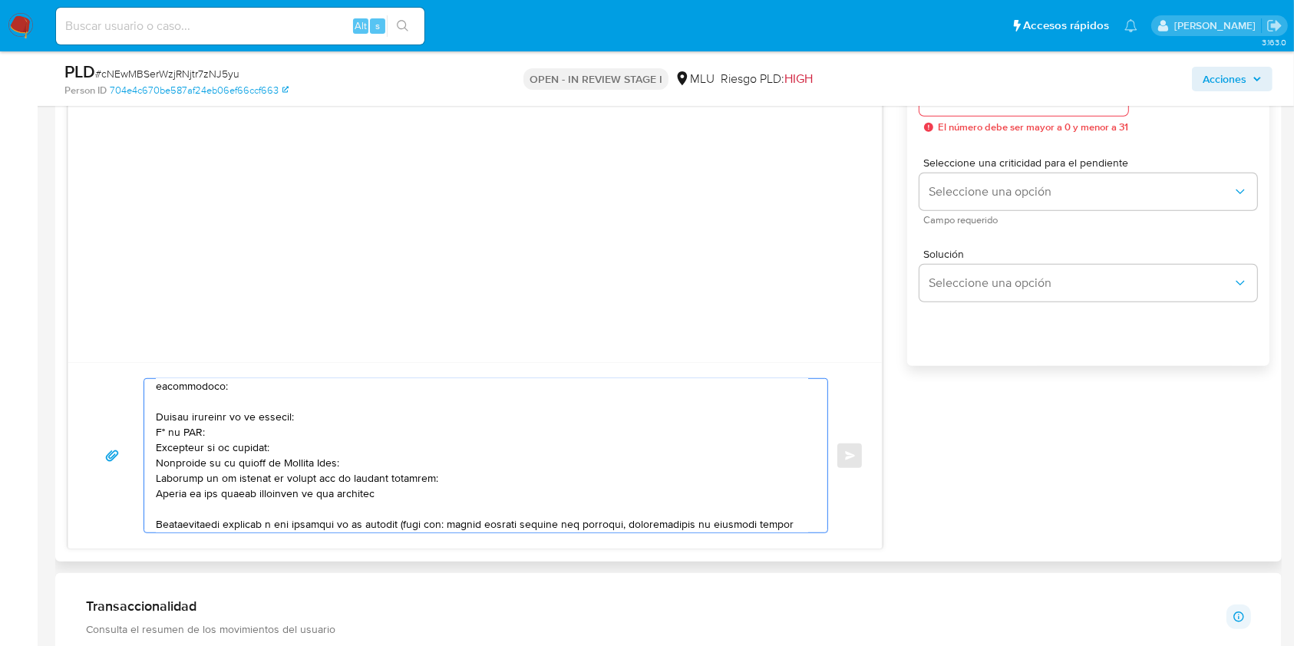
click at [271, 494] on textarea at bounding box center [482, 456] width 653 height 154
click at [276, 498] on textarea at bounding box center [482, 456] width 653 height 154
click at [392, 497] on textarea at bounding box center [482, 456] width 653 height 154
paste textarea "DAHELEN20230108043621"
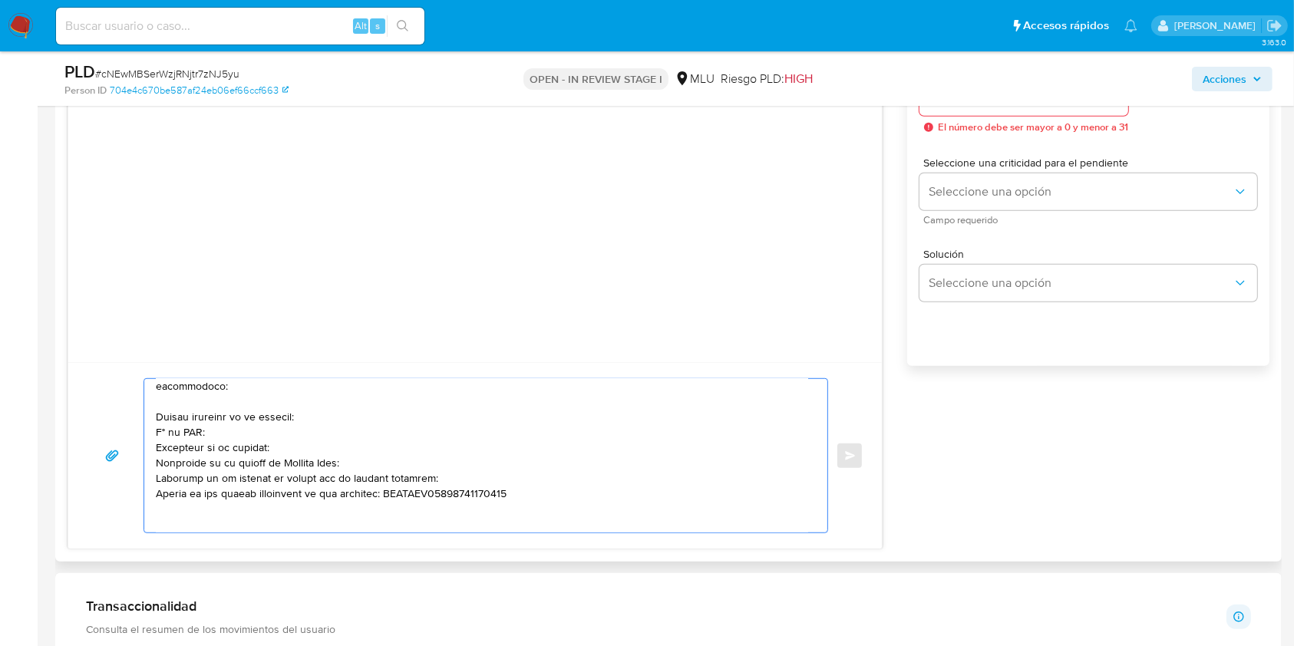
click at [538, 499] on textarea at bounding box center [482, 456] width 653 height 154
paste textarea "FELU5218209"
paste textarea "Leonardo garifo"
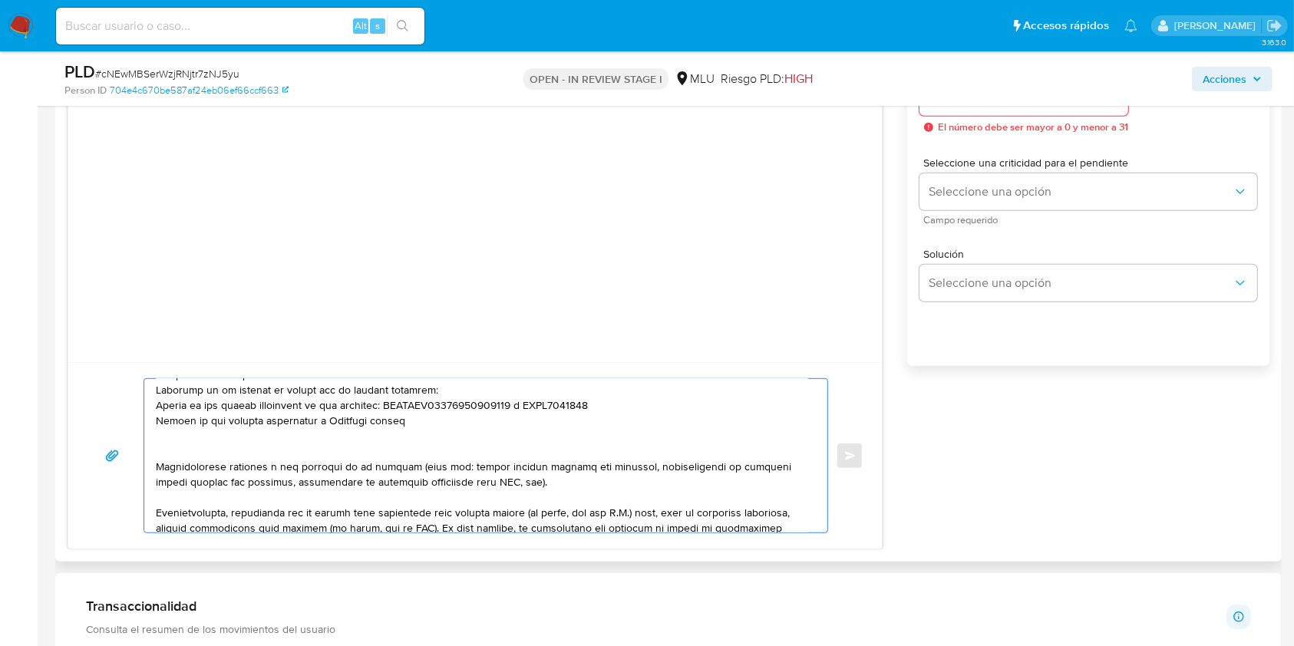
scroll to position [157, 0]
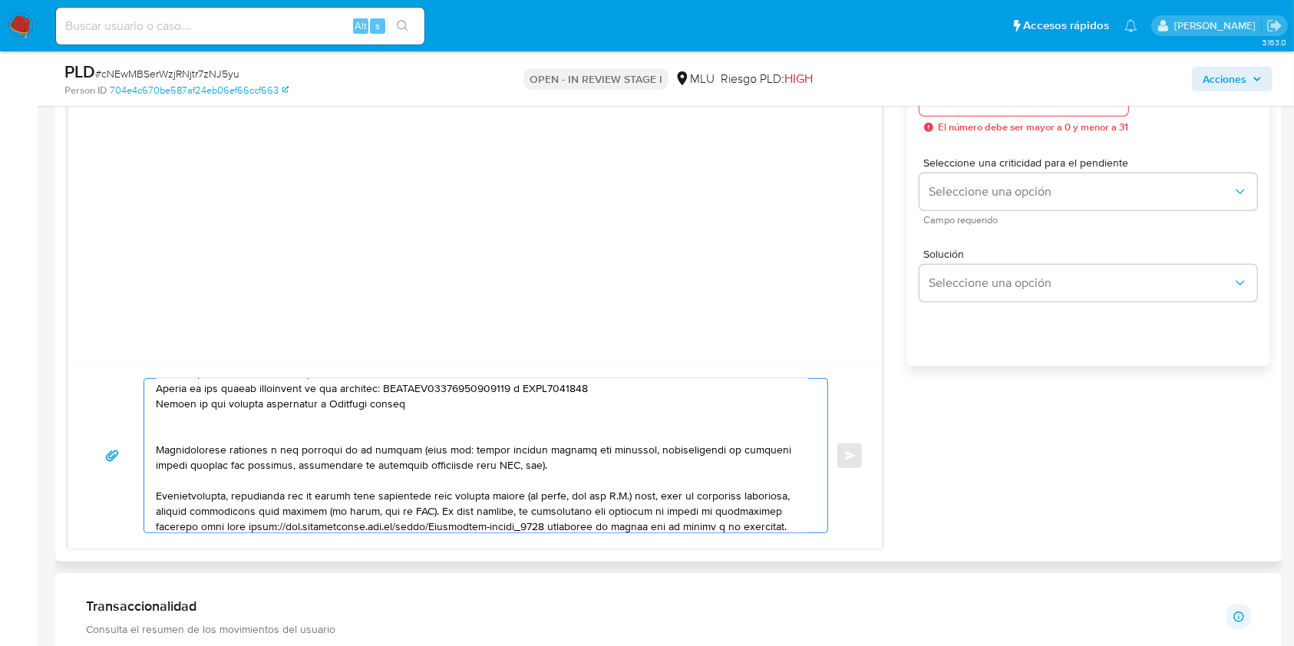
click at [540, 471] on textarea at bounding box center [482, 456] width 653 height 154
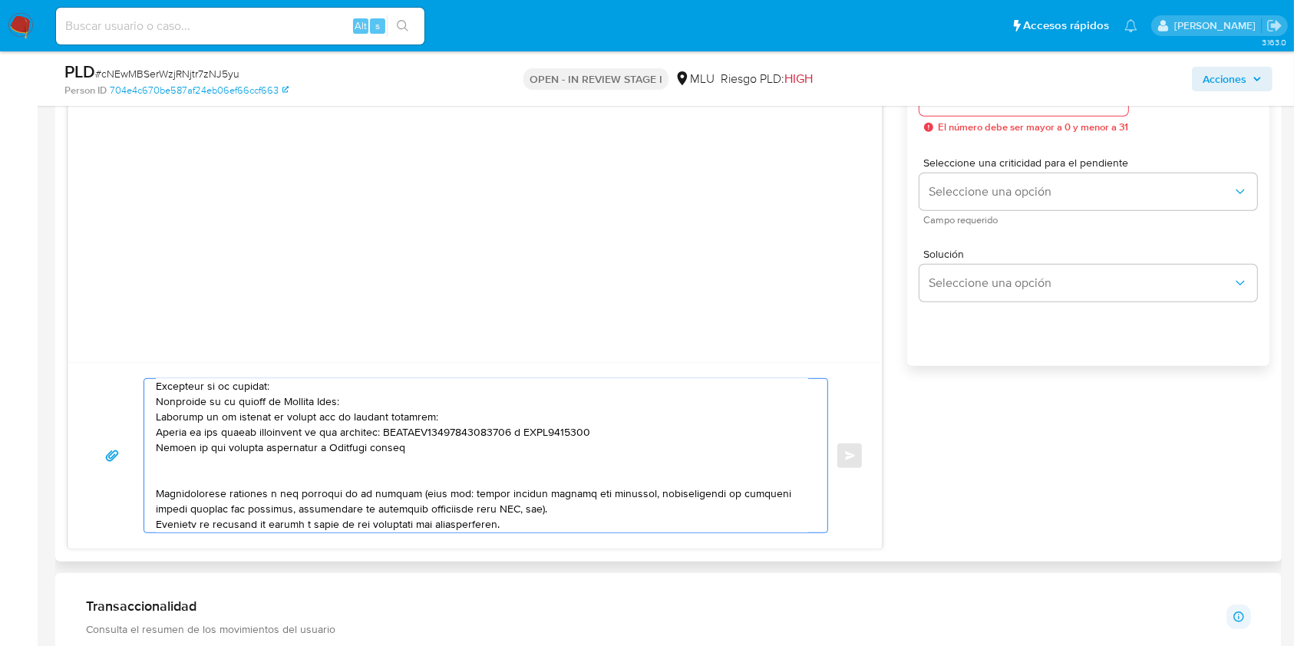
scroll to position [101, 0]
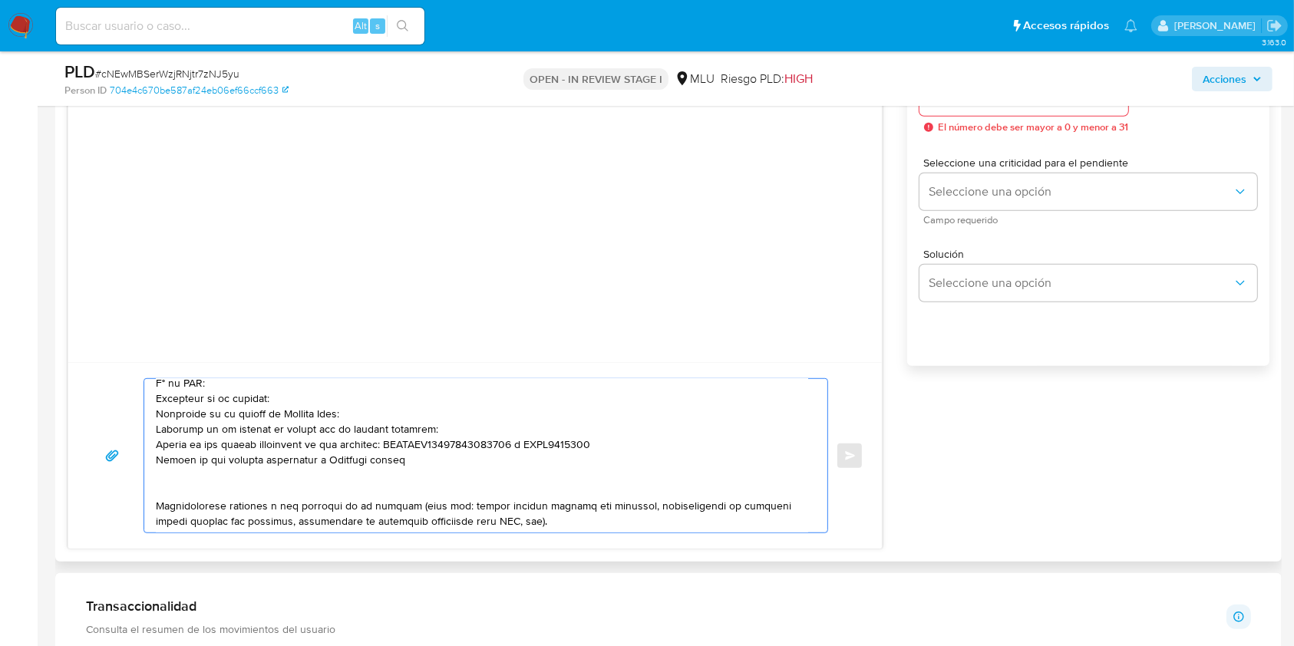
click at [382, 448] on textarea at bounding box center [482, 456] width 653 height 154
click at [611, 448] on textarea at bounding box center [482, 456] width 653 height 154
click at [425, 475] on textarea at bounding box center [482, 456] width 653 height 154
click at [414, 460] on textarea at bounding box center [482, 456] width 653 height 154
click at [368, 465] on textarea at bounding box center [482, 456] width 653 height 154
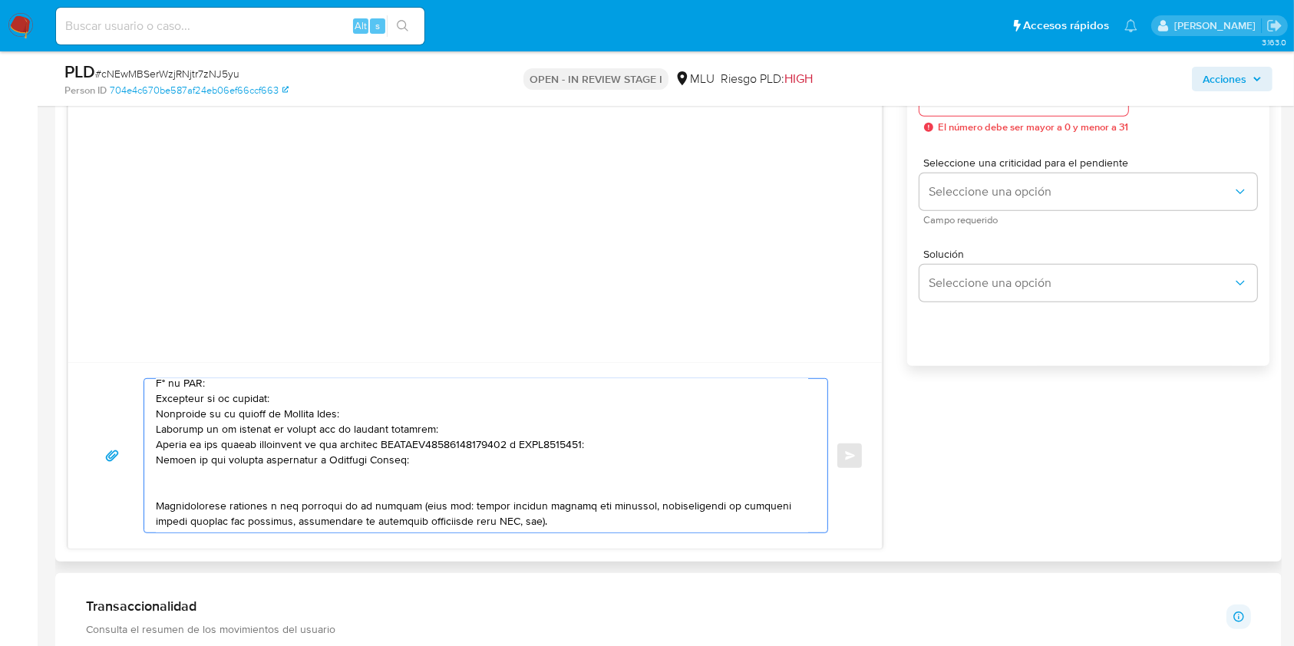
click at [382, 451] on textarea at bounding box center [482, 456] width 653 height 154
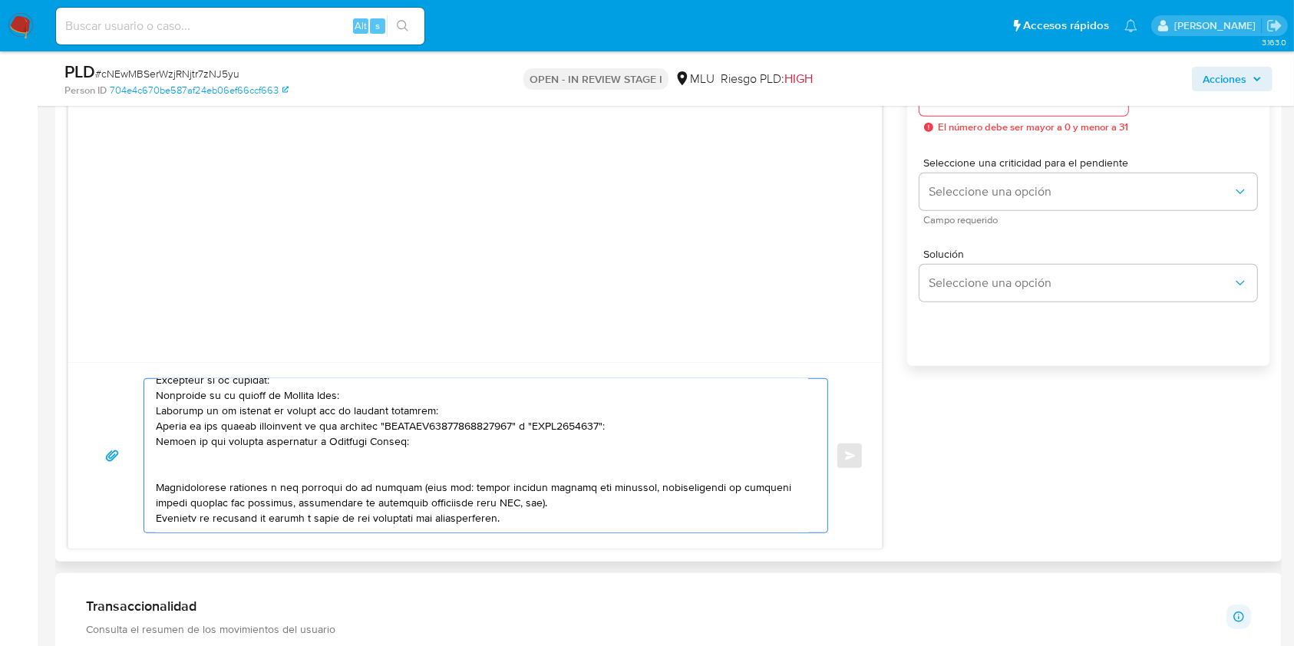
scroll to position [123, 0]
click at [570, 476] on textarea at bounding box center [482, 456] width 653 height 154
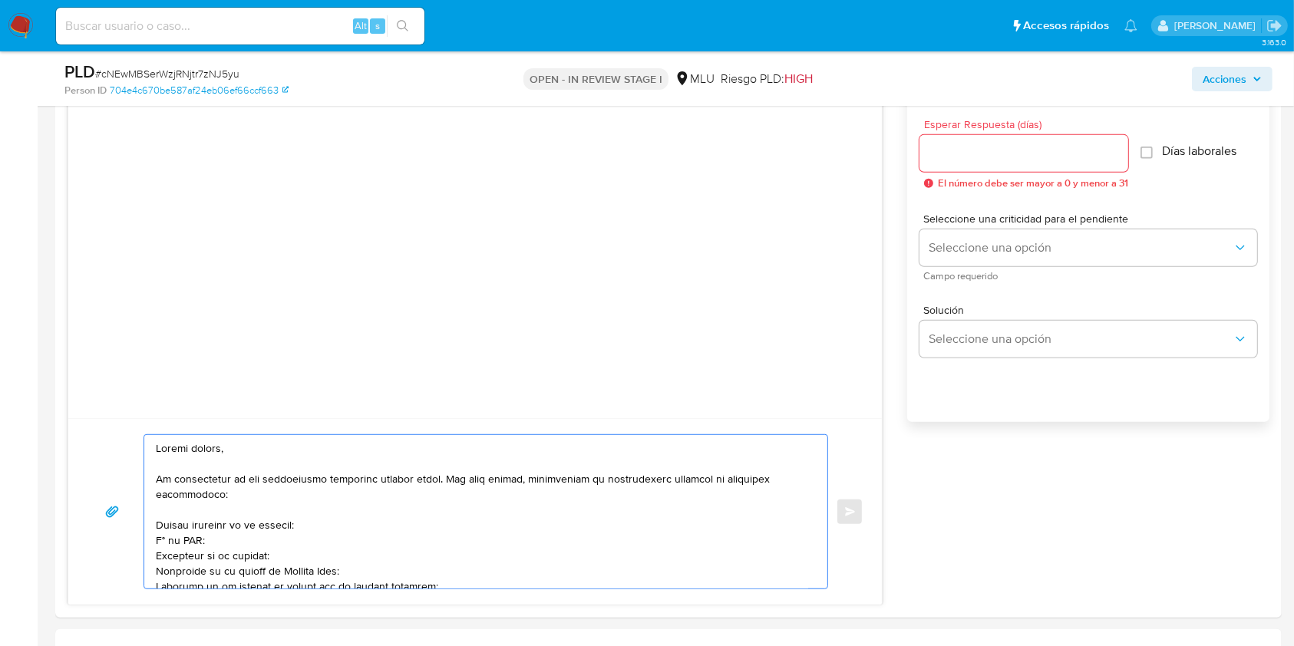
scroll to position [786, 0]
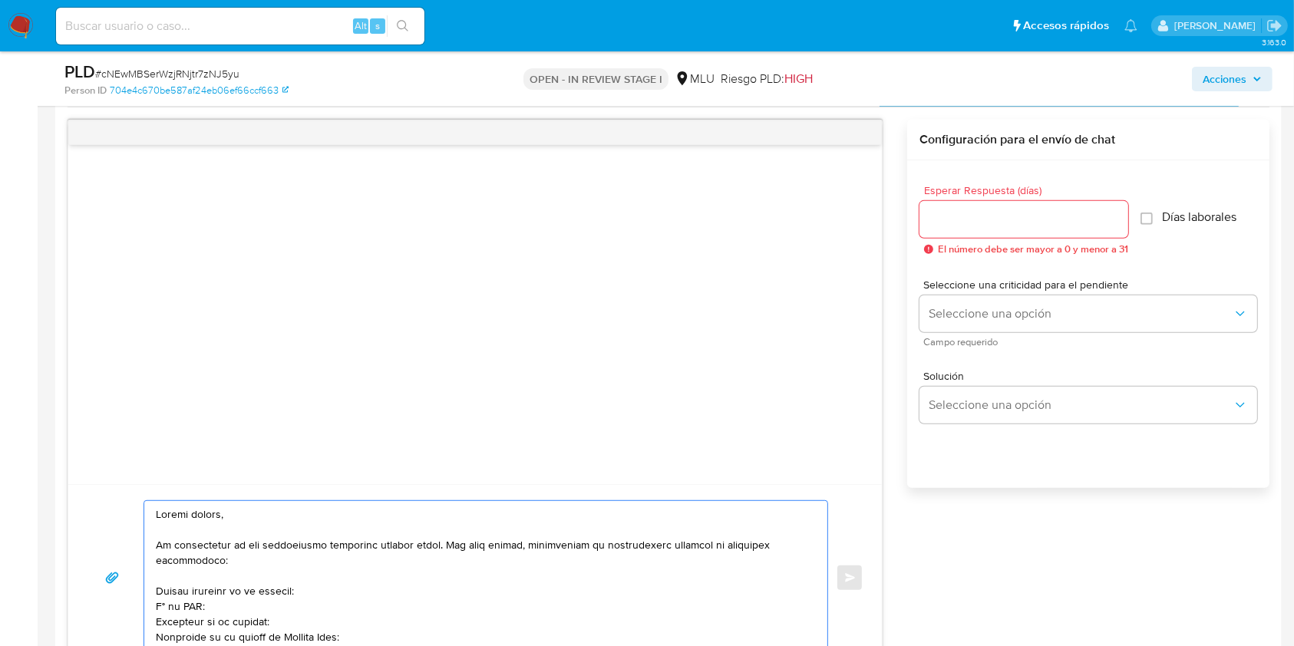
type textarea "Buenas tardes, Te contactamos ya que necesitamos verificar algunos datos. Por e…"
click at [1035, 218] on input "Esperar Respuesta (días)" at bounding box center [1024, 220] width 209 height 20
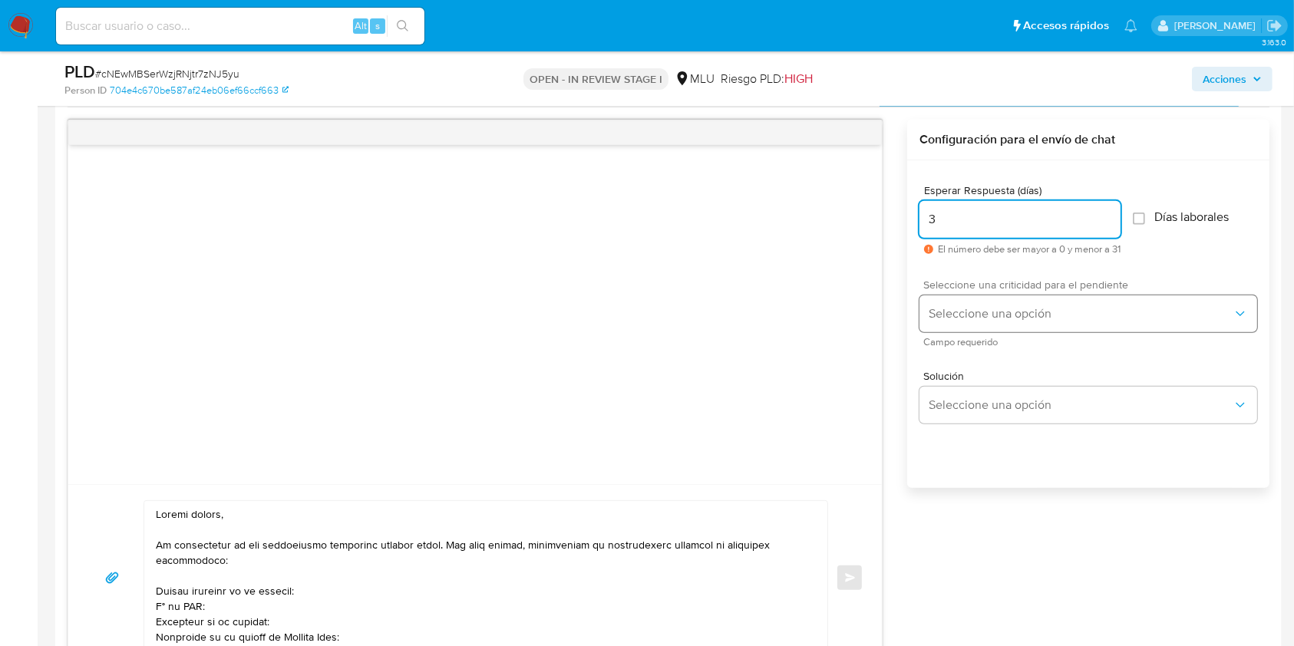
type input "3"
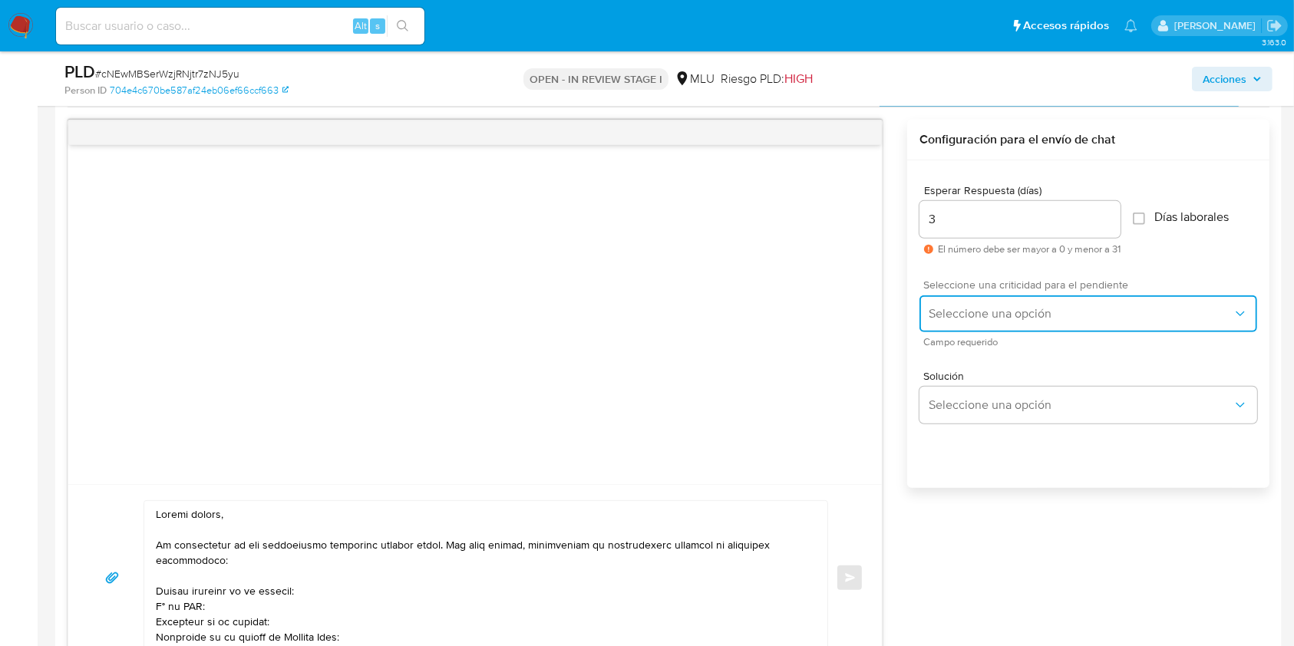
click at [1000, 309] on span "Seleccione una opción" at bounding box center [1081, 313] width 304 height 15
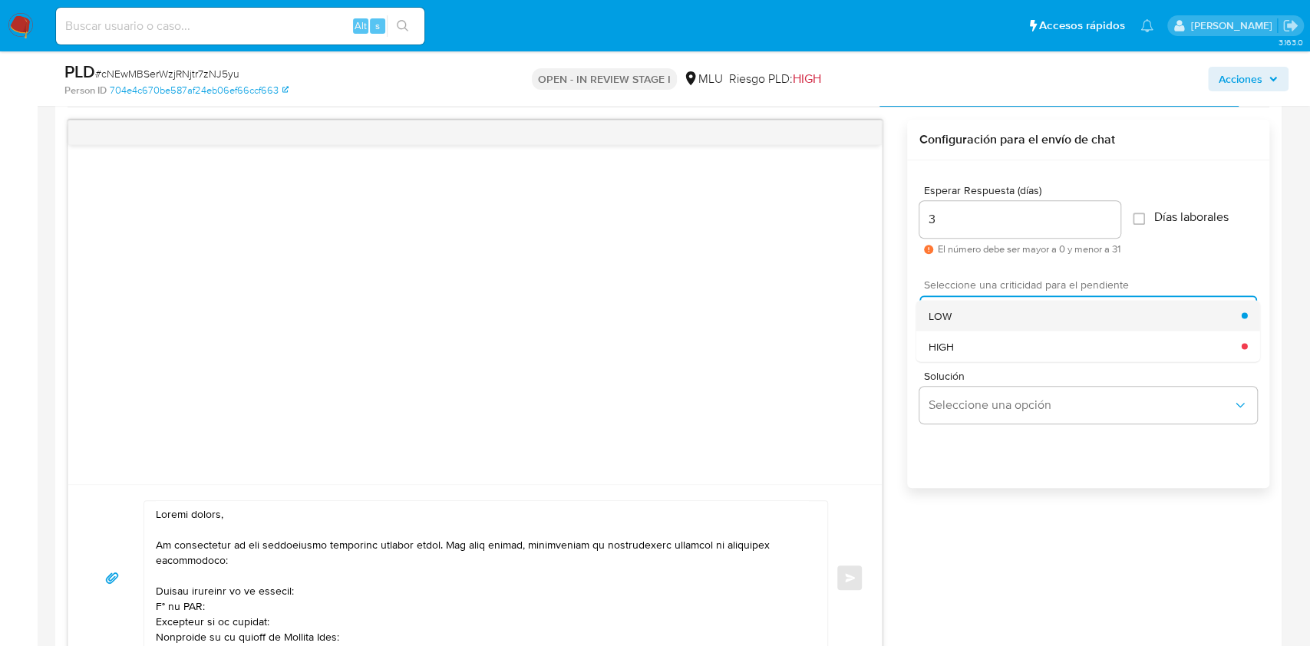
click at [964, 310] on div "LOW" at bounding box center [1085, 315] width 313 height 31
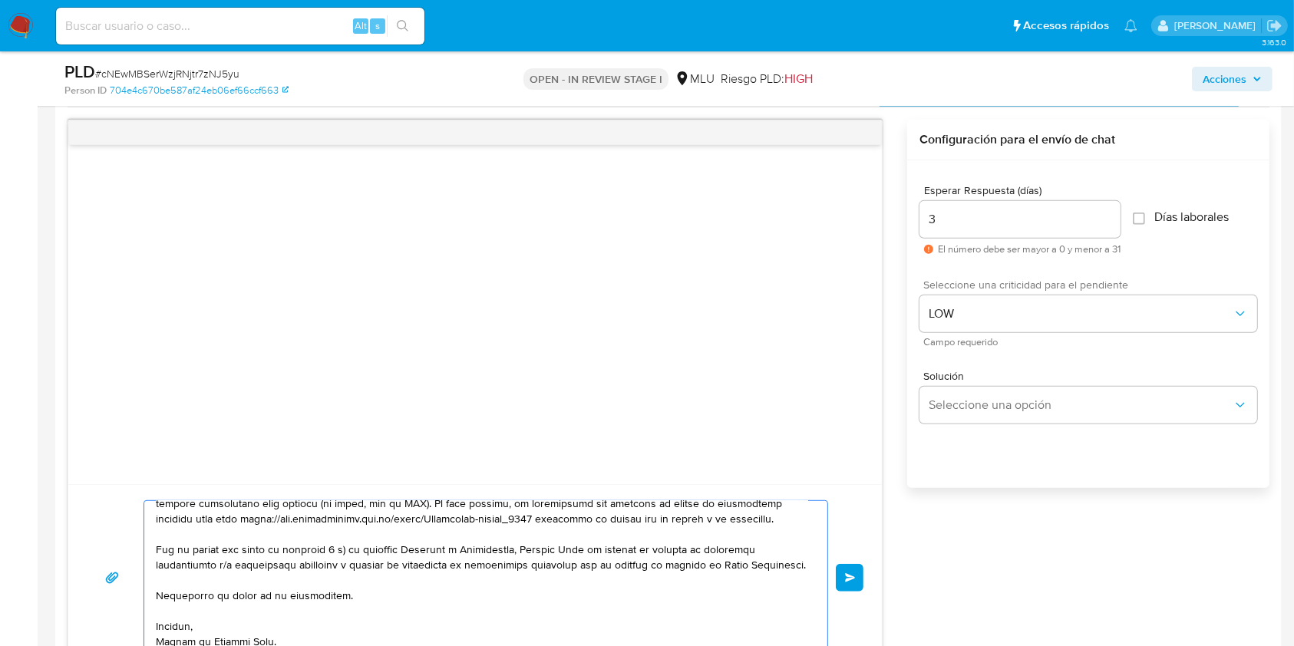
scroll to position [344, 0]
click at [851, 564] on button "Enviar" at bounding box center [850, 578] width 28 height 28
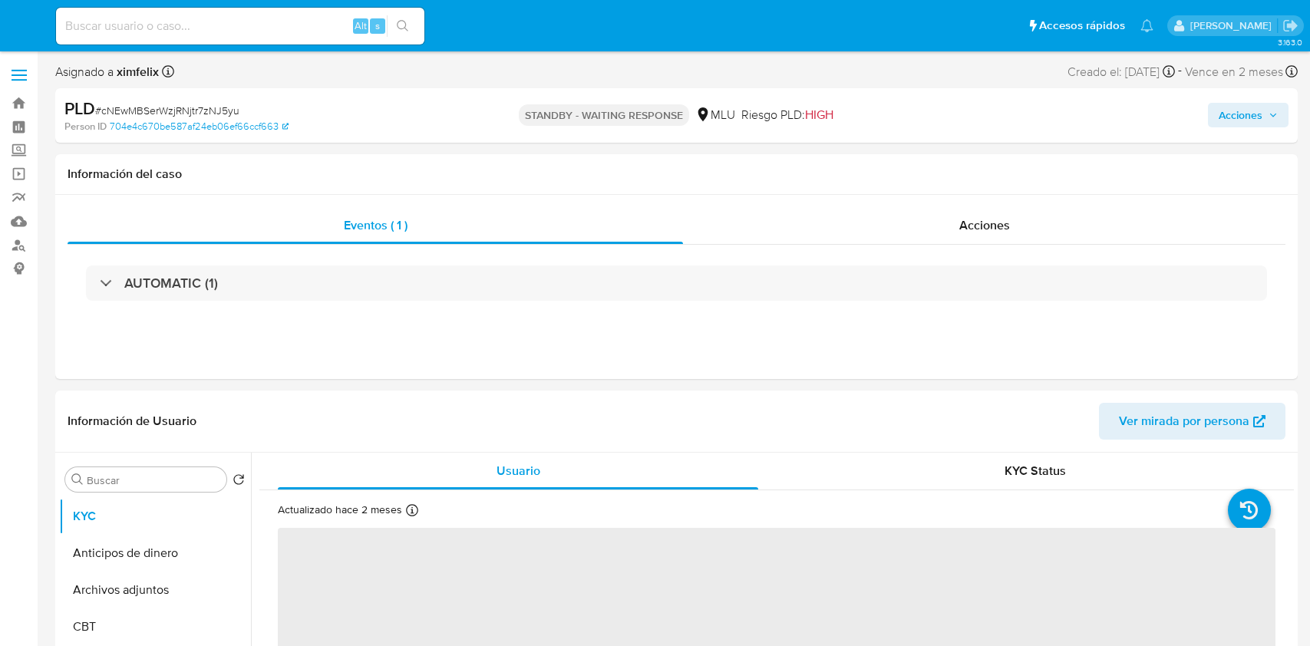
select select "10"
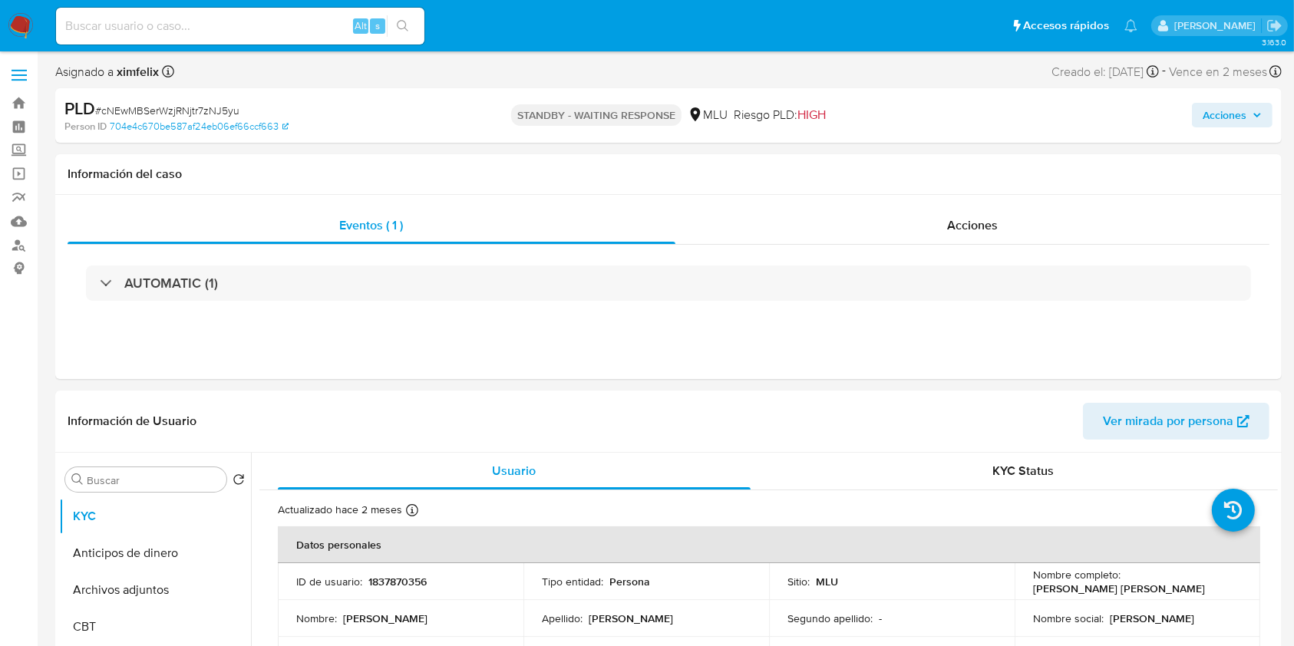
click at [253, 17] on input at bounding box center [240, 26] width 368 height 20
paste input "D5V9S1YNd2hXZq7SgLnkLT0Y"
type input "D5V9S1YNd2hXZq7SgLnkLT0Y"
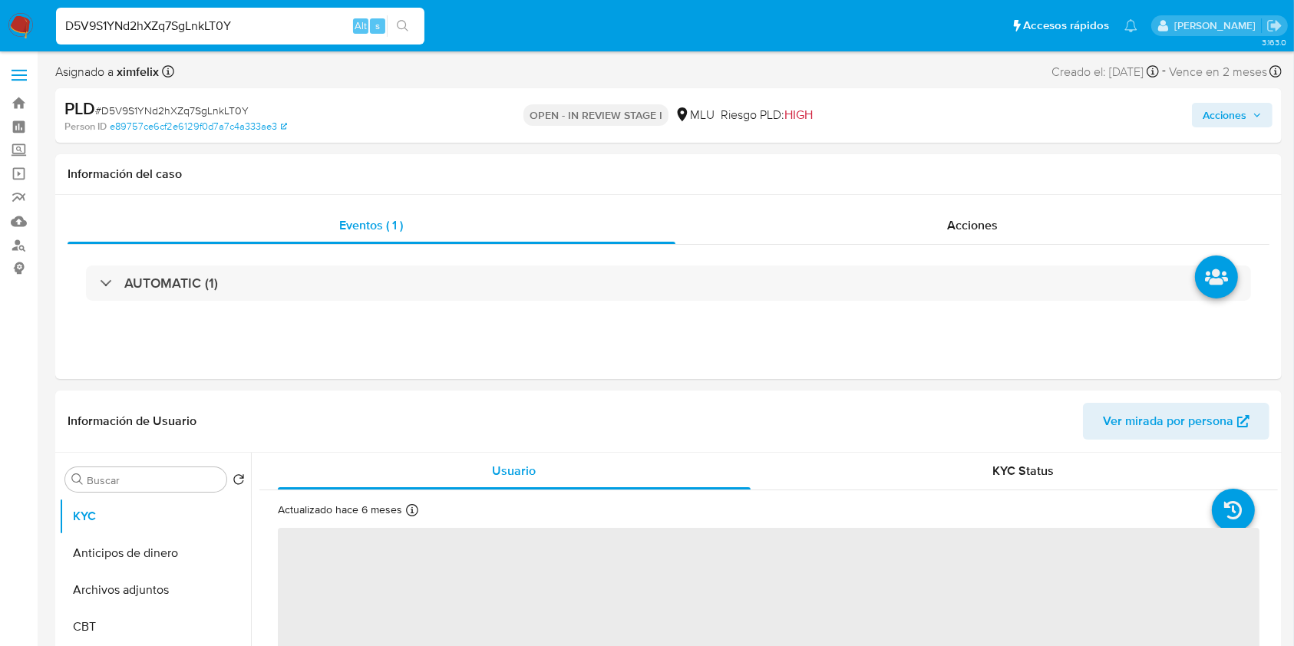
select select "10"
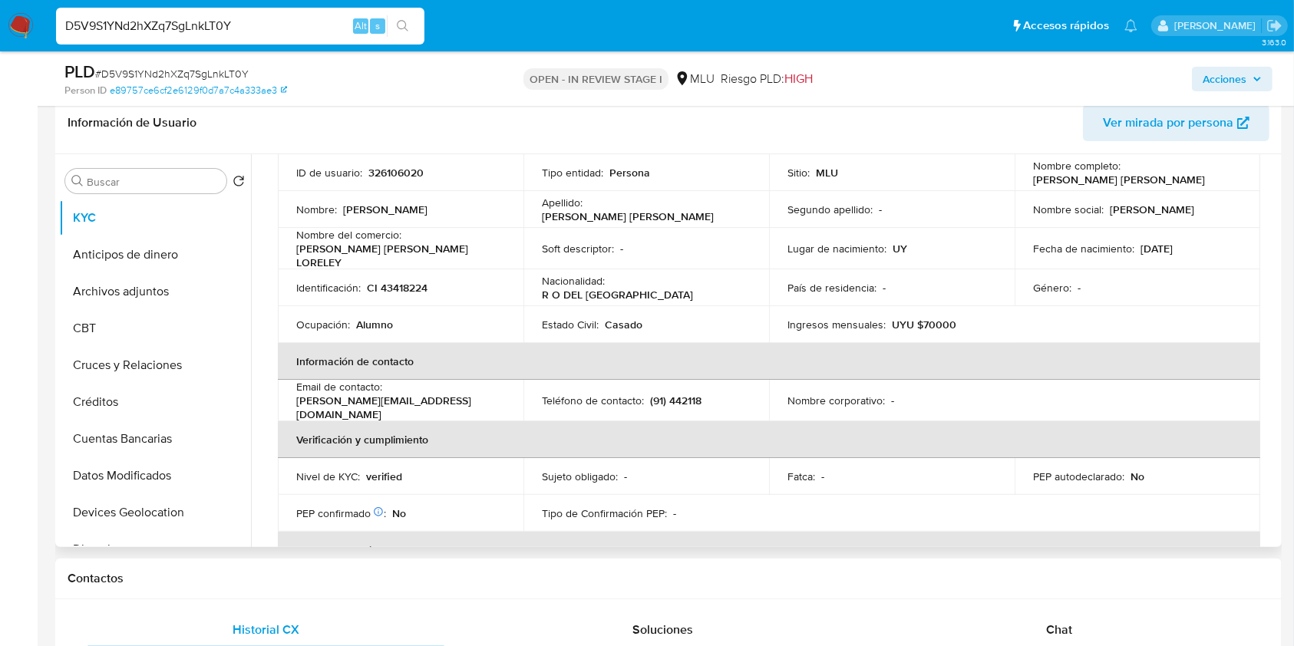
scroll to position [111, 0]
